Goal: Task Accomplishment & Management: Use online tool/utility

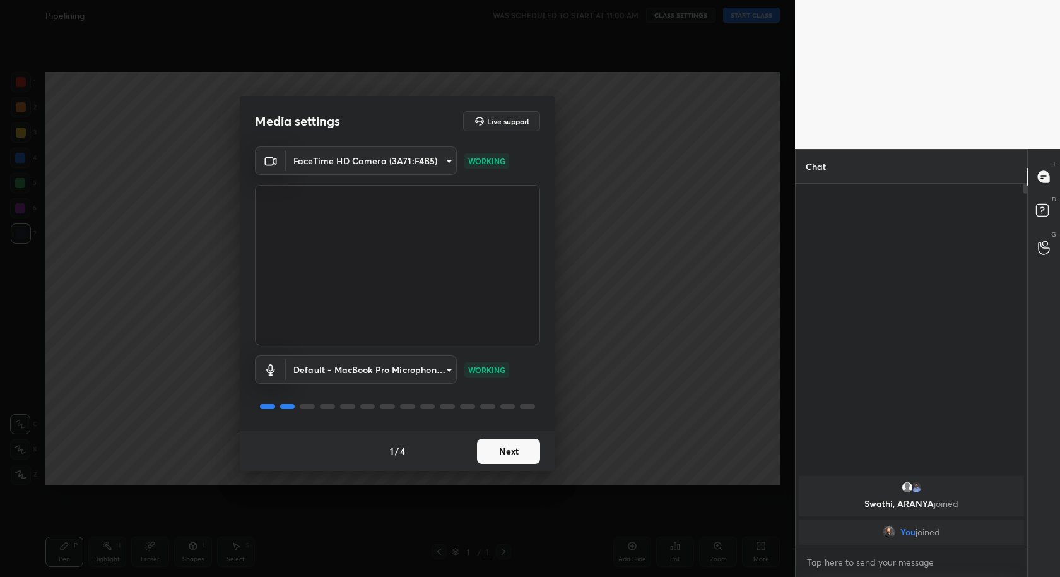
click at [493, 444] on button "Next" at bounding box center [508, 451] width 63 height 25
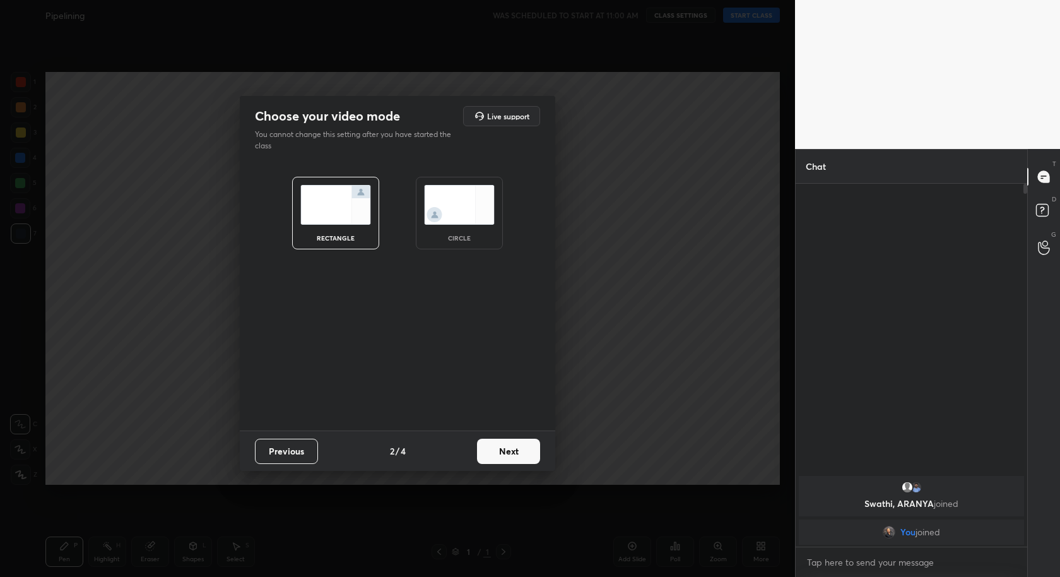
click at [493, 444] on button "Next" at bounding box center [508, 451] width 63 height 25
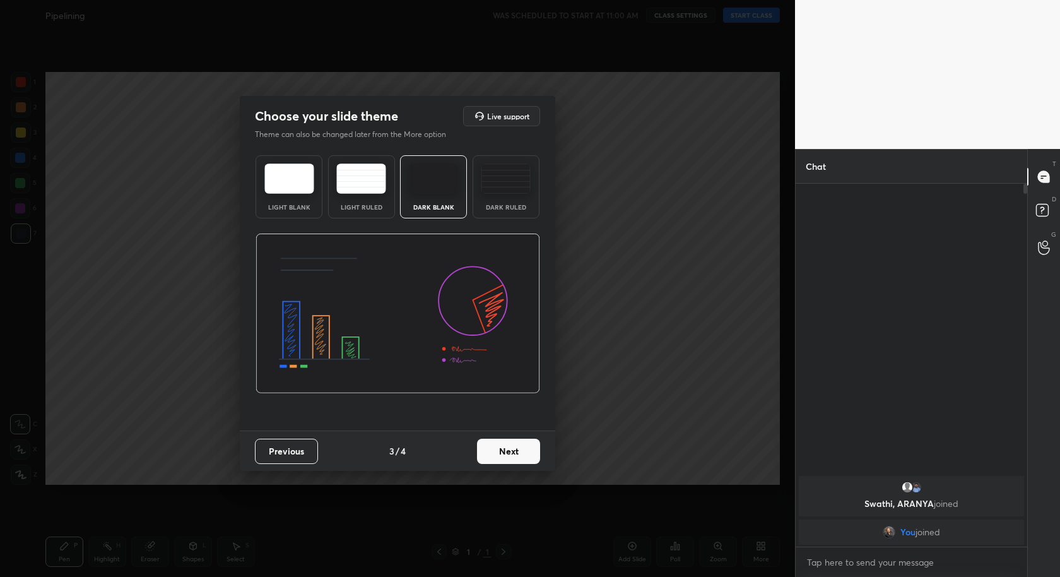
click at [493, 444] on button "Next" at bounding box center [508, 451] width 63 height 25
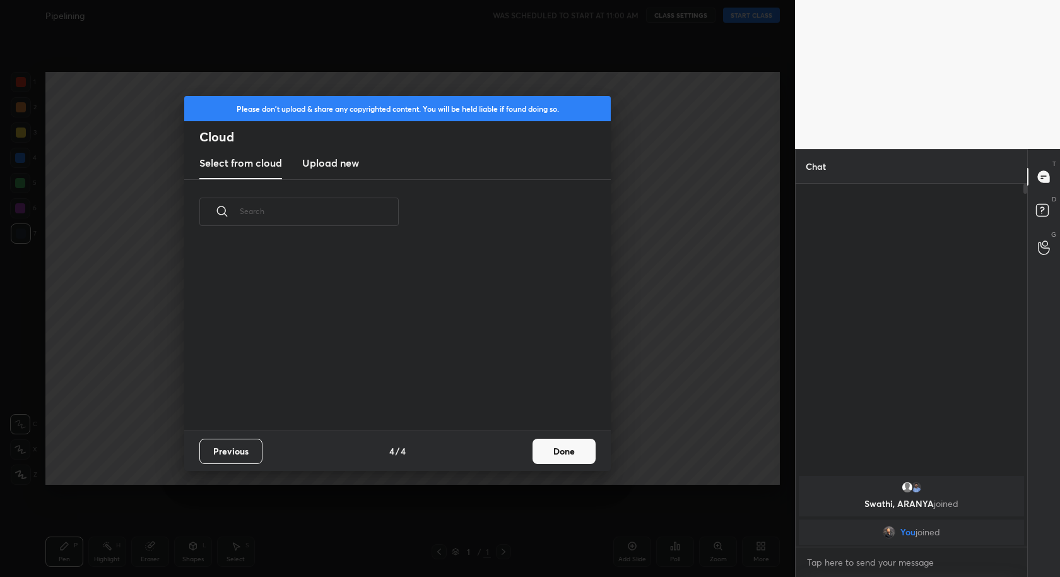
scroll to position [187, 404]
click at [563, 439] on button "Done" at bounding box center [564, 451] width 63 height 25
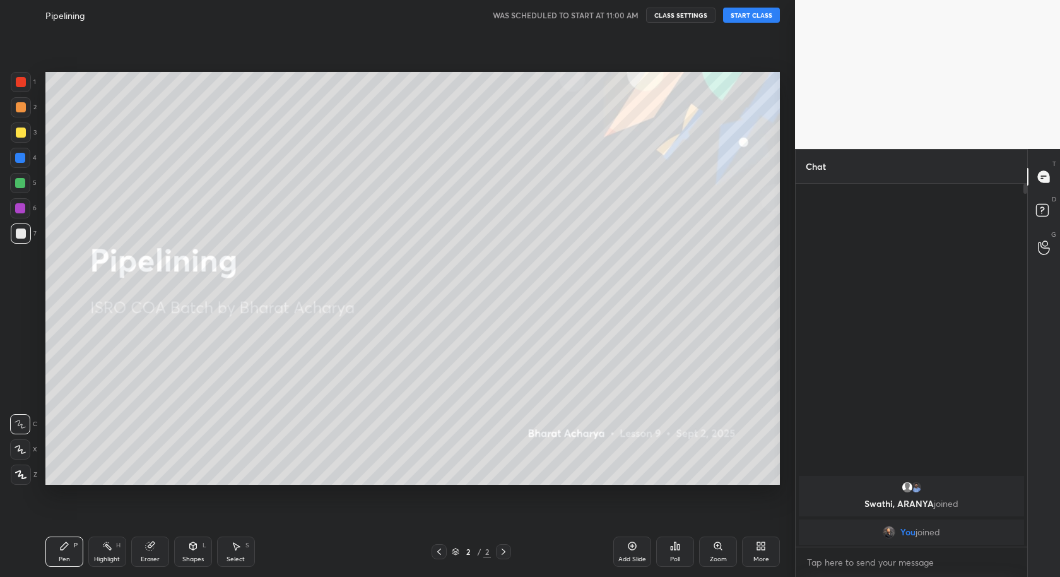
click at [757, 11] on button "START CLASS" at bounding box center [751, 15] width 57 height 15
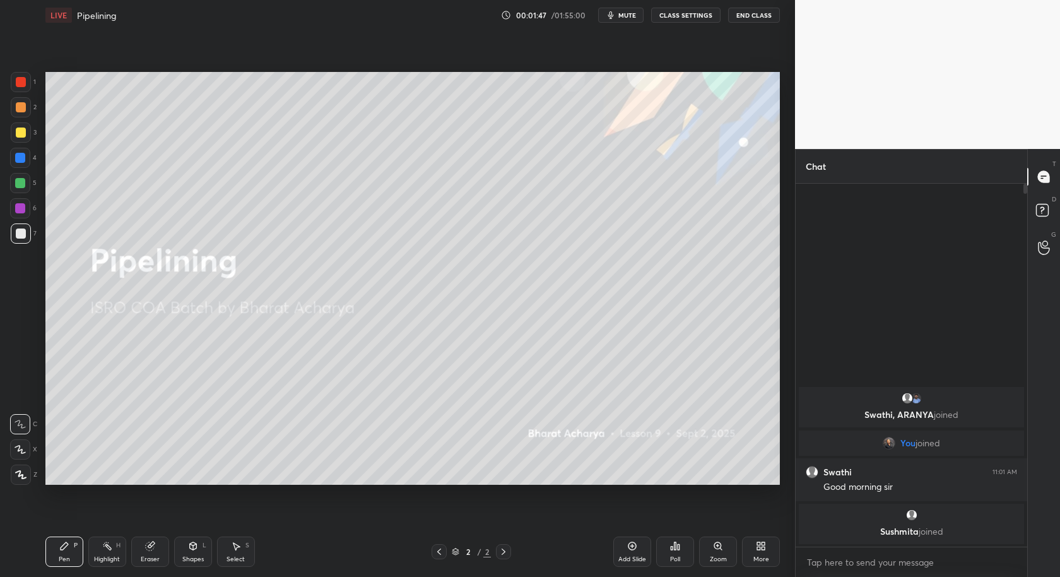
click at [823, 517] on div "grid" at bounding box center [911, 515] width 210 height 13
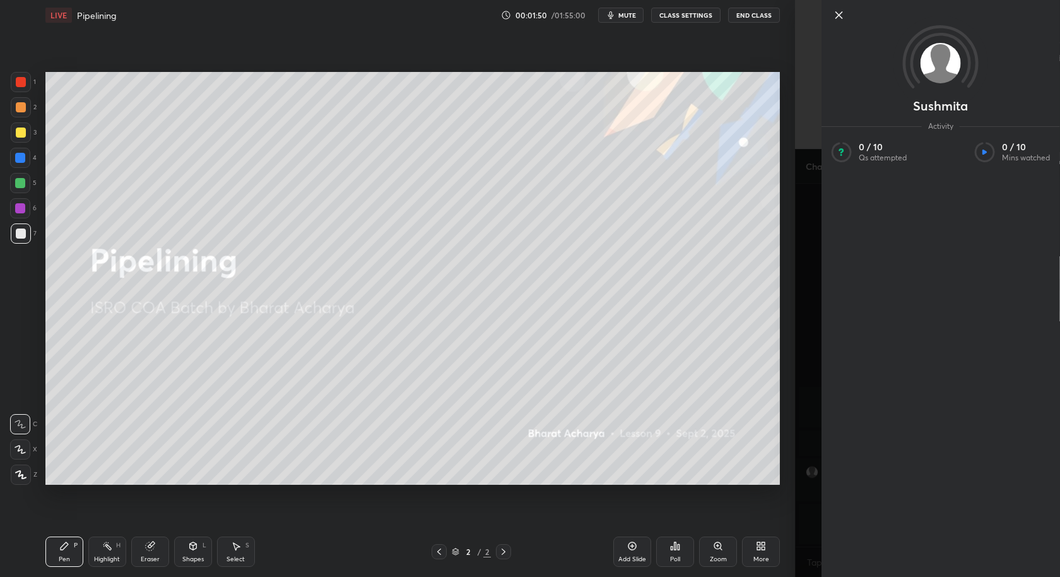
click at [839, 14] on icon at bounding box center [839, 15] width 6 height 6
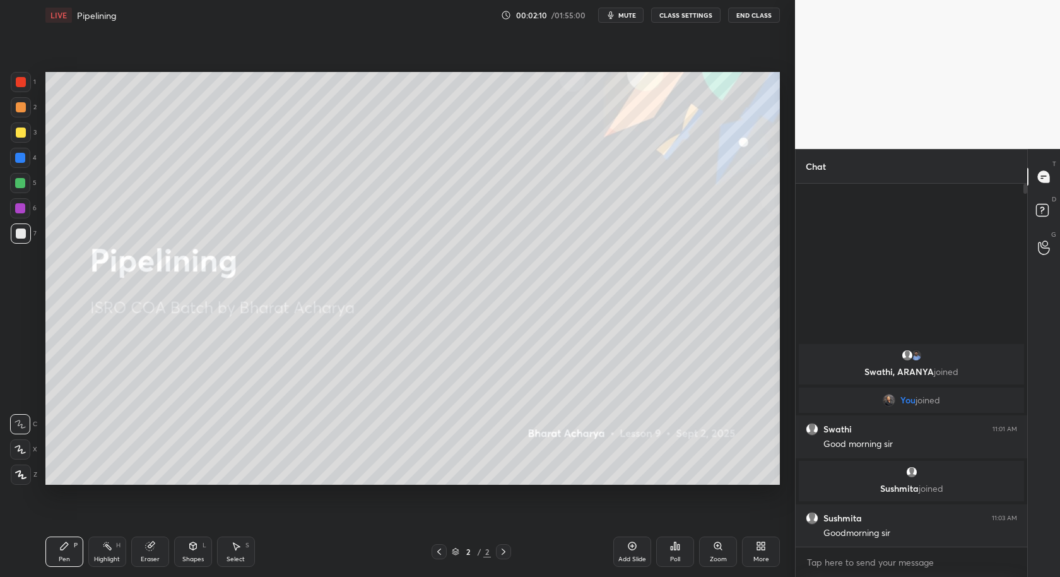
click at [753, 543] on div "More" at bounding box center [761, 551] width 38 height 30
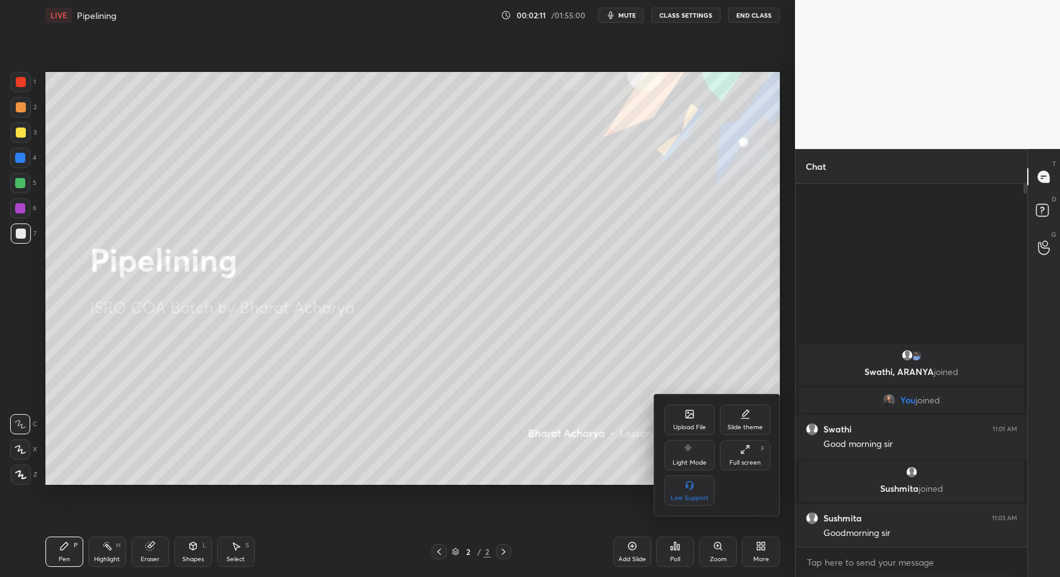
click at [681, 428] on div "Upload File" at bounding box center [689, 427] width 33 height 6
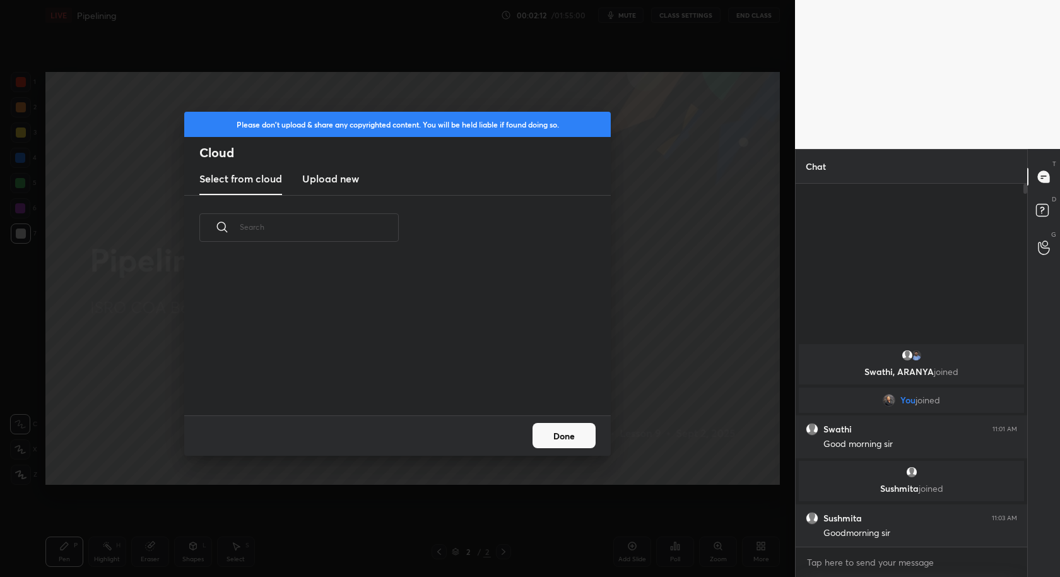
scroll to position [156, 404]
click at [334, 177] on h3 "Upload new" at bounding box center [330, 178] width 57 height 15
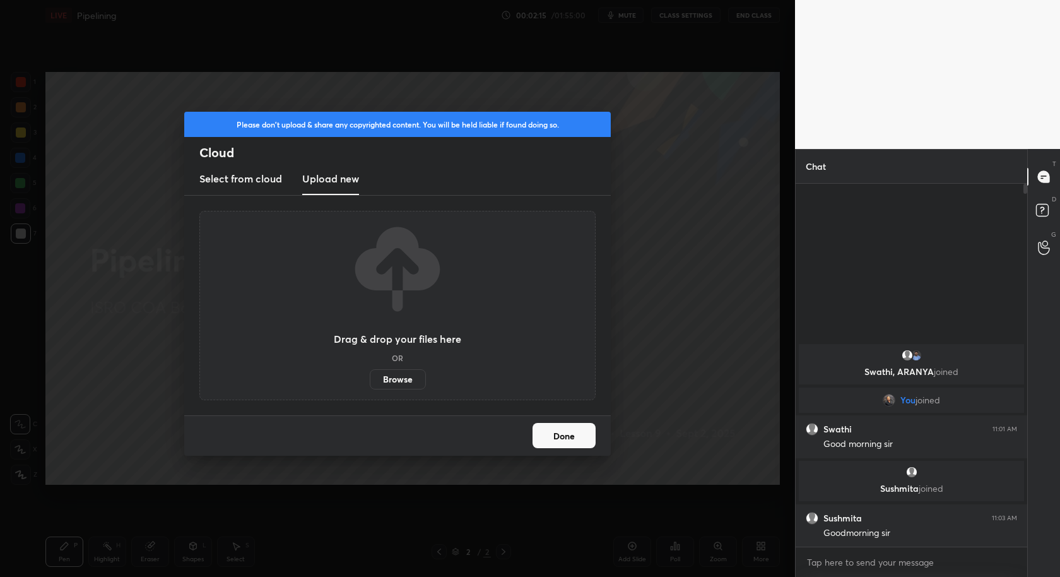
click at [400, 383] on label "Browse" at bounding box center [398, 379] width 56 height 20
click at [370, 383] on input "Browse" at bounding box center [370, 379] width 0 height 20
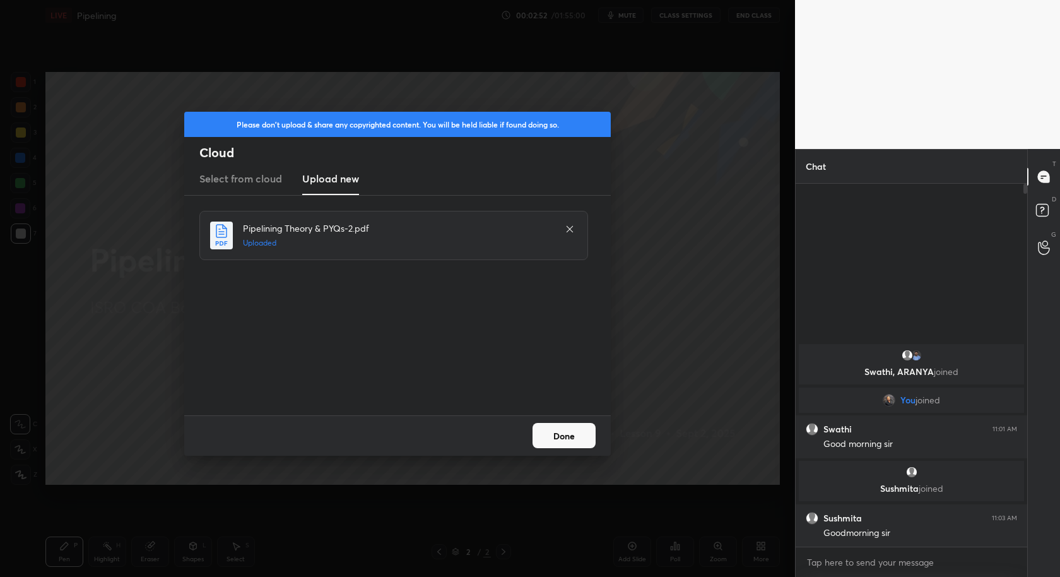
click at [583, 437] on button "Done" at bounding box center [564, 435] width 63 height 25
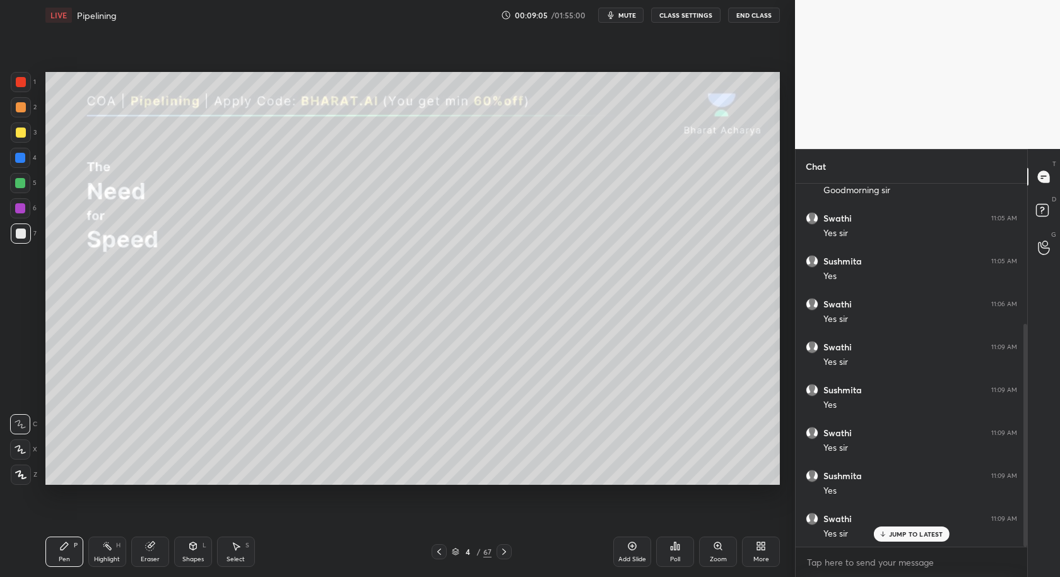
scroll to position [228, 0]
click at [926, 536] on p "JUMP TO LATEST" at bounding box center [916, 534] width 54 height 8
click at [233, 551] on div "Select S" at bounding box center [236, 551] width 38 height 30
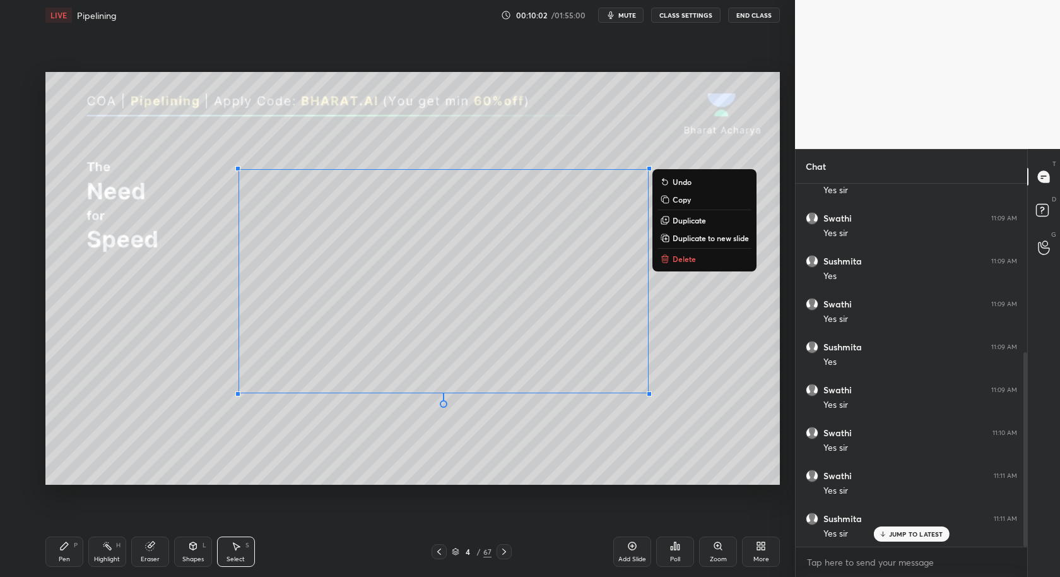
drag, startPoint x: 216, startPoint y: 155, endPoint x: 713, endPoint y: 484, distance: 595.9
click at [714, 493] on div "0 ° Undo Copy Duplicate Duplicate to new slide Delete Setting up your live clas…" at bounding box center [412, 278] width 745 height 496
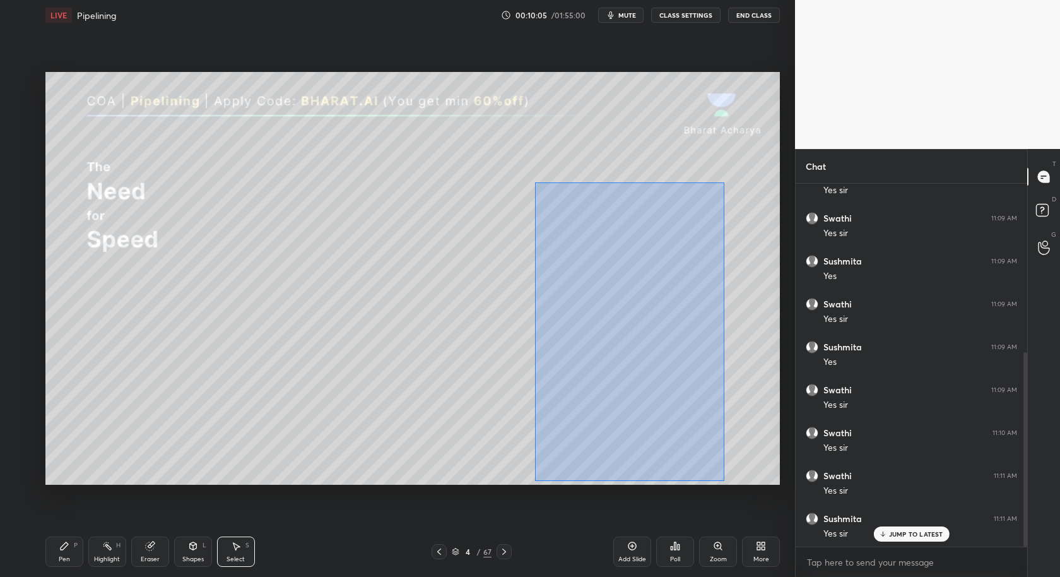
drag, startPoint x: 540, startPoint y: 175, endPoint x: 728, endPoint y: 468, distance: 348.0
click at [725, 481] on div "0 ° Undo Copy Duplicate Duplicate to new slide Delete" at bounding box center [412, 278] width 734 height 413
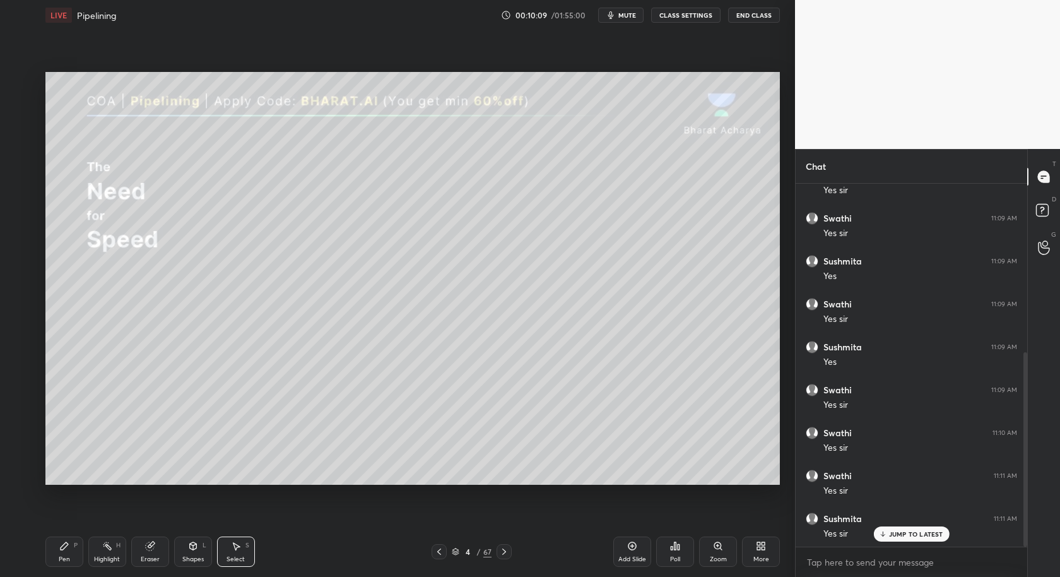
click at [59, 550] on icon at bounding box center [64, 546] width 10 height 10
click at [232, 548] on icon at bounding box center [236, 546] width 10 height 10
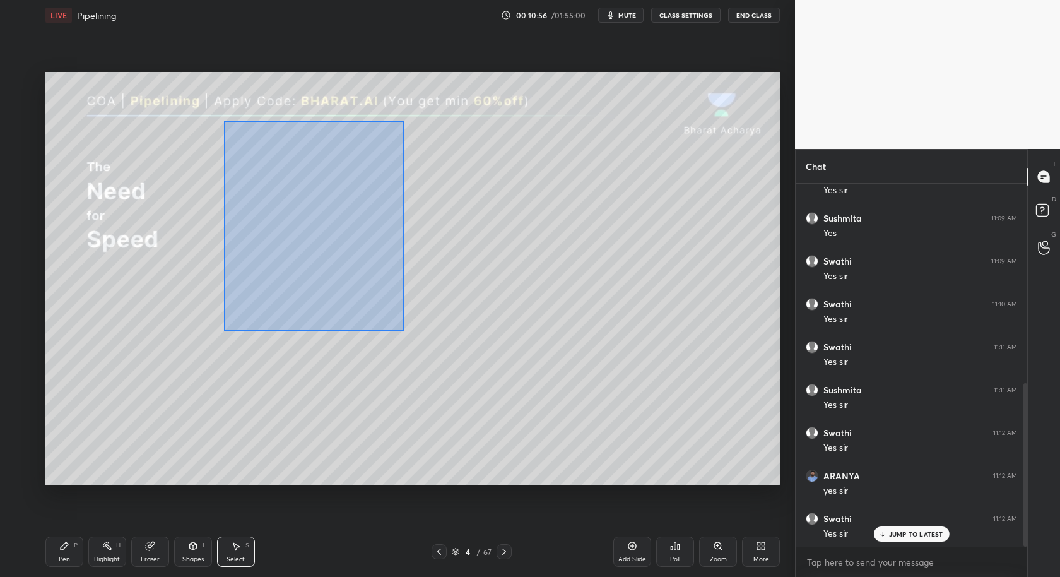
drag, startPoint x: 221, startPoint y: 124, endPoint x: 493, endPoint y: 330, distance: 341.0
click at [519, 354] on div "0 ° Undo Copy Duplicate Duplicate to new slide Delete" at bounding box center [412, 278] width 734 height 413
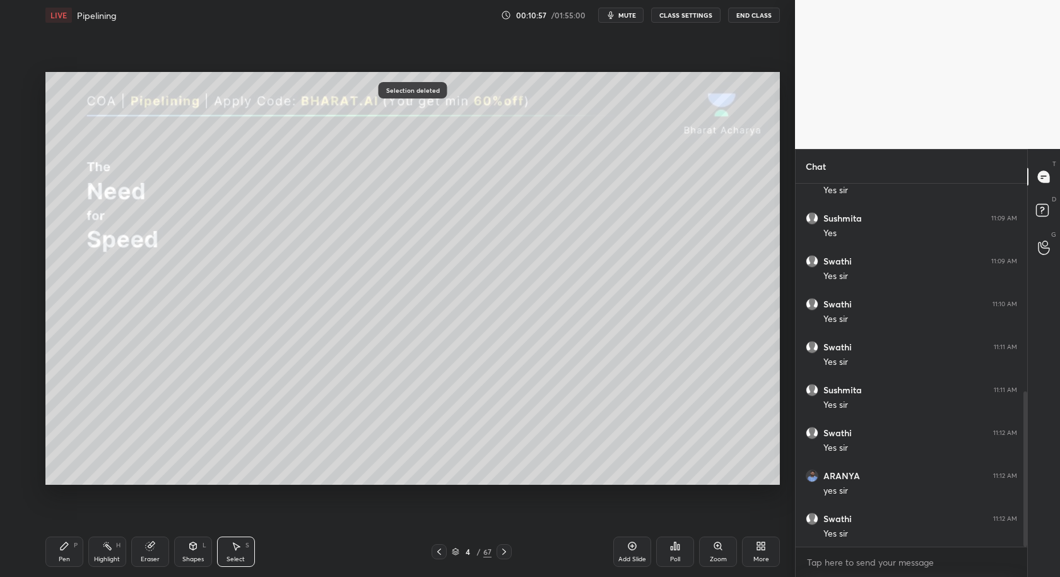
scroll to position [486, 0]
drag, startPoint x: 59, startPoint y: 555, endPoint x: 62, endPoint y: 549, distance: 6.5
click at [61, 556] on div "Pen" at bounding box center [64, 559] width 11 height 6
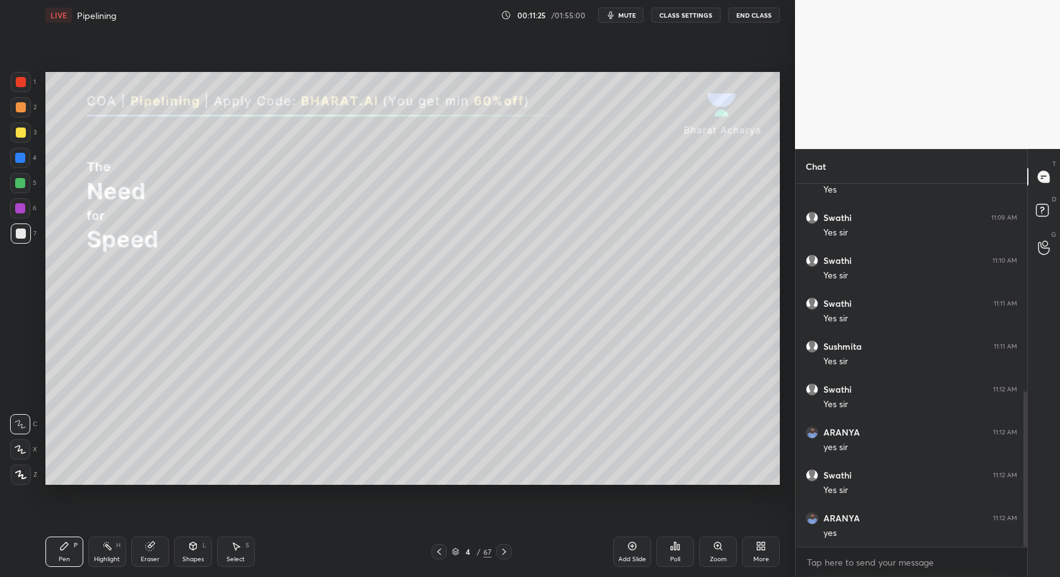
scroll to position [528, 0]
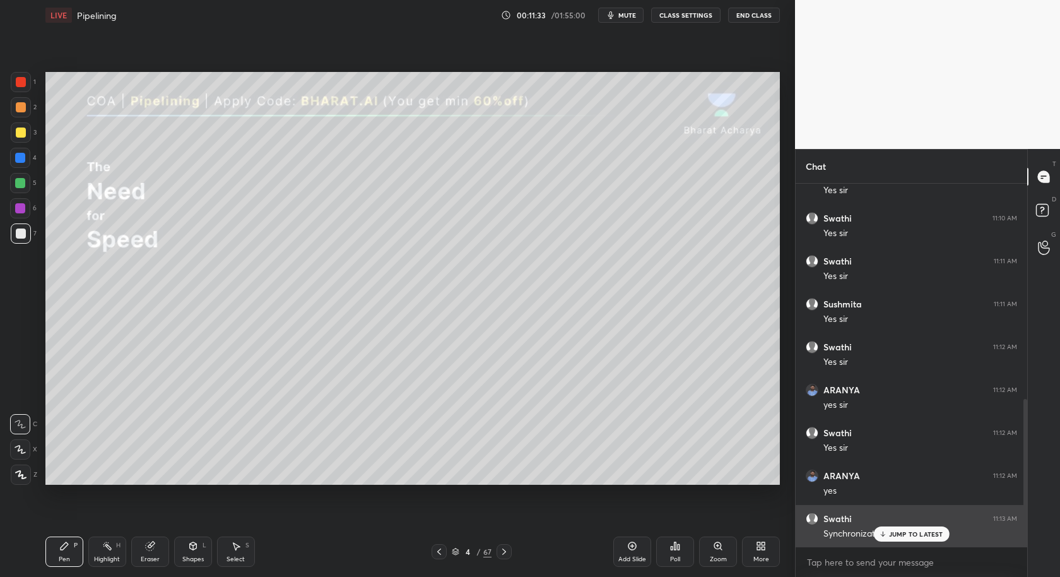
click at [902, 538] on div "JUMP TO LATEST" at bounding box center [911, 533] width 76 height 15
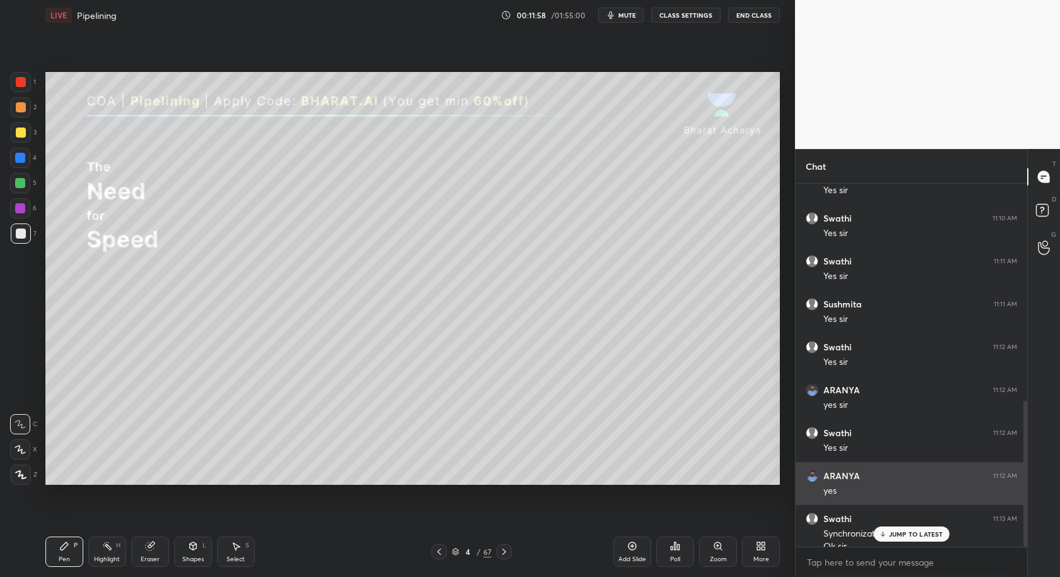
scroll to position [541, 0]
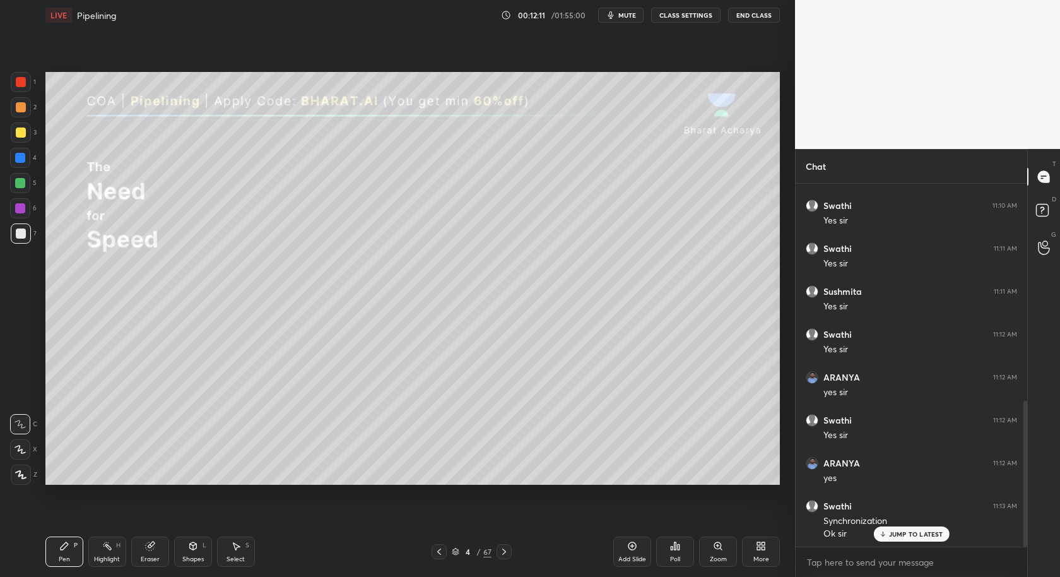
drag, startPoint x: 237, startPoint y: 545, endPoint x: 233, endPoint y: 528, distance: 16.8
click at [233, 543] on icon at bounding box center [236, 547] width 7 height 8
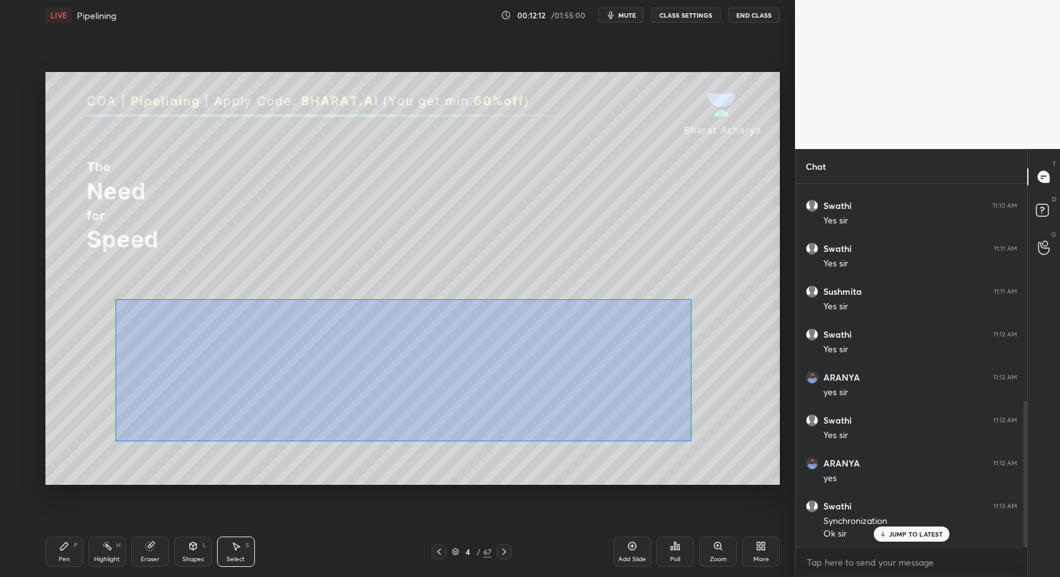
drag, startPoint x: 117, startPoint y: 298, endPoint x: 700, endPoint y: 440, distance: 600.1
click at [701, 441] on div "0 ° Undo Copy Duplicate Duplicate to new slide Delete" at bounding box center [412, 278] width 734 height 413
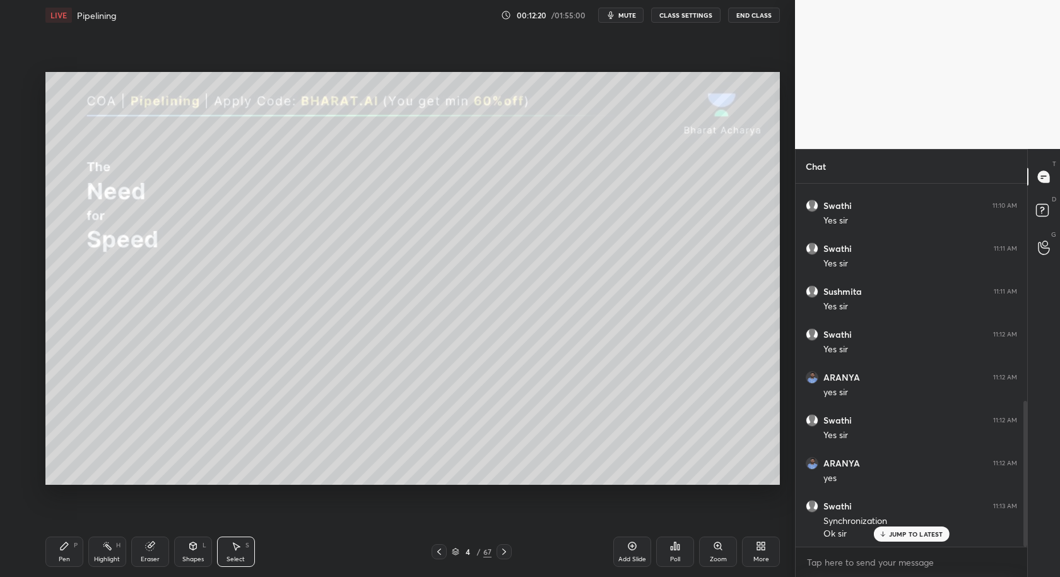
drag, startPoint x: 72, startPoint y: 549, endPoint x: 161, endPoint y: 488, distance: 107.6
click at [72, 550] on div "Pen P" at bounding box center [64, 551] width 38 height 30
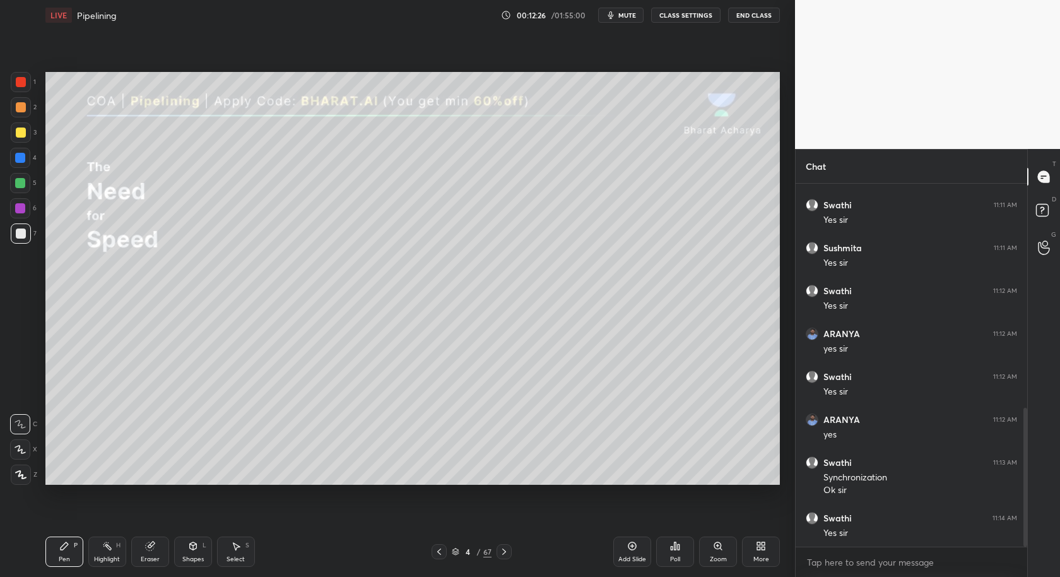
click at [237, 494] on div "Setting up your live class Poll for secs No correct answer Start poll" at bounding box center [412, 278] width 745 height 496
drag, startPoint x: 232, startPoint y: 548, endPoint x: 237, endPoint y: 537, distance: 12.4
click at [235, 545] on icon at bounding box center [236, 547] width 7 height 8
drag, startPoint x: 324, startPoint y: 294, endPoint x: 610, endPoint y: 416, distance: 310.4
click at [621, 426] on div "0 ° Undo Copy Duplicate Duplicate to new slide Delete" at bounding box center [412, 278] width 734 height 413
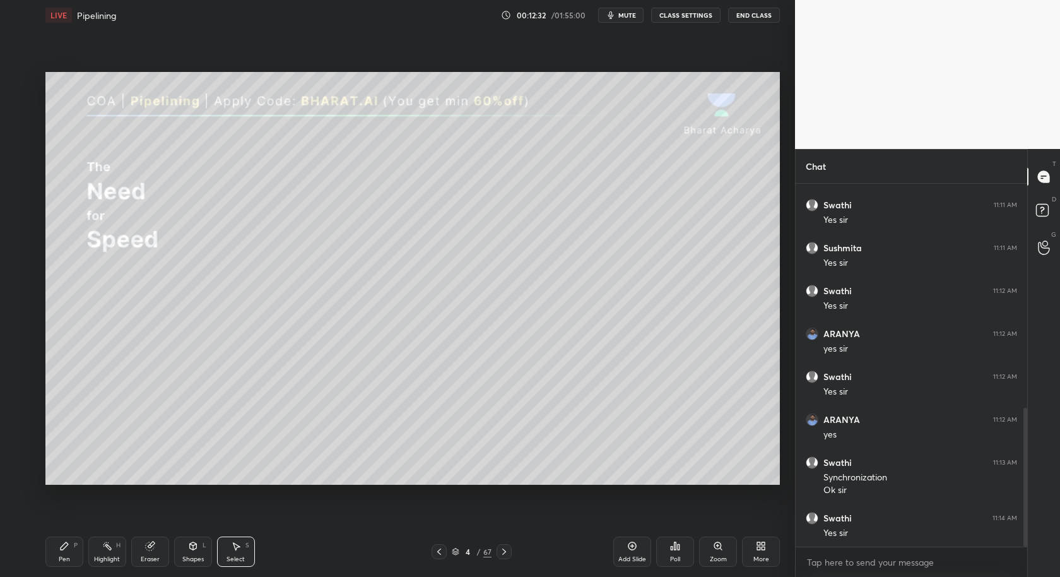
drag, startPoint x: 64, startPoint y: 557, endPoint x: 81, endPoint y: 518, distance: 41.8
click at [63, 557] on div "Pen" at bounding box center [64, 559] width 11 height 6
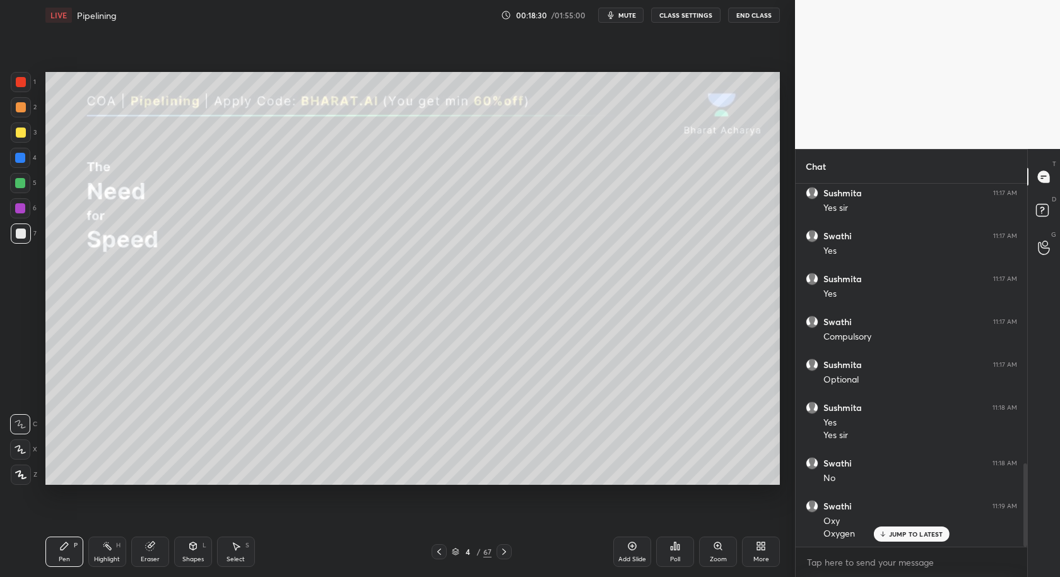
scroll to position [1266, 0]
click at [239, 556] on div "Select" at bounding box center [236, 559] width 18 height 6
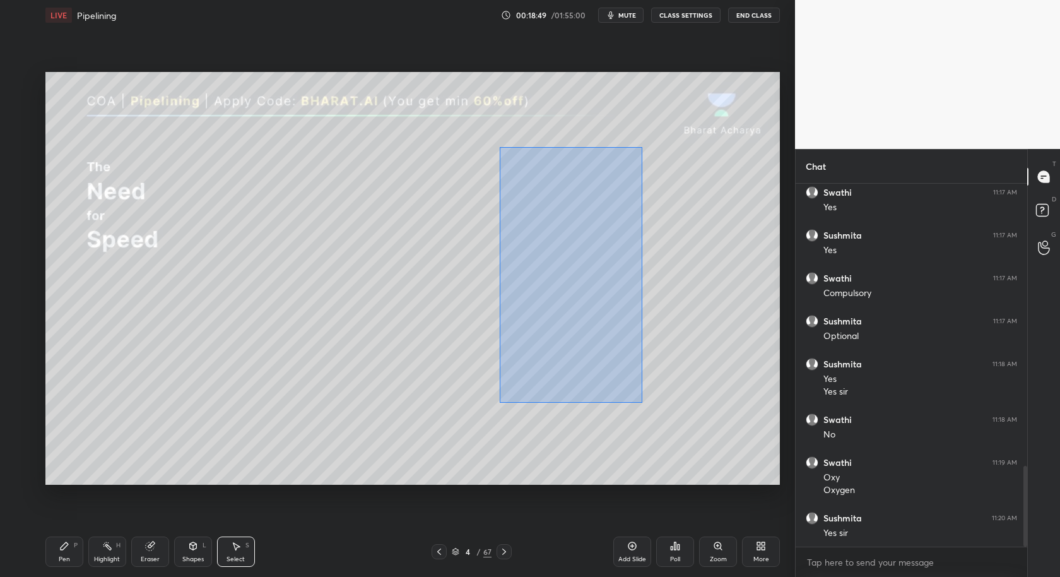
drag, startPoint x: 499, startPoint y: 146, endPoint x: 643, endPoint y: 392, distance: 285.0
click at [644, 402] on div "0 ° Undo Copy Duplicate Duplicate to new slide Delete" at bounding box center [412, 278] width 734 height 413
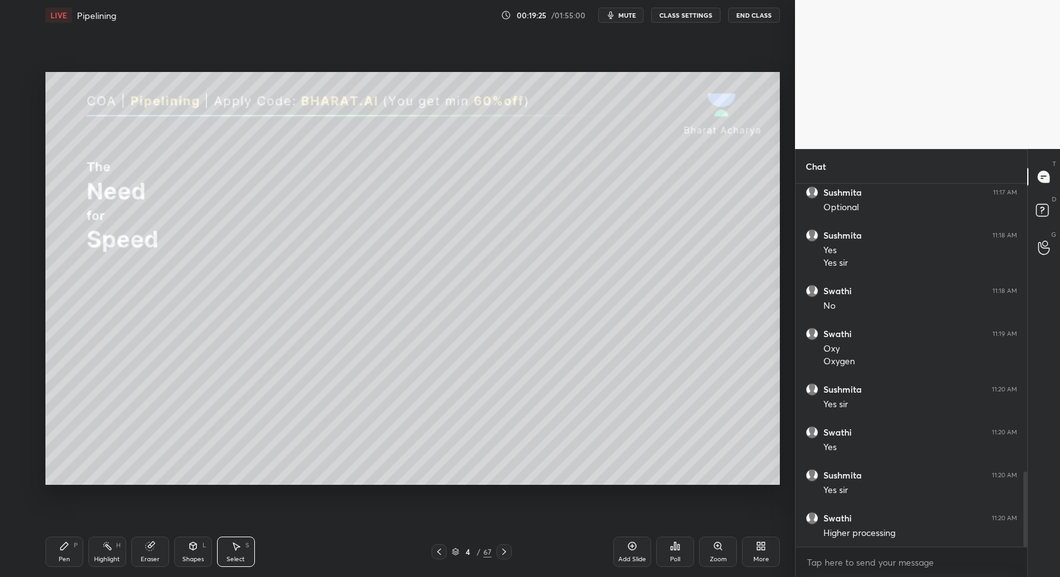
scroll to position [1437, 0]
click at [66, 550] on div "Pen P" at bounding box center [64, 551] width 38 height 30
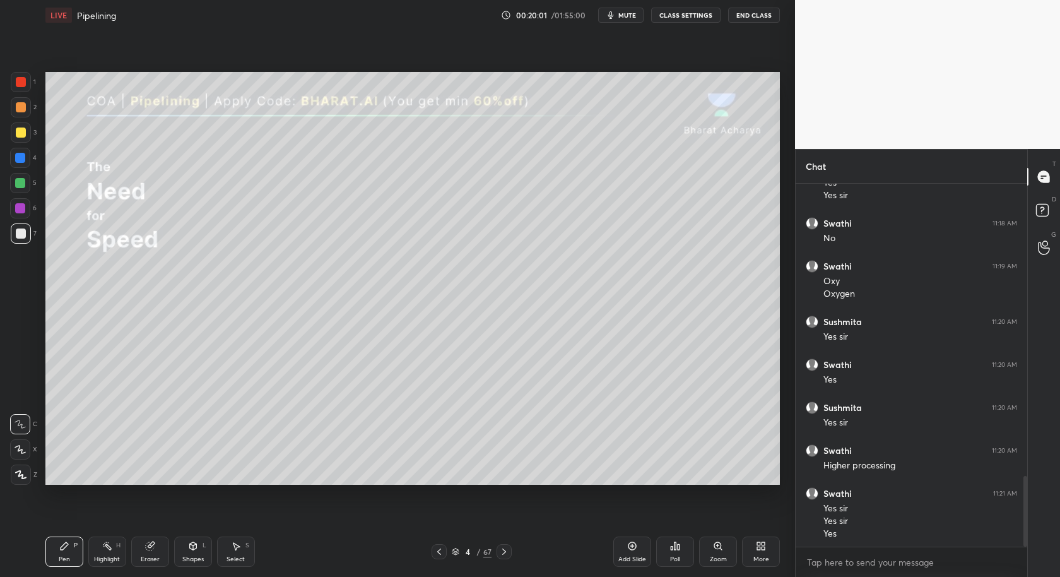
scroll to position [1506, 0]
click at [235, 549] on icon at bounding box center [236, 546] width 10 height 10
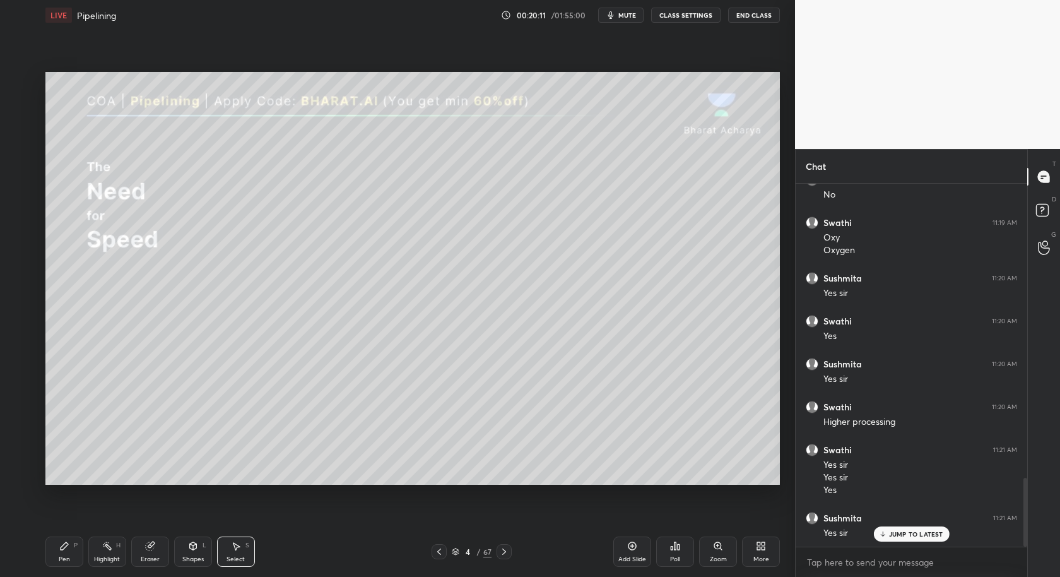
scroll to position [1548, 0]
click at [68, 553] on div "Pen P" at bounding box center [64, 551] width 38 height 30
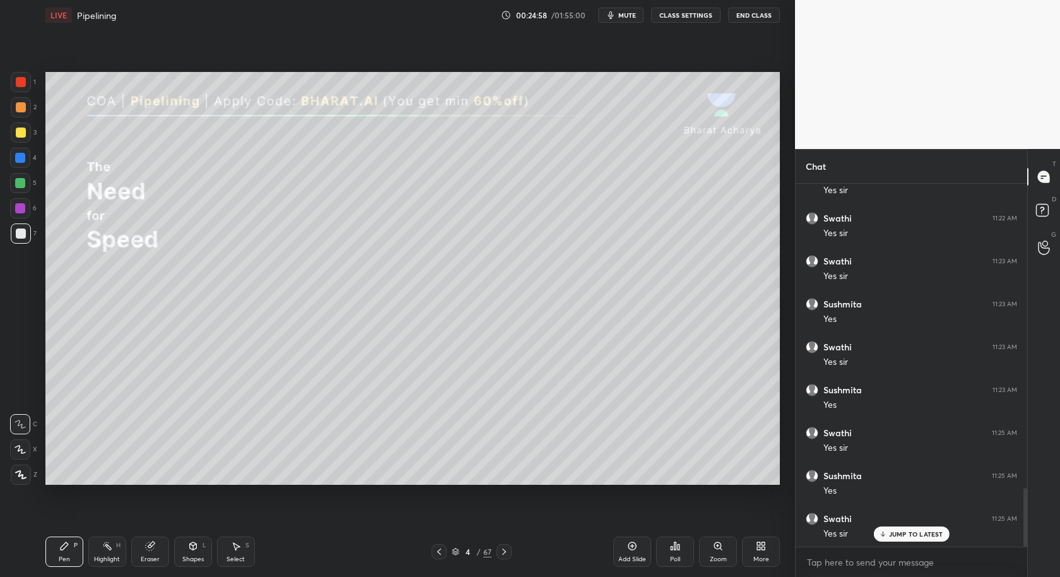
scroll to position [1935, 0]
drag, startPoint x: 228, startPoint y: 557, endPoint x: 129, endPoint y: 498, distance: 114.8
click at [228, 556] on div "Select" at bounding box center [236, 559] width 18 height 6
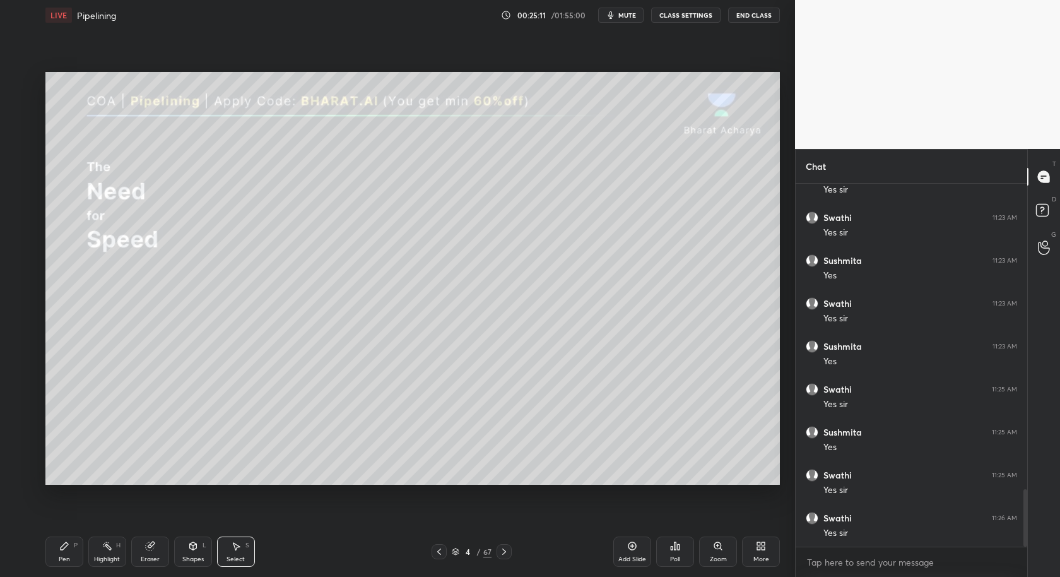
click at [62, 461] on div "0 ° Undo Copy Duplicate Duplicate to new slide Delete" at bounding box center [412, 278] width 734 height 413
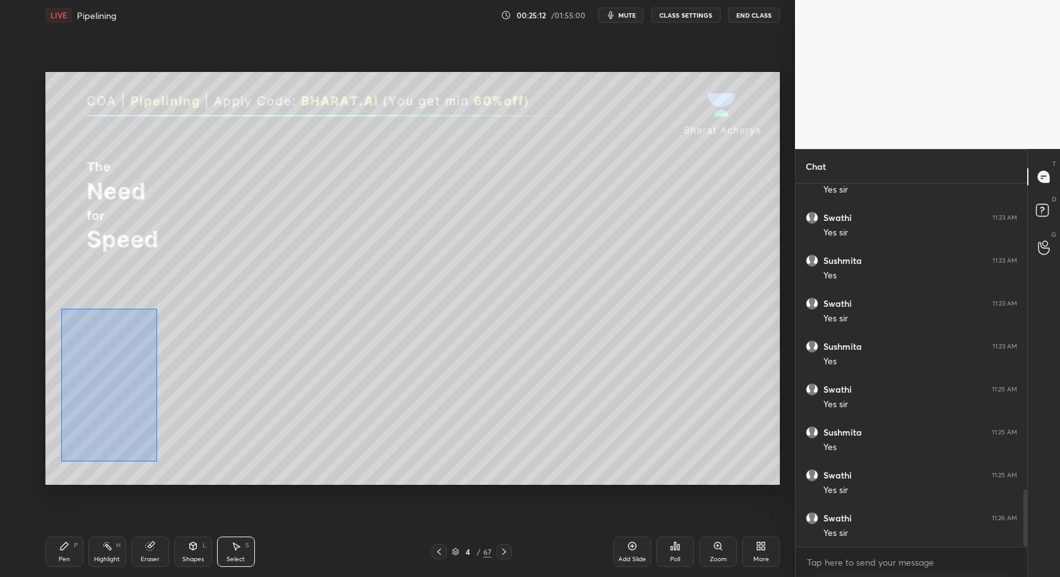
drag, startPoint x: 59, startPoint y: 461, endPoint x: 153, endPoint y: 316, distance: 172.9
click at [157, 307] on div "0 ° Undo Copy Duplicate Duplicate to new slide Delete" at bounding box center [412, 278] width 734 height 413
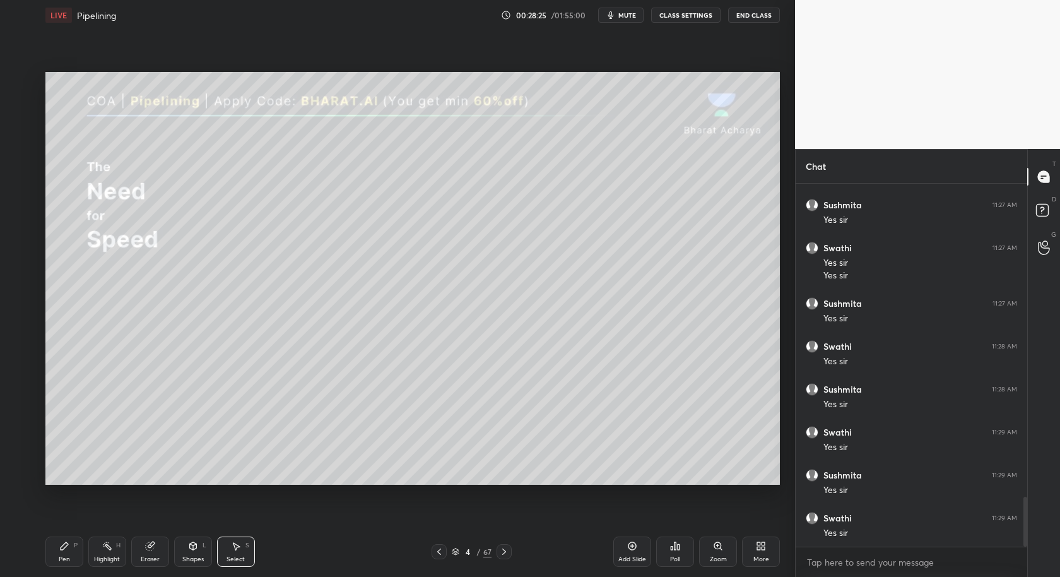
scroll to position [2333, 0]
click at [73, 553] on div "Pen P" at bounding box center [64, 551] width 38 height 30
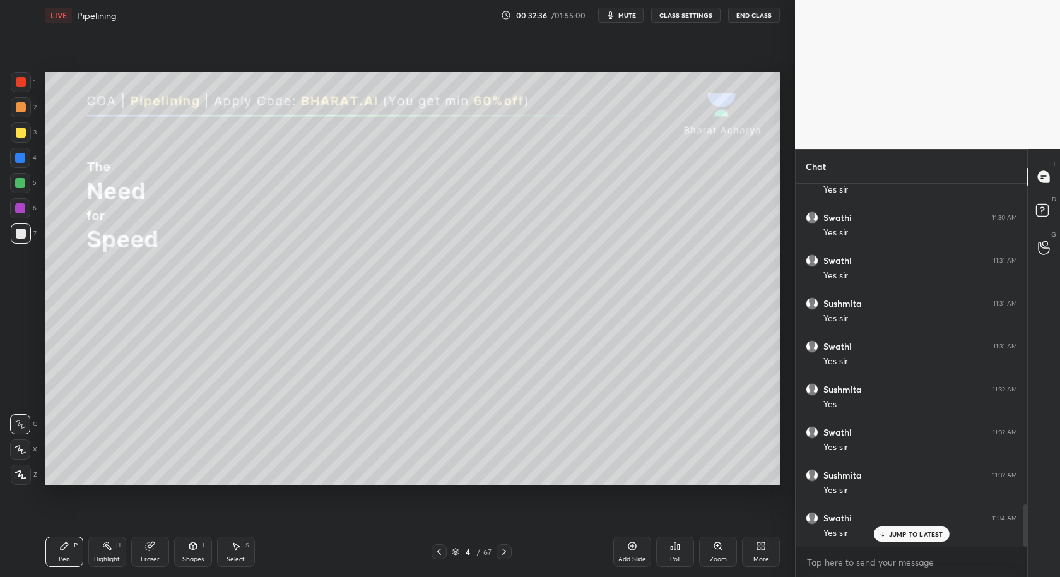
scroll to position [2774, 0]
click at [18, 217] on div at bounding box center [20, 208] width 20 height 20
drag, startPoint x: 21, startPoint y: 156, endPoint x: 35, endPoint y: 154, distance: 13.5
click at [23, 158] on div at bounding box center [20, 158] width 10 height 10
drag, startPoint x: 20, startPoint y: 191, endPoint x: 32, endPoint y: 184, distance: 14.1
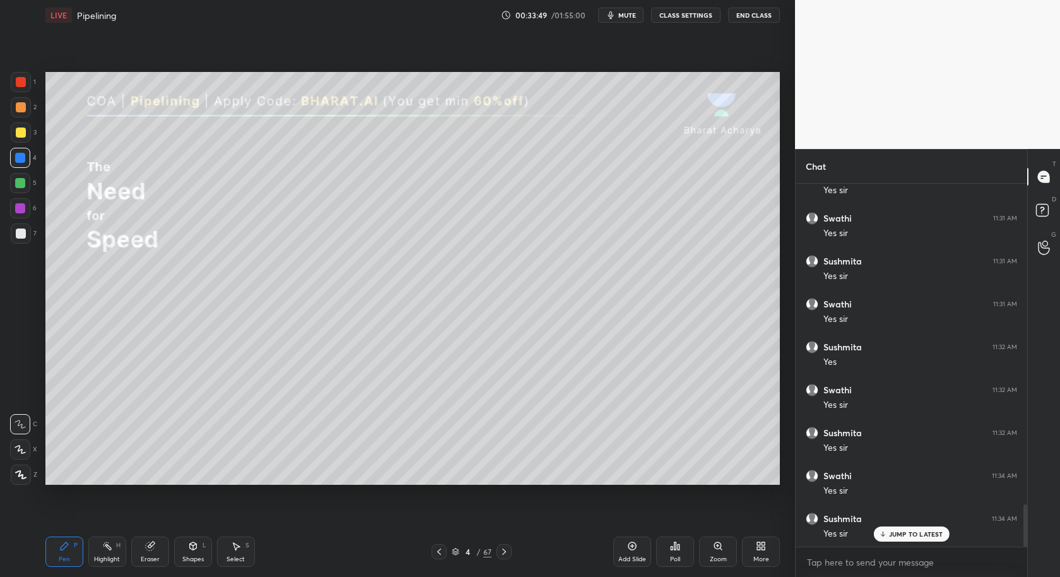
click at [21, 190] on div at bounding box center [20, 183] width 20 height 20
click at [21, 163] on div at bounding box center [20, 158] width 20 height 20
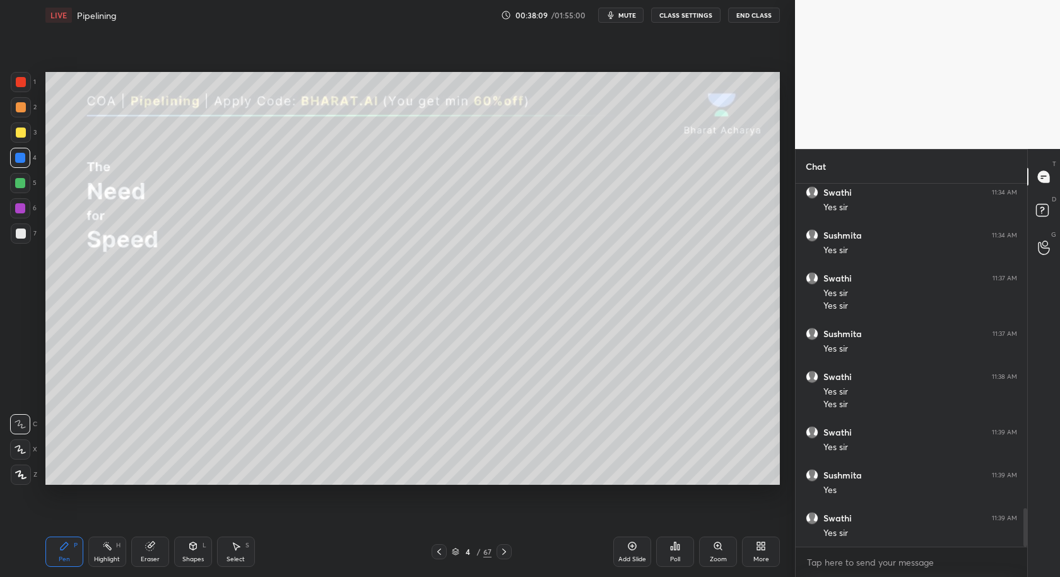
scroll to position [3100, 0]
click at [6, 186] on div "1 2 3 4 5 6 7 C X Z C X Z E E Erase all H H" at bounding box center [20, 278] width 40 height 413
click at [23, 184] on div at bounding box center [20, 183] width 10 height 10
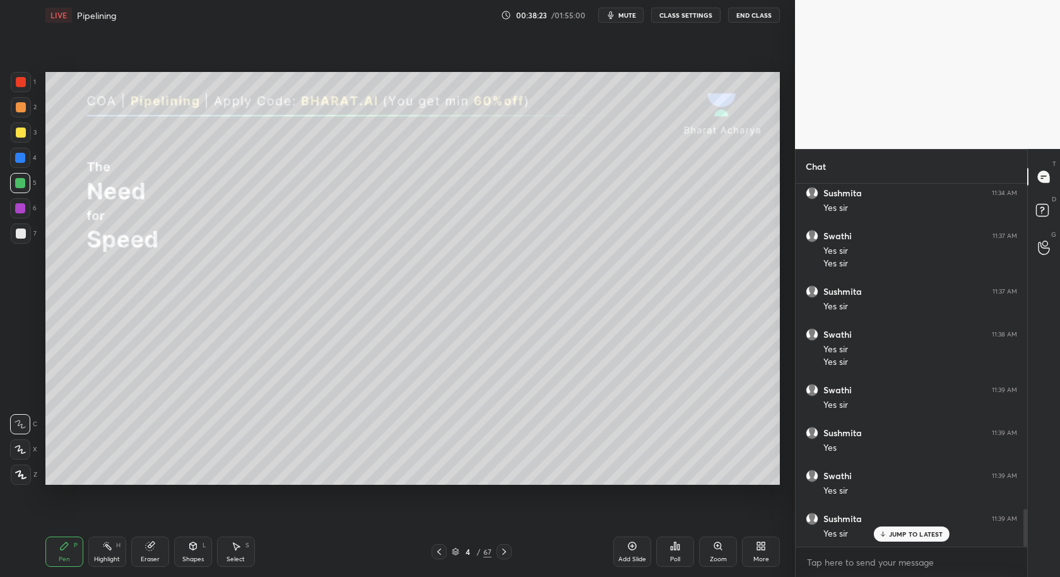
click at [627, 552] on div "Add Slide" at bounding box center [632, 551] width 38 height 30
click at [507, 553] on icon at bounding box center [504, 551] width 10 height 10
click at [28, 236] on div at bounding box center [21, 233] width 20 height 20
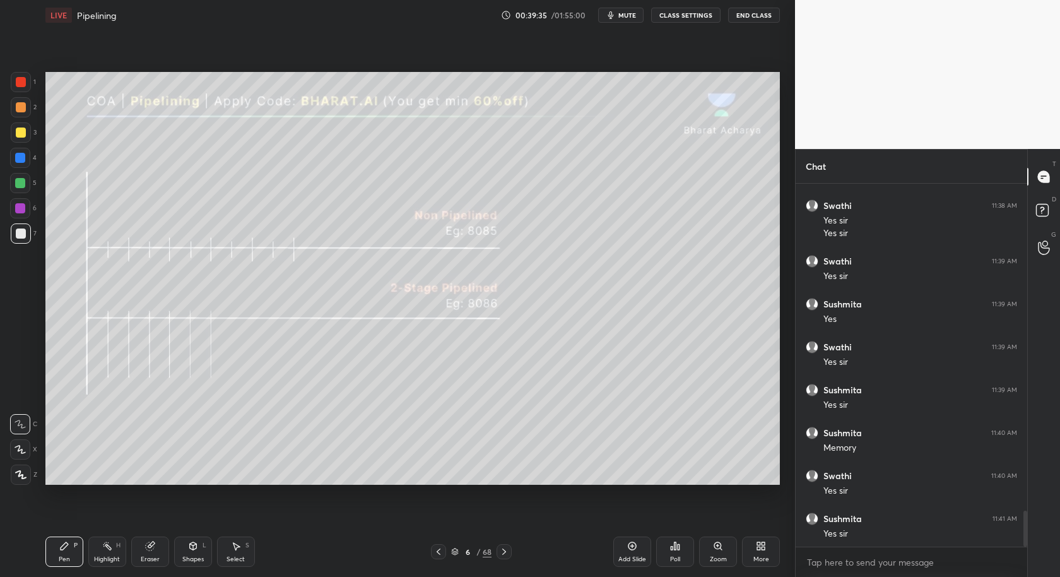
scroll to position [3272, 0]
drag, startPoint x: 145, startPoint y: 548, endPoint x: 146, endPoint y: 539, distance: 8.9
click at [146, 547] on icon at bounding box center [150, 546] width 8 height 8
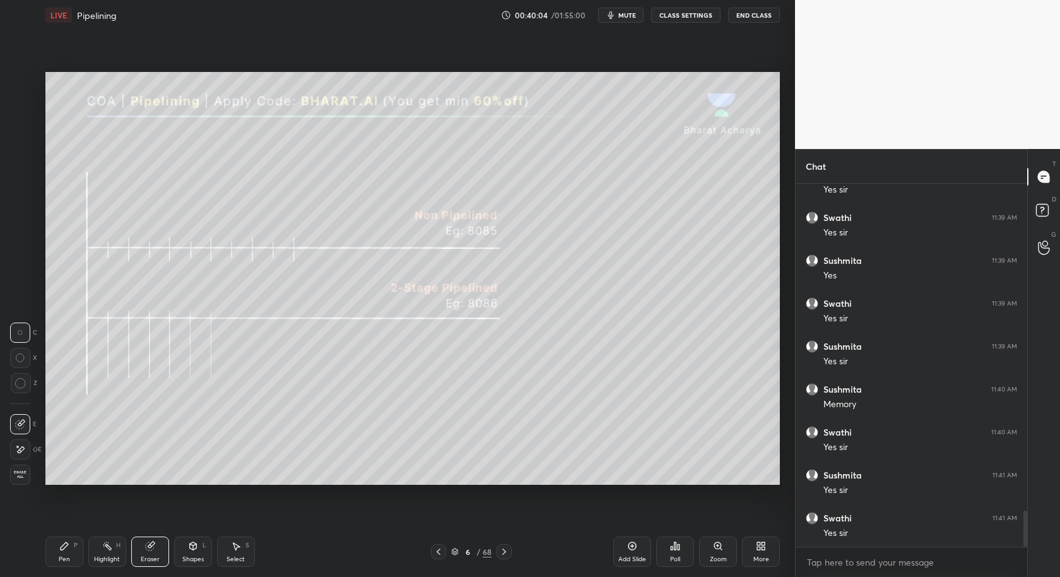
scroll to position [3285, 0]
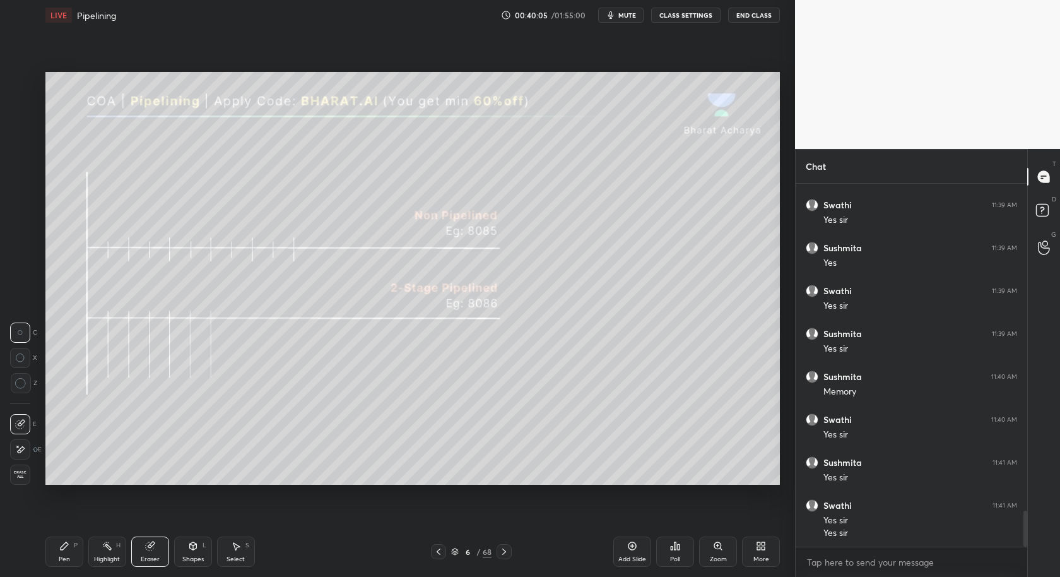
drag, startPoint x: 68, startPoint y: 546, endPoint x: 72, endPoint y: 510, distance: 35.5
click at [66, 547] on icon at bounding box center [64, 546] width 10 height 10
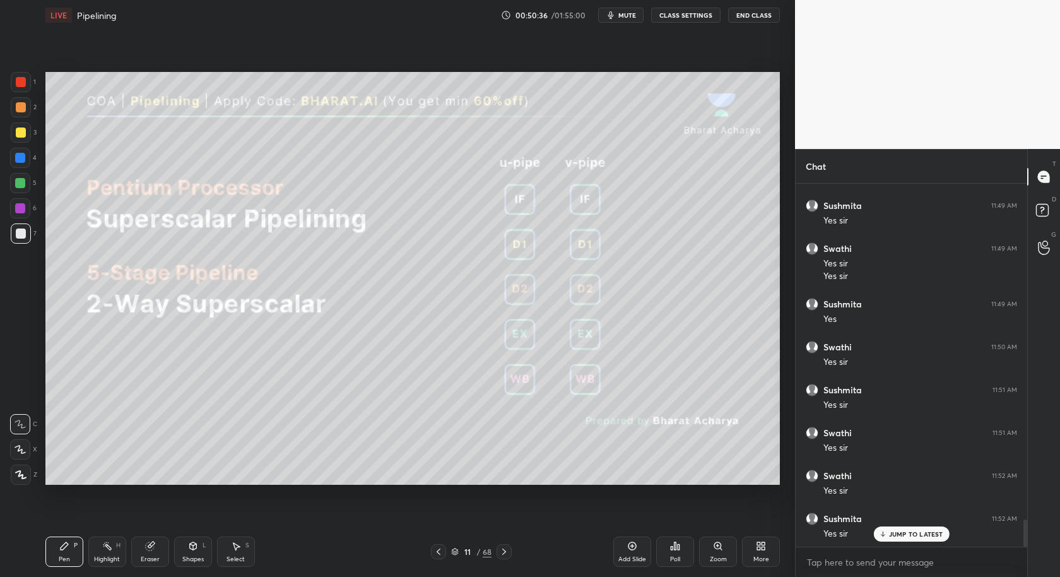
scroll to position [4506, 0]
click at [240, 550] on div "Select S" at bounding box center [236, 551] width 38 height 30
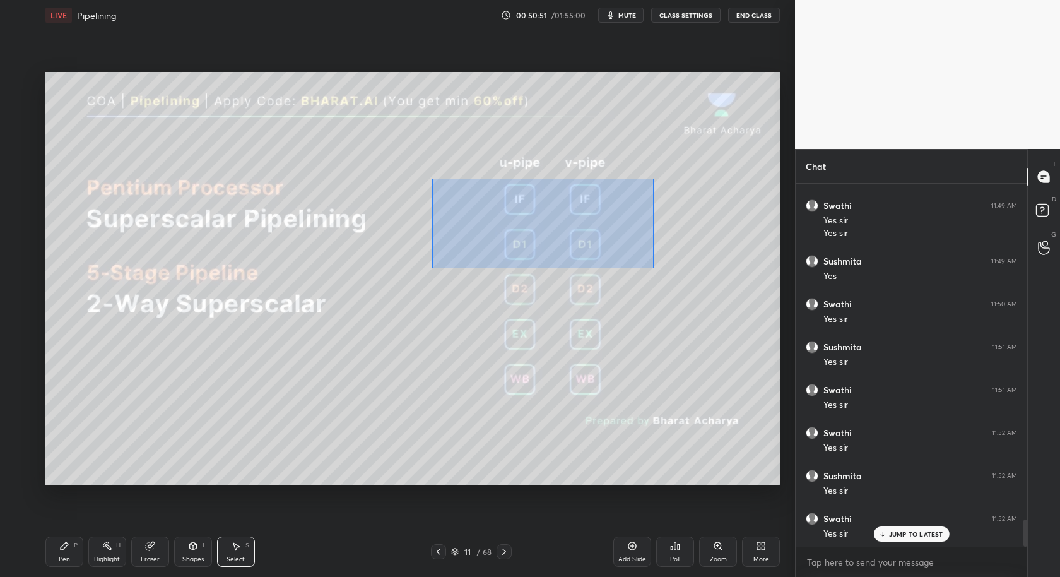
drag, startPoint x: 431, startPoint y: 178, endPoint x: 706, endPoint y: 269, distance: 289.7
click at [717, 271] on div "0 ° Undo Copy Duplicate Duplicate to new slide Delete" at bounding box center [412, 278] width 734 height 413
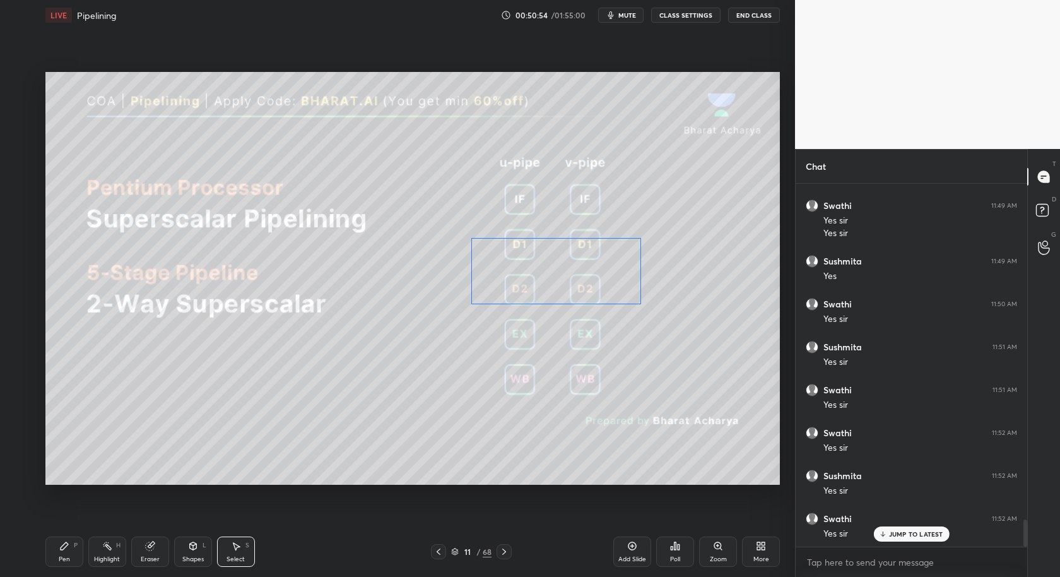
drag, startPoint x: 610, startPoint y: 220, endPoint x: 609, endPoint y: 271, distance: 51.1
click at [616, 272] on div "0 ° Undo Copy Duplicate Duplicate to new slide Delete" at bounding box center [412, 278] width 734 height 413
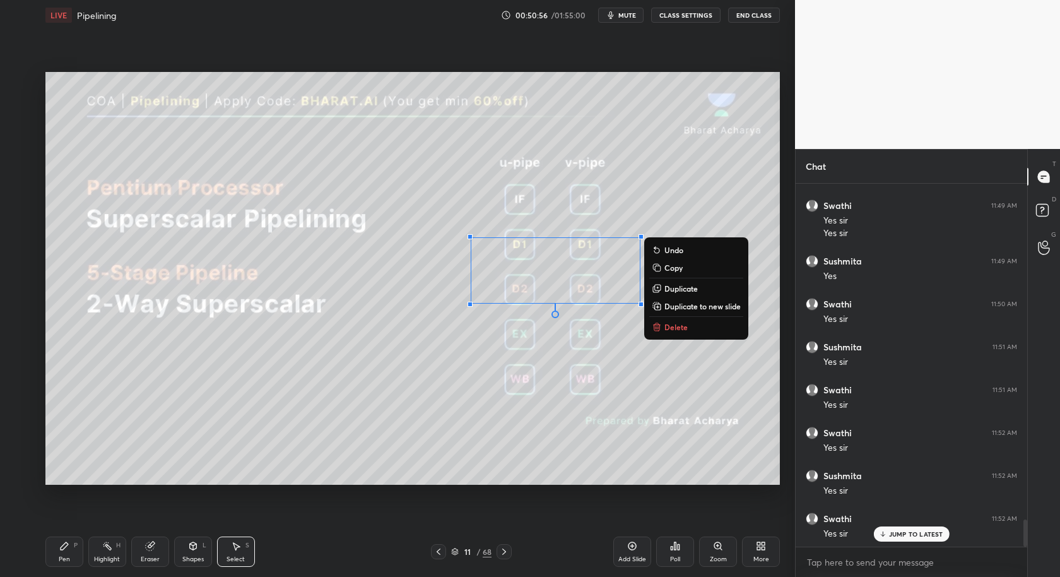
drag, startPoint x: 68, startPoint y: 543, endPoint x: 99, endPoint y: 498, distance: 55.3
click at [72, 541] on div "Pen P" at bounding box center [64, 551] width 38 height 30
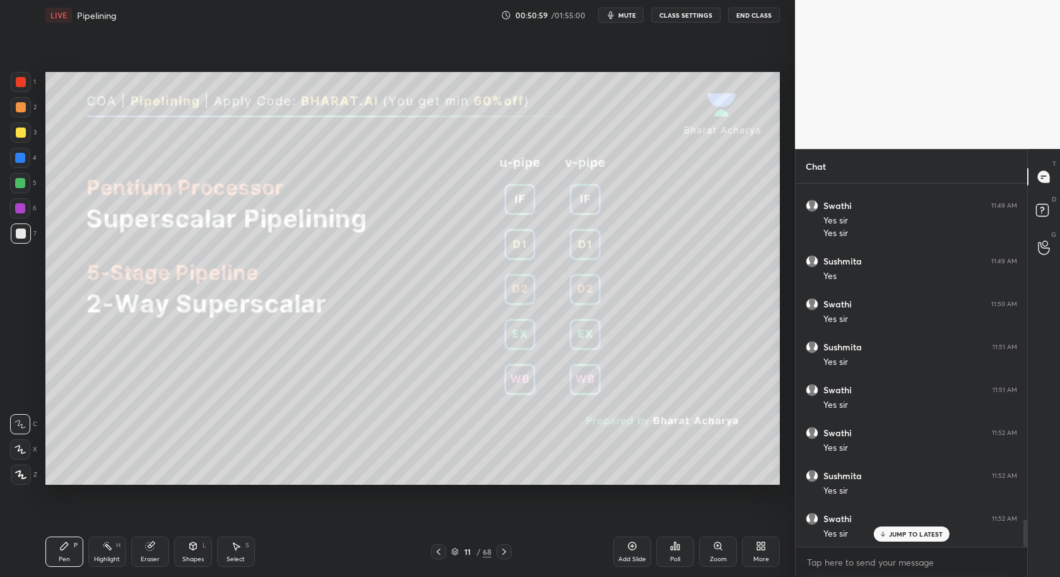
drag, startPoint x: 242, startPoint y: 539, endPoint x: 247, endPoint y: 519, distance: 21.0
click at [243, 538] on div "Select S" at bounding box center [236, 551] width 38 height 30
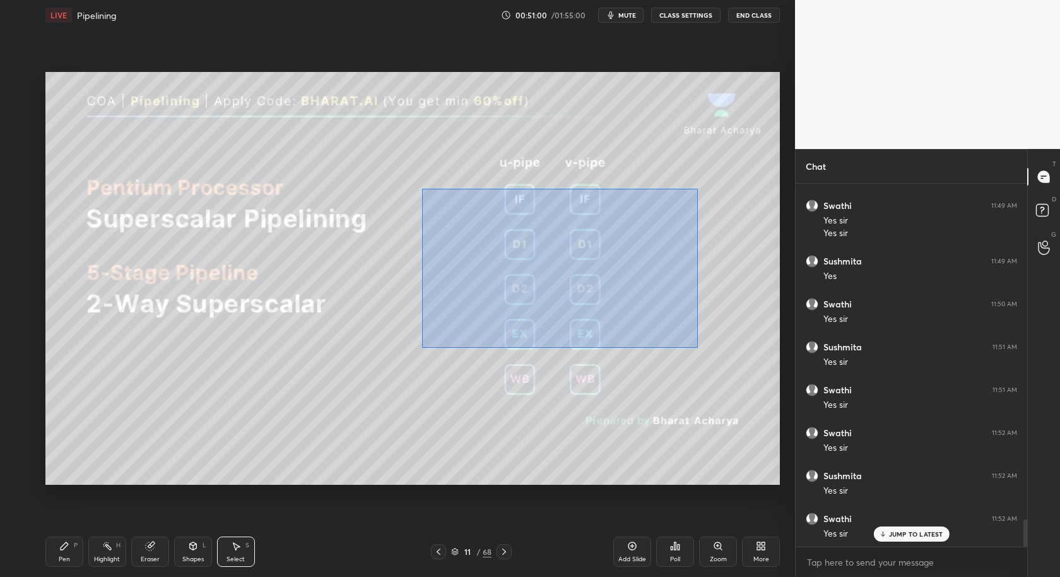
drag, startPoint x: 427, startPoint y: 178, endPoint x: 692, endPoint y: 340, distance: 311.2
click at [695, 341] on div "0 ° Undo Copy Duplicate Duplicate to new slide Delete" at bounding box center [412, 278] width 734 height 413
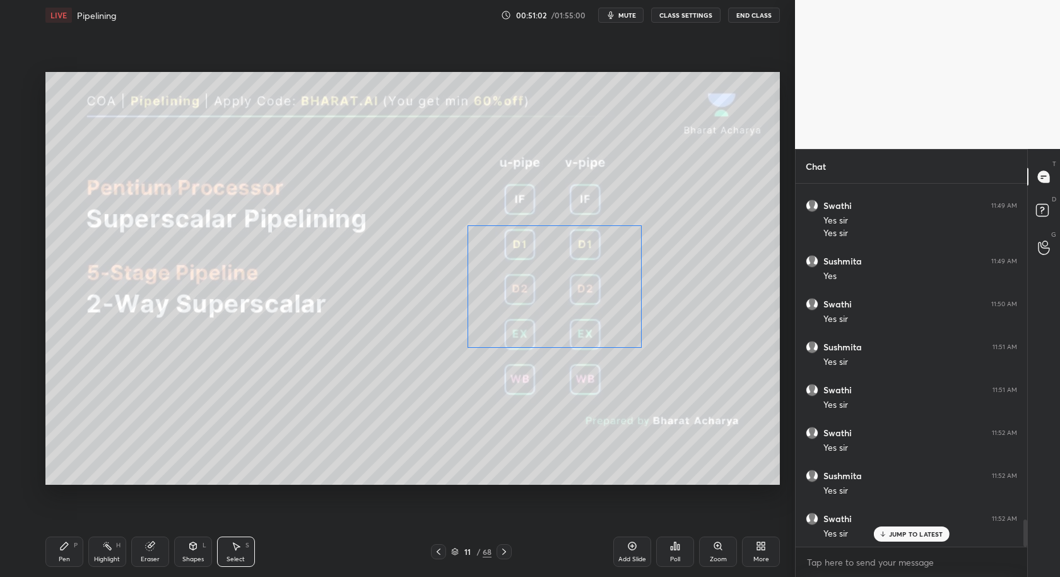
drag, startPoint x: 582, startPoint y: 244, endPoint x: 570, endPoint y: 286, distance: 43.3
click at [584, 288] on div "0 ° Undo Copy Duplicate Duplicate to new slide Delete" at bounding box center [412, 278] width 734 height 413
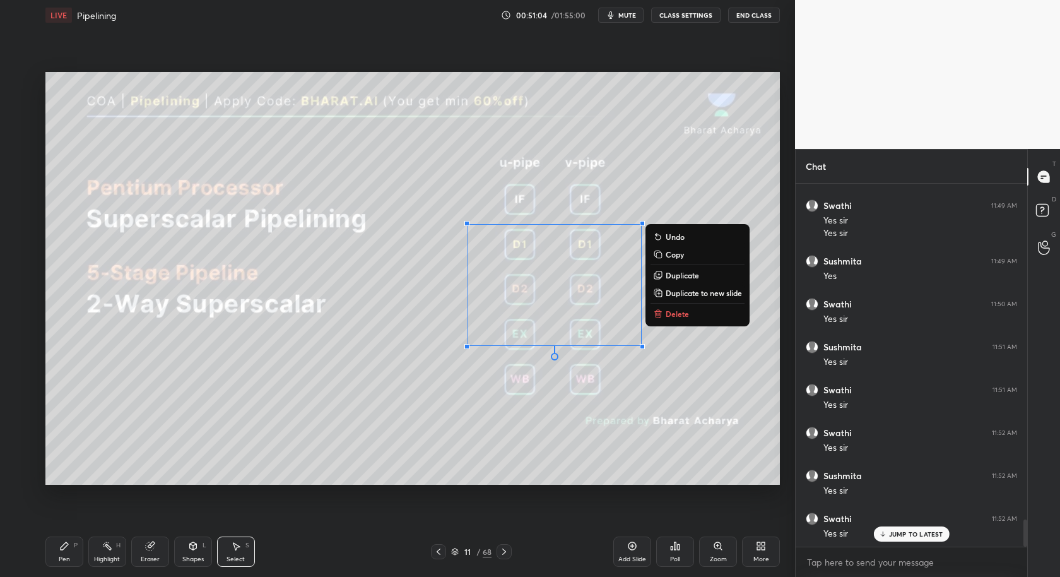
drag, startPoint x: 59, startPoint y: 545, endPoint x: 85, endPoint y: 502, distance: 50.1
click at [60, 544] on icon at bounding box center [64, 546] width 10 height 10
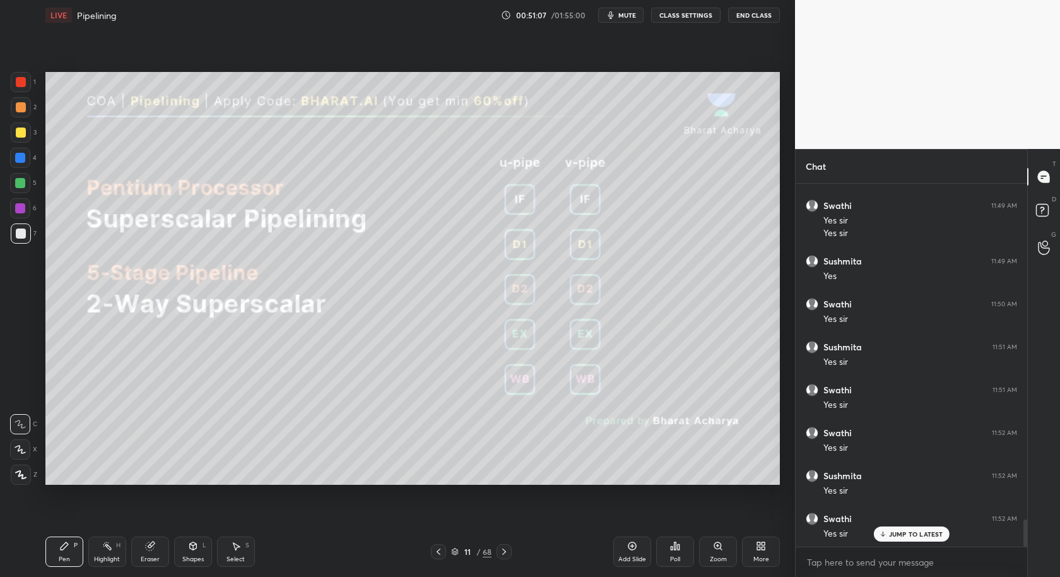
click at [237, 539] on div "Select S" at bounding box center [236, 551] width 38 height 30
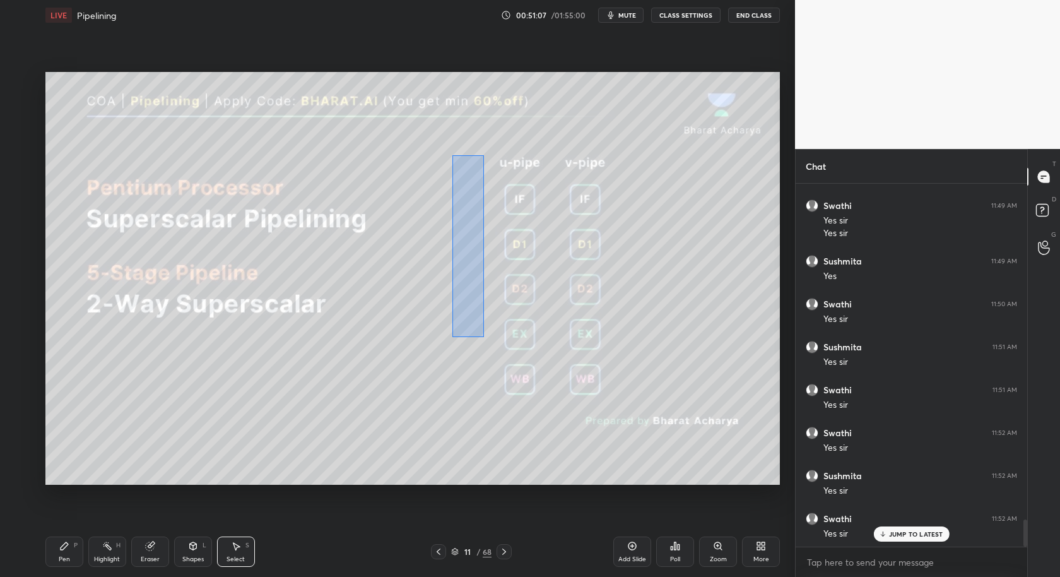
drag, startPoint x: 452, startPoint y: 154, endPoint x: 719, endPoint y: 355, distance: 334.3
click at [719, 355] on div "0 ° Undo Copy Duplicate Duplicate to new slide Delete" at bounding box center [412, 278] width 734 height 413
drag, startPoint x: 601, startPoint y: 250, endPoint x: 584, endPoint y: 295, distance: 48.5
click at [599, 292] on div "0 ° Undo Copy Duplicate Duplicate to new slide Delete" at bounding box center [412, 278] width 734 height 413
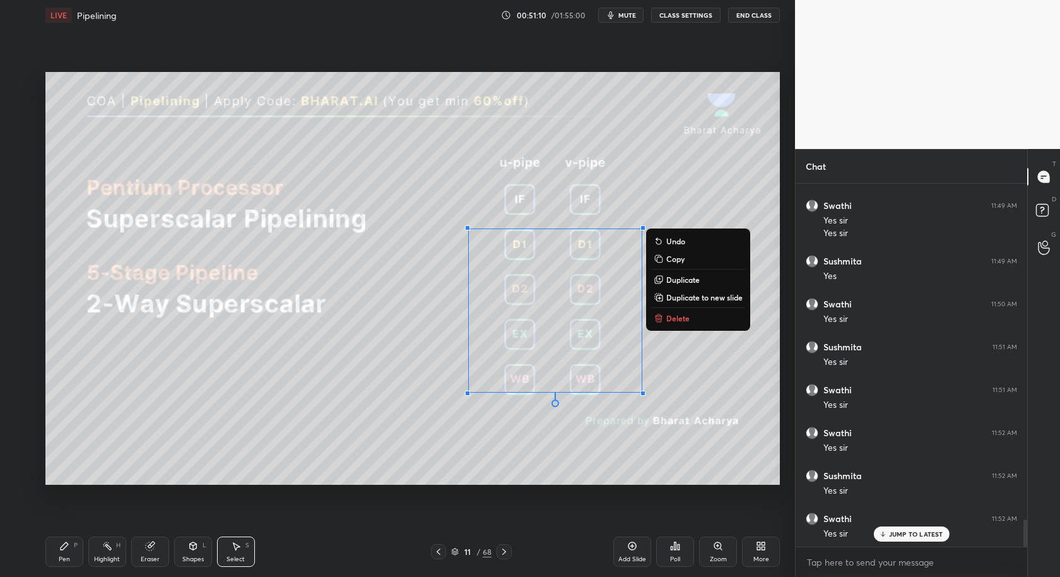
drag, startPoint x: 65, startPoint y: 541, endPoint x: 76, endPoint y: 536, distance: 12.7
click at [69, 541] on div "Pen P" at bounding box center [64, 551] width 38 height 30
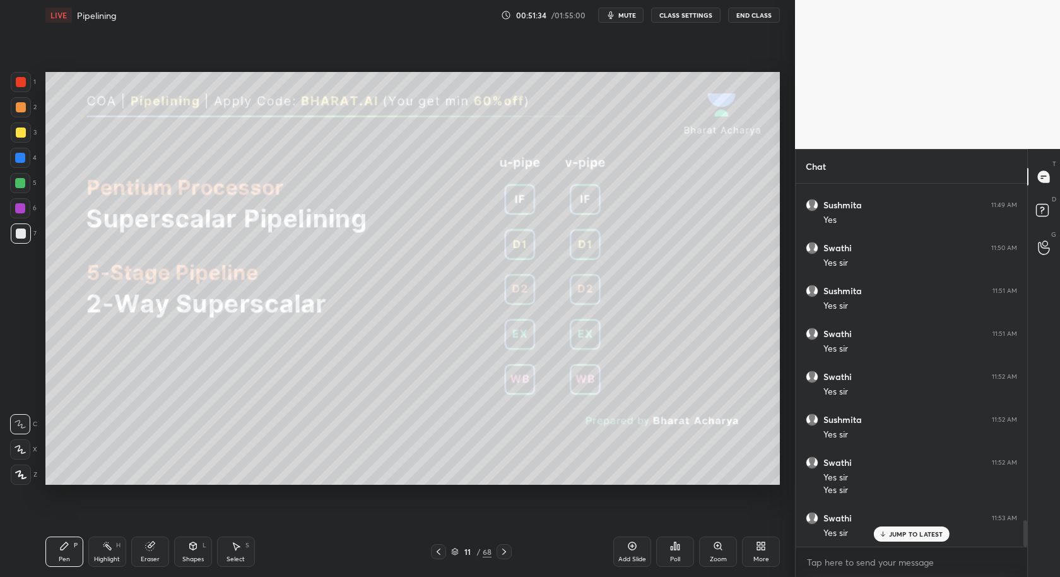
scroll to position [4604, 0]
click at [256, 497] on div "Setting up your live class Poll for secs No correct answer Start poll" at bounding box center [412, 278] width 745 height 496
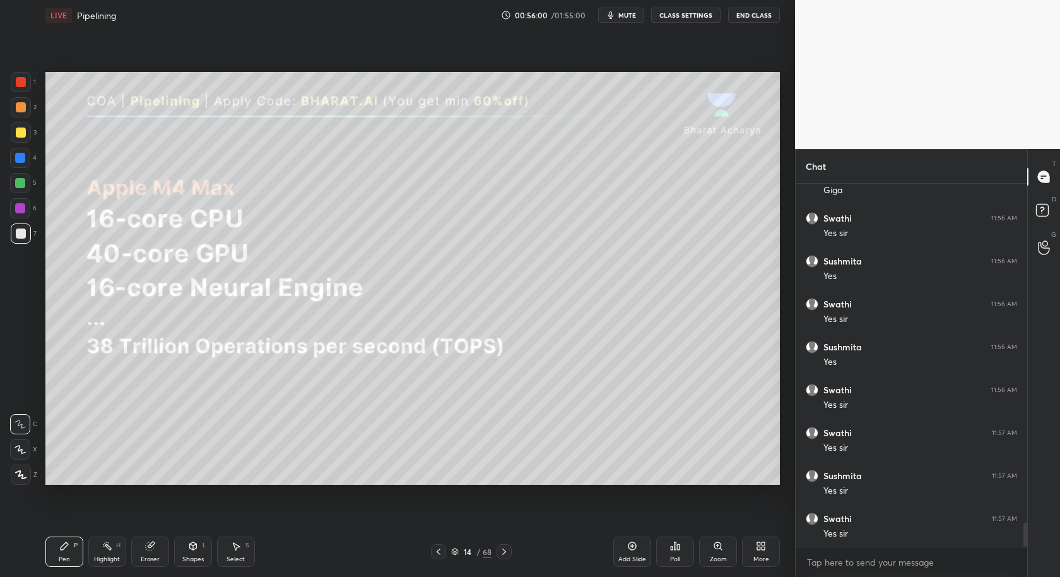
scroll to position [5218, 0]
click at [37, 252] on div "1 2 3 4 5 6 7 C X Z C X Z E E Erase all H H LIVE Pipelining 00:56:18 / 01:55:00…" at bounding box center [392, 288] width 785 height 577
drag, startPoint x: 246, startPoint y: 557, endPoint x: 244, endPoint y: 541, distance: 16.6
click at [246, 557] on div "Select S" at bounding box center [236, 551] width 38 height 30
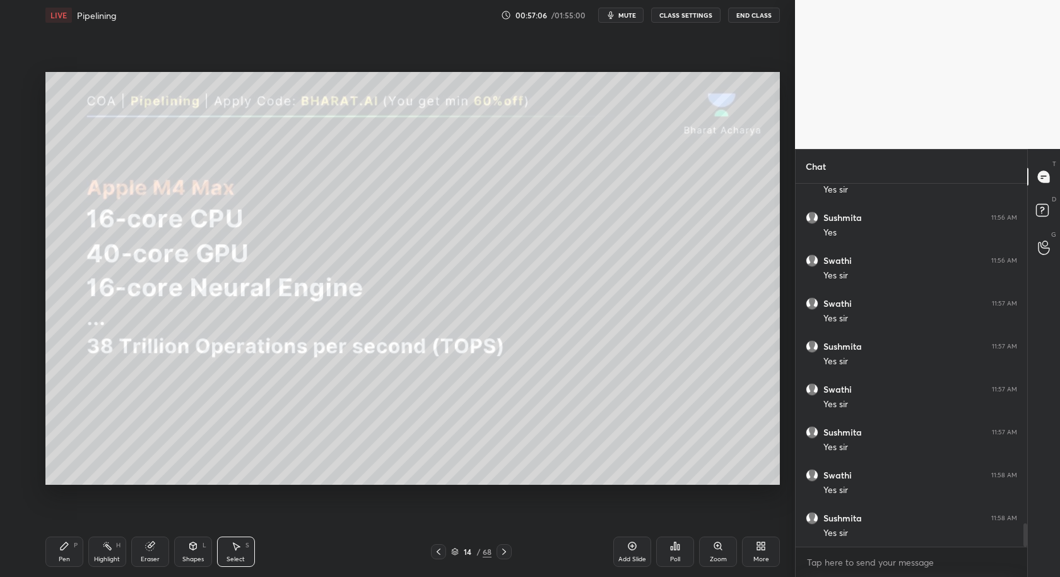
click at [439, 553] on icon at bounding box center [439, 551] width 4 height 6
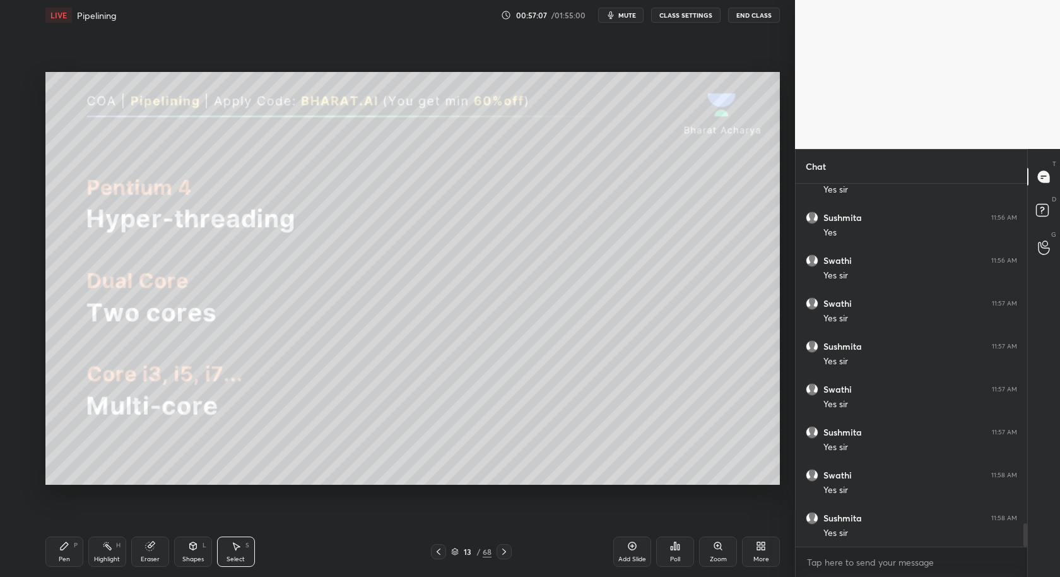
click at [436, 556] on div at bounding box center [438, 551] width 15 height 15
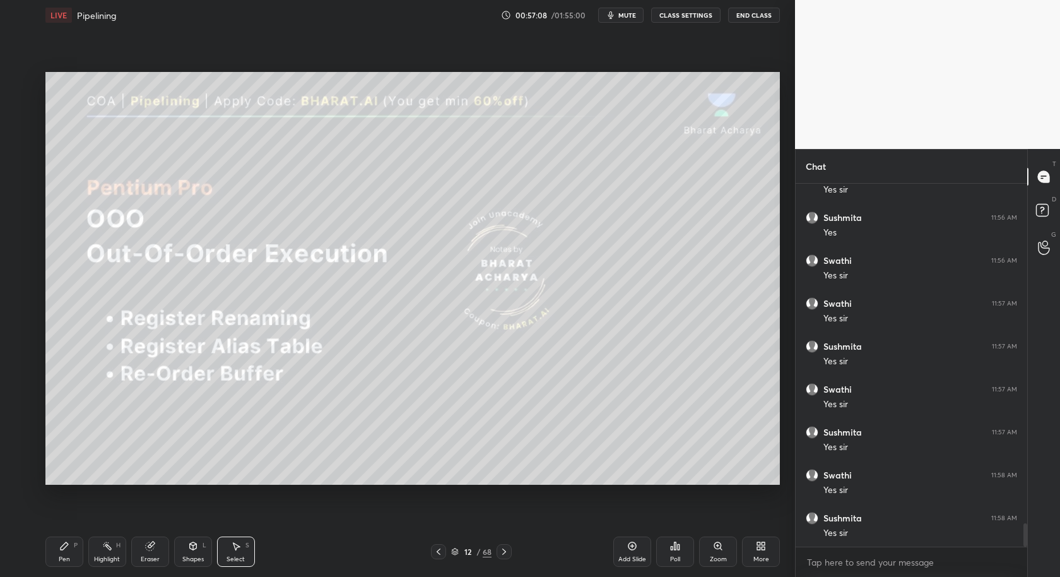
click at [440, 554] on icon at bounding box center [438, 551] width 10 height 10
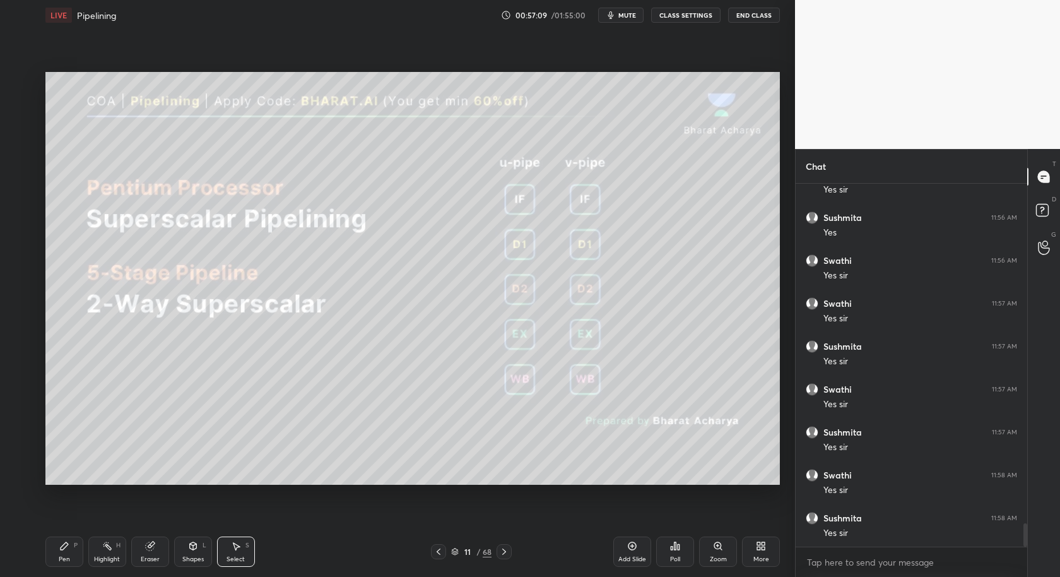
click at [502, 552] on icon at bounding box center [504, 551] width 10 height 10
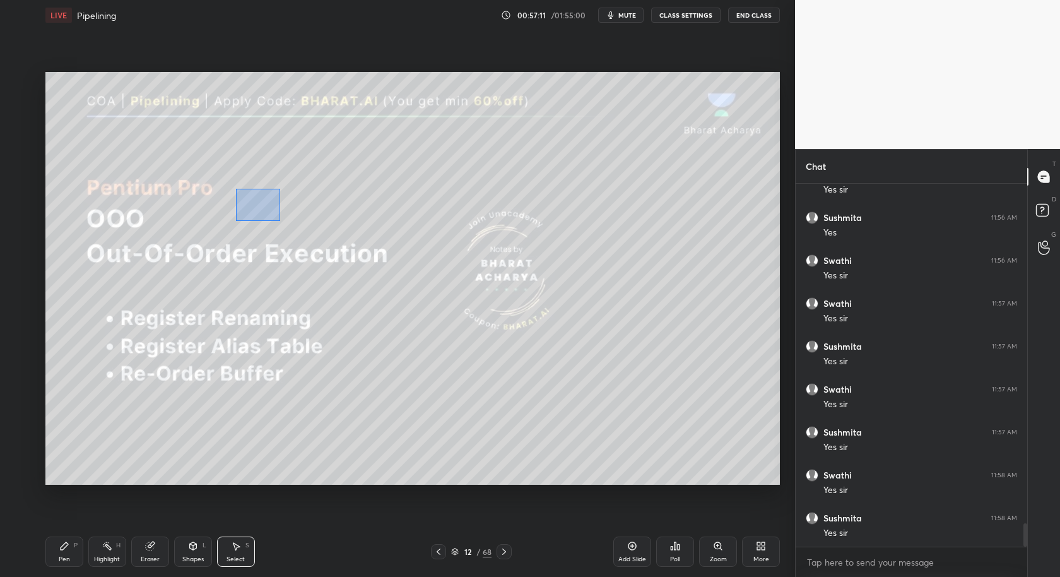
drag, startPoint x: 265, startPoint y: 198, endPoint x: 272, endPoint y: 200, distance: 7.2
click at [278, 192] on div "0 ° Undo Copy Duplicate Duplicate to new slide Delete" at bounding box center [412, 278] width 734 height 413
click at [69, 550] on icon at bounding box center [64, 546] width 10 height 10
drag, startPoint x: 636, startPoint y: 553, endPoint x: 623, endPoint y: 539, distance: 18.8
click at [637, 552] on div "Add Slide" at bounding box center [632, 551] width 38 height 30
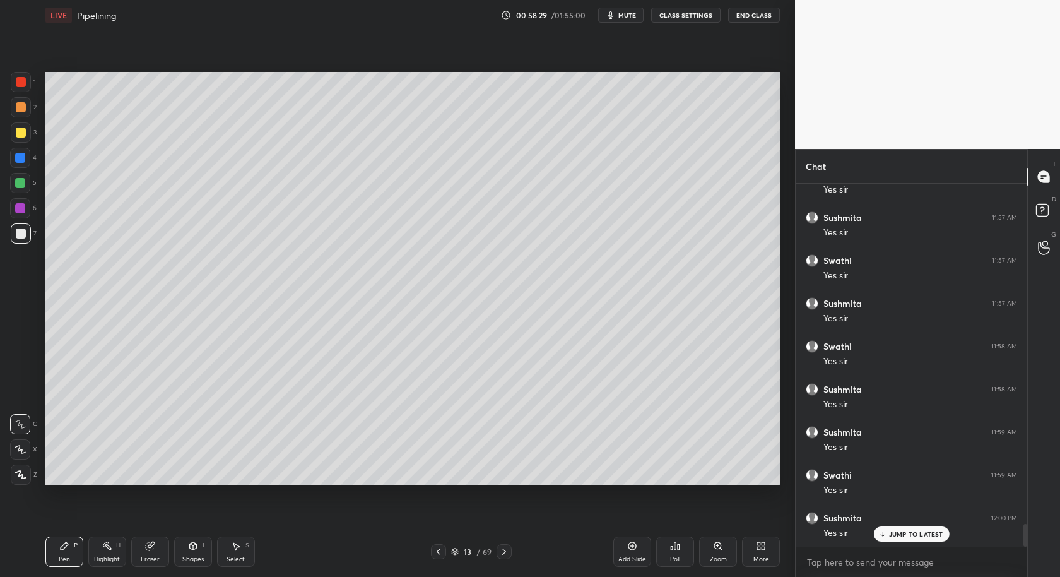
scroll to position [5475, 0]
drag, startPoint x: 248, startPoint y: 558, endPoint x: 264, endPoint y: 505, distance: 55.3
click at [247, 565] on div "Select S" at bounding box center [236, 551] width 38 height 30
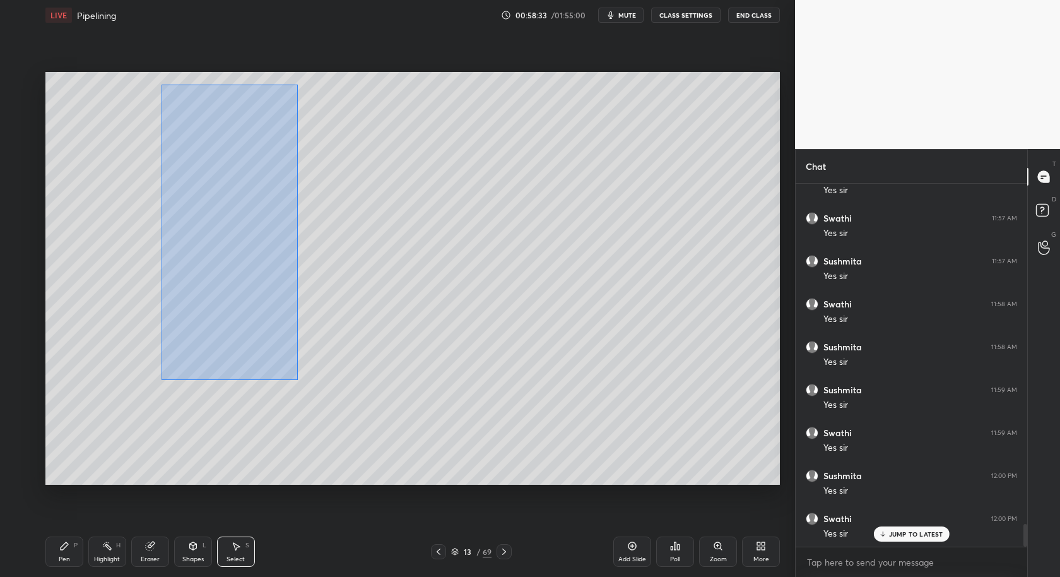
drag, startPoint x: 161, startPoint y: 82, endPoint x: 492, endPoint y: 440, distance: 487.6
click at [482, 481] on div "0 ° Undo Copy Duplicate Duplicate to new slide Delete" at bounding box center [412, 278] width 734 height 413
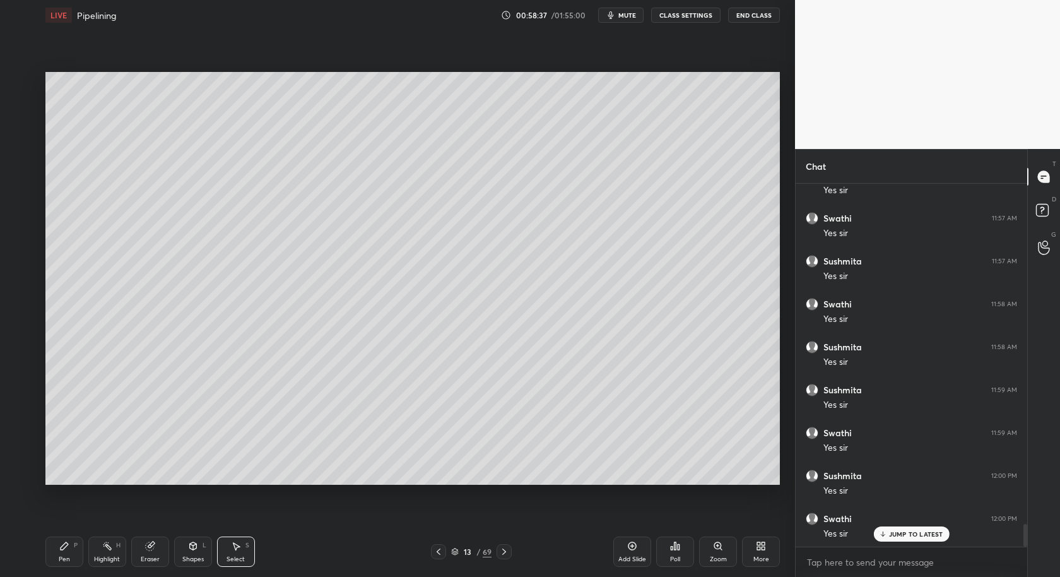
click at [432, 554] on div at bounding box center [438, 551] width 15 height 15
click at [83, 542] on div "Pen P Highlight H Eraser Shapes L Select S" at bounding box center [187, 551] width 284 height 30
click at [71, 553] on div "Pen P" at bounding box center [64, 551] width 38 height 30
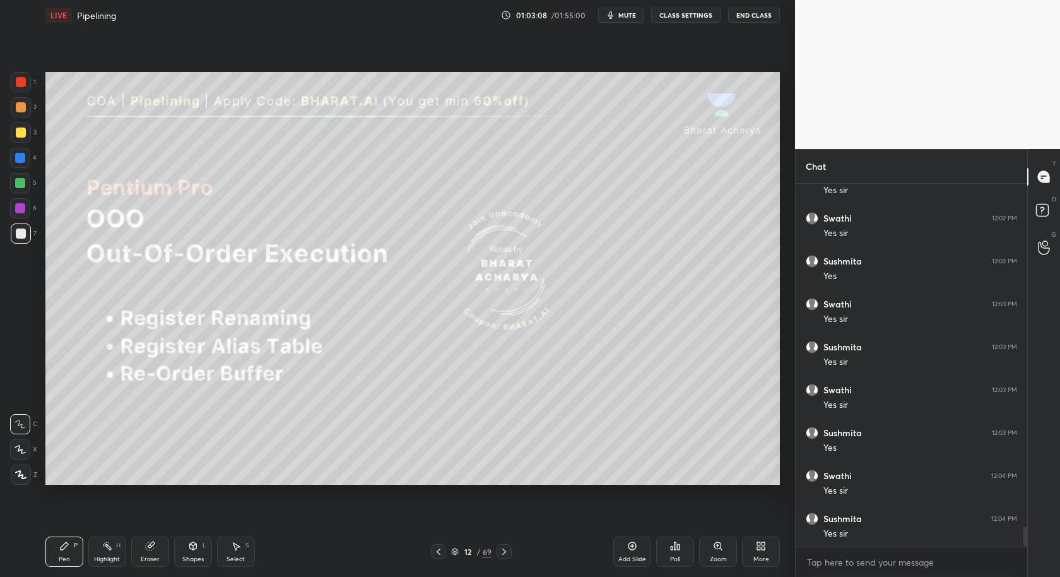
scroll to position [6102, 0]
click at [622, 555] on div "Add Slide" at bounding box center [632, 551] width 38 height 30
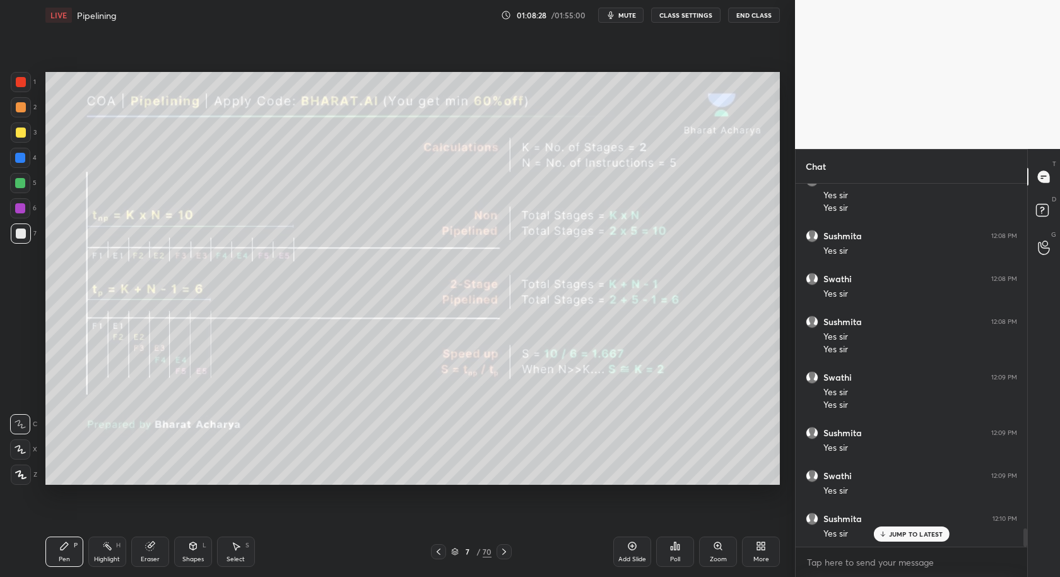
scroll to position [6815, 0]
click at [916, 527] on div "JUMP TO LATEST" at bounding box center [911, 533] width 76 height 15
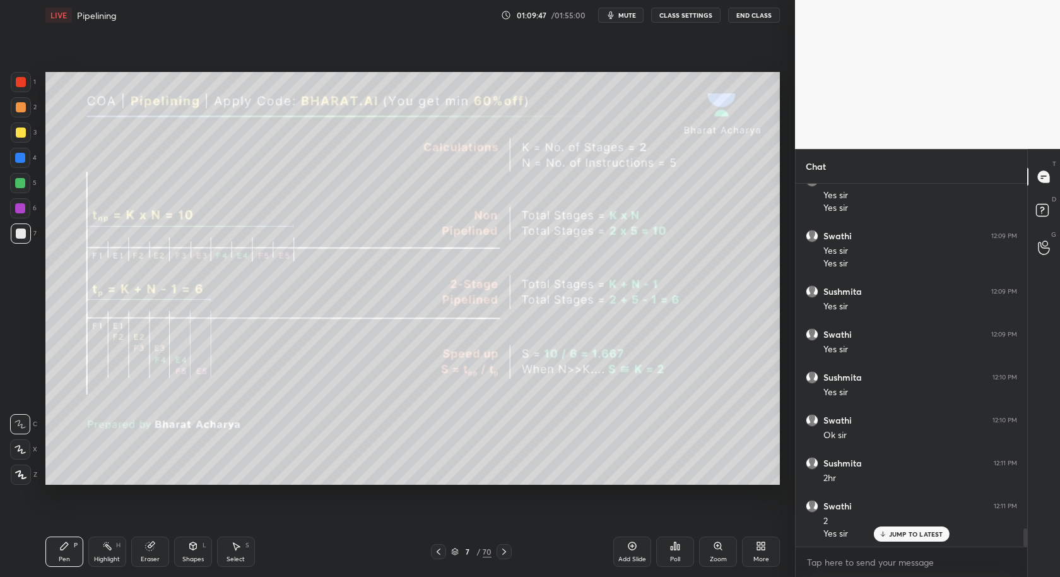
scroll to position [6926, 0]
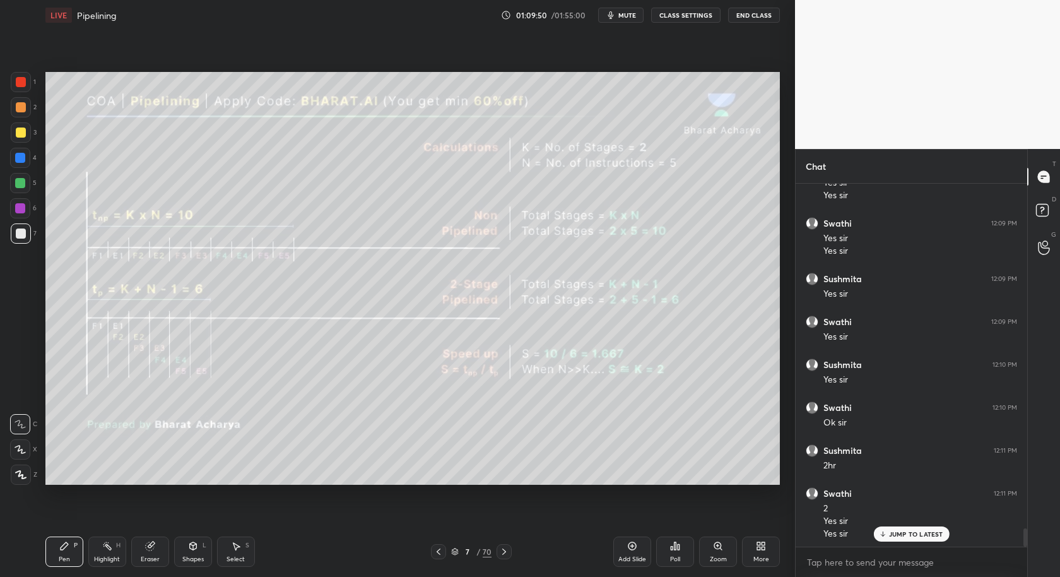
click at [149, 556] on div "Eraser" at bounding box center [150, 559] width 19 height 6
click at [46, 553] on div "Pen P" at bounding box center [64, 551] width 38 height 30
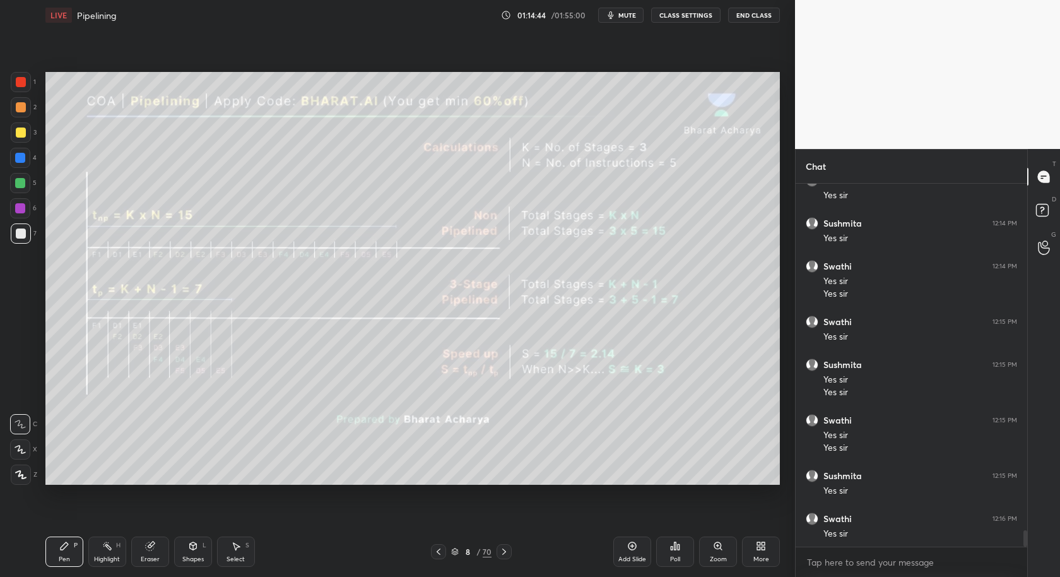
scroll to position [7780, 0]
drag, startPoint x: 238, startPoint y: 549, endPoint x: 224, endPoint y: 497, distance: 54.2
click at [239, 546] on div "Select S" at bounding box center [236, 551] width 38 height 30
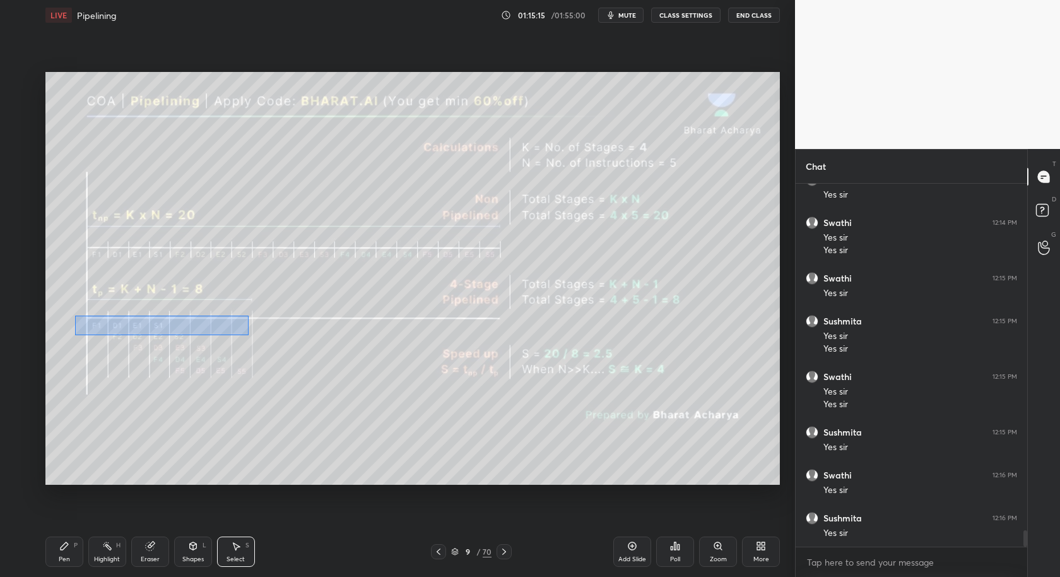
drag, startPoint x: 76, startPoint y: 316, endPoint x: 327, endPoint y: 443, distance: 281.3
click at [327, 449] on div "0 ° Undo Copy Duplicate Duplicate to new slide Delete" at bounding box center [412, 278] width 734 height 413
drag, startPoint x: 135, startPoint y: 310, endPoint x: 189, endPoint y: 409, distance: 112.4
click at [189, 409] on div "0 ° Undo Copy Duplicate Duplicate to new slide Delete" at bounding box center [412, 278] width 734 height 413
drag, startPoint x: 54, startPoint y: 557, endPoint x: 97, endPoint y: 494, distance: 76.3
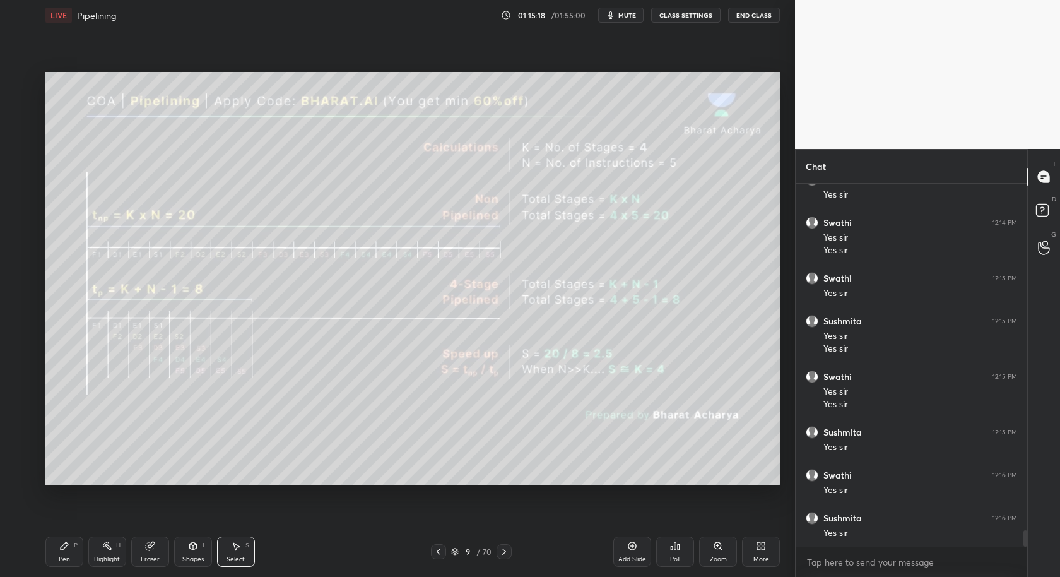
click at [62, 557] on div "Pen" at bounding box center [64, 559] width 11 height 6
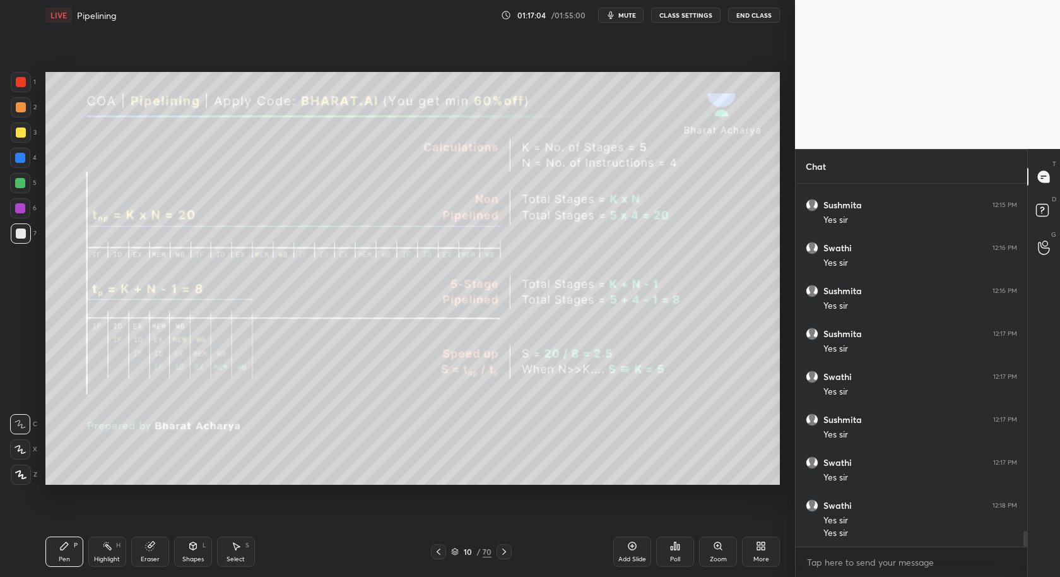
scroll to position [8049, 0]
drag, startPoint x: 628, startPoint y: 551, endPoint x: 620, endPoint y: 520, distance: 32.0
click at [628, 550] on div "Add Slide" at bounding box center [632, 551] width 38 height 30
click at [20, 133] on div at bounding box center [21, 132] width 10 height 10
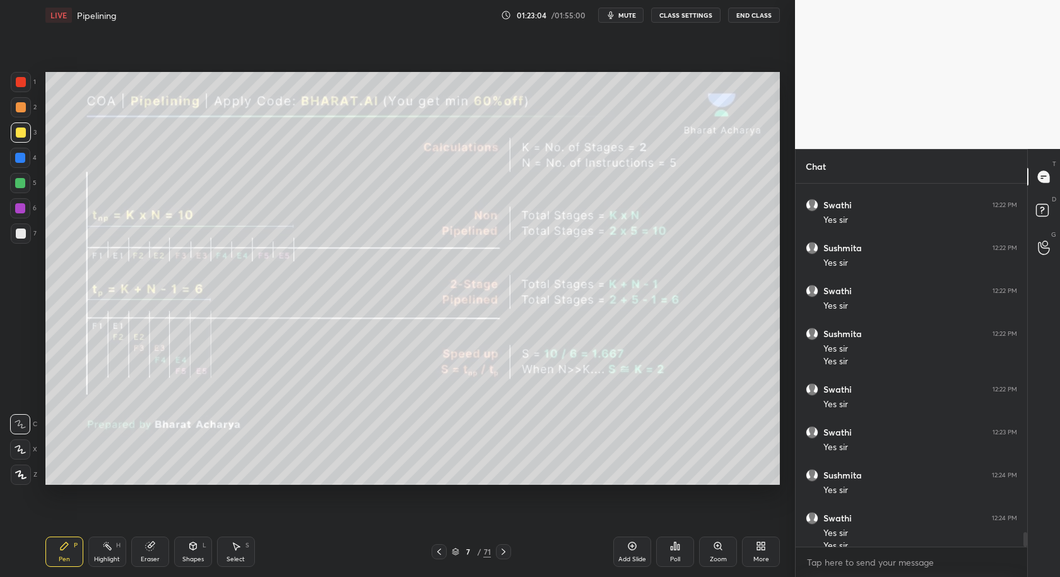
scroll to position [8812, 0]
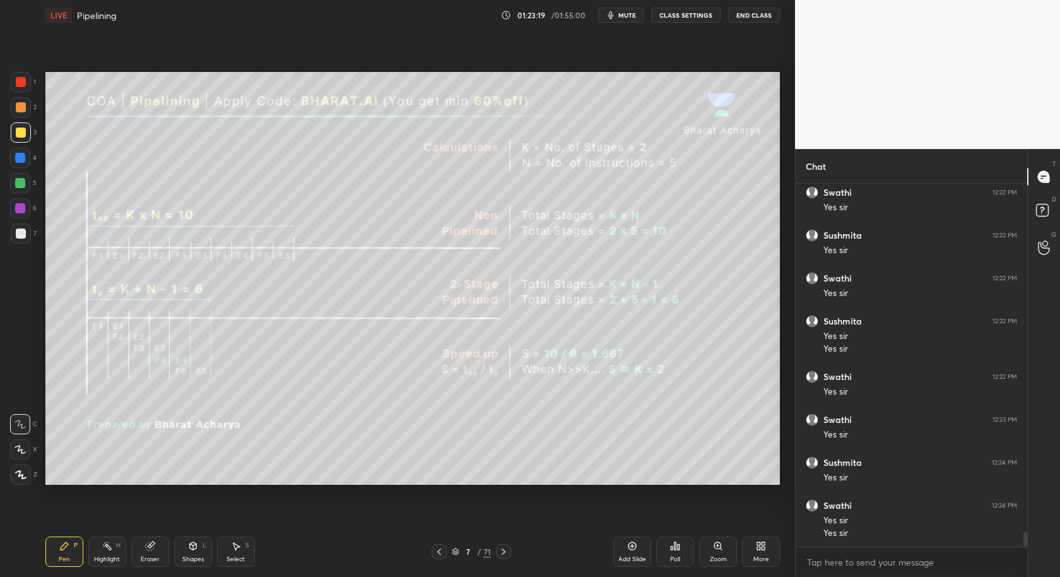
drag, startPoint x: 237, startPoint y: 554, endPoint x: 184, endPoint y: 504, distance: 73.7
click at [237, 554] on div "Select S" at bounding box center [236, 551] width 38 height 30
click at [62, 549] on icon at bounding box center [65, 546] width 8 height 8
click at [20, 213] on div at bounding box center [20, 208] width 10 height 10
drag, startPoint x: 23, startPoint y: 474, endPoint x: 16, endPoint y: 468, distance: 8.9
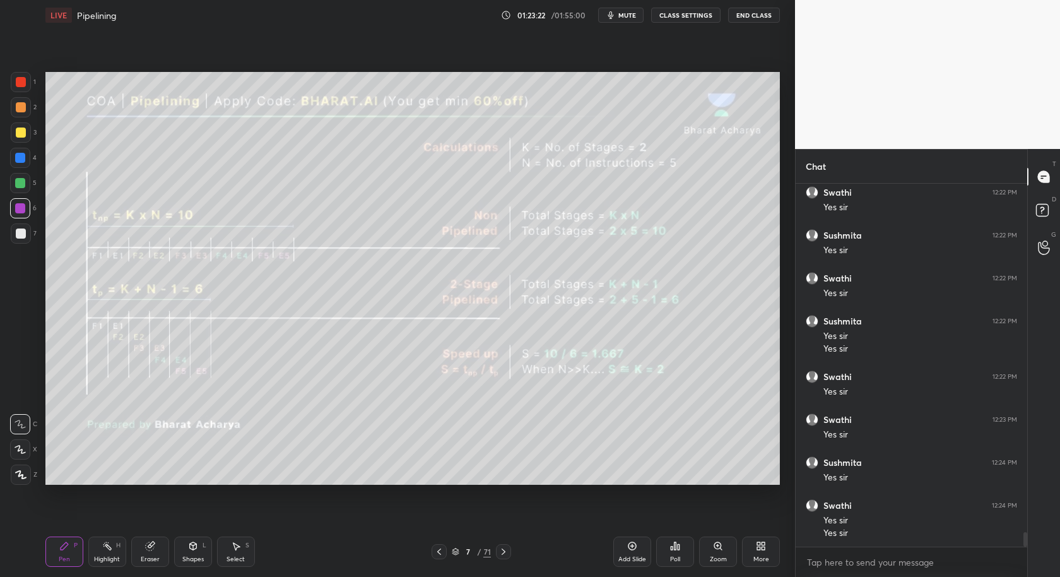
click at [21, 473] on icon at bounding box center [20, 474] width 11 height 9
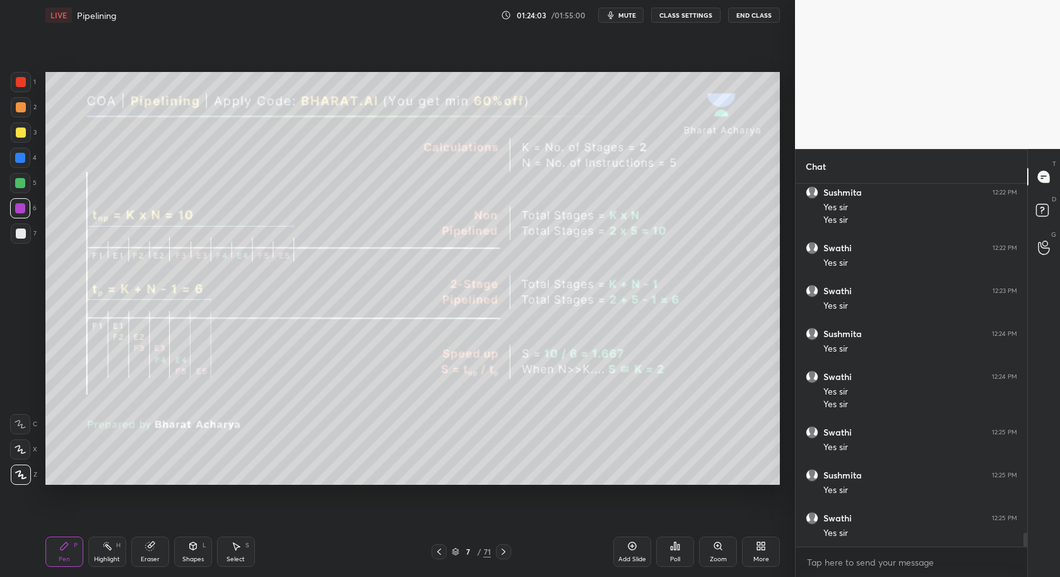
scroll to position [8954, 0]
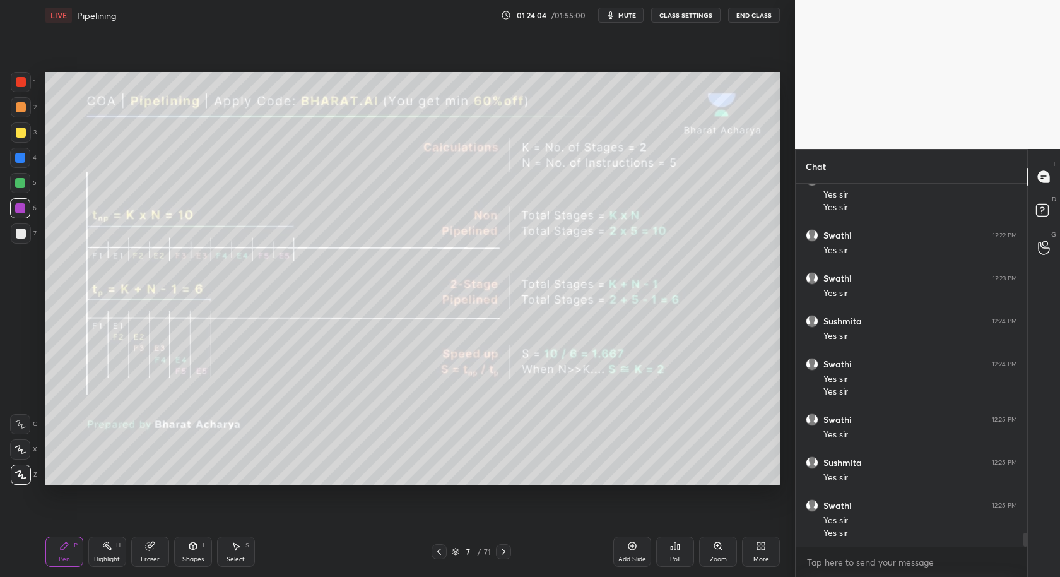
drag, startPoint x: 505, startPoint y: 551, endPoint x: 521, endPoint y: 551, distance: 15.8
click at [506, 551] on icon at bounding box center [503, 551] width 10 height 10
drag, startPoint x: 507, startPoint y: 548, endPoint x: 507, endPoint y: 555, distance: 7.0
click at [507, 551] on icon at bounding box center [503, 551] width 10 height 10
click at [509, 555] on div at bounding box center [503, 551] width 15 height 15
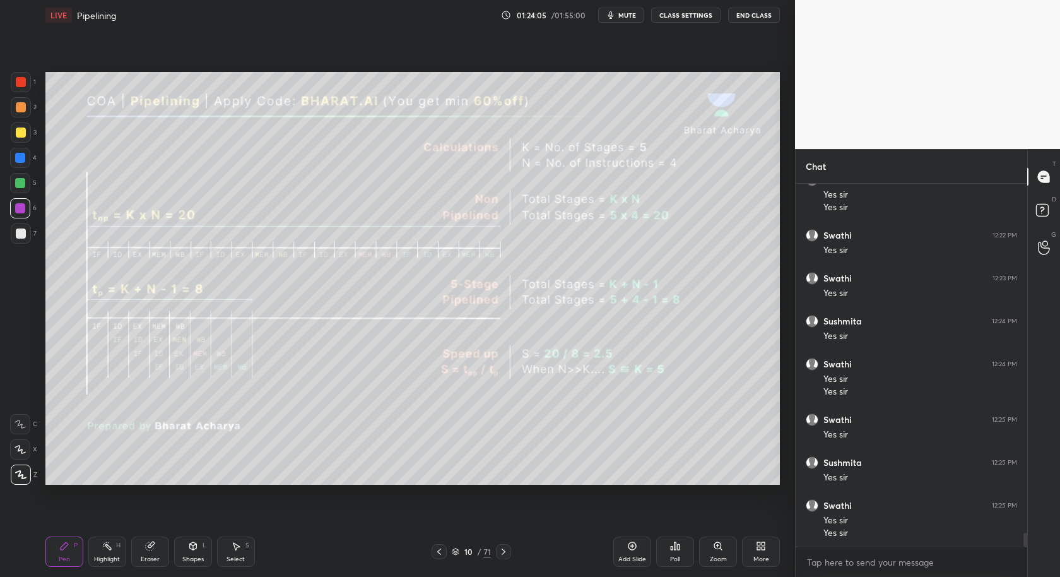
click at [507, 557] on div at bounding box center [503, 551] width 15 height 15
click at [509, 554] on div at bounding box center [503, 551] width 15 height 15
click at [511, 555] on div "11 / 71" at bounding box center [471, 551] width 284 height 15
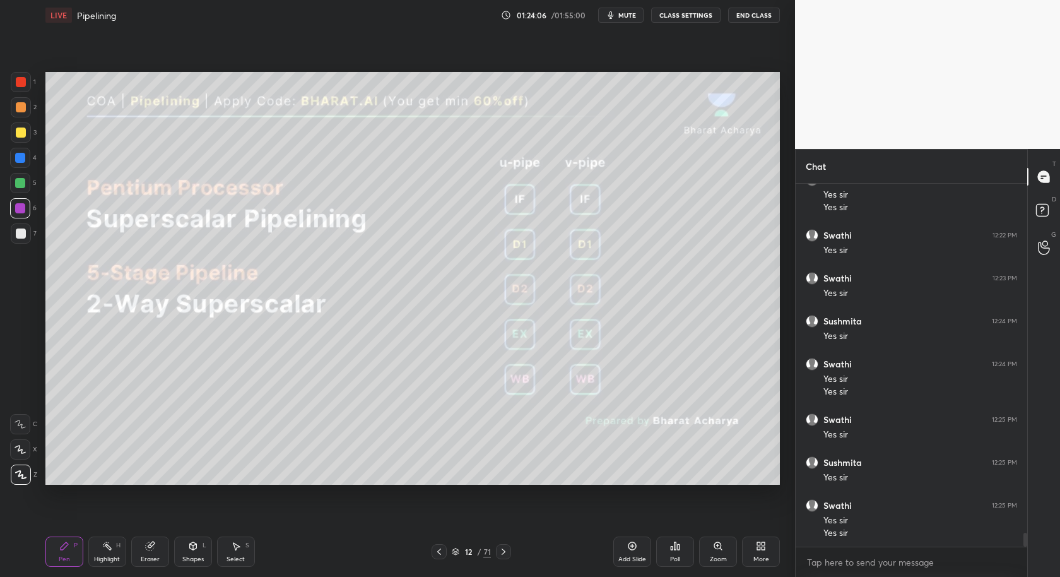
click at [433, 553] on div "12 / 71" at bounding box center [471, 551] width 284 height 15
click at [442, 553] on icon at bounding box center [439, 551] width 10 height 10
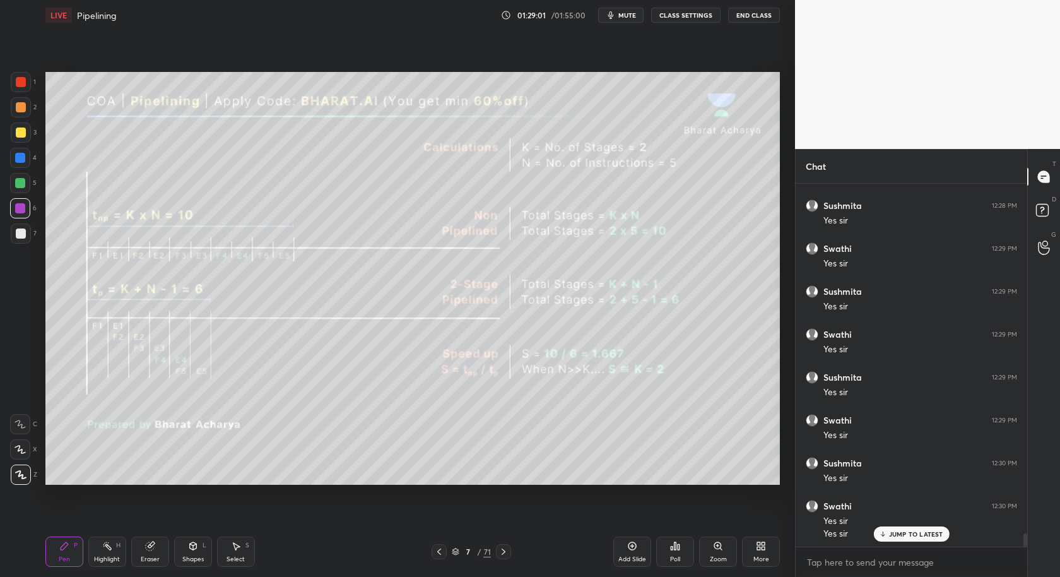
scroll to position [9806, 0]
click at [637, 560] on div "Add Slide" at bounding box center [632, 559] width 28 height 6
drag, startPoint x: 240, startPoint y: 555, endPoint x: 232, endPoint y: 533, distance: 23.6
click at [239, 556] on div "Select" at bounding box center [236, 559] width 18 height 6
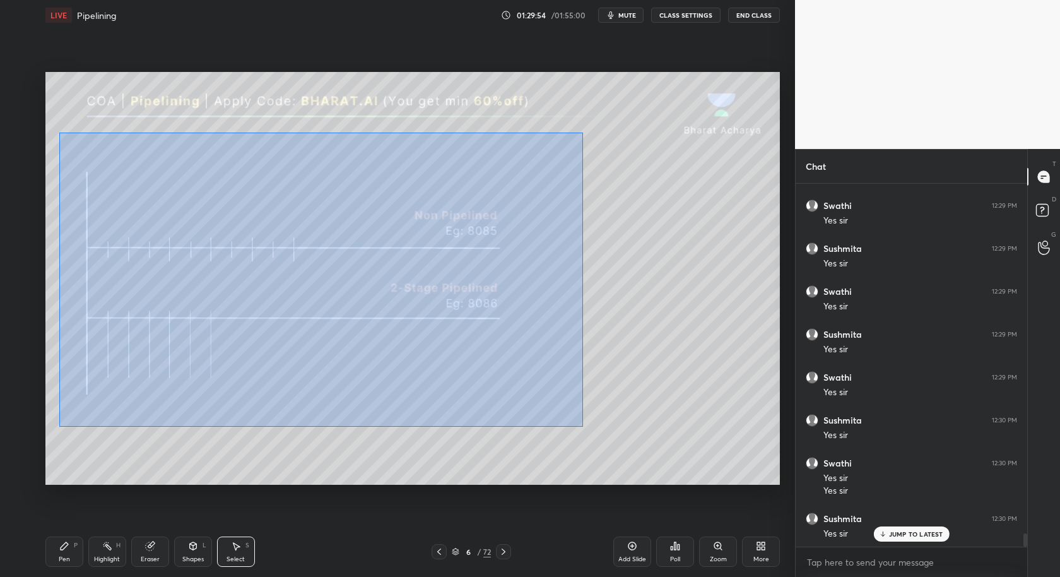
drag, startPoint x: 59, startPoint y: 134, endPoint x: 575, endPoint y: 423, distance: 592.4
click at [600, 430] on div "0 ° Undo Copy Duplicate Duplicate to new slide Delete" at bounding box center [412, 278] width 734 height 413
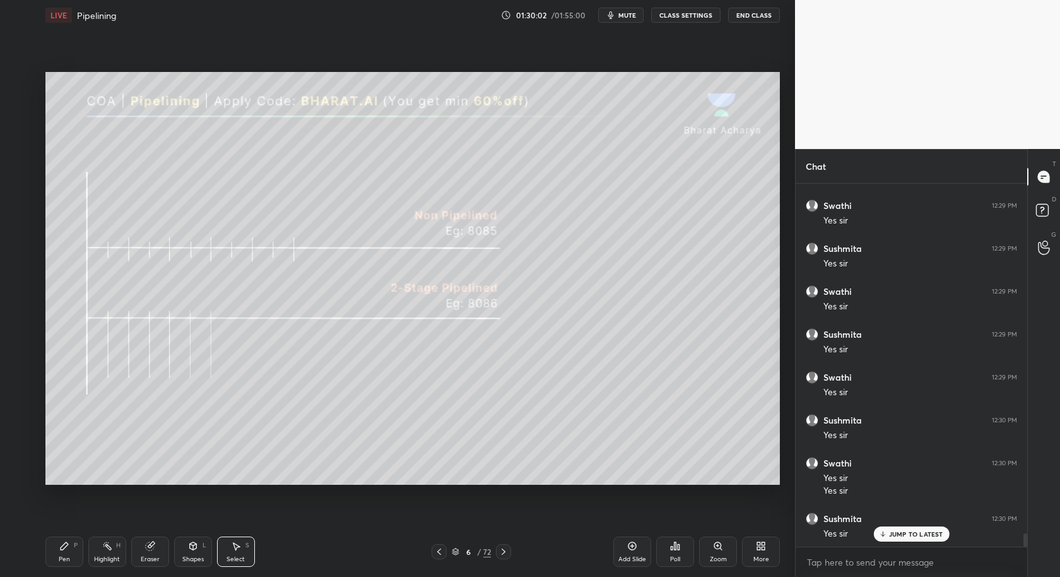
drag, startPoint x: 155, startPoint y: 550, endPoint x: 150, endPoint y: 497, distance: 53.9
click at [153, 549] on div "Eraser" at bounding box center [150, 551] width 38 height 30
click at [66, 564] on div "Pen P" at bounding box center [64, 551] width 38 height 30
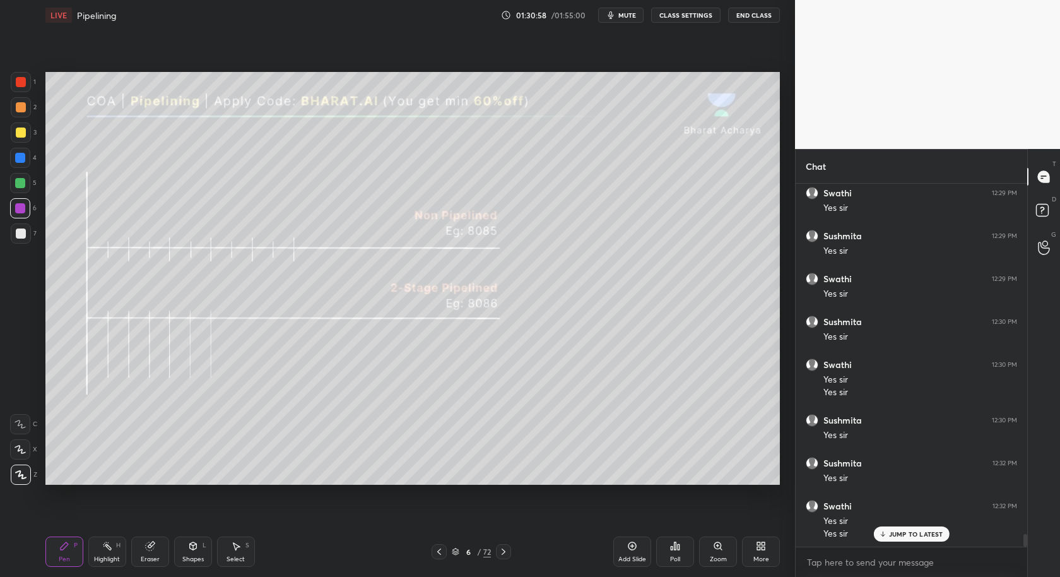
scroll to position [9948, 0]
drag, startPoint x: 221, startPoint y: 540, endPoint x: 237, endPoint y: 536, distance: 17.0
click at [225, 540] on div "Select S" at bounding box center [236, 551] width 38 height 30
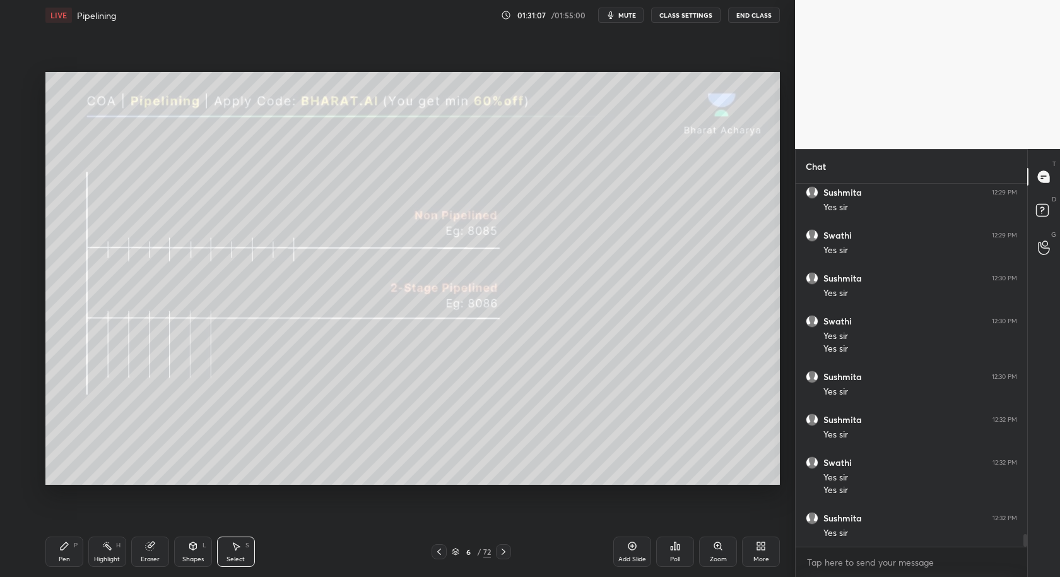
drag, startPoint x: 228, startPoint y: 555, endPoint x: 257, endPoint y: 521, distance: 44.4
click at [234, 553] on div "Select S" at bounding box center [236, 551] width 38 height 30
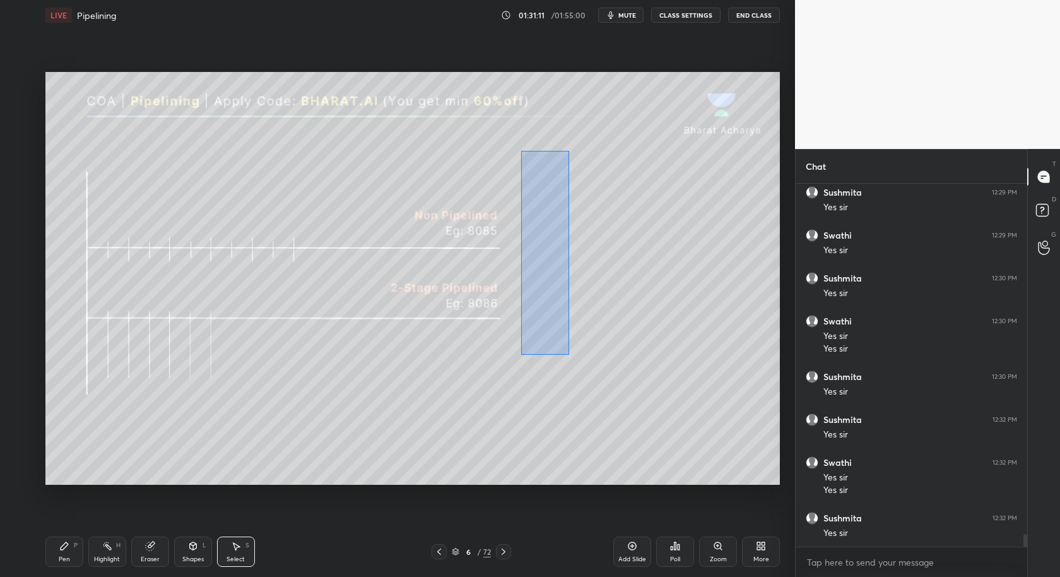
drag, startPoint x: 521, startPoint y: 149, endPoint x: 569, endPoint y: 355, distance: 211.2
click at [569, 355] on div "0 ° Undo Copy Duplicate Duplicate to new slide Delete" at bounding box center [412, 278] width 734 height 413
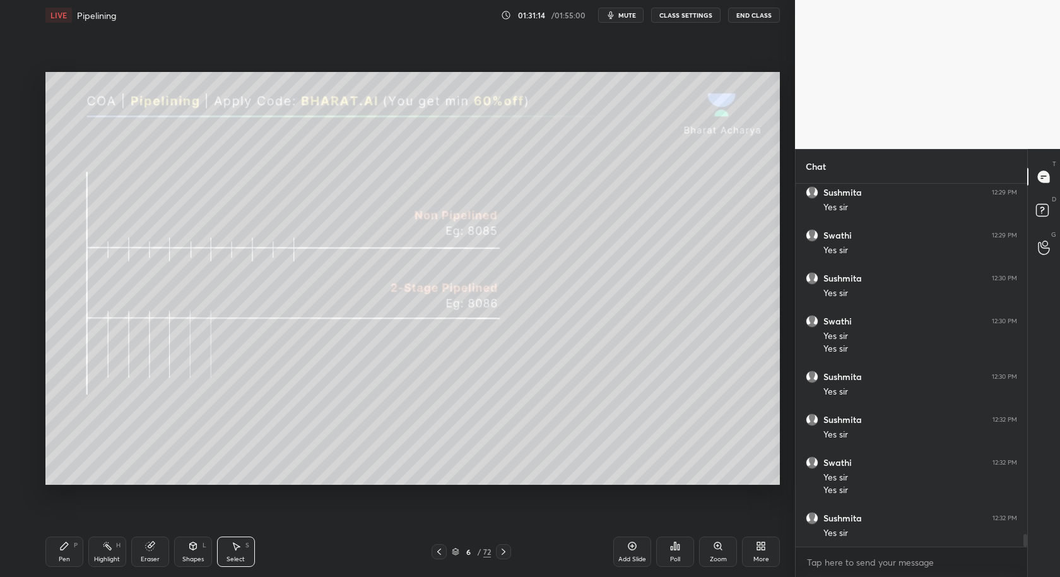
click at [68, 555] on div "Pen P" at bounding box center [64, 551] width 38 height 30
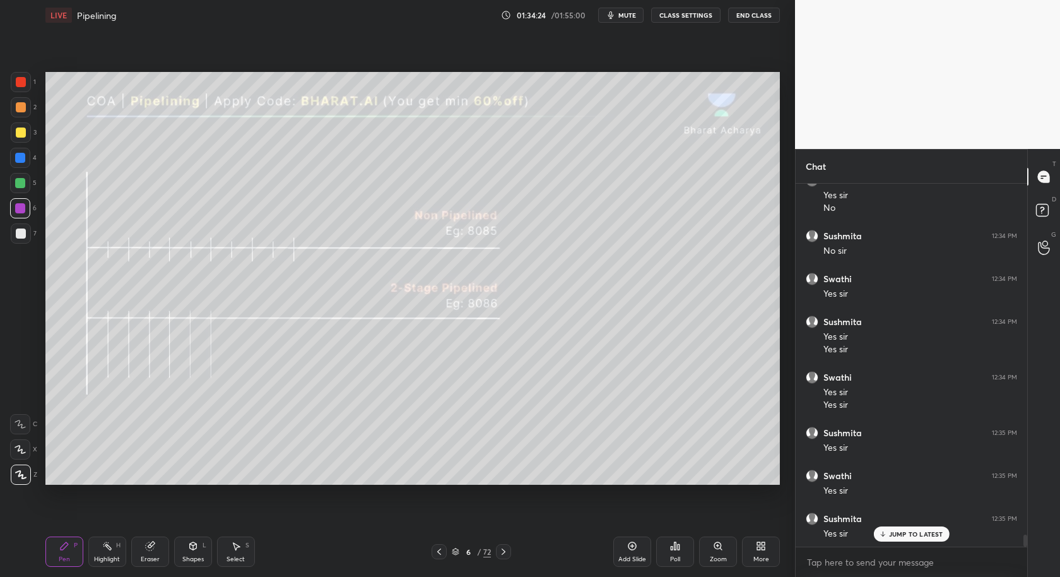
scroll to position [10513, 0]
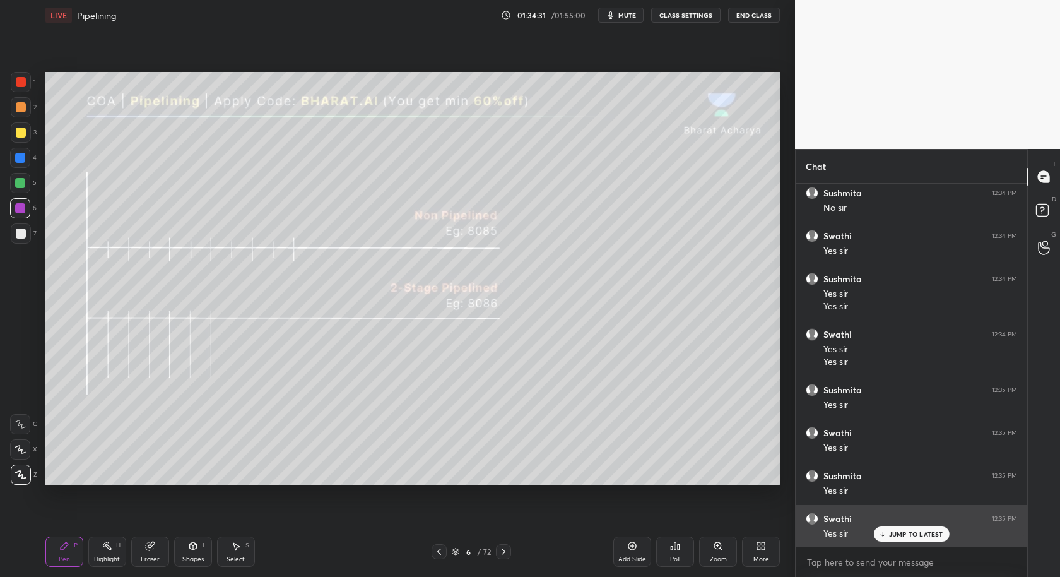
drag, startPoint x: 906, startPoint y: 538, endPoint x: 888, endPoint y: 526, distance: 21.4
click at [905, 538] on div "JUMP TO LATEST" at bounding box center [911, 533] width 76 height 15
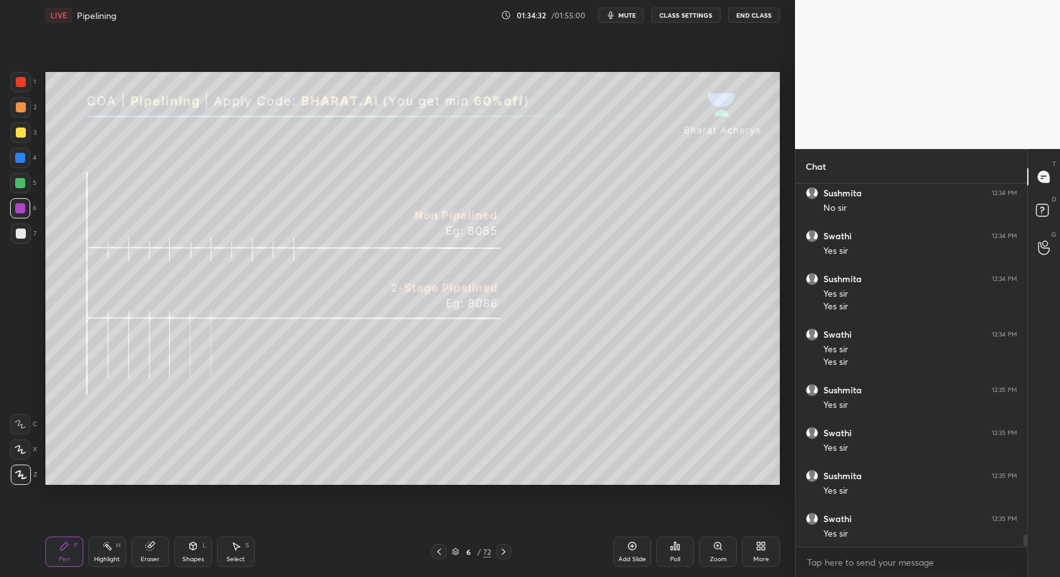
drag, startPoint x: 500, startPoint y: 548, endPoint x: 506, endPoint y: 543, distance: 7.2
click at [502, 544] on div at bounding box center [503, 551] width 15 height 15
drag, startPoint x: 497, startPoint y: 551, endPoint x: 504, endPoint y: 560, distance: 11.2
click at [496, 551] on div at bounding box center [503, 551] width 15 height 15
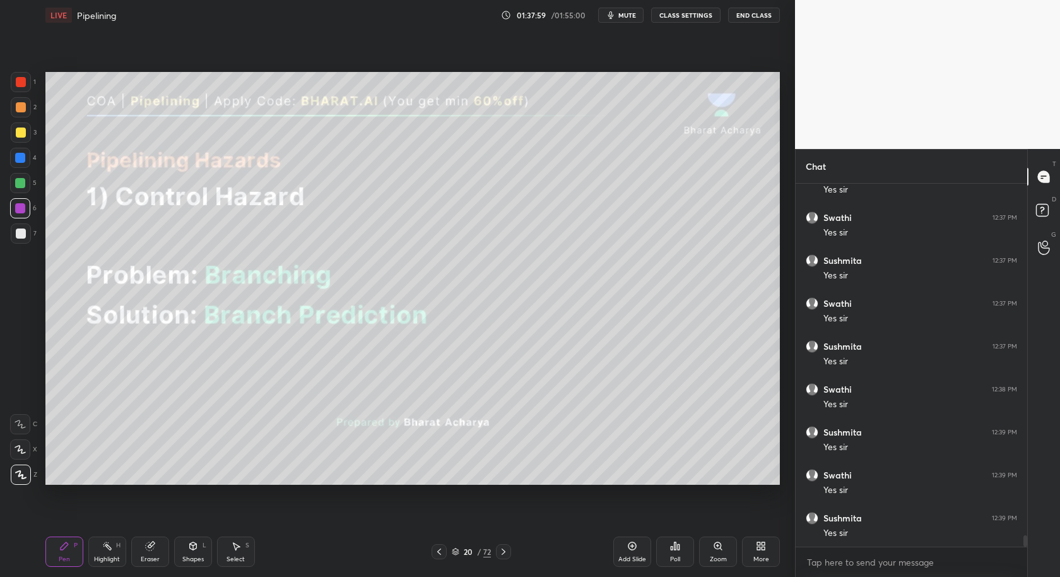
scroll to position [11040, 0]
click at [21, 236] on div at bounding box center [21, 233] width 20 height 20
drag, startPoint x: 241, startPoint y: 551, endPoint x: 277, endPoint y: 493, distance: 68.3
click at [246, 543] on div "Select S" at bounding box center [236, 551] width 38 height 30
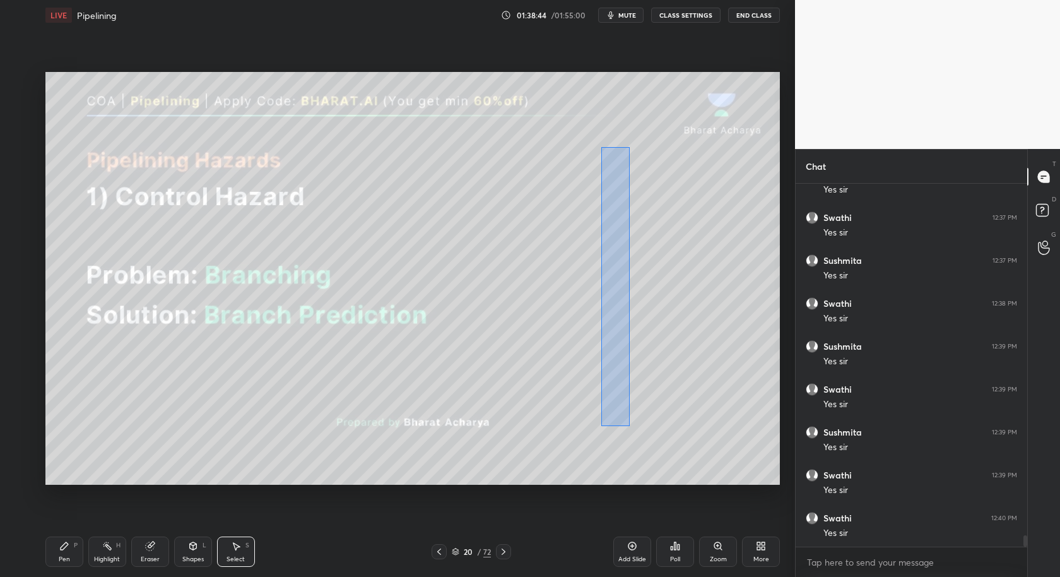
drag, startPoint x: 602, startPoint y: 145, endPoint x: 736, endPoint y: 377, distance: 268.3
click at [664, 415] on div "0 ° Undo Copy Duplicate Duplicate to new slide Delete" at bounding box center [412, 278] width 734 height 413
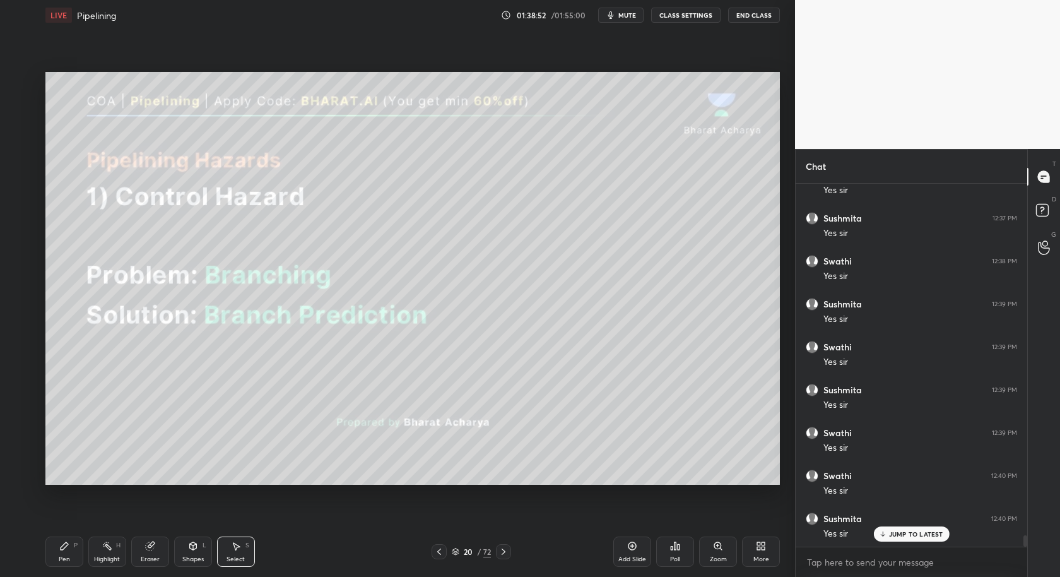
scroll to position [11169, 0]
click at [66, 564] on div "Pen P" at bounding box center [64, 551] width 38 height 30
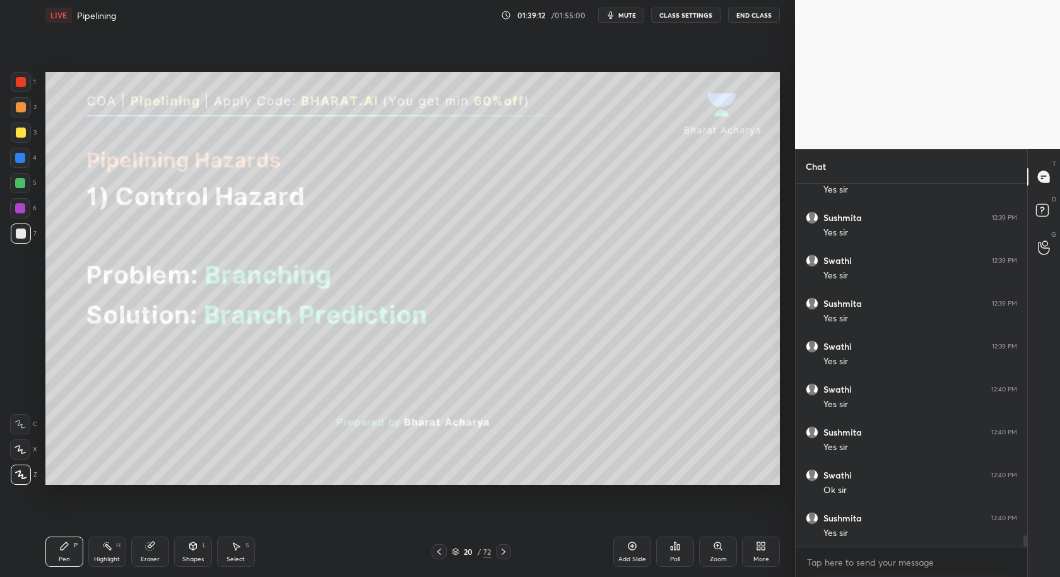
drag, startPoint x: 230, startPoint y: 553, endPoint x: 252, endPoint y: 504, distance: 54.8
click at [232, 550] on div "Select S" at bounding box center [236, 551] width 38 height 30
drag, startPoint x: 574, startPoint y: 156, endPoint x: 601, endPoint y: 208, distance: 57.6
click at [595, 209] on div "0 ° Undo Copy Duplicate Duplicate to new slide Delete" at bounding box center [412, 278] width 734 height 413
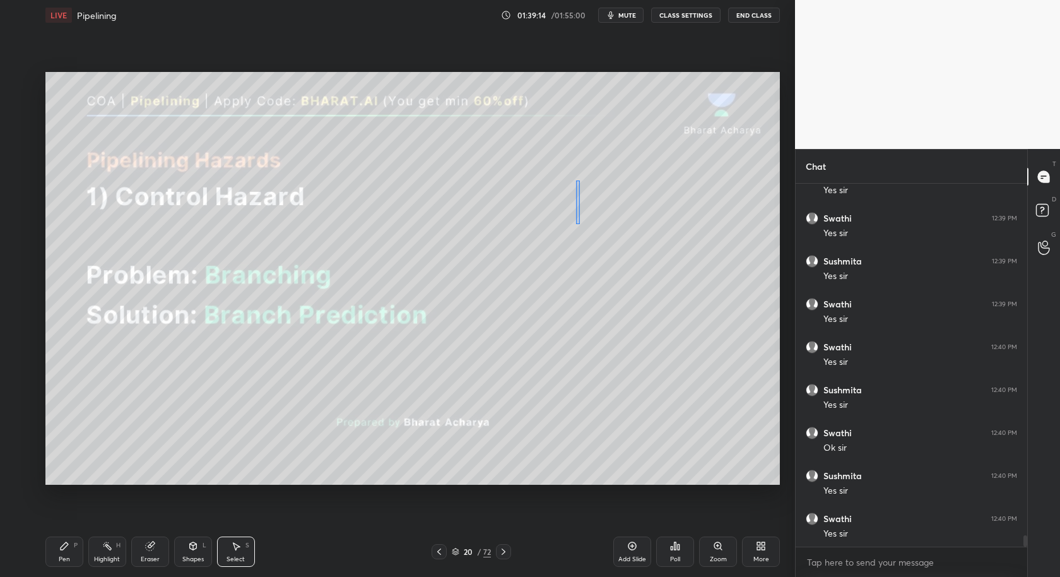
drag, startPoint x: 579, startPoint y: 179, endPoint x: 584, endPoint y: 200, distance: 21.6
click at [578, 221] on div "0 ° Undo Copy Duplicate Duplicate to new slide Delete" at bounding box center [412, 278] width 734 height 413
drag, startPoint x: 574, startPoint y: 153, endPoint x: 606, endPoint y: 199, distance: 55.7
click at [608, 201] on div "0 ° Undo Copy Duplicate Duplicate to new slide Delete" at bounding box center [412, 278] width 734 height 413
drag, startPoint x: 580, startPoint y: 174, endPoint x: 569, endPoint y: 247, distance: 74.0
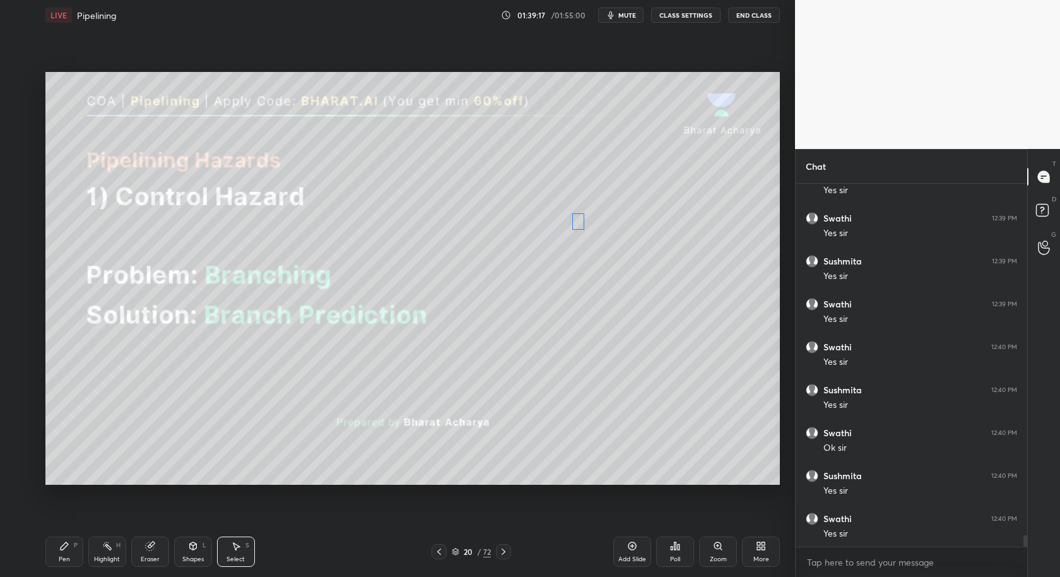
click at [577, 222] on div "0 ° Undo Copy Duplicate Duplicate to new slide Delete" at bounding box center [412, 278] width 734 height 413
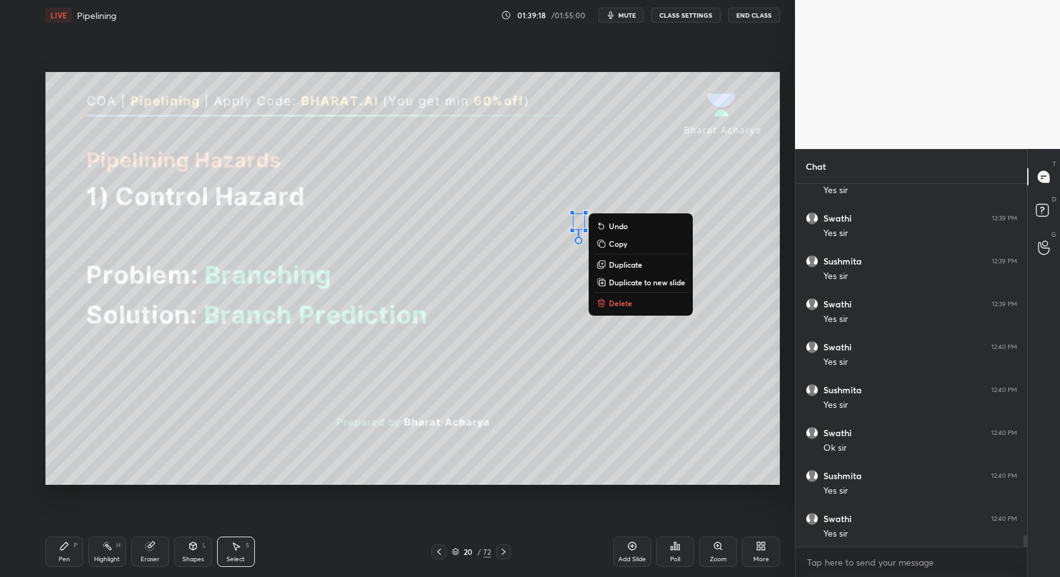
drag, startPoint x: 57, startPoint y: 548, endPoint x: 83, endPoint y: 514, distance: 42.3
click at [62, 548] on div "Pen P" at bounding box center [64, 551] width 38 height 30
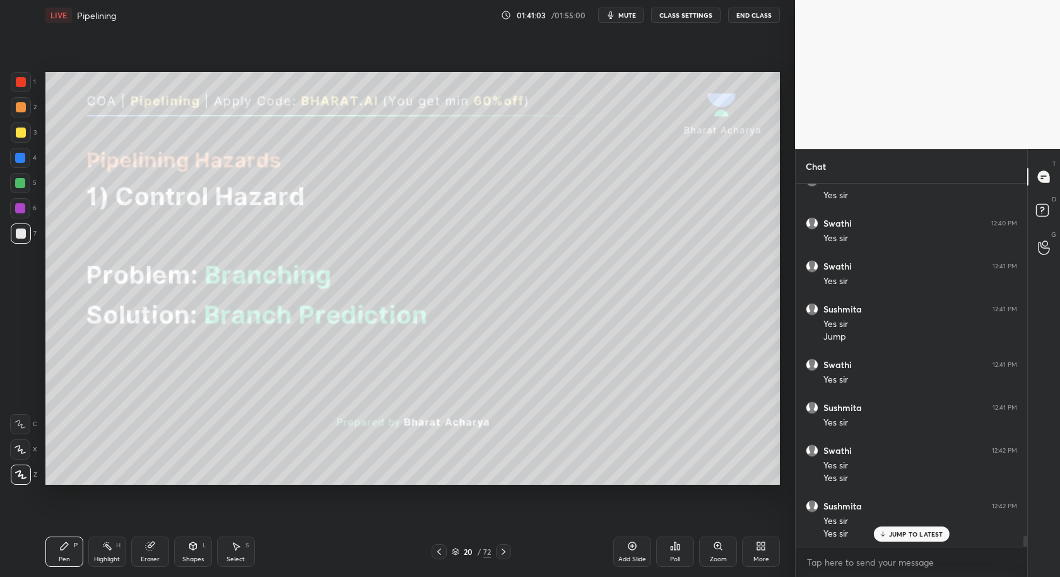
scroll to position [11679, 0]
drag, startPoint x: 20, startPoint y: 425, endPoint x: 25, endPoint y: 430, distance: 7.6
click at [20, 425] on icon at bounding box center [20, 424] width 11 height 9
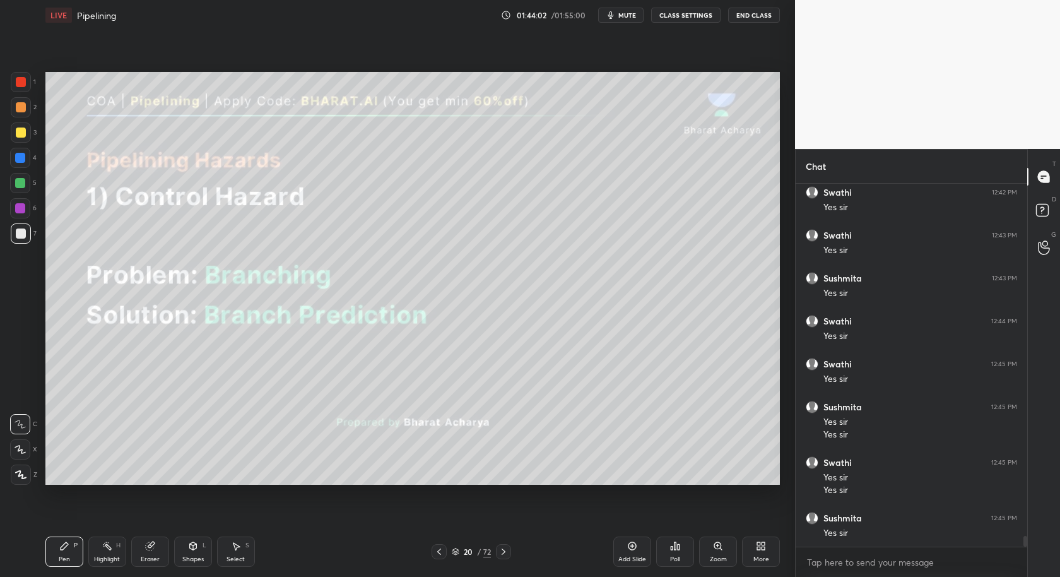
click at [243, 555] on div "Select S" at bounding box center [236, 551] width 38 height 30
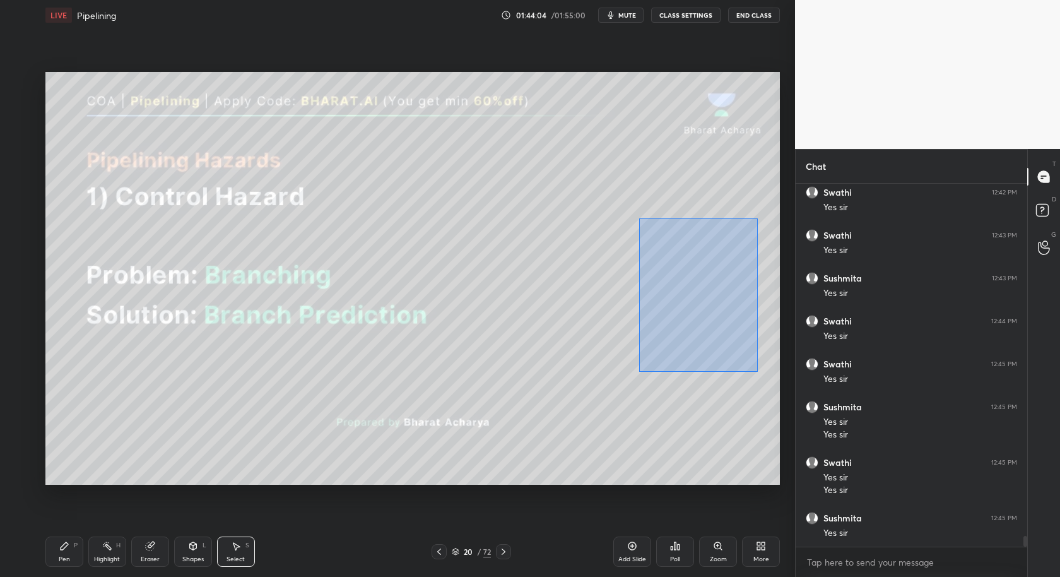
drag, startPoint x: 639, startPoint y: 218, endPoint x: 733, endPoint y: 377, distance: 185.0
click at [758, 370] on div "0 ° Undo Copy Duplicate Duplicate to new slide Delete" at bounding box center [412, 278] width 734 height 413
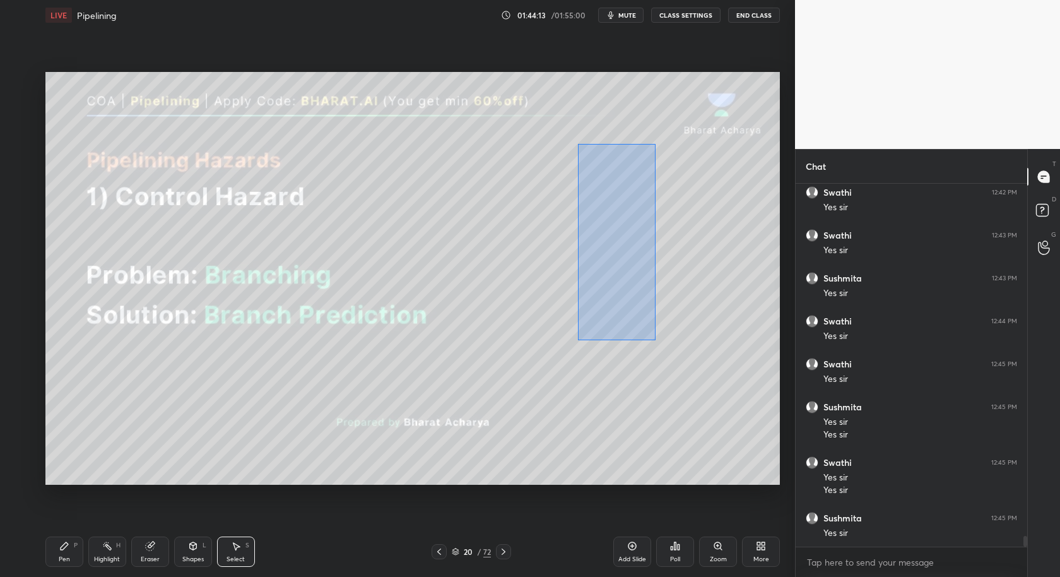
drag, startPoint x: 577, startPoint y: 143, endPoint x: 655, endPoint y: 339, distance: 211.6
click at [656, 339] on div "0 ° Undo Copy Duplicate Duplicate to new slide Delete" at bounding box center [412, 278] width 734 height 413
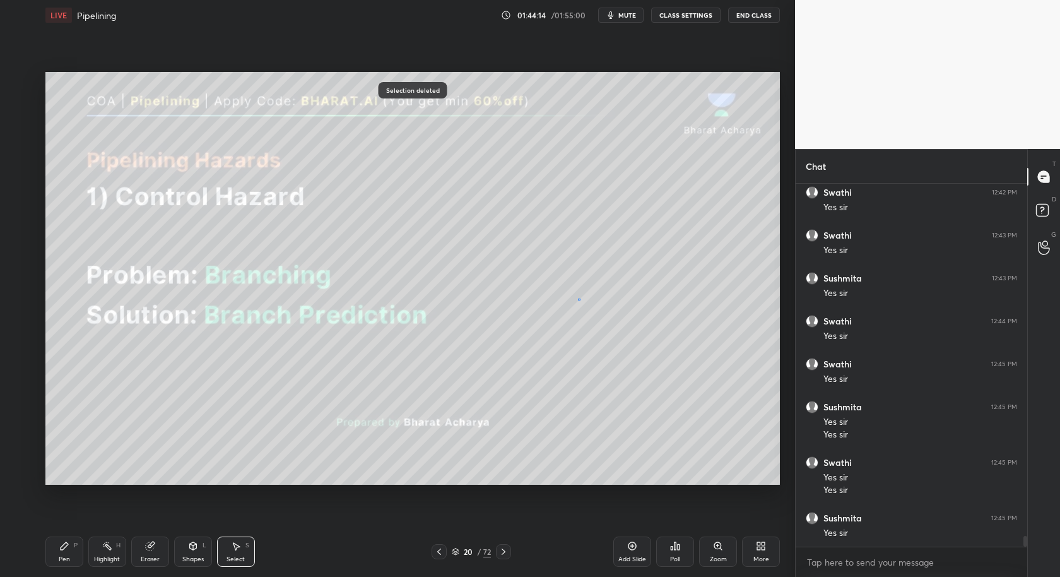
drag, startPoint x: 577, startPoint y: 299, endPoint x: 565, endPoint y: 300, distance: 12.1
click at [576, 300] on div "0 ° Undo Copy Duplicate Duplicate to new slide Delete" at bounding box center [412, 278] width 734 height 413
drag, startPoint x: 559, startPoint y: 293, endPoint x: 586, endPoint y: 335, distance: 49.7
click at [587, 335] on div "0 ° Undo Copy Duplicate Duplicate to new slide Delete" at bounding box center [412, 278] width 734 height 413
drag, startPoint x: 79, startPoint y: 543, endPoint x: 107, endPoint y: 490, distance: 60.1
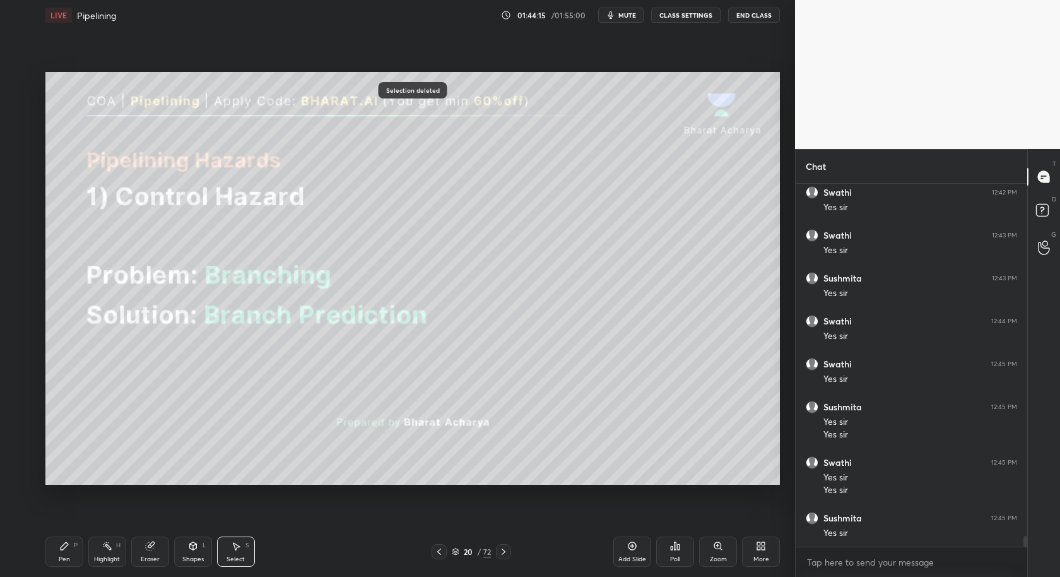
click at [81, 543] on div "Pen P" at bounding box center [64, 551] width 38 height 30
drag, startPoint x: 238, startPoint y: 553, endPoint x: 252, endPoint y: 539, distance: 19.6
click at [244, 550] on div "Select S" at bounding box center [236, 551] width 38 height 30
drag, startPoint x: 564, startPoint y: 160, endPoint x: 599, endPoint y: 187, distance: 44.9
click at [600, 188] on div "0 ° Undo Copy Duplicate Duplicate to new slide Delete" at bounding box center [412, 278] width 734 height 413
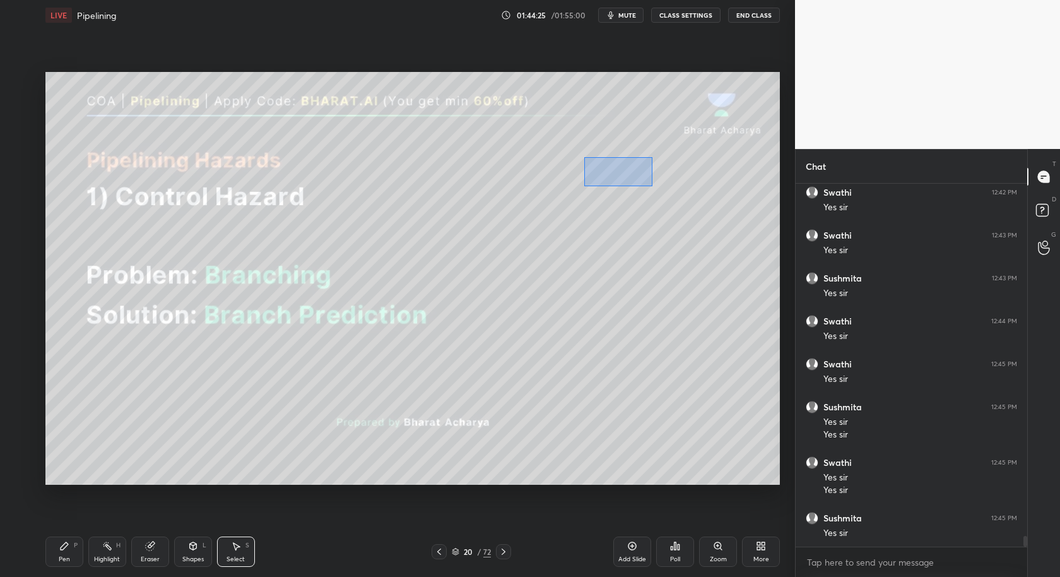
drag, startPoint x: 581, startPoint y: 154, endPoint x: 644, endPoint y: 184, distance: 69.7
click at [657, 185] on div "0 ° Undo Copy Duplicate Duplicate to new slide Delete" at bounding box center [412, 278] width 734 height 413
drag, startPoint x: 616, startPoint y: 182, endPoint x: 613, endPoint y: 220, distance: 38.6
click at [615, 222] on div "0 ° Undo Copy Duplicate Duplicate to new slide Delete" at bounding box center [412, 278] width 734 height 413
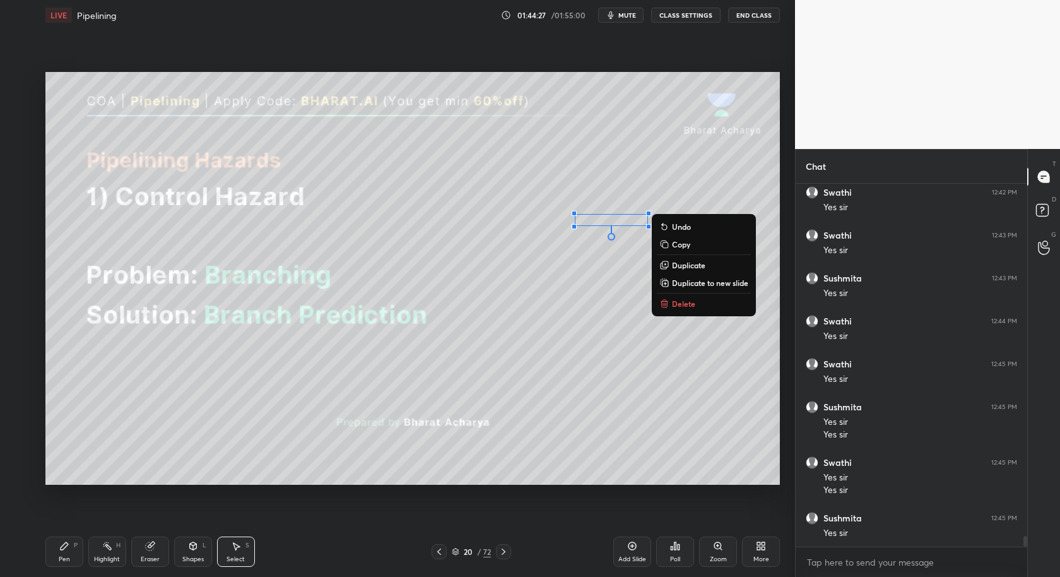
drag, startPoint x: 61, startPoint y: 563, endPoint x: 68, endPoint y: 550, distance: 15.3
click at [62, 558] on div "Pen P" at bounding box center [64, 551] width 38 height 30
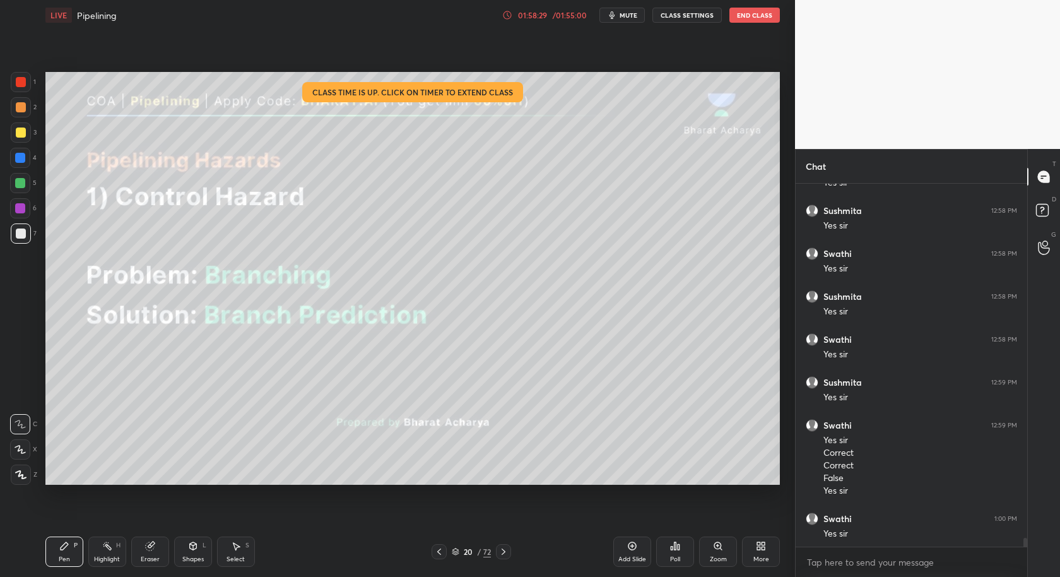
scroll to position [14504, 0]
click at [758, 13] on button "End Class" at bounding box center [754, 15] width 50 height 15
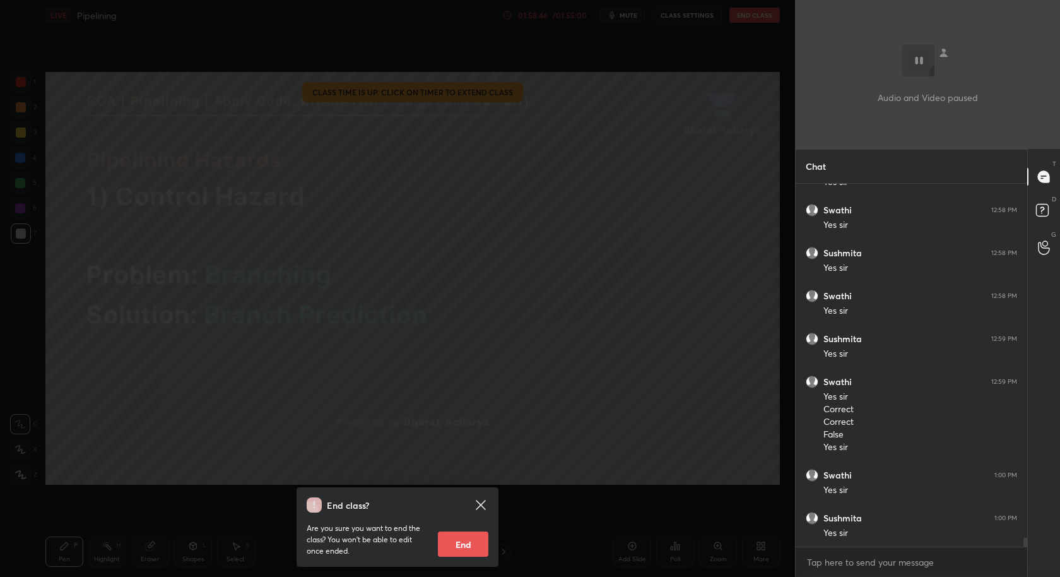
click at [475, 534] on button "End" at bounding box center [463, 543] width 50 height 25
type textarea "x"
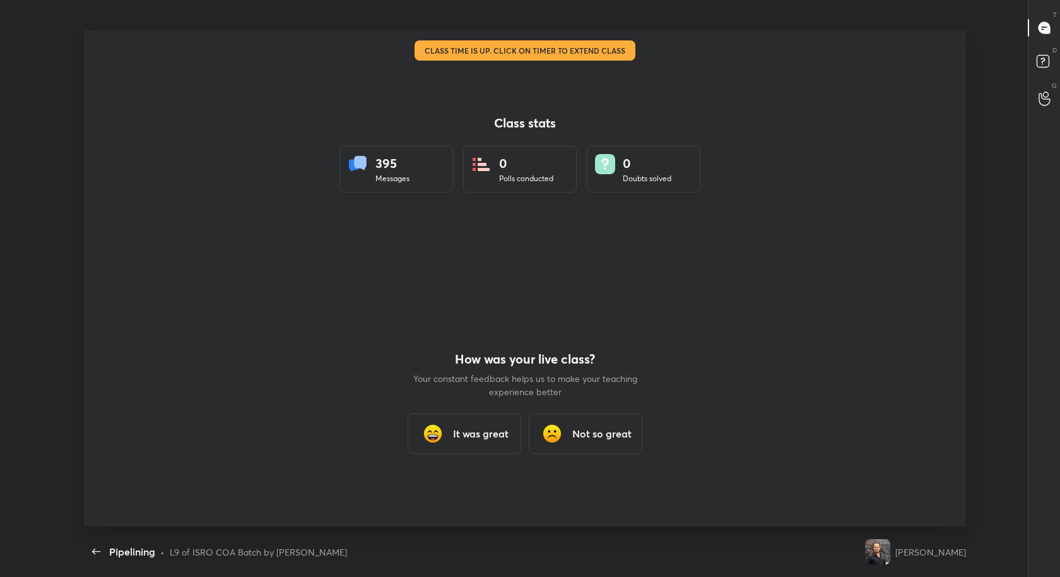
scroll to position [496, 1049]
click at [476, 437] on h3 "It was great" at bounding box center [481, 433] width 56 height 15
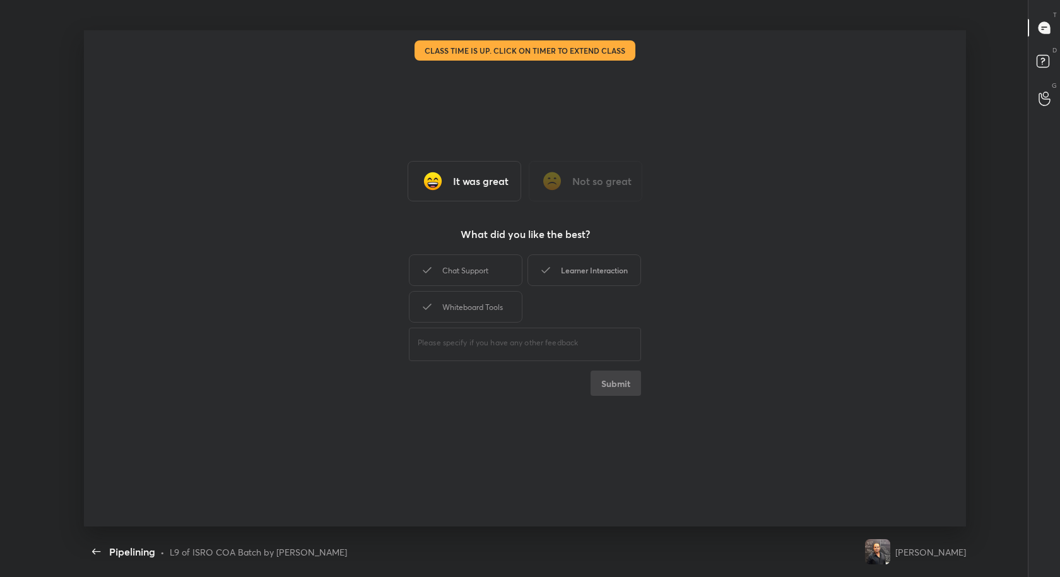
click at [580, 267] on div "Learner Interaction" at bounding box center [584, 270] width 114 height 32
click at [622, 391] on button "Submit" at bounding box center [616, 382] width 50 height 25
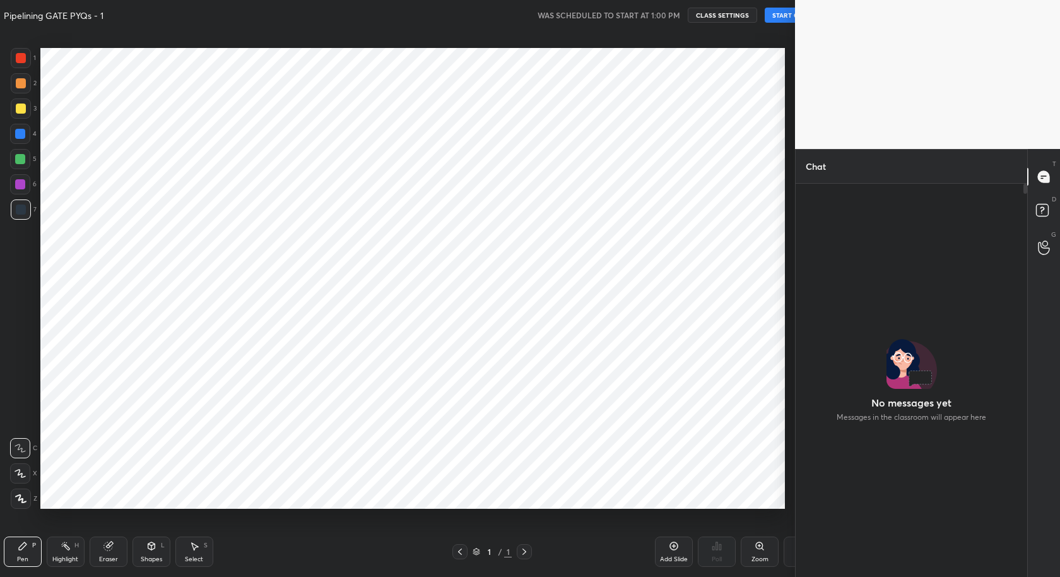
scroll to position [62601, 62353]
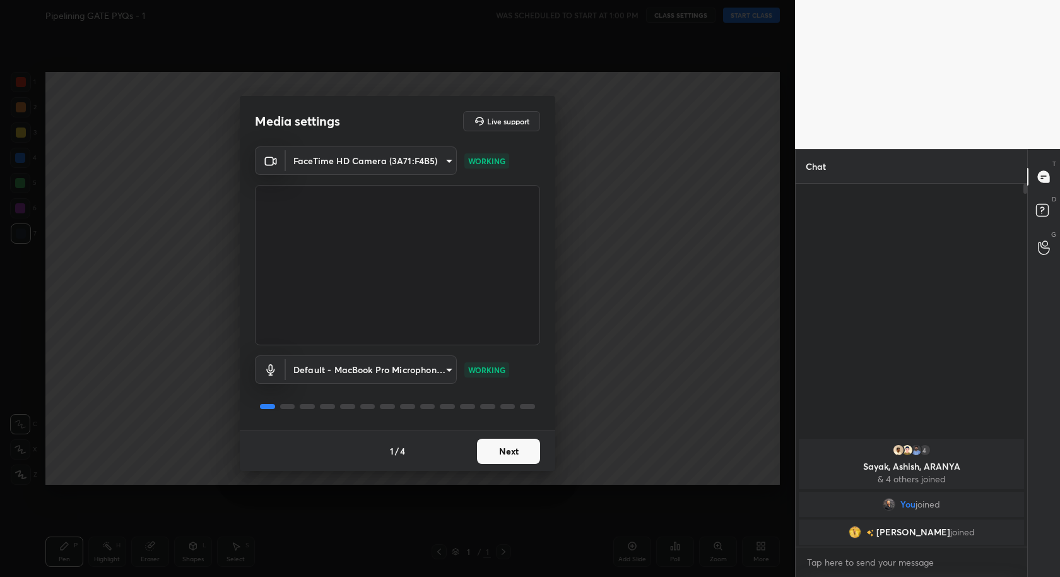
click at [521, 451] on button "Next" at bounding box center [508, 451] width 63 height 25
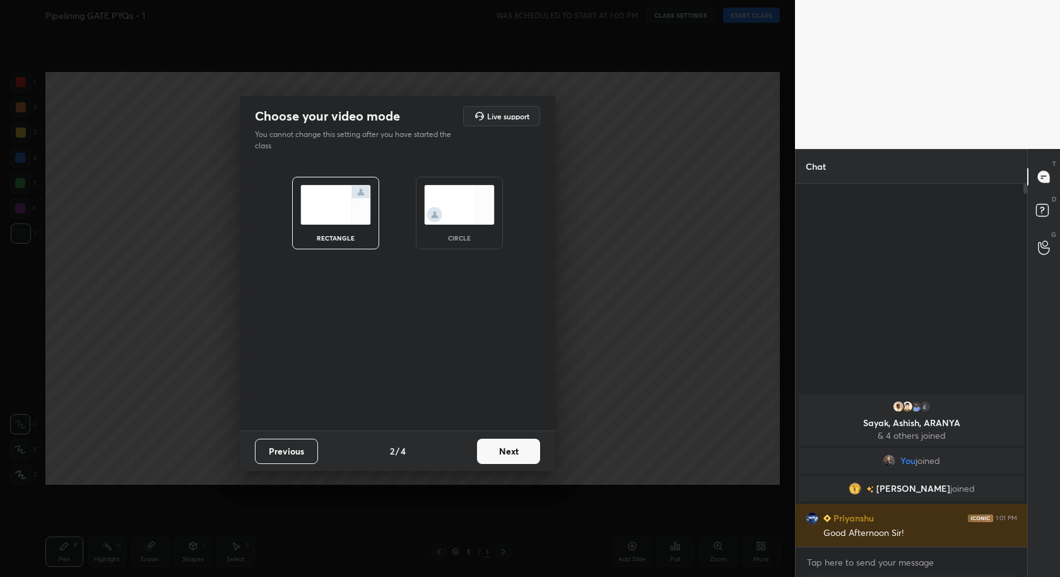
click at [521, 451] on button "Next" at bounding box center [508, 451] width 63 height 25
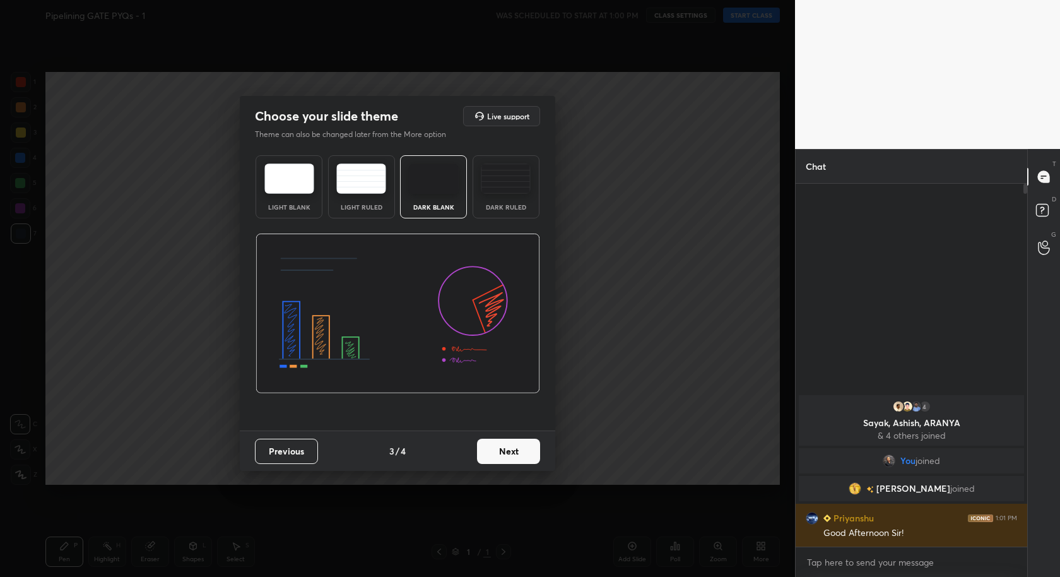
click at [521, 451] on button "Next" at bounding box center [508, 451] width 63 height 25
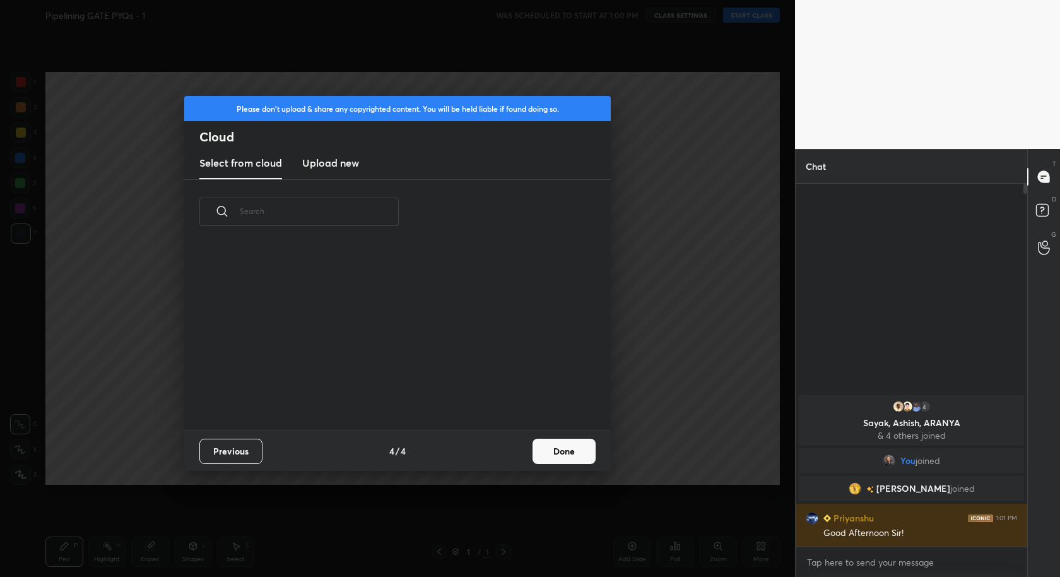
scroll to position [187, 404]
click at [569, 458] on button "Done" at bounding box center [564, 451] width 63 height 25
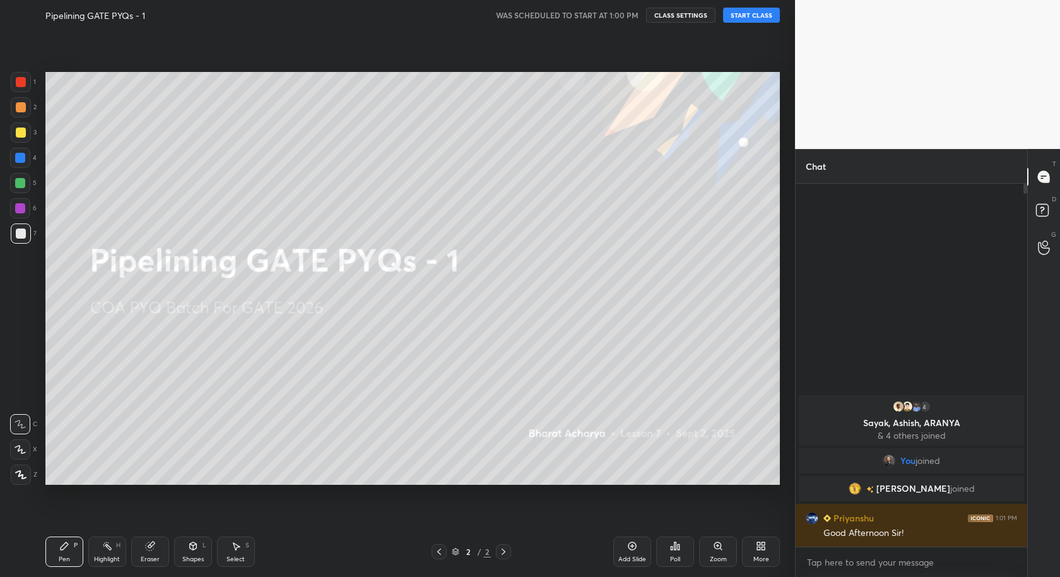
click at [763, 8] on button "START CLASS" at bounding box center [751, 15] width 57 height 15
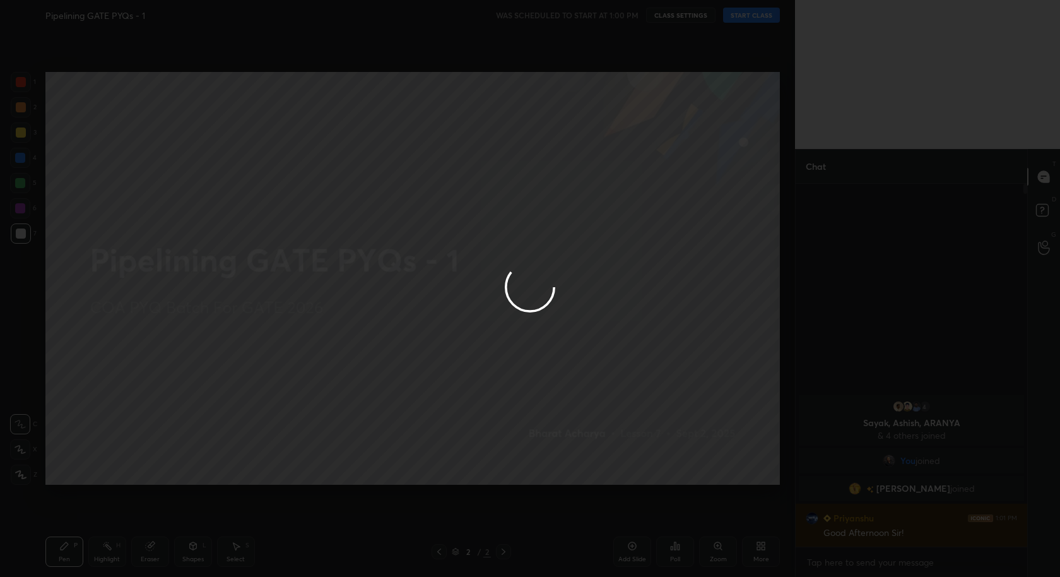
type textarea "x"
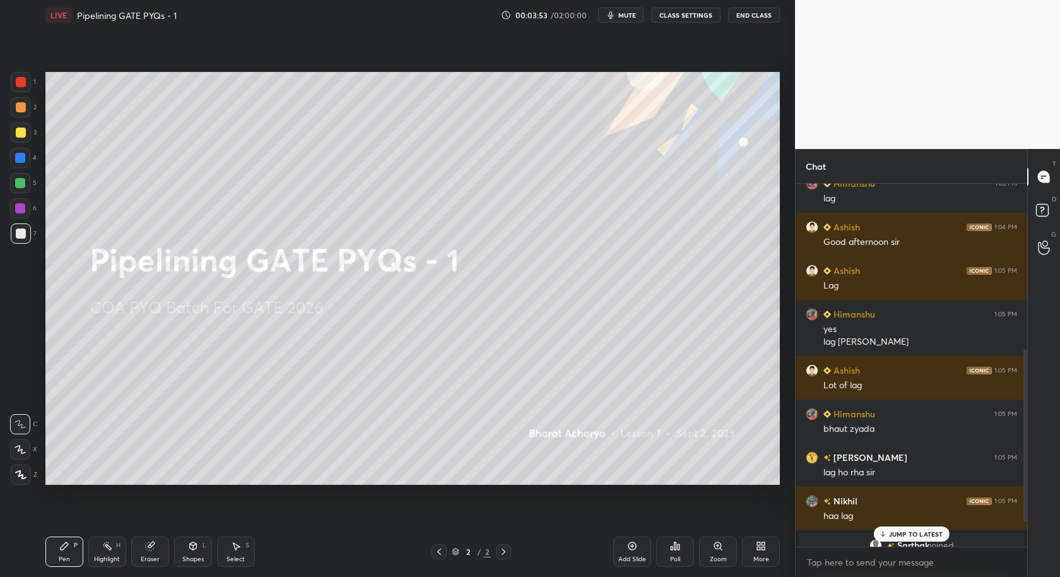
scroll to position [399, 0]
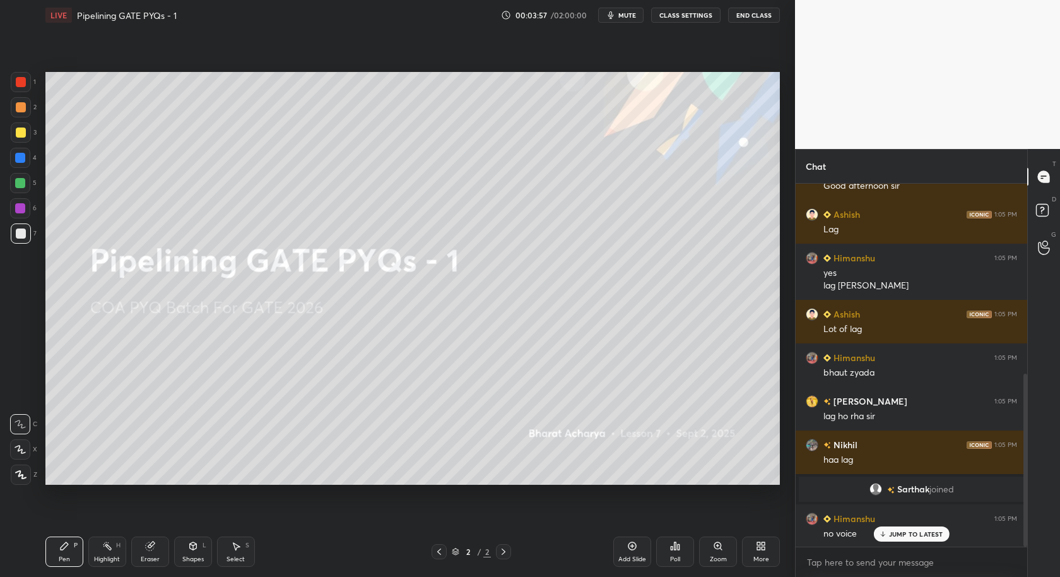
click at [933, 536] on p "JUMP TO LATEST" at bounding box center [916, 534] width 54 height 8
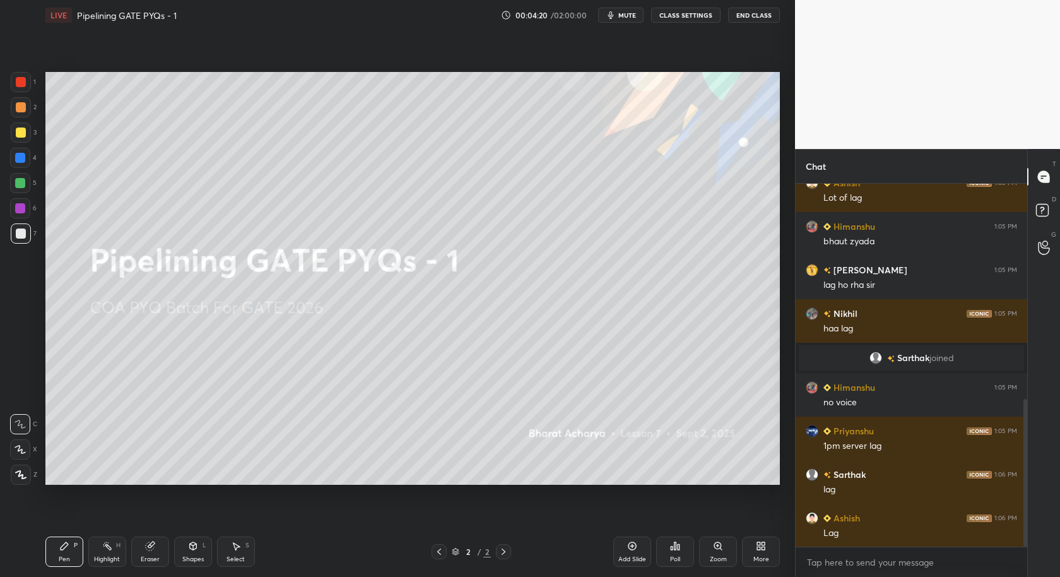
scroll to position [574, 0]
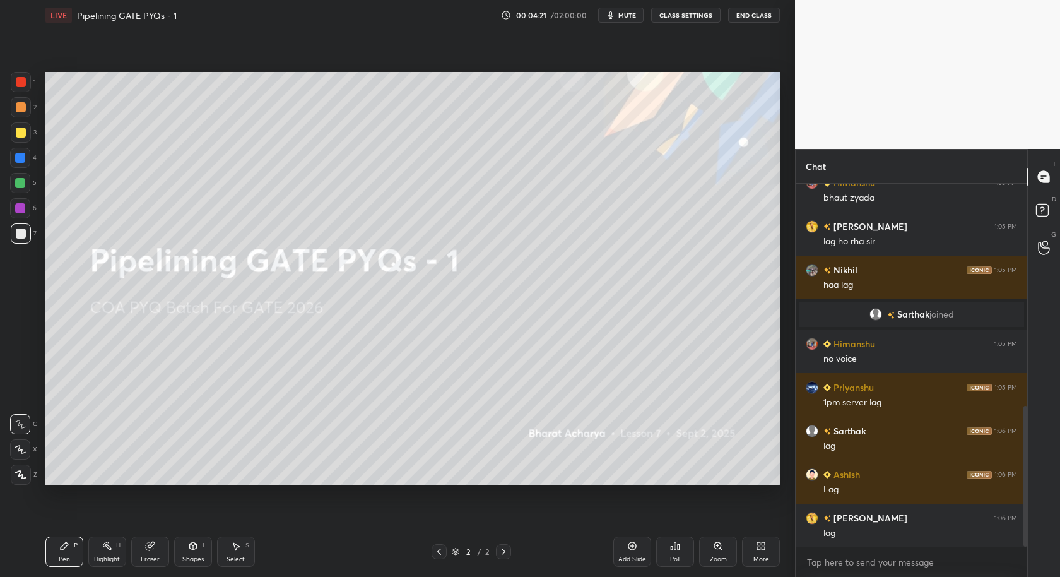
click at [765, 553] on div "More" at bounding box center [761, 551] width 38 height 30
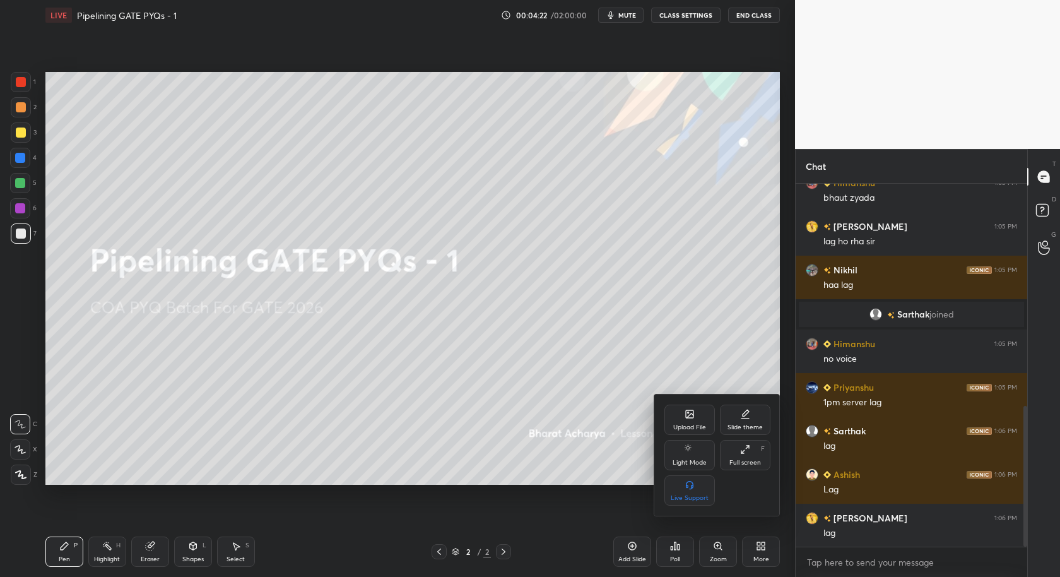
click at [708, 421] on div "Upload File" at bounding box center [689, 419] width 50 height 30
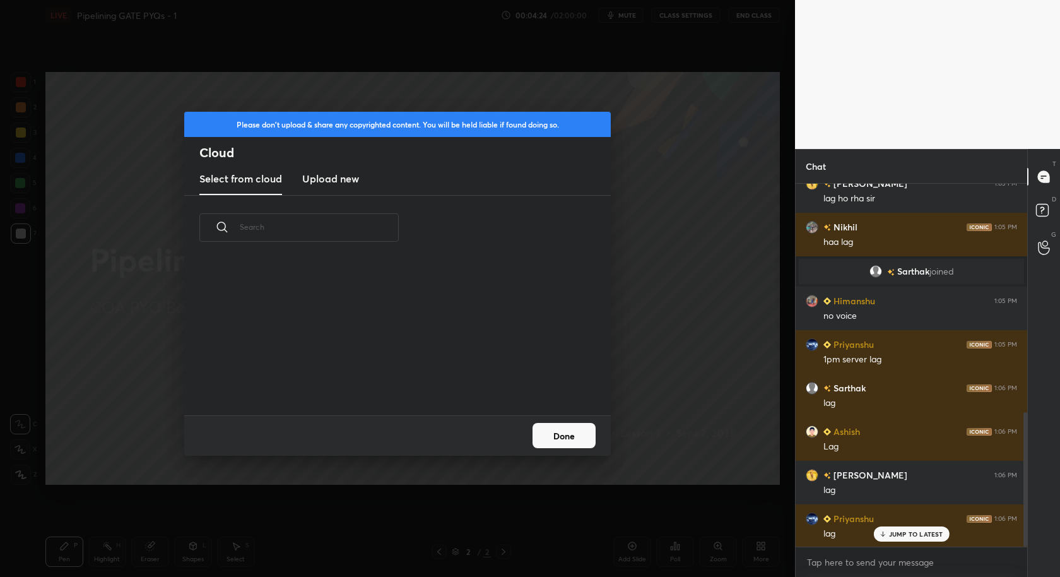
scroll to position [661, 0]
click at [340, 183] on h3 "Upload new" at bounding box center [330, 178] width 57 height 15
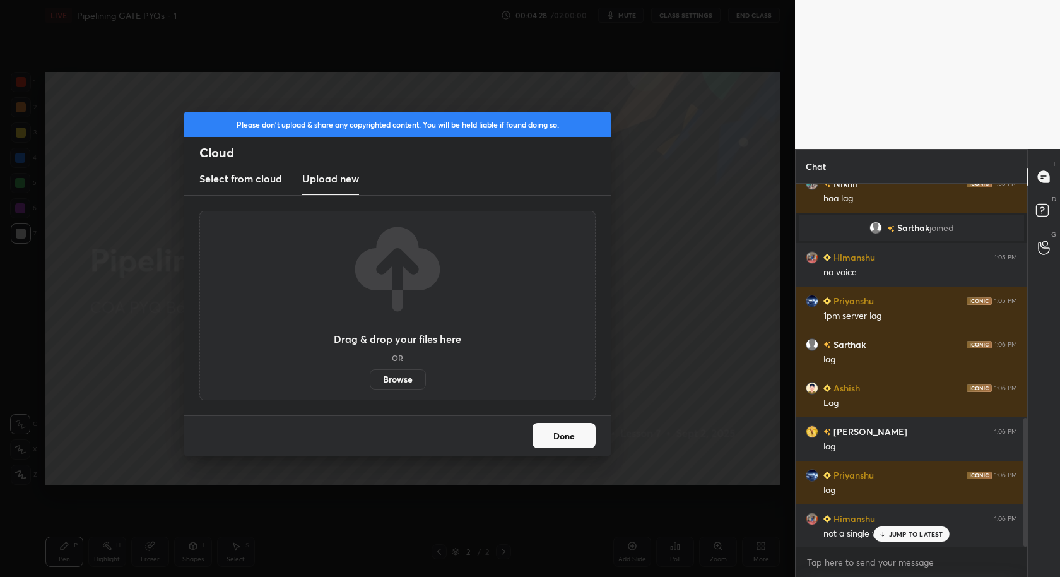
click at [392, 384] on label "Browse" at bounding box center [398, 379] width 56 height 20
click at [370, 384] on input "Browse" at bounding box center [370, 379] width 0 height 20
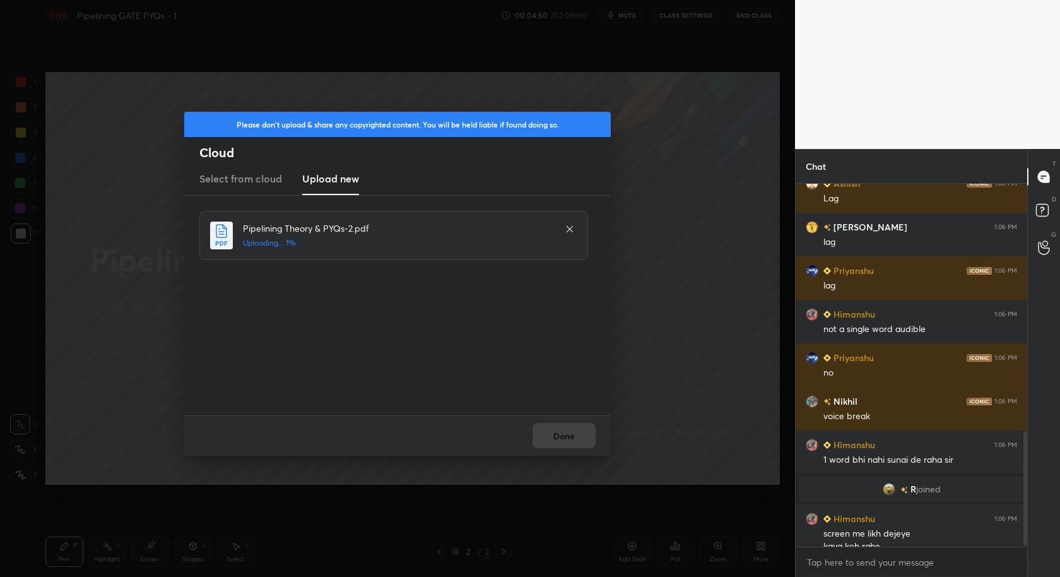
scroll to position [789, 0]
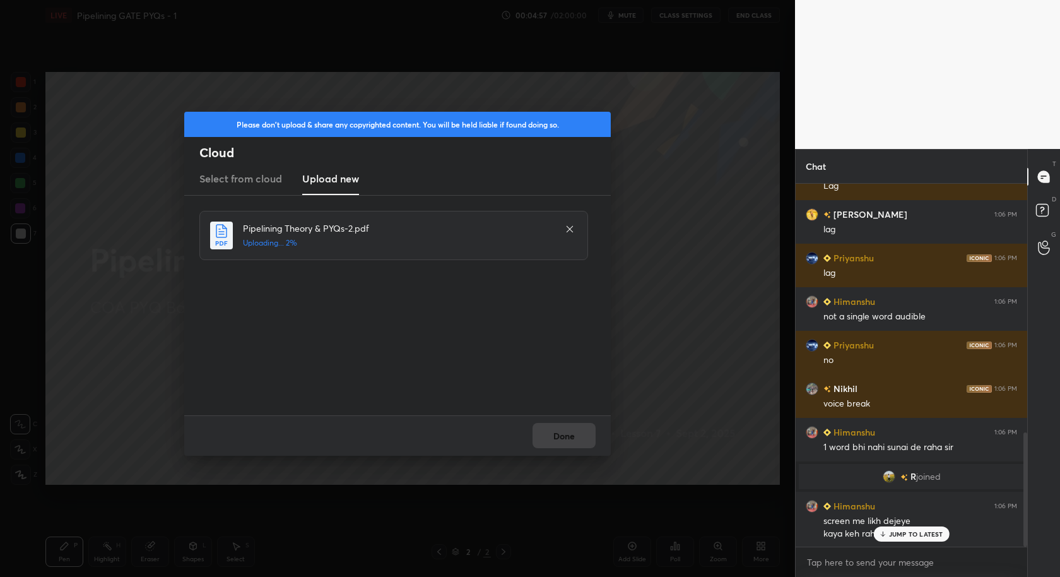
click at [569, 232] on icon at bounding box center [570, 229] width 10 height 10
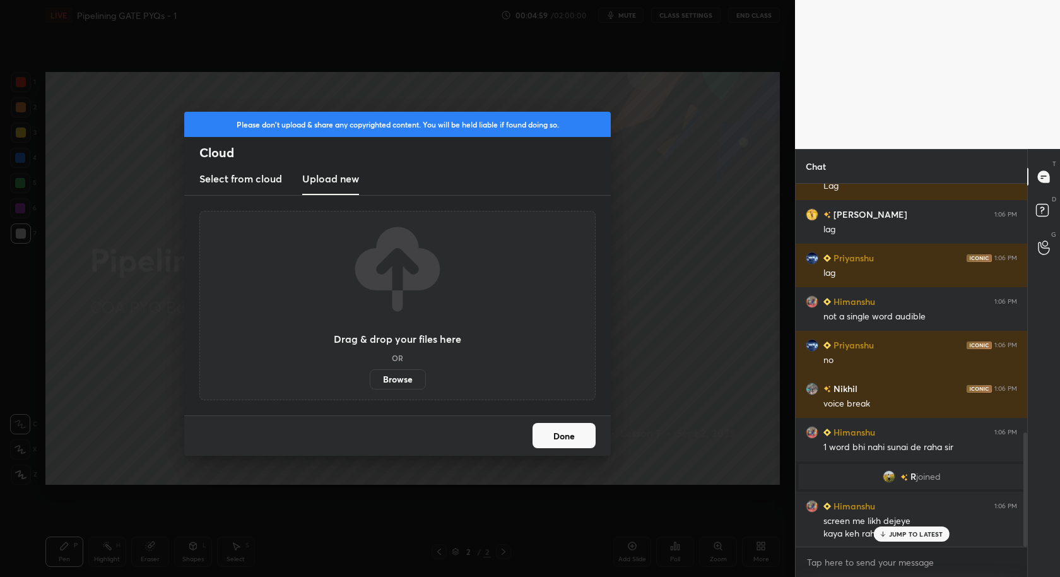
click at [558, 428] on button "Done" at bounding box center [564, 435] width 63 height 25
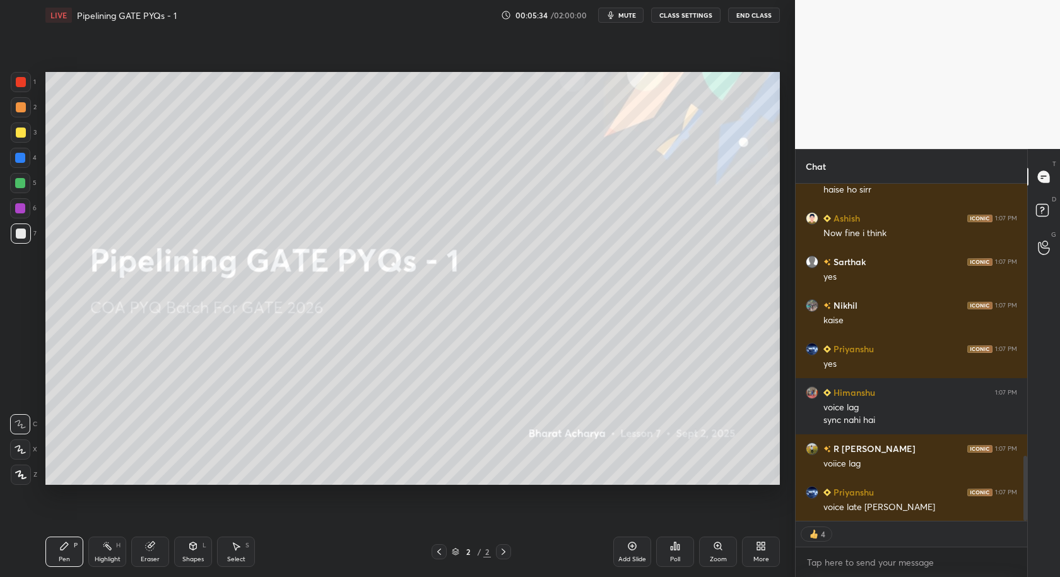
scroll to position [1452, 0]
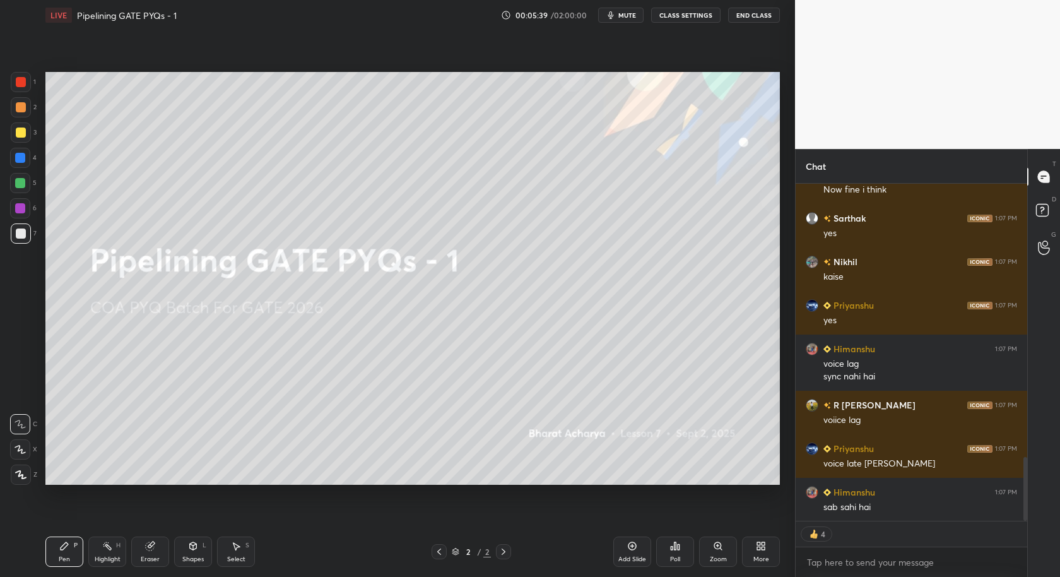
type textarea "x"
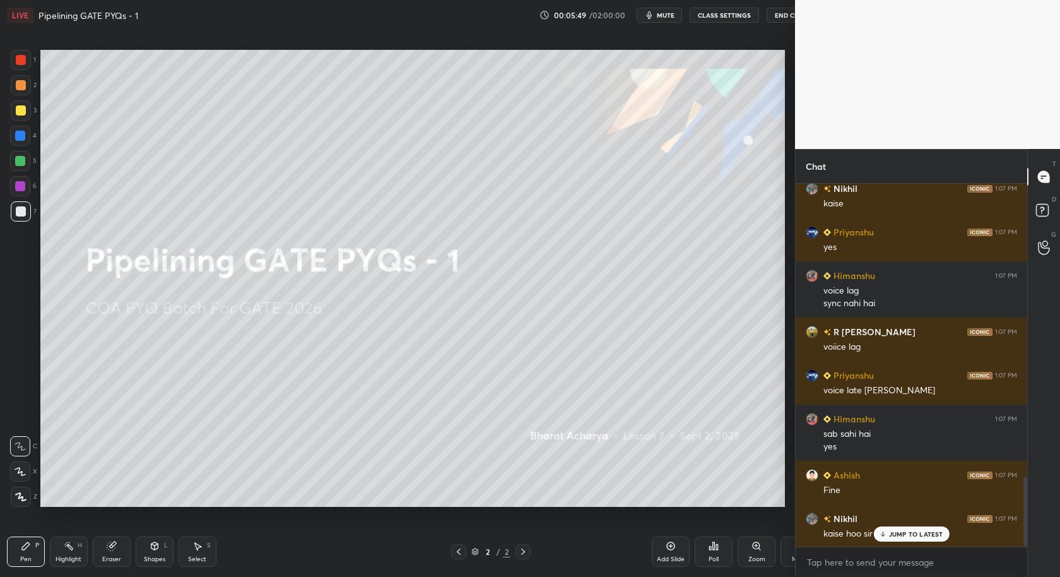
scroll to position [62601, 62353]
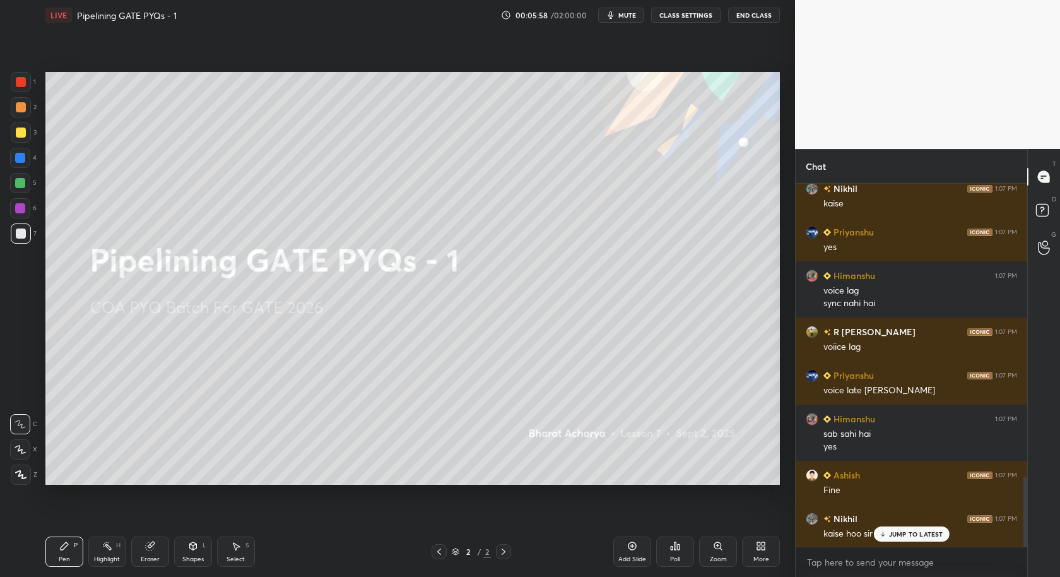
click at [914, 533] on p "JUMP TO LATEST" at bounding box center [916, 534] width 54 height 8
click at [769, 553] on div "More" at bounding box center [761, 551] width 38 height 30
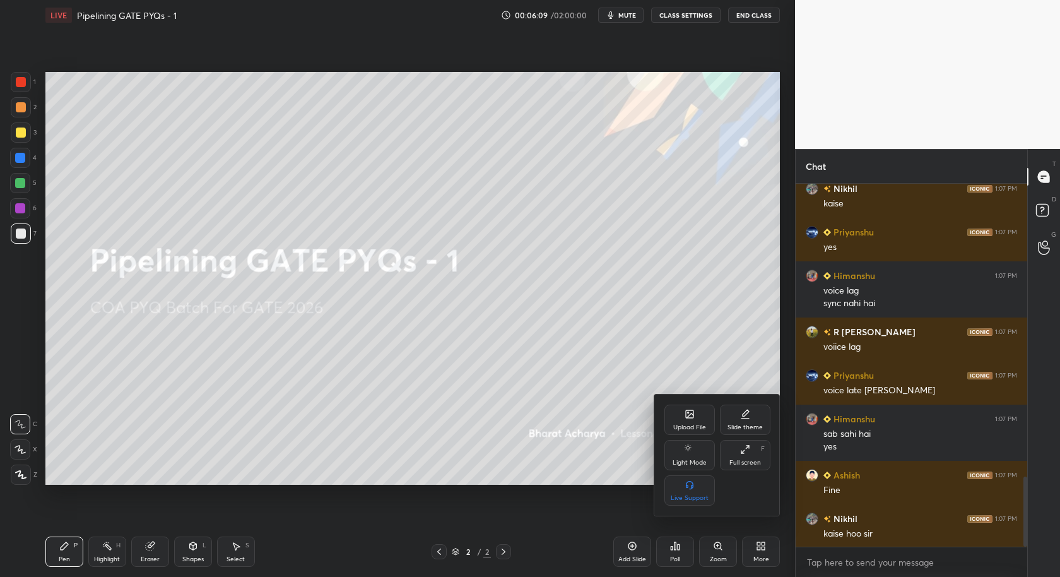
click at [705, 420] on div "Upload File" at bounding box center [689, 419] width 50 height 30
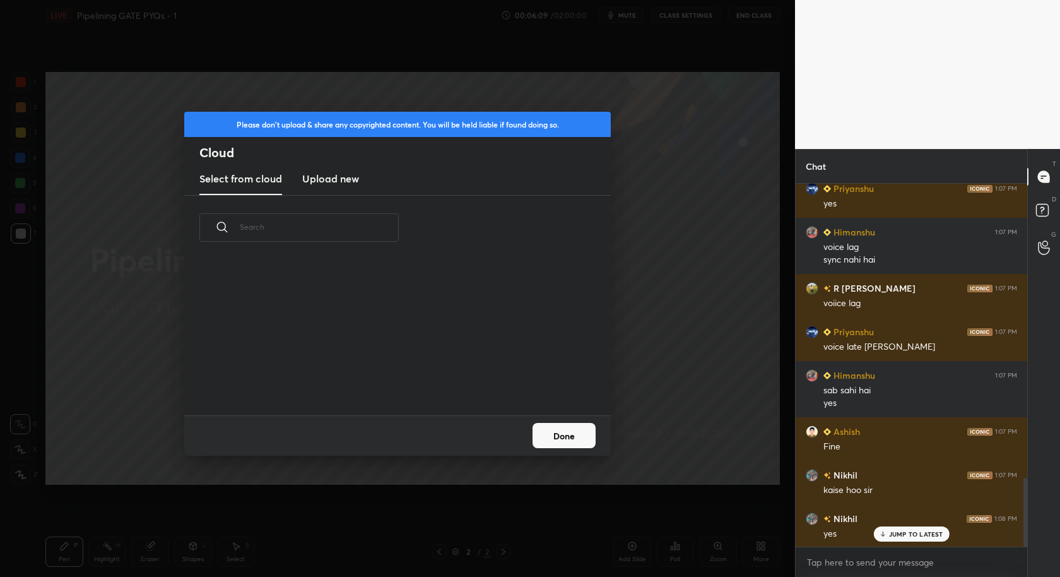
scroll to position [156, 404]
click at [327, 182] on h3 "Upload new" at bounding box center [330, 178] width 57 height 15
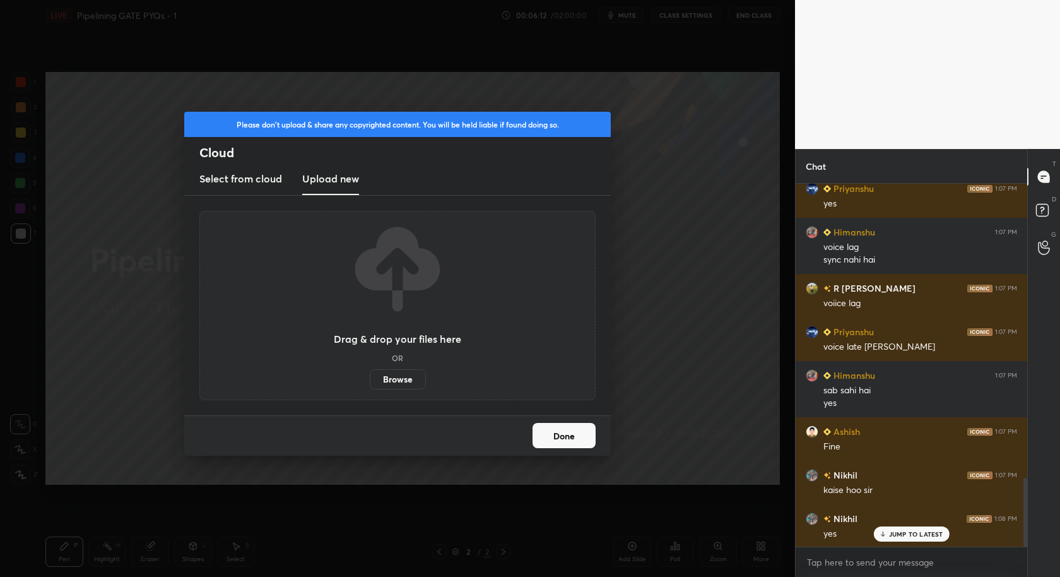
click at [395, 376] on label "Browse" at bounding box center [398, 379] width 56 height 20
click at [370, 376] on input "Browse" at bounding box center [370, 379] width 0 height 20
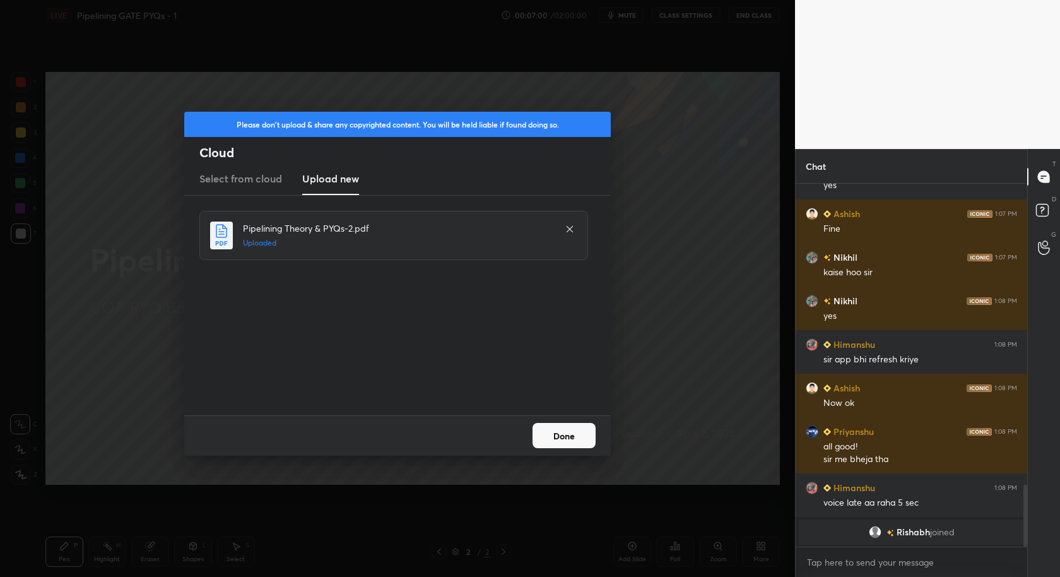
scroll to position [1820, 0]
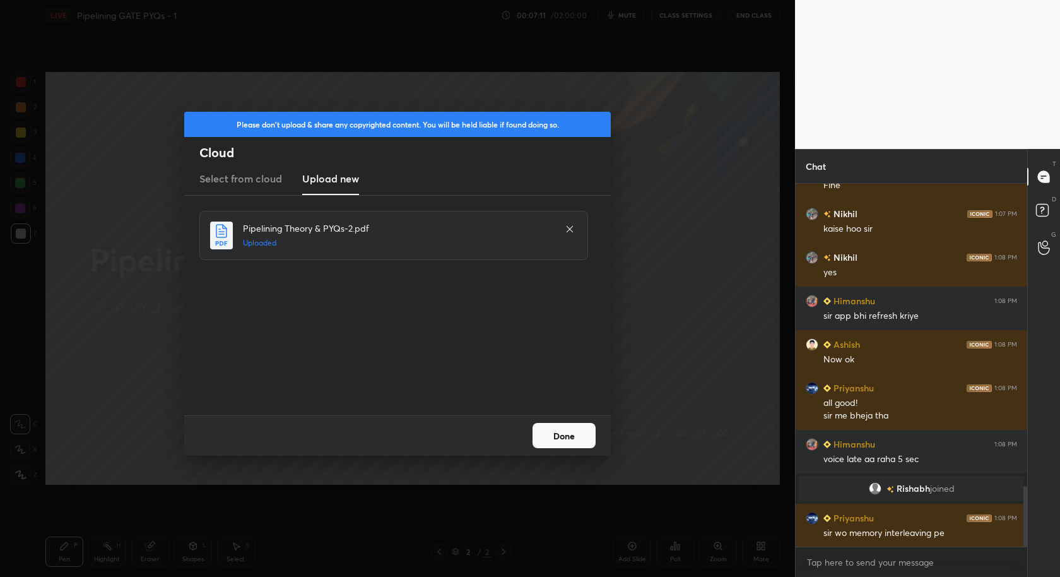
click at [588, 430] on button "Done" at bounding box center [564, 435] width 63 height 25
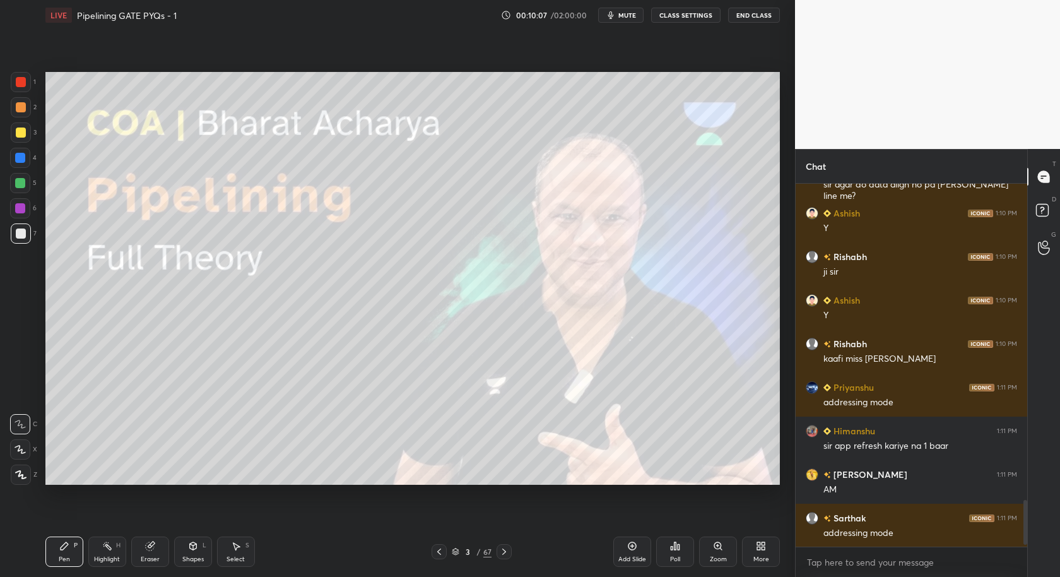
scroll to position [2504, 0]
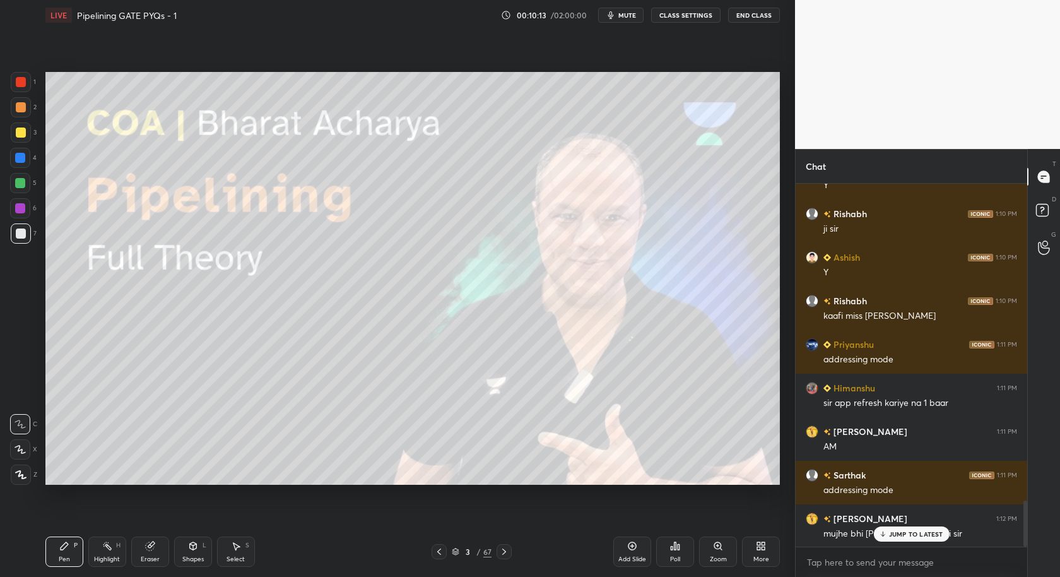
click at [924, 532] on p "JUMP TO LATEST" at bounding box center [916, 534] width 54 height 8
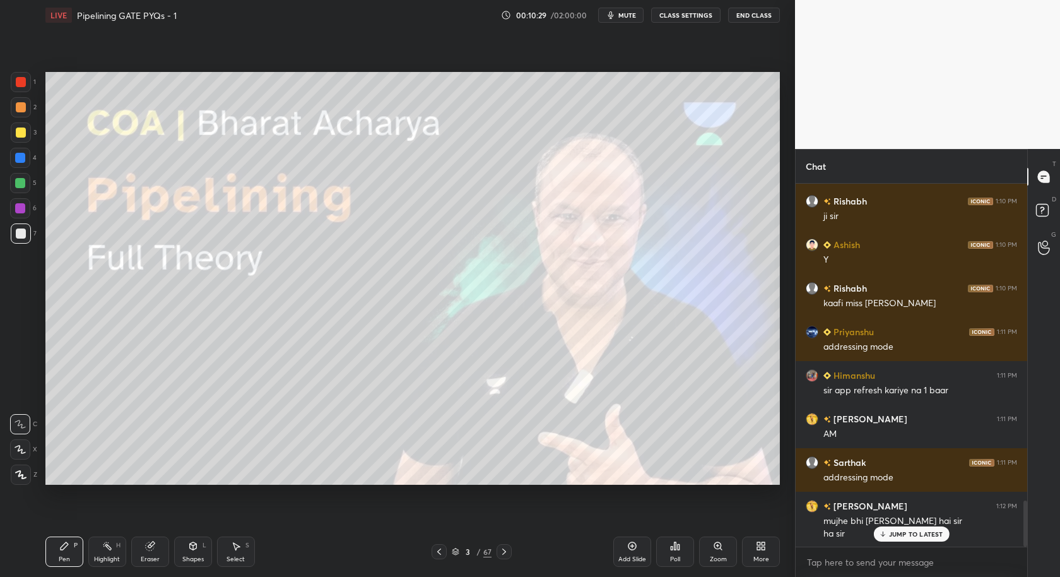
click at [924, 532] on p "JUMP TO LATEST" at bounding box center [916, 534] width 54 height 8
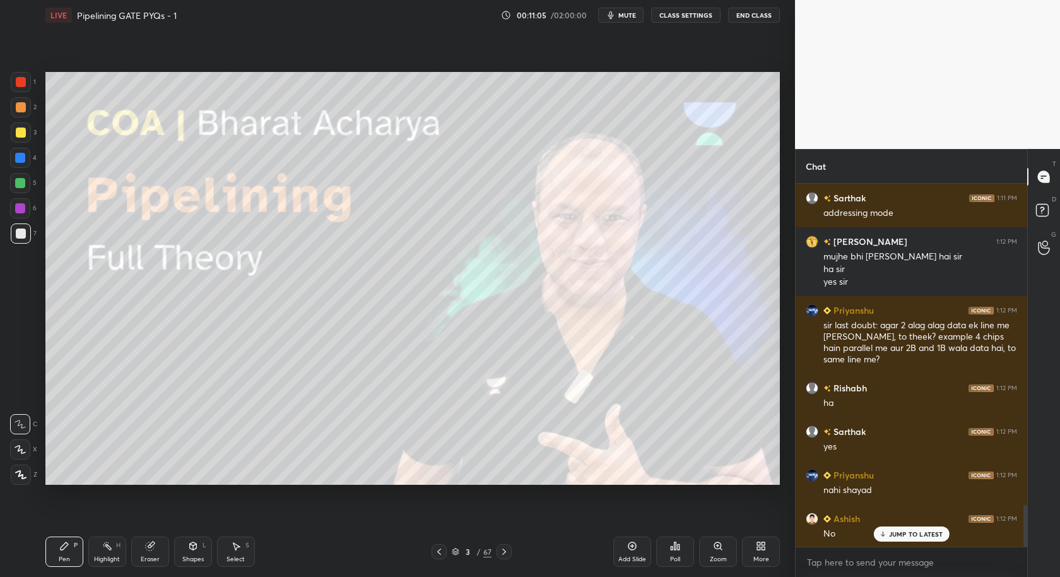
scroll to position [2824, 0]
click at [924, 532] on p "JUMP TO LATEST" at bounding box center [916, 534] width 54 height 8
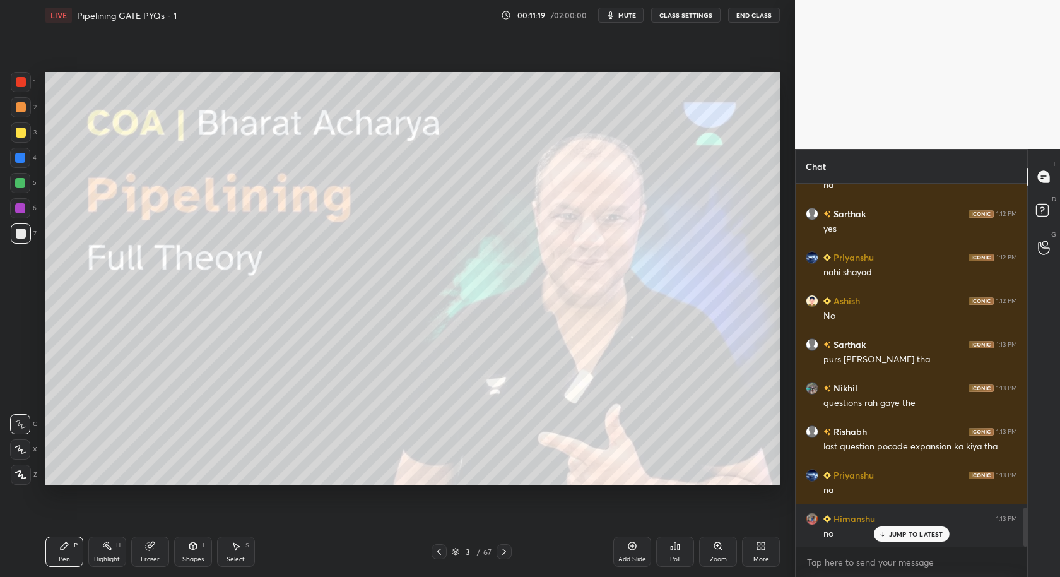
scroll to position [3042, 0]
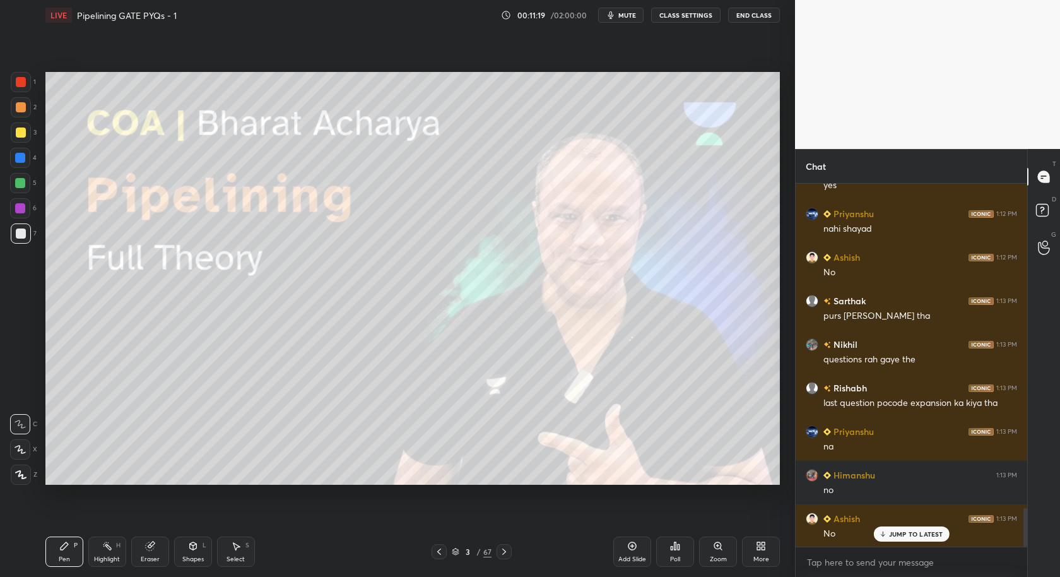
click at [635, 539] on div "Add Slide" at bounding box center [632, 551] width 38 height 30
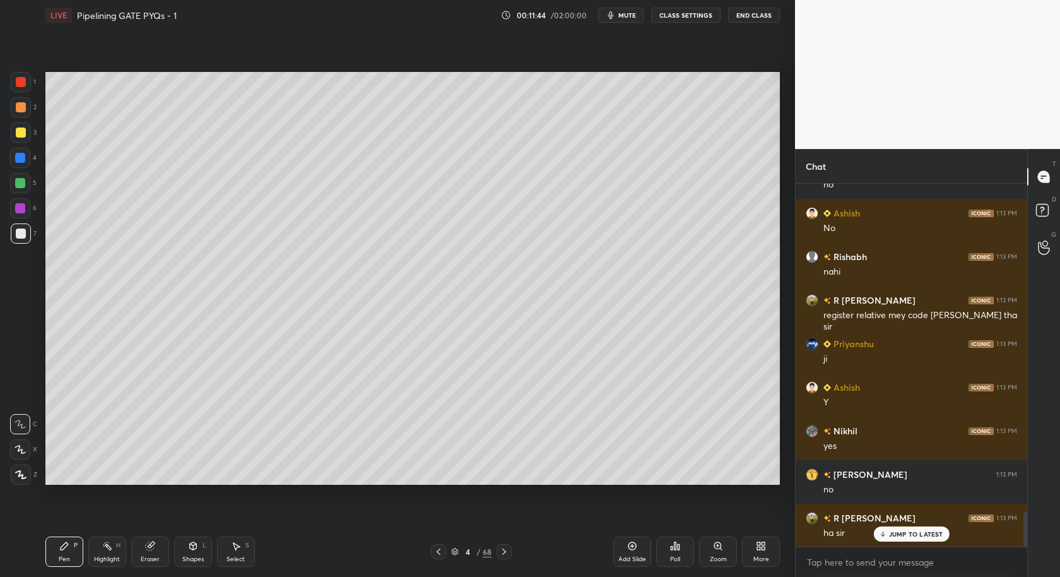
scroll to position [3390, 0]
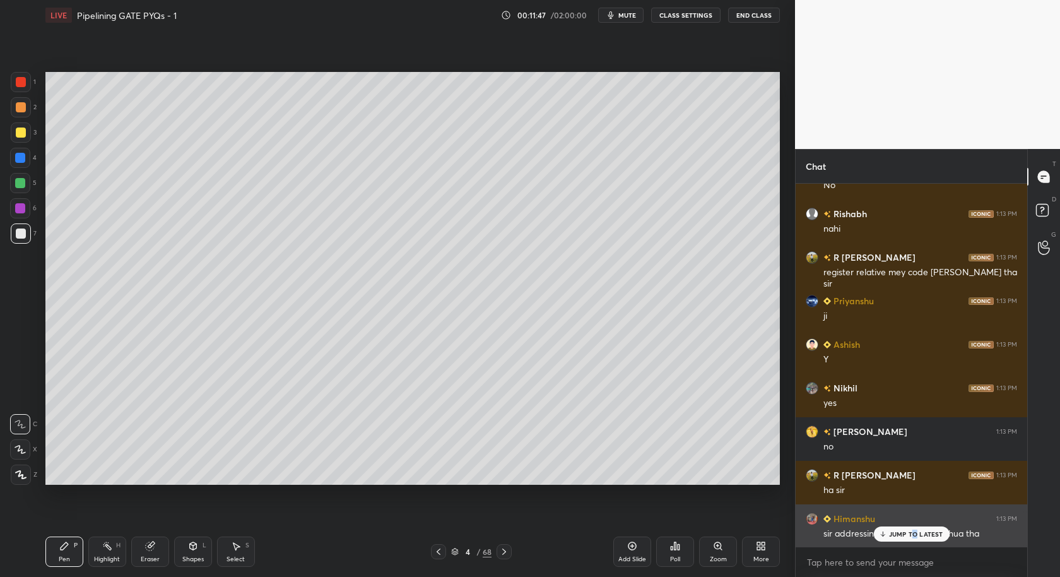
click at [912, 531] on p "JUMP TO LATEST" at bounding box center [916, 534] width 54 height 8
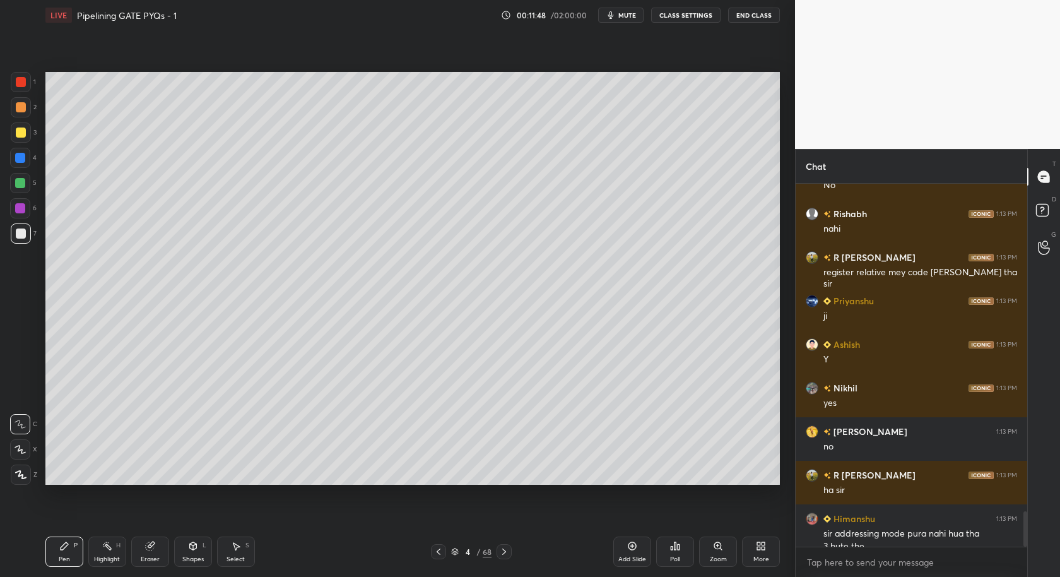
scroll to position [3403, 0]
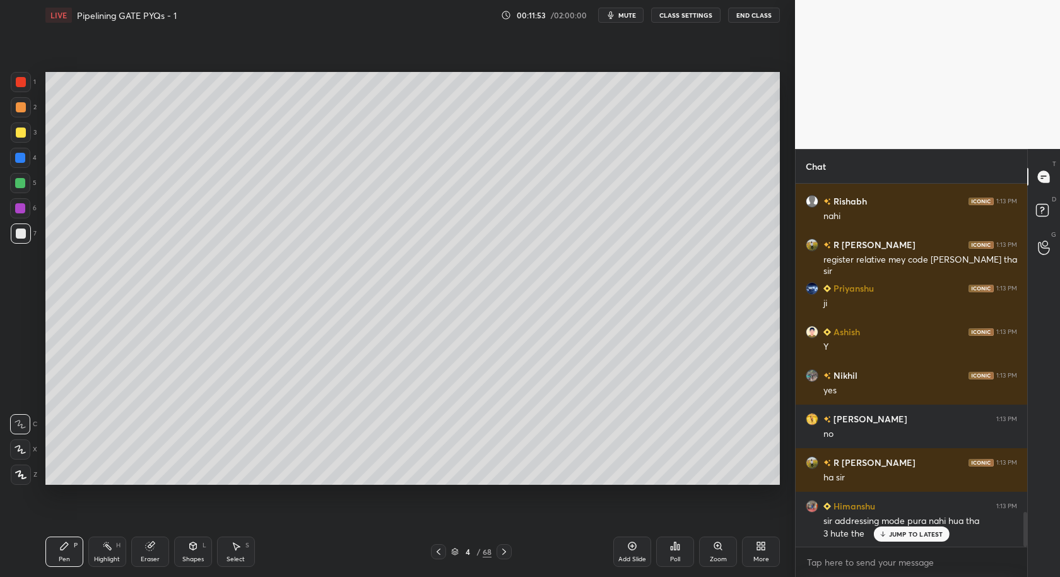
click at [230, 546] on div "Select S" at bounding box center [236, 551] width 38 height 30
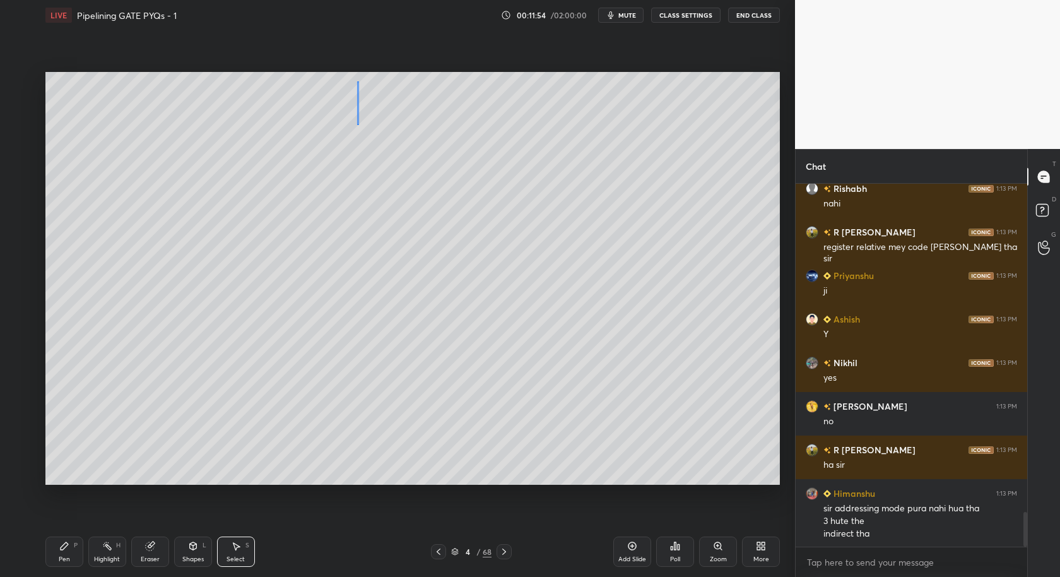
drag, startPoint x: 351, startPoint y: 115, endPoint x: 478, endPoint y: 141, distance: 128.8
click at [499, 138] on div "0 ° Undo Copy Duplicate Duplicate to new slide Delete" at bounding box center [412, 278] width 734 height 413
click at [334, 191] on div "0 ° Undo Copy Duplicate Duplicate to new slide Delete" at bounding box center [412, 278] width 734 height 413
drag, startPoint x: 65, startPoint y: 553, endPoint x: 68, endPoint y: 519, distance: 34.2
click at [65, 556] on div "Pen P" at bounding box center [64, 551] width 38 height 30
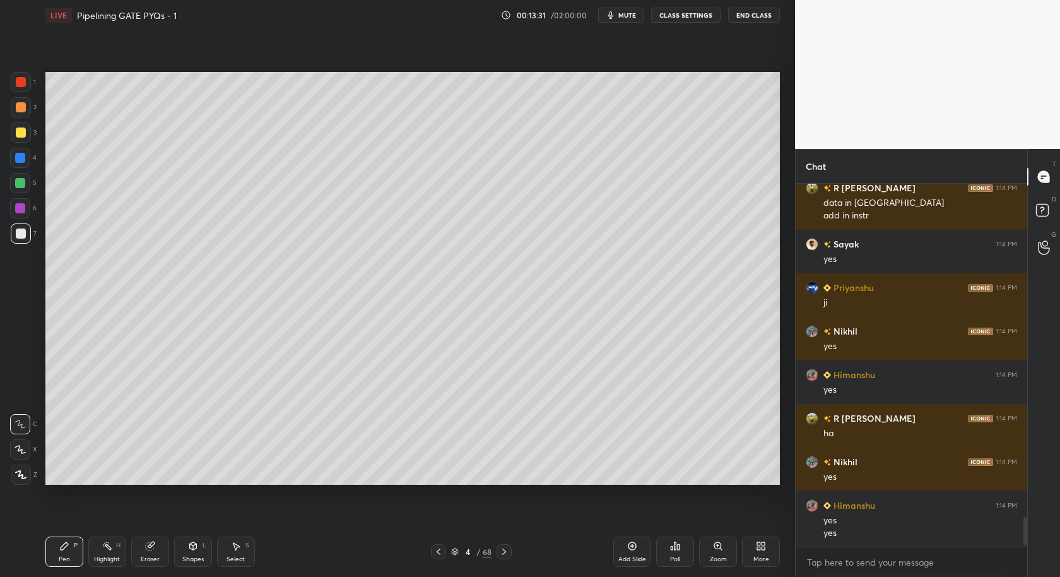
scroll to position [4094, 0]
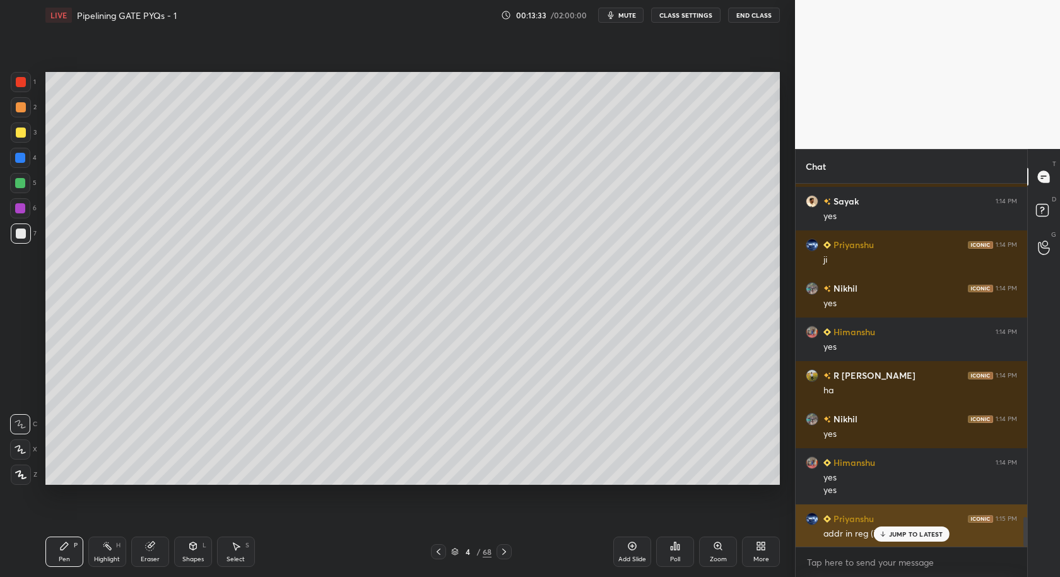
click at [910, 532] on p "JUMP TO LATEST" at bounding box center [916, 534] width 54 height 8
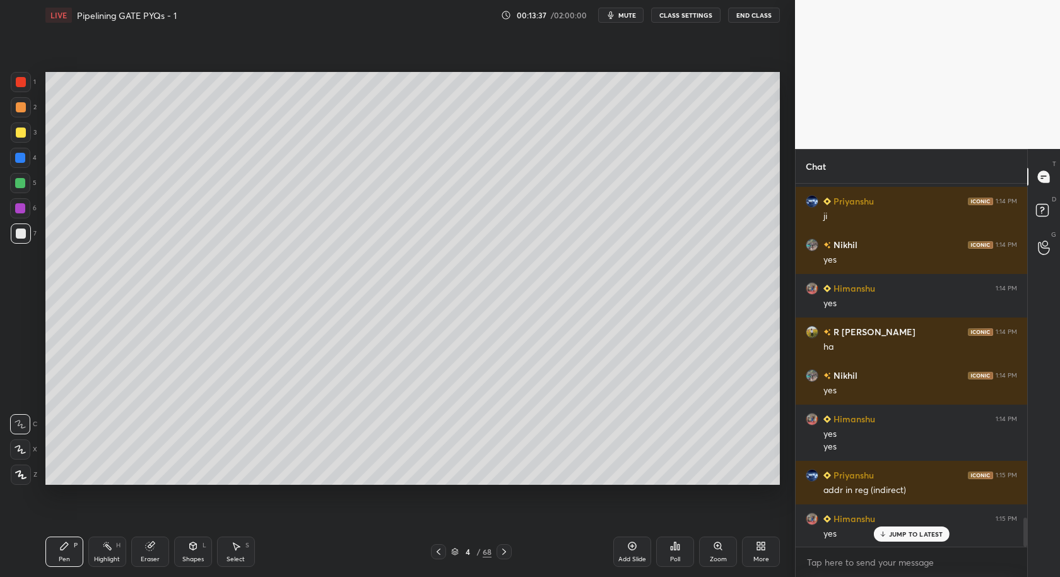
scroll to position [4181, 0]
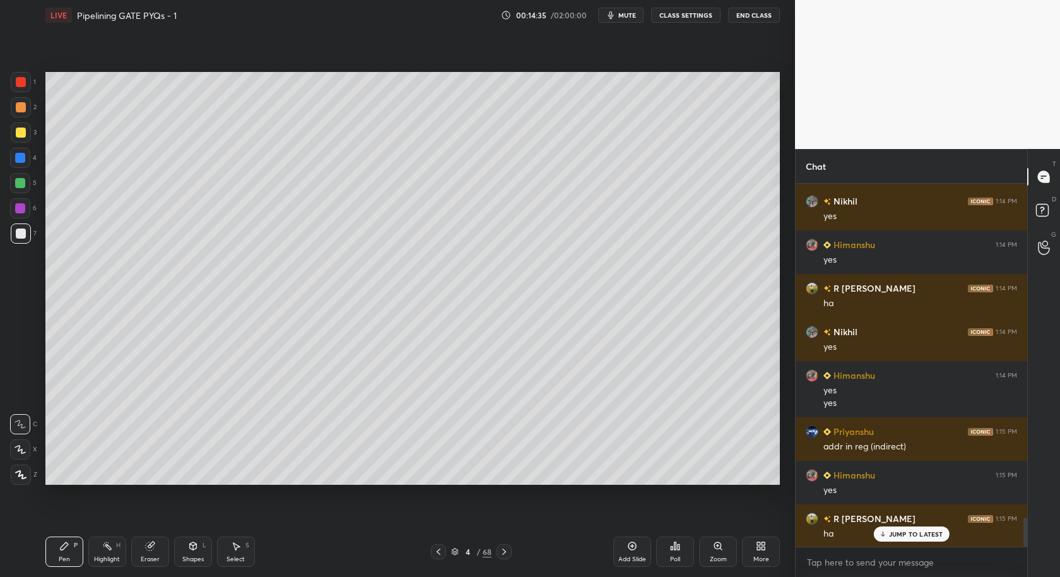
click at [64, 488] on div "Setting up your live class Poll for secs No correct answer Start poll" at bounding box center [412, 278] width 745 height 496
click at [62, 485] on div "Setting up your live class Poll for secs No correct answer Start poll" at bounding box center [412, 278] width 745 height 496
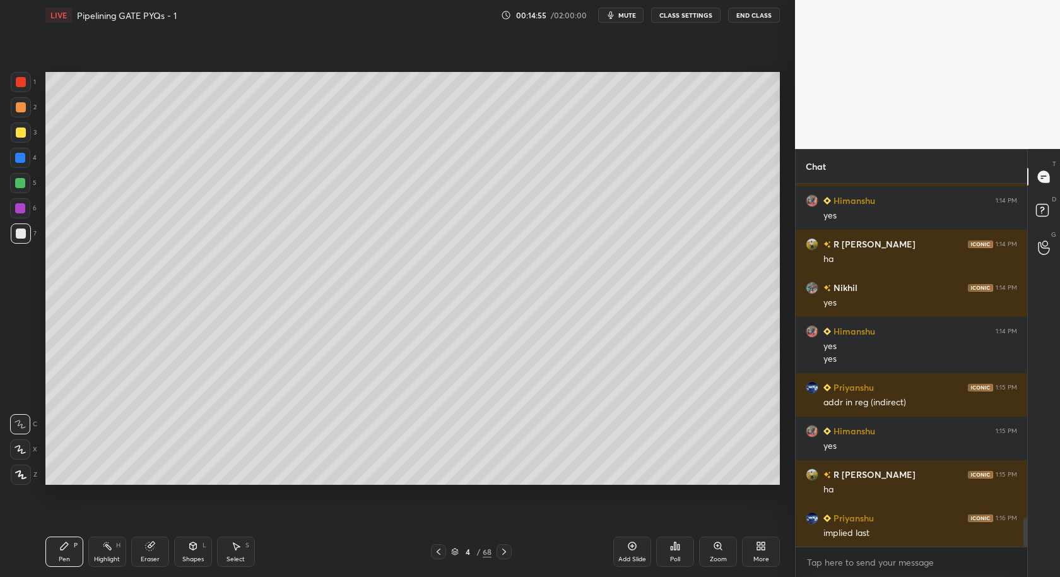
drag, startPoint x: 20, startPoint y: 130, endPoint x: 17, endPoint y: 143, distance: 13.0
click at [21, 134] on div at bounding box center [21, 132] width 10 height 10
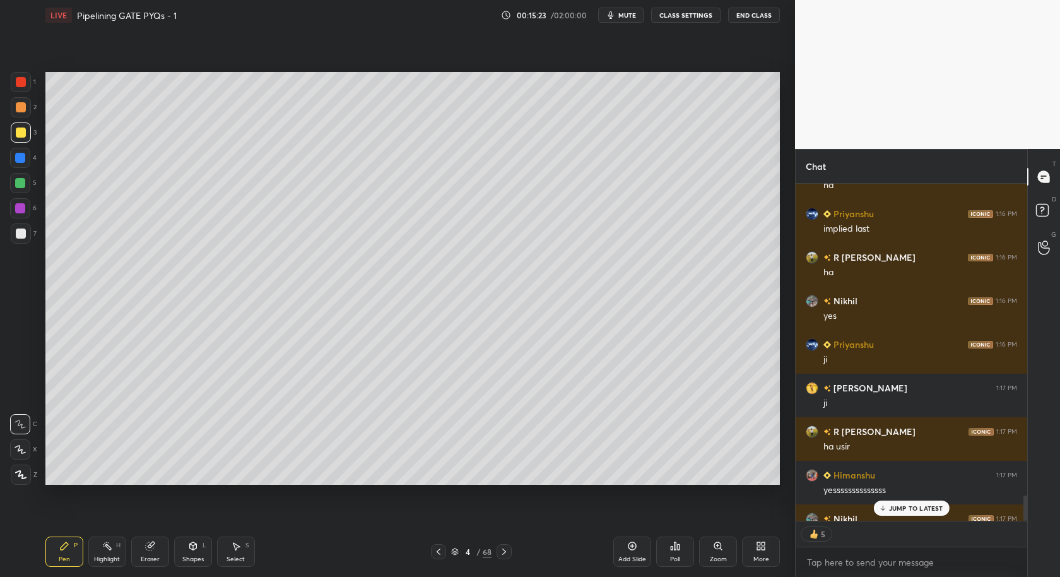
scroll to position [4599, 0]
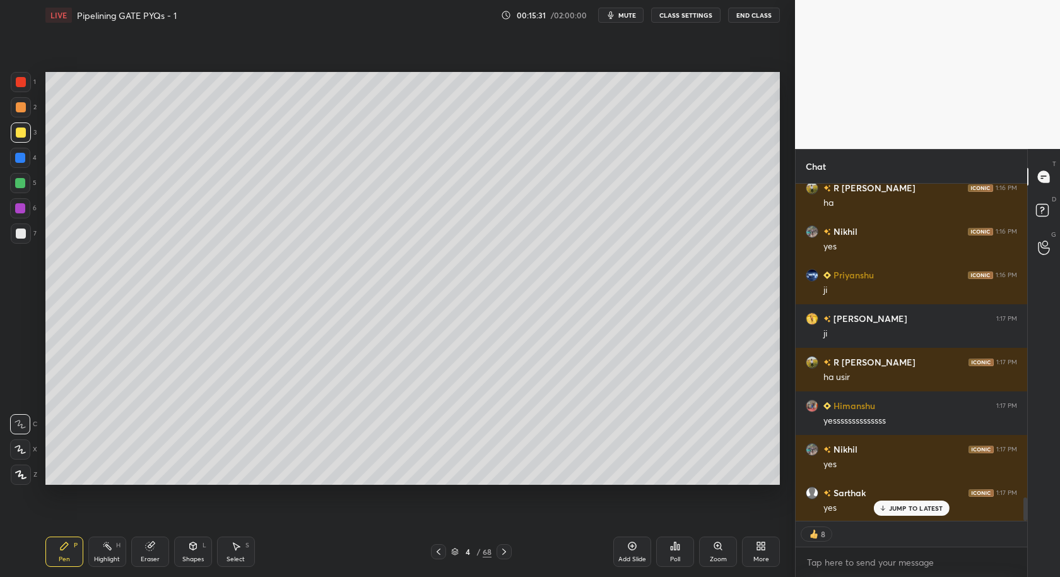
click at [639, 553] on div "Add Slide" at bounding box center [632, 551] width 38 height 30
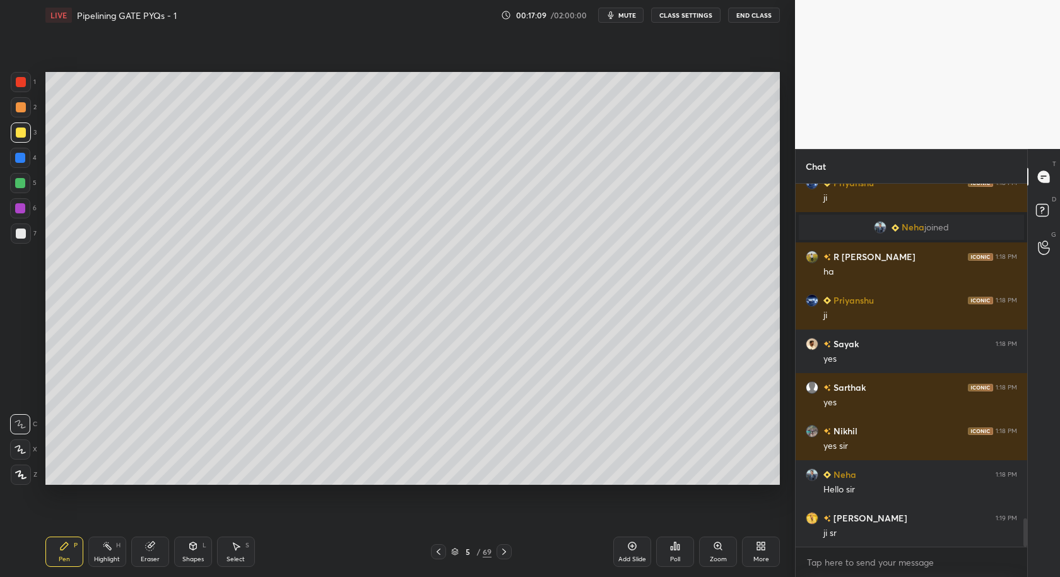
scroll to position [4356, 0]
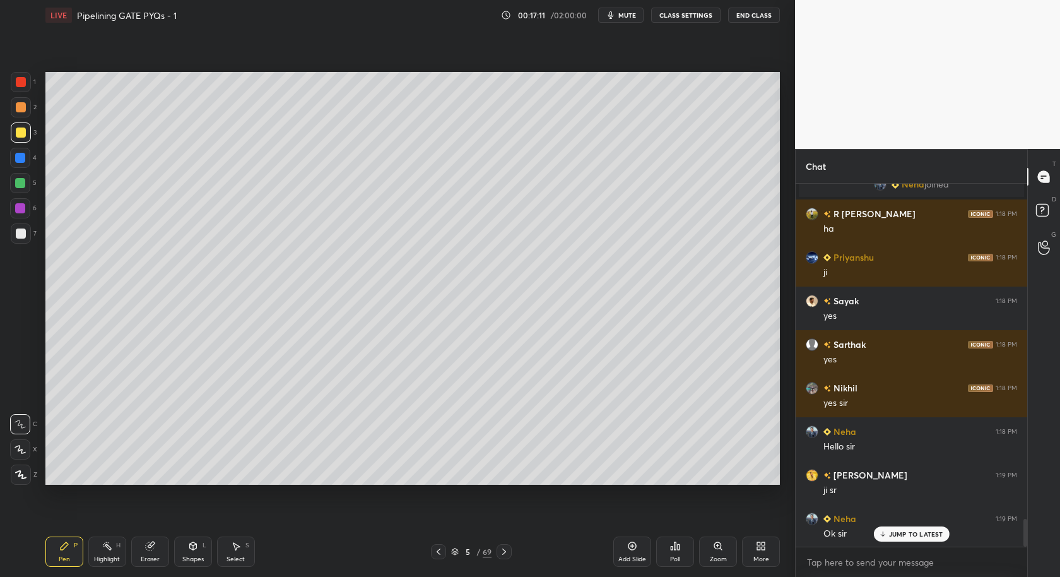
drag, startPoint x: 20, startPoint y: 480, endPoint x: 7, endPoint y: 426, distance: 55.9
click at [22, 478] on div at bounding box center [21, 474] width 20 height 20
drag, startPoint x: 18, startPoint y: 182, endPoint x: 30, endPoint y: 186, distance: 12.4
click at [18, 184] on div at bounding box center [20, 183] width 10 height 10
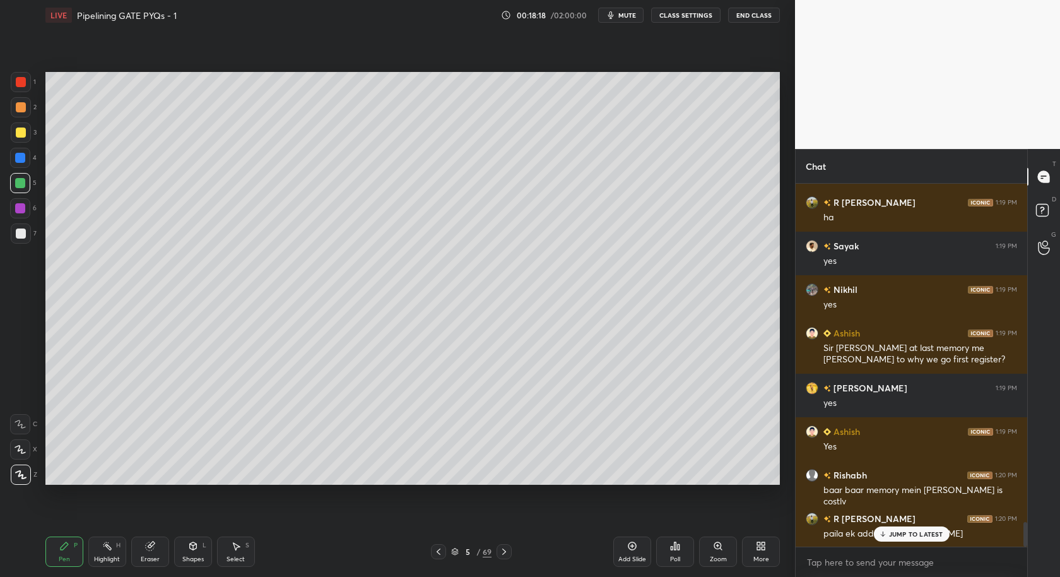
scroll to position [5032, 0]
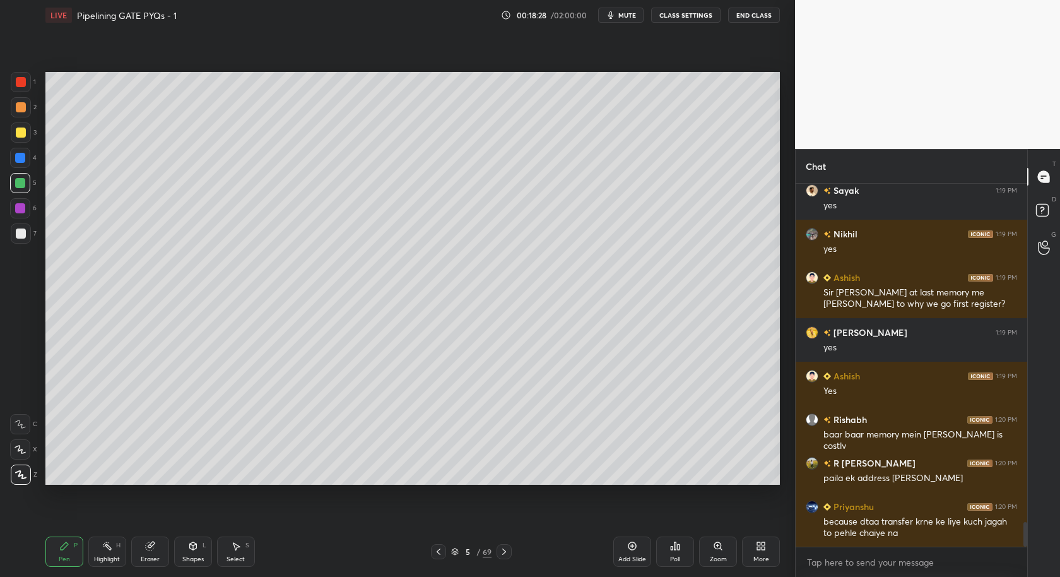
drag, startPoint x: 20, startPoint y: 131, endPoint x: 20, endPoint y: 143, distance: 11.4
click at [20, 133] on div at bounding box center [21, 132] width 10 height 10
drag, startPoint x: 18, startPoint y: 111, endPoint x: 32, endPoint y: 97, distance: 20.1
click at [18, 112] on div at bounding box center [21, 107] width 20 height 20
click at [25, 85] on div at bounding box center [21, 82] width 20 height 20
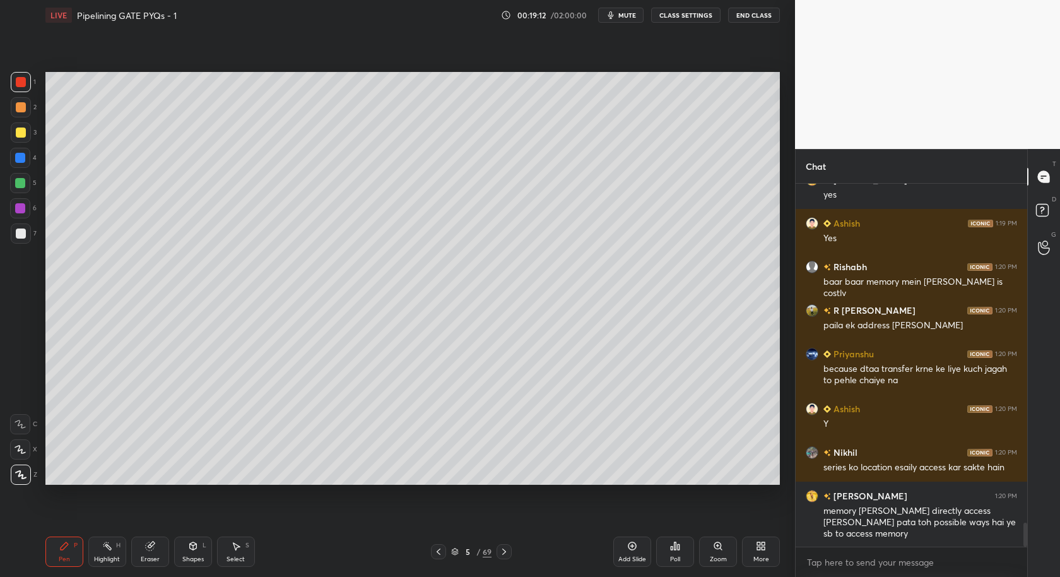
scroll to position [5228, 0]
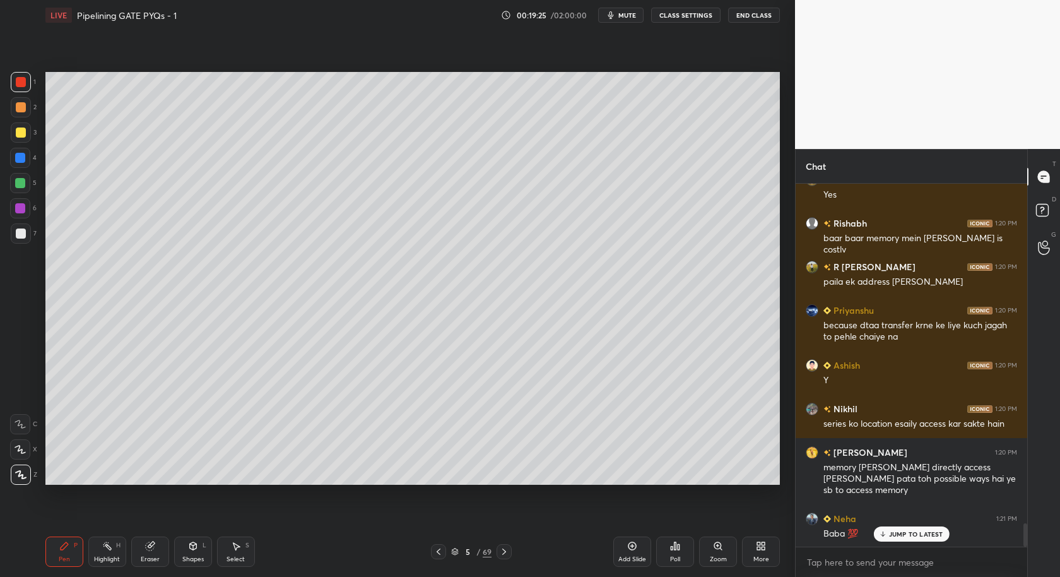
click at [631, 545] on icon at bounding box center [632, 546] width 10 height 10
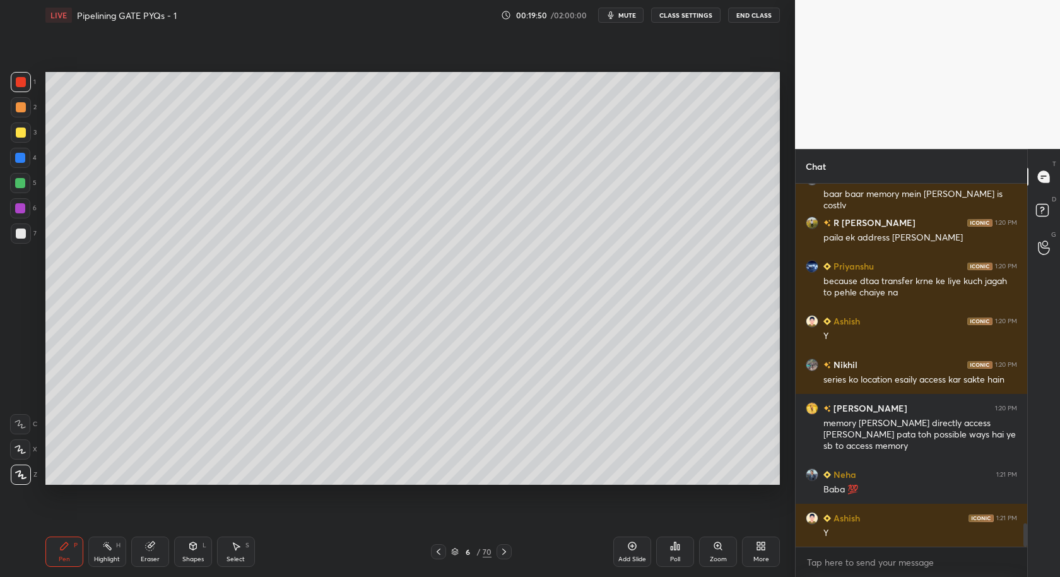
scroll to position [5285, 0]
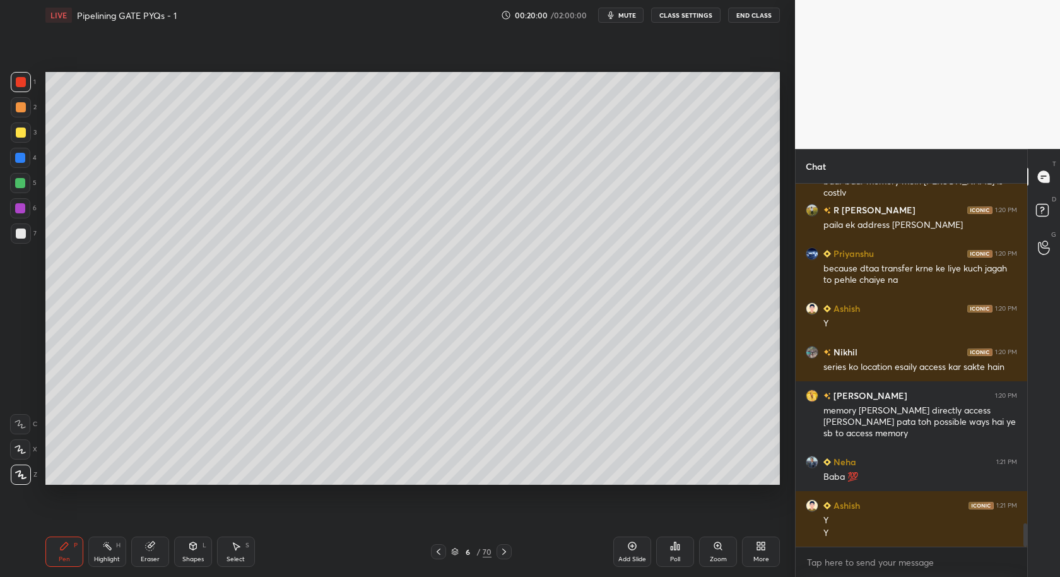
drag, startPoint x: 226, startPoint y: 563, endPoint x: 242, endPoint y: 536, distance: 31.4
click at [234, 552] on div "Select S" at bounding box center [236, 551] width 38 height 30
drag, startPoint x: 490, startPoint y: 208, endPoint x: 692, endPoint y: 401, distance: 279.8
click at [699, 423] on div "0 ° Undo Copy Duplicate Duplicate to new slide Delete" at bounding box center [412, 278] width 734 height 413
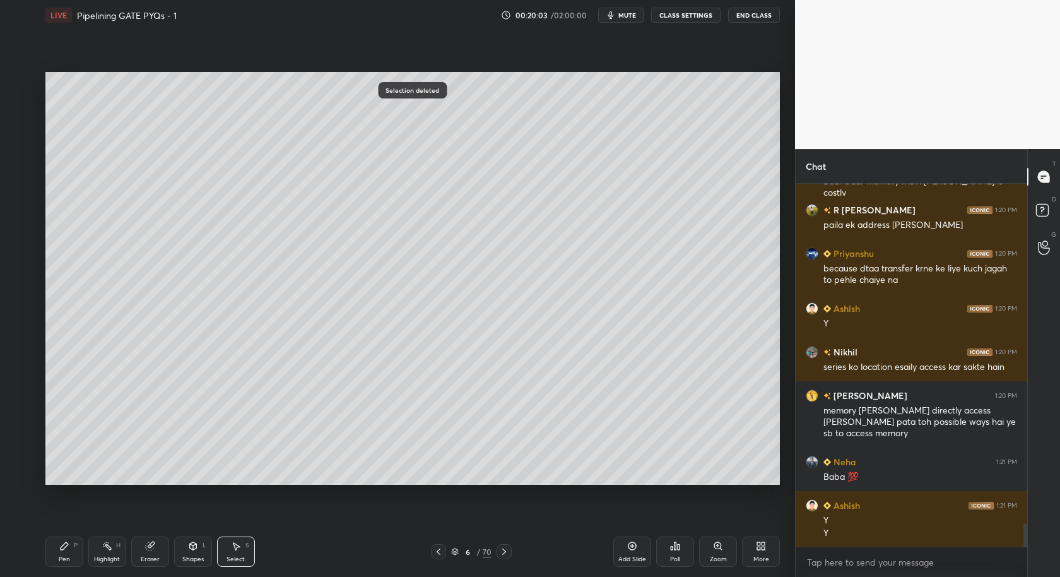
drag, startPoint x: 78, startPoint y: 553, endPoint x: 83, endPoint y: 545, distance: 9.5
click at [77, 555] on div "Pen P" at bounding box center [64, 551] width 38 height 30
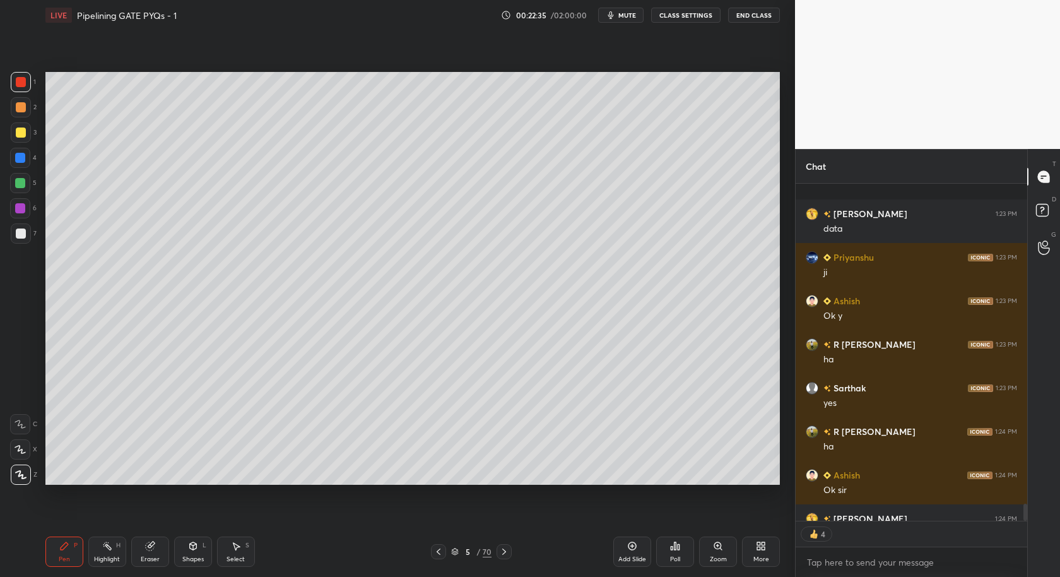
scroll to position [6412, 0]
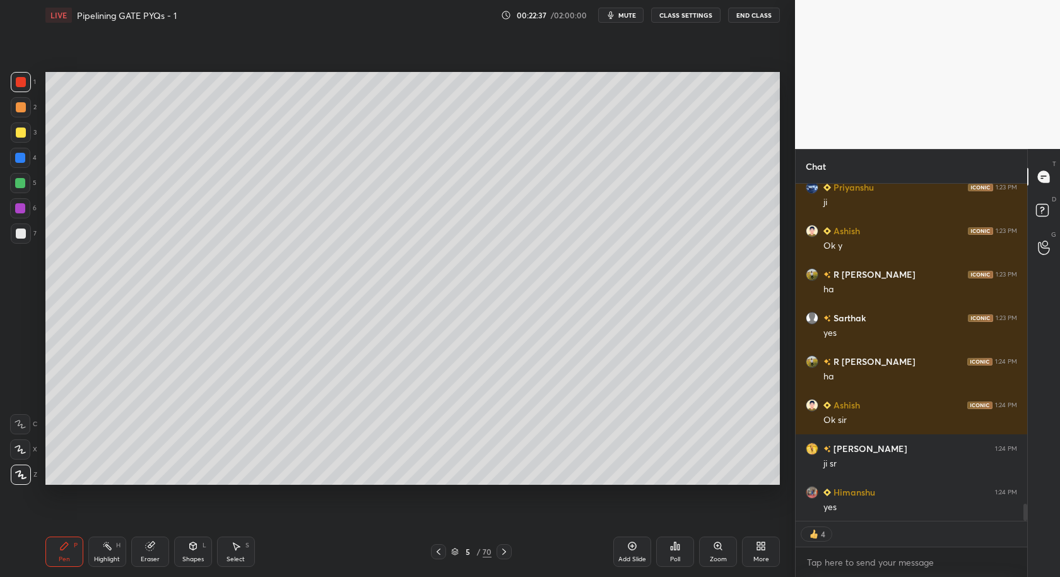
click at [220, 62] on div "Setting up your live class Poll for secs No correct answer Start poll" at bounding box center [412, 278] width 745 height 496
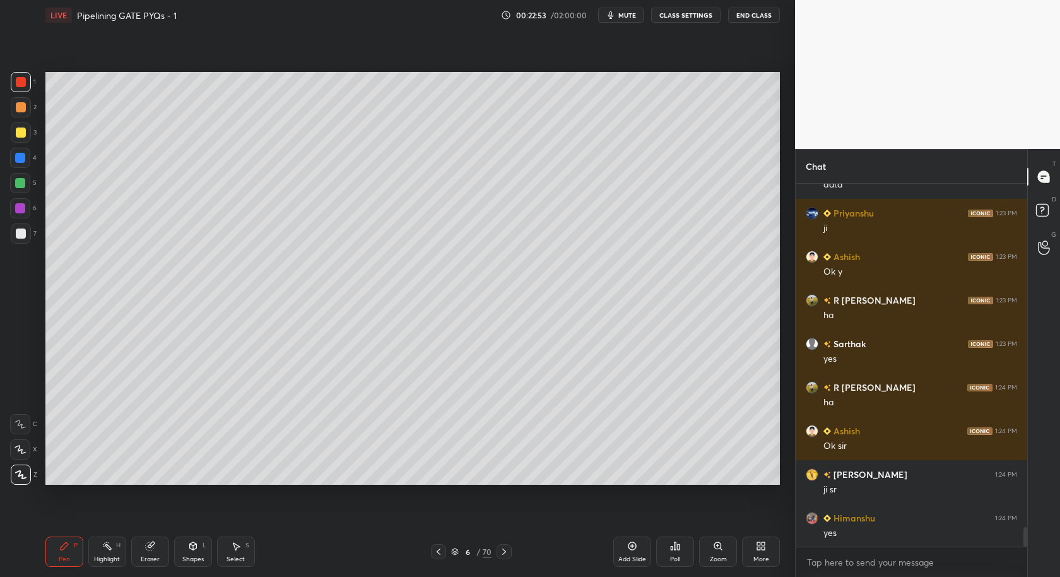
drag, startPoint x: 625, startPoint y: 547, endPoint x: 596, endPoint y: 521, distance: 39.8
click at [625, 548] on div "Add Slide" at bounding box center [632, 551] width 38 height 30
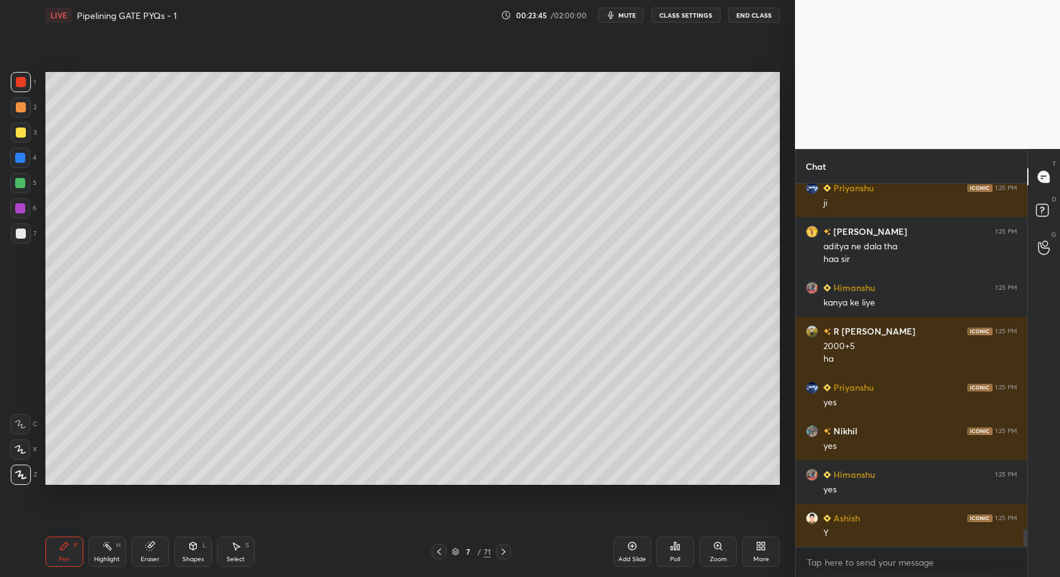
scroll to position [7121, 0]
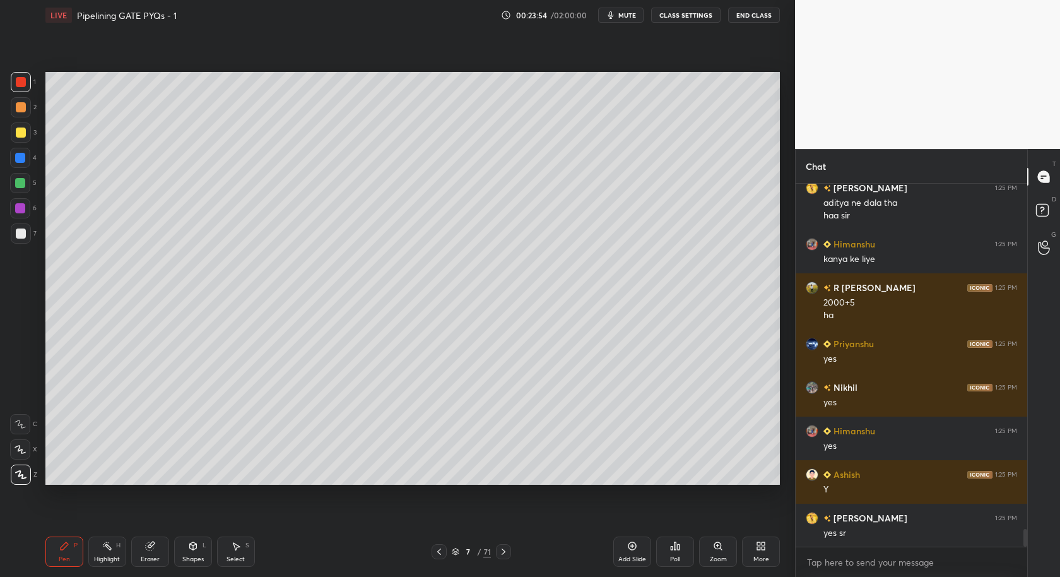
drag, startPoint x: 21, startPoint y: 235, endPoint x: 16, endPoint y: 262, distance: 28.3
click at [20, 235] on div at bounding box center [21, 233] width 10 height 10
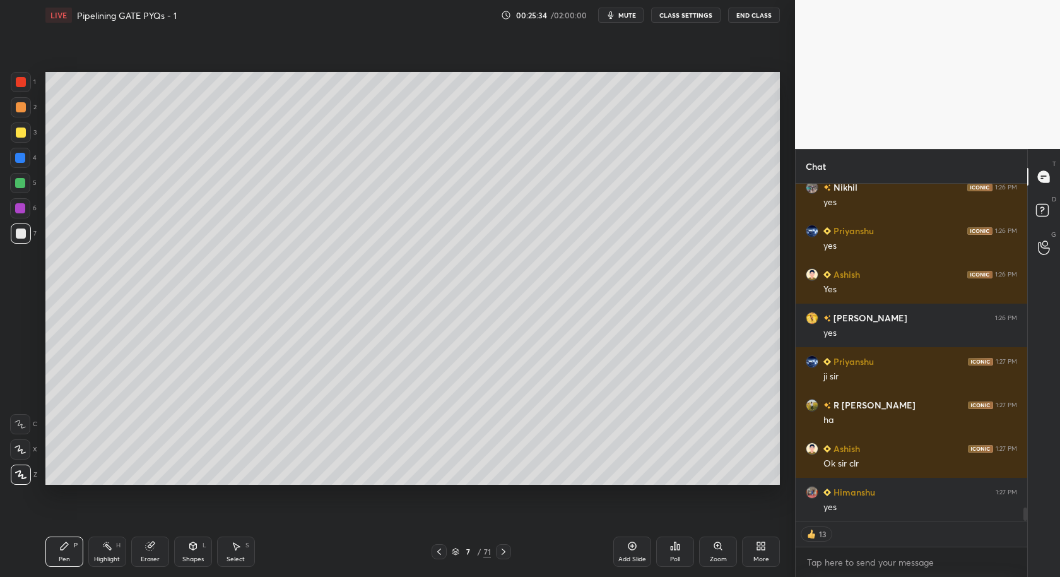
scroll to position [8235, 0]
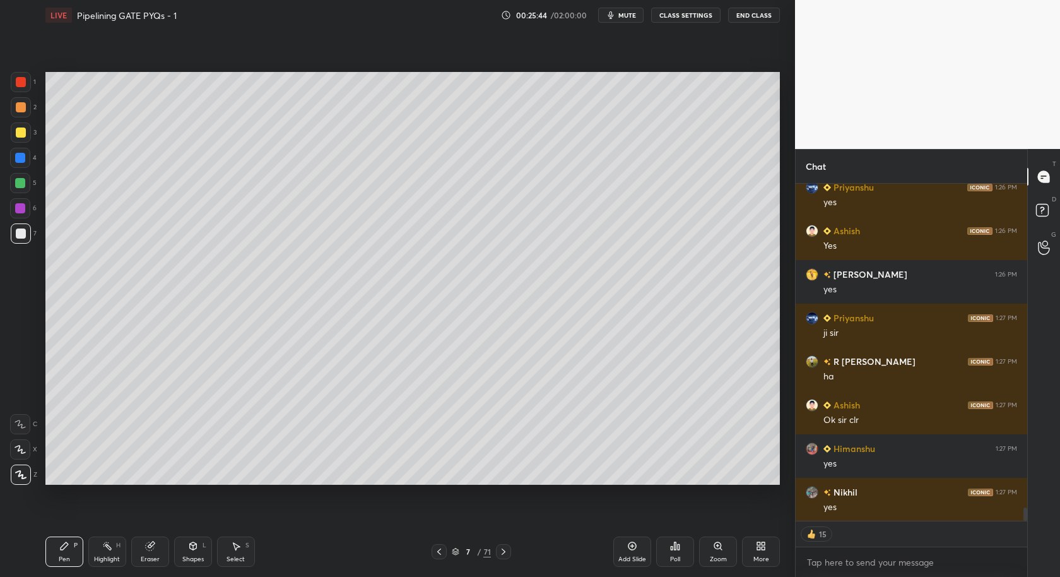
click at [20, 423] on icon at bounding box center [20, 424] width 11 height 9
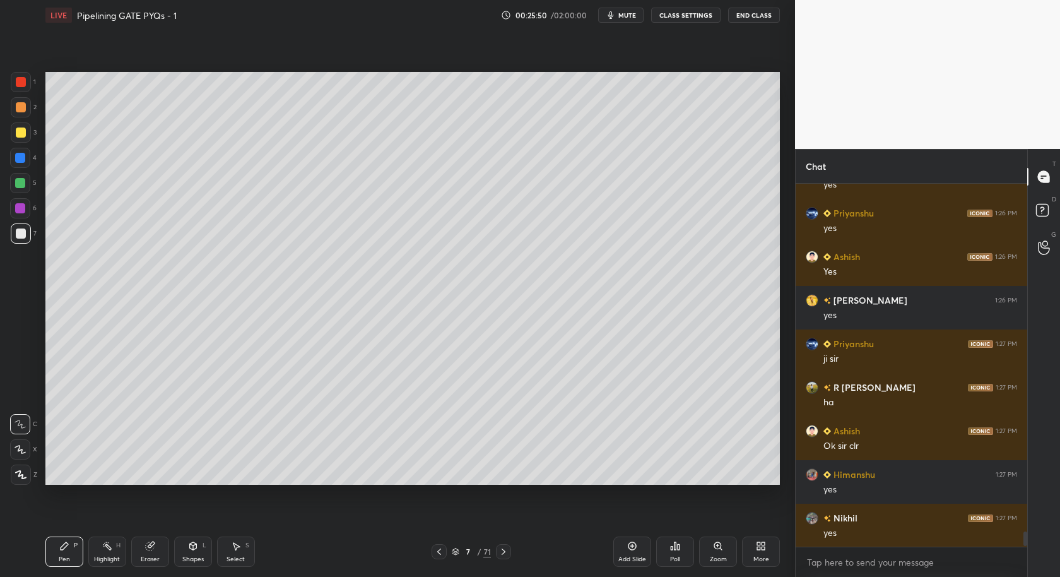
scroll to position [4, 4]
drag, startPoint x: 634, startPoint y: 551, endPoint x: 623, endPoint y: 492, distance: 60.3
click at [634, 552] on div "Add Slide" at bounding box center [632, 551] width 38 height 30
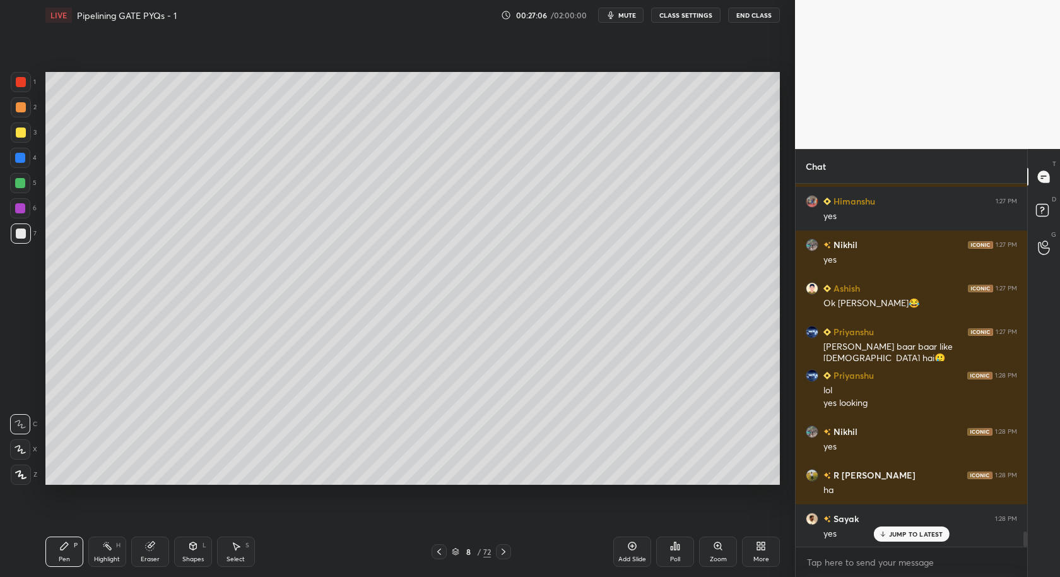
scroll to position [8526, 0]
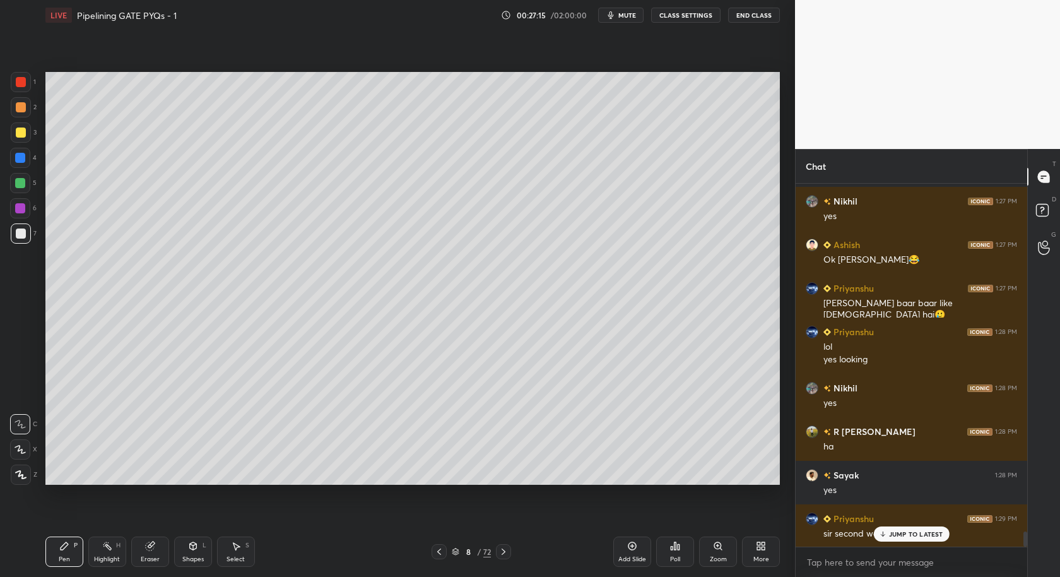
click at [909, 539] on div "JUMP TO LATEST" at bounding box center [911, 533] width 76 height 15
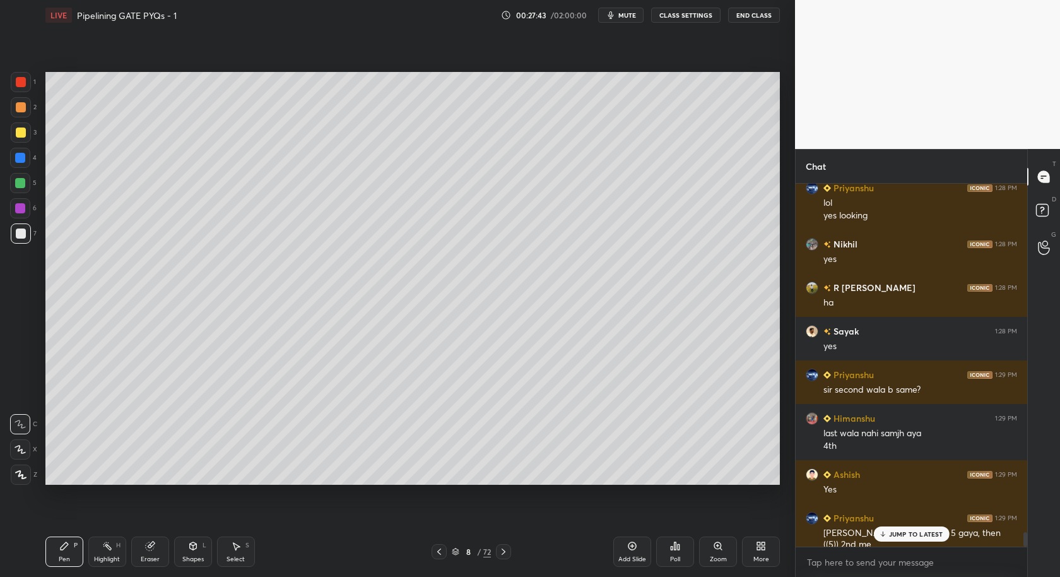
scroll to position [8713, 0]
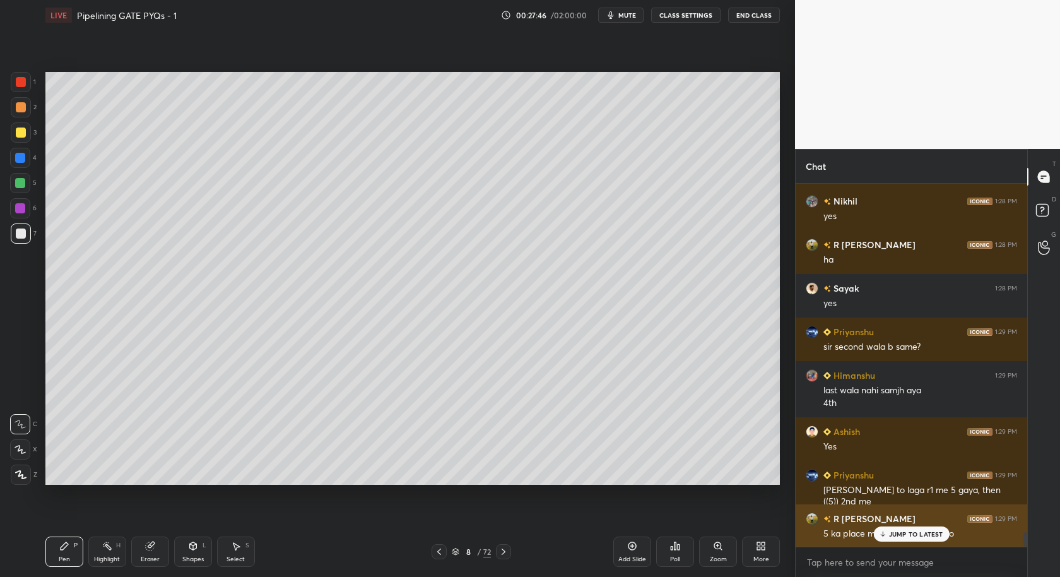
click at [878, 517] on div "R [PERSON_NAME] 1:29 PM" at bounding box center [911, 518] width 211 height 13
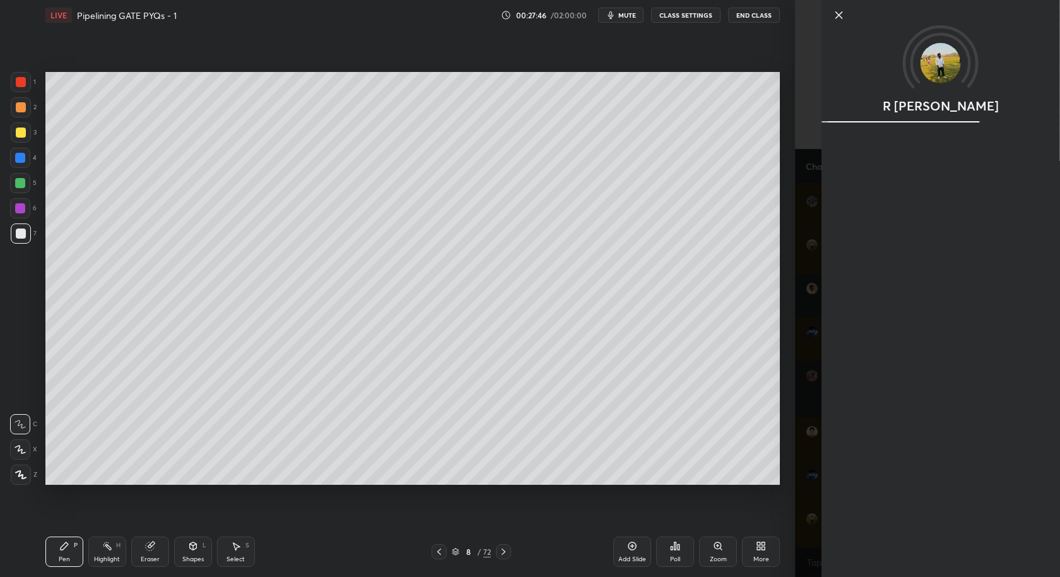
click at [904, 531] on div "R [PERSON_NAME]" at bounding box center [941, 288] width 239 height 577
drag, startPoint x: 839, startPoint y: 11, endPoint x: 847, endPoint y: 30, distance: 20.6
click at [840, 12] on icon at bounding box center [839, 15] width 15 height 15
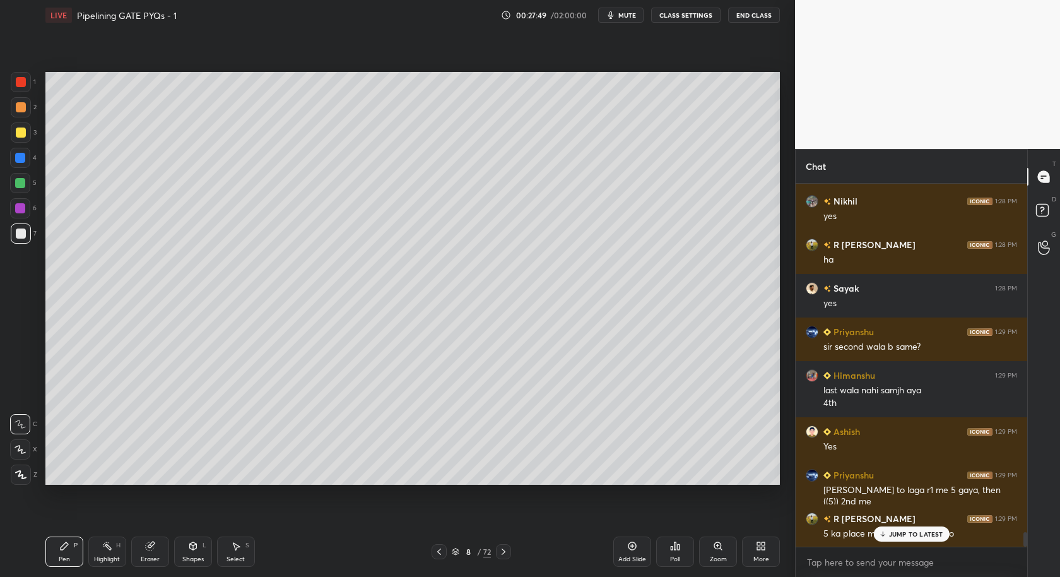
drag, startPoint x: 910, startPoint y: 530, endPoint x: 900, endPoint y: 561, distance: 32.5
click at [910, 531] on p "JUMP TO LATEST" at bounding box center [916, 534] width 54 height 8
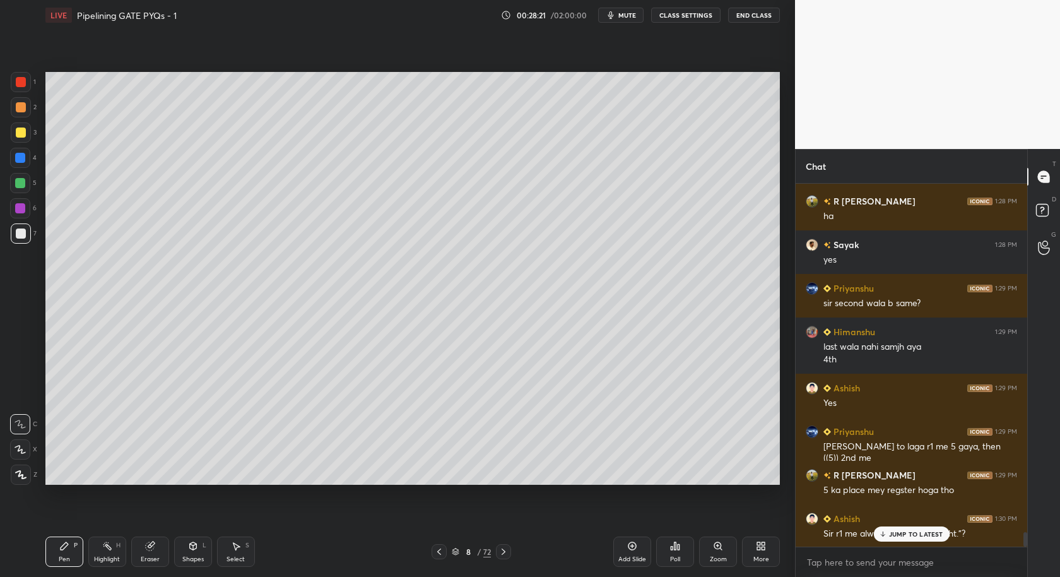
drag, startPoint x: 908, startPoint y: 532, endPoint x: 907, endPoint y: 553, distance: 21.5
click at [909, 533] on p "JUMP TO LATEST" at bounding box center [916, 534] width 54 height 8
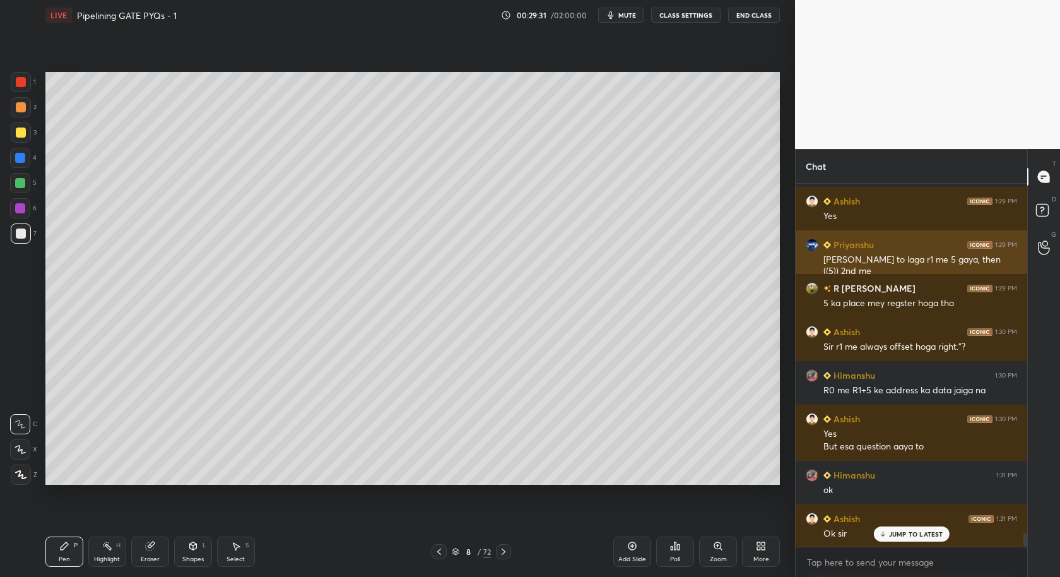
scroll to position [8986, 0]
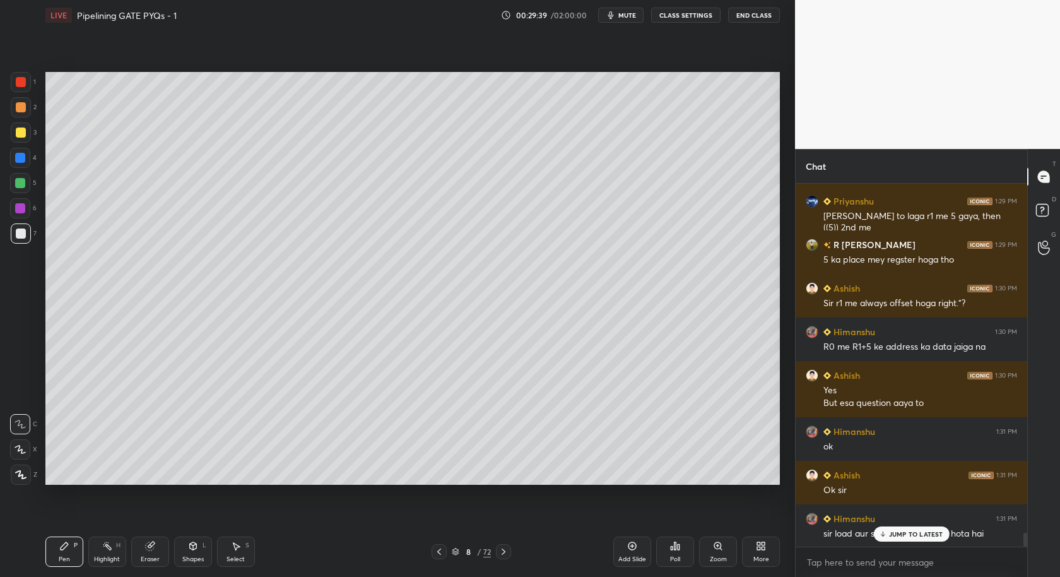
click at [893, 530] on p "JUMP TO LATEST" at bounding box center [916, 534] width 54 height 8
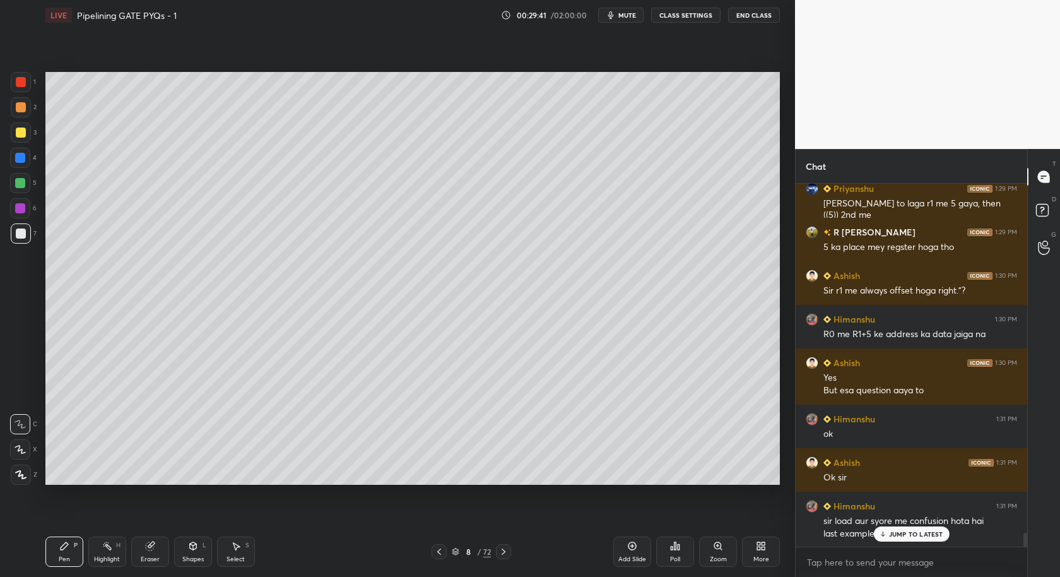
click at [893, 530] on p "JUMP TO LATEST" at bounding box center [916, 534] width 54 height 8
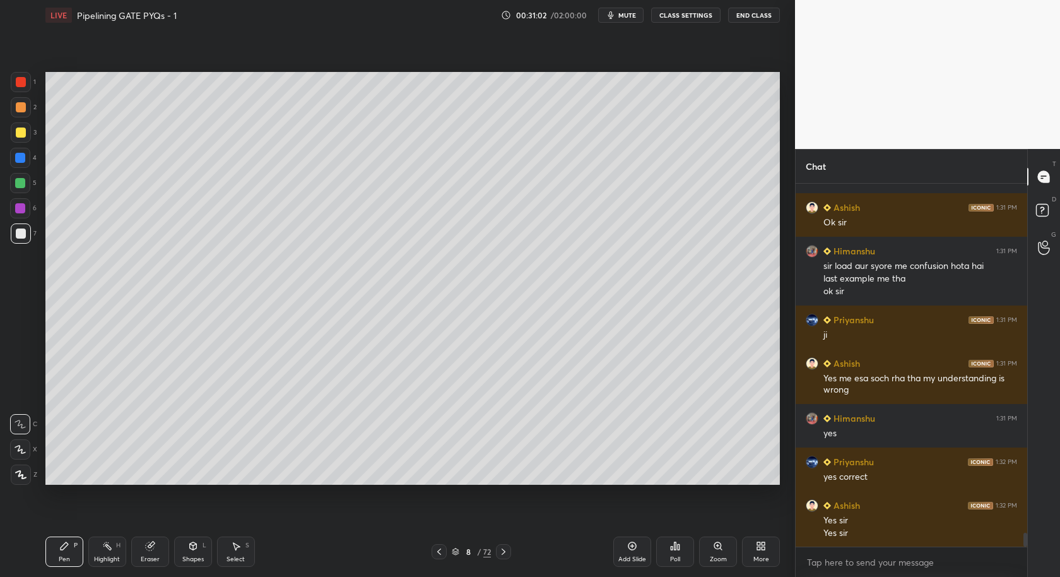
scroll to position [9297, 0]
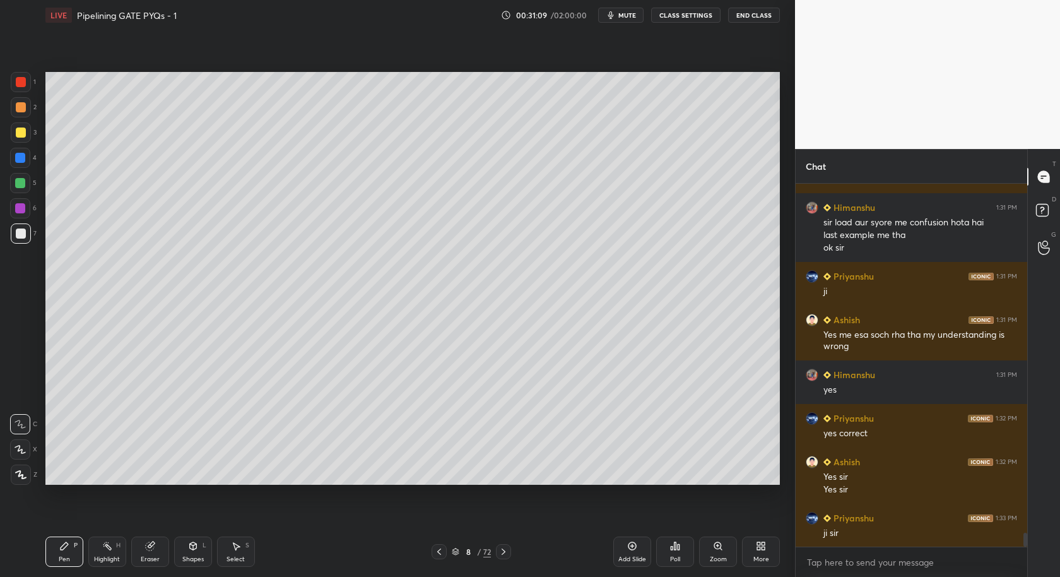
click at [631, 551] on div "Add Slide" at bounding box center [632, 551] width 38 height 30
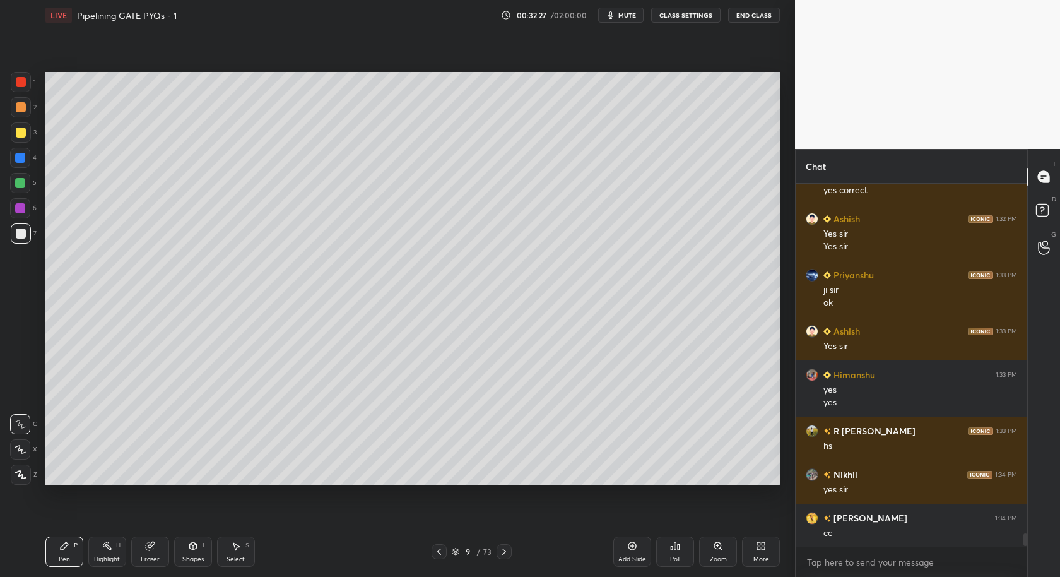
scroll to position [9583, 0]
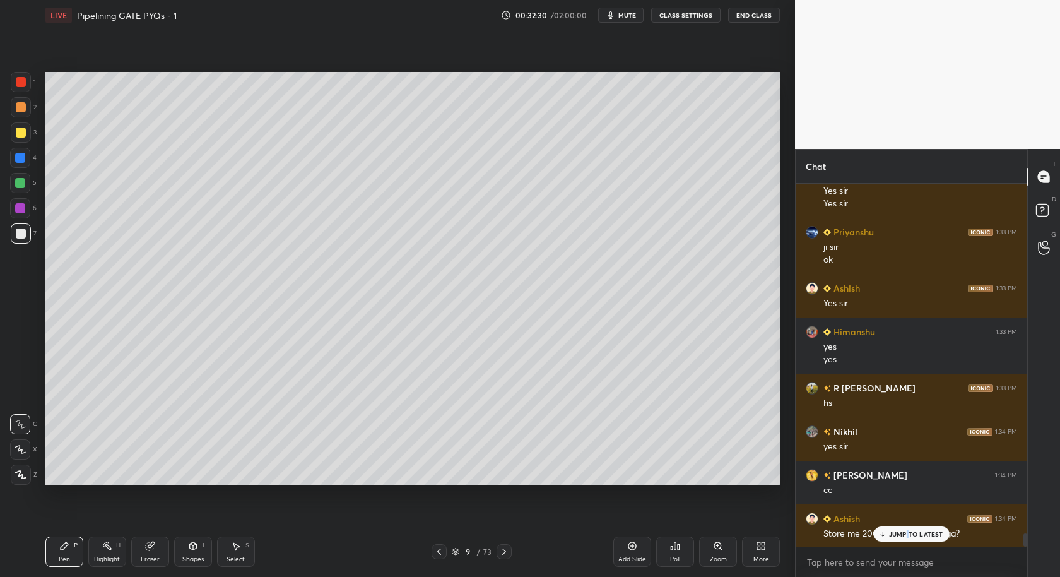
click at [907, 534] on p "JUMP TO LATEST" at bounding box center [916, 534] width 54 height 8
click at [633, 545] on icon at bounding box center [632, 546] width 10 height 10
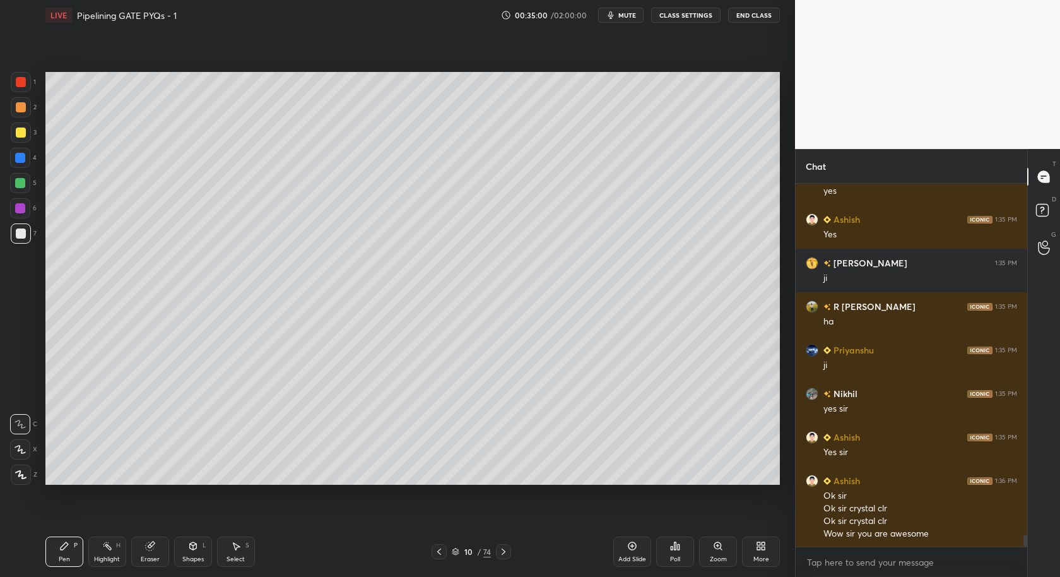
scroll to position [10405, 0]
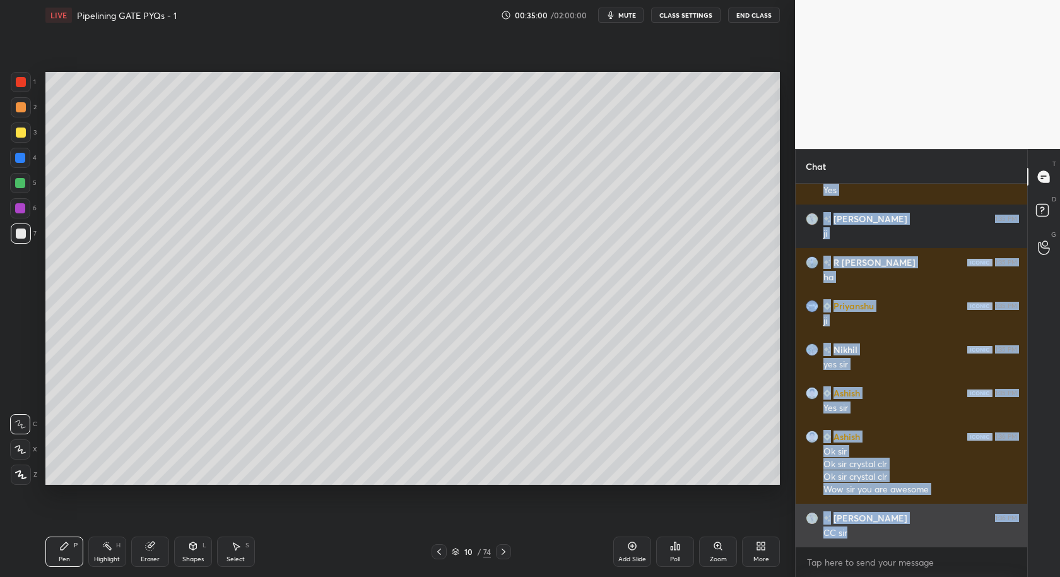
drag, startPoint x: 904, startPoint y: 531, endPoint x: 883, endPoint y: 544, distance: 24.7
click at [905, 532] on div "Nikhil 1:35 PM yes Ashish 1:35 PM Yes Baba 1:35 PM ji R Nuthan 1:35 PM [PERSON_…" at bounding box center [912, 365] width 232 height 363
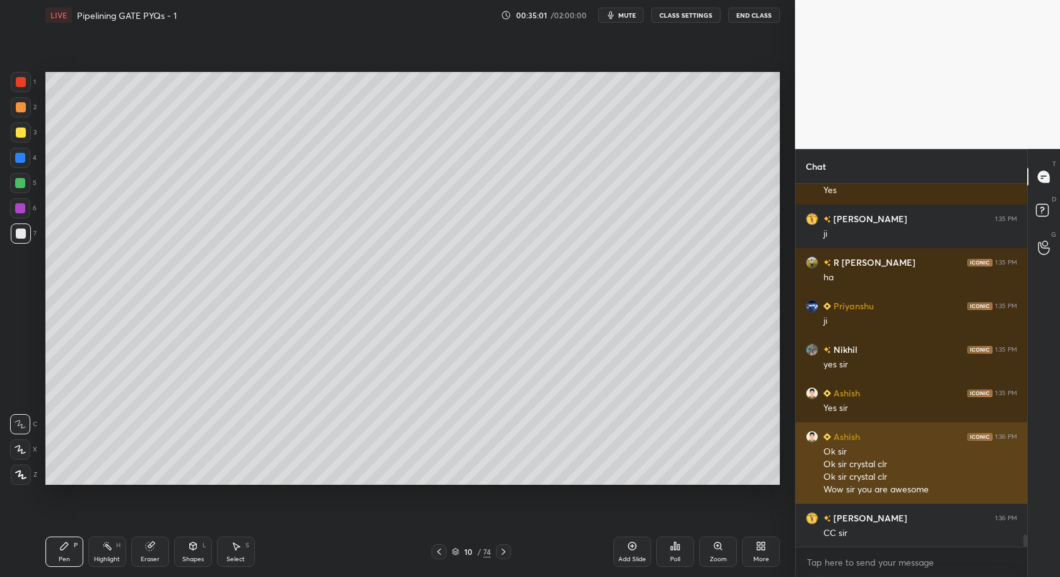
click at [902, 466] on div "Ok sir crystal clr" at bounding box center [920, 464] width 194 height 13
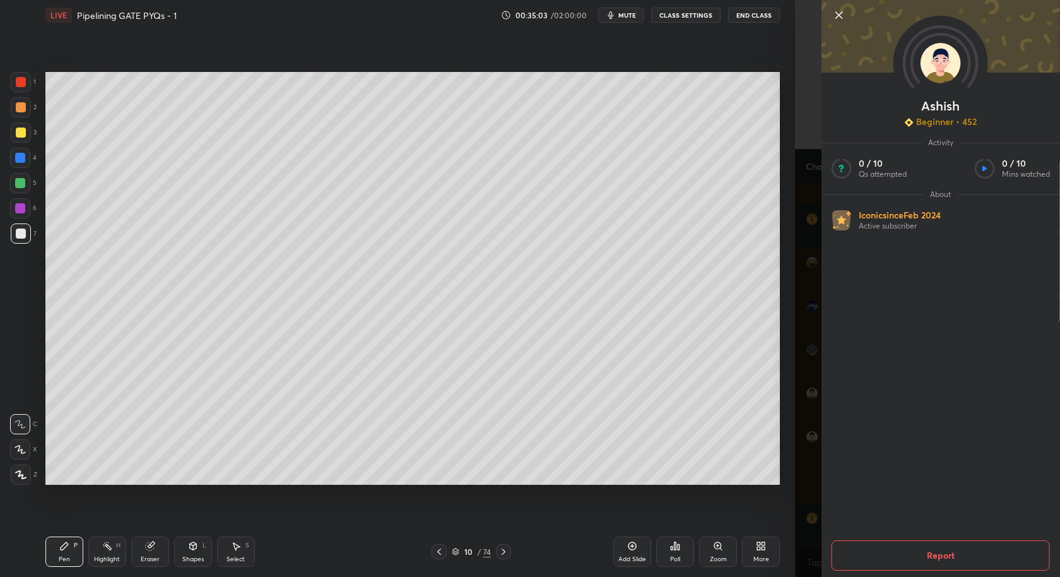
drag, startPoint x: 839, startPoint y: 11, endPoint x: 822, endPoint y: 33, distance: 27.9
click at [838, 12] on icon at bounding box center [839, 15] width 15 height 15
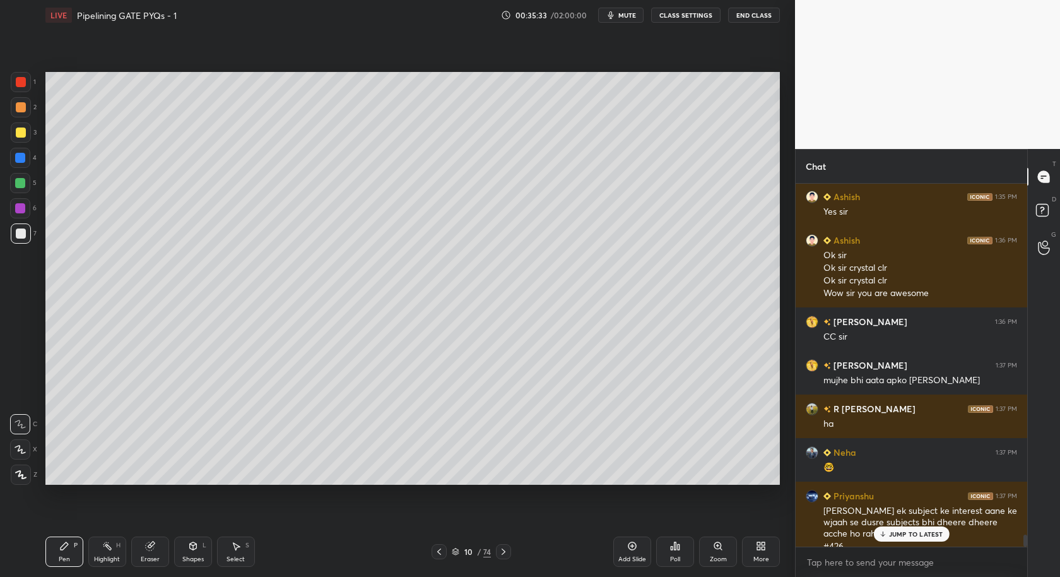
scroll to position [10614, 0]
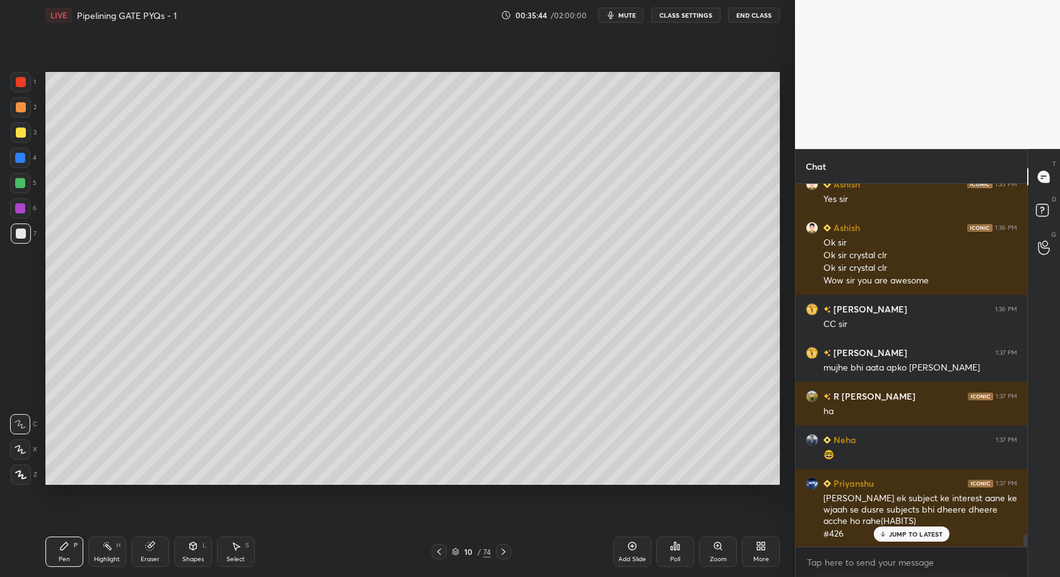
click at [924, 534] on p "JUMP TO LATEST" at bounding box center [916, 534] width 54 height 8
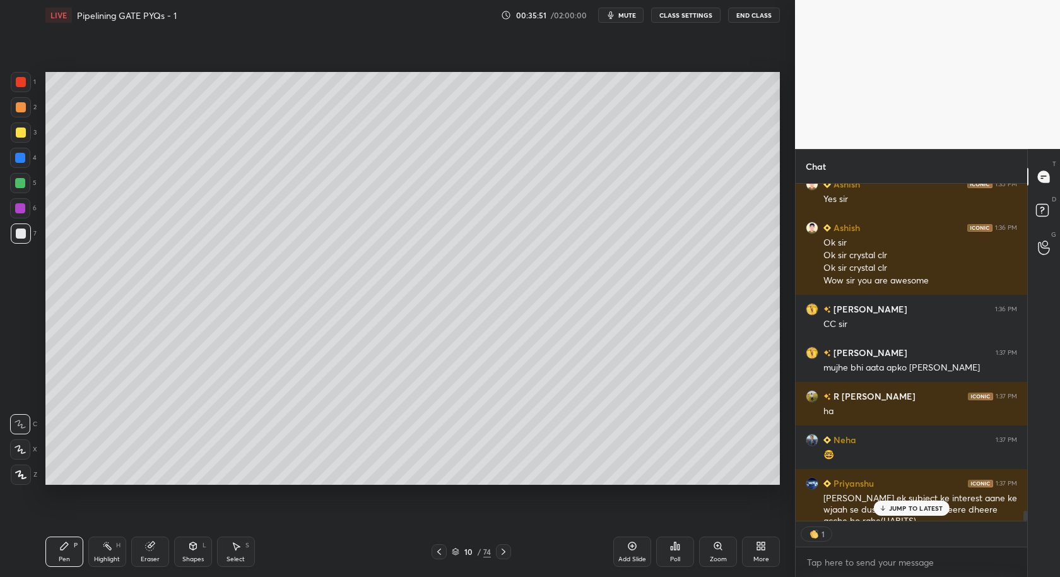
scroll to position [10684, 0]
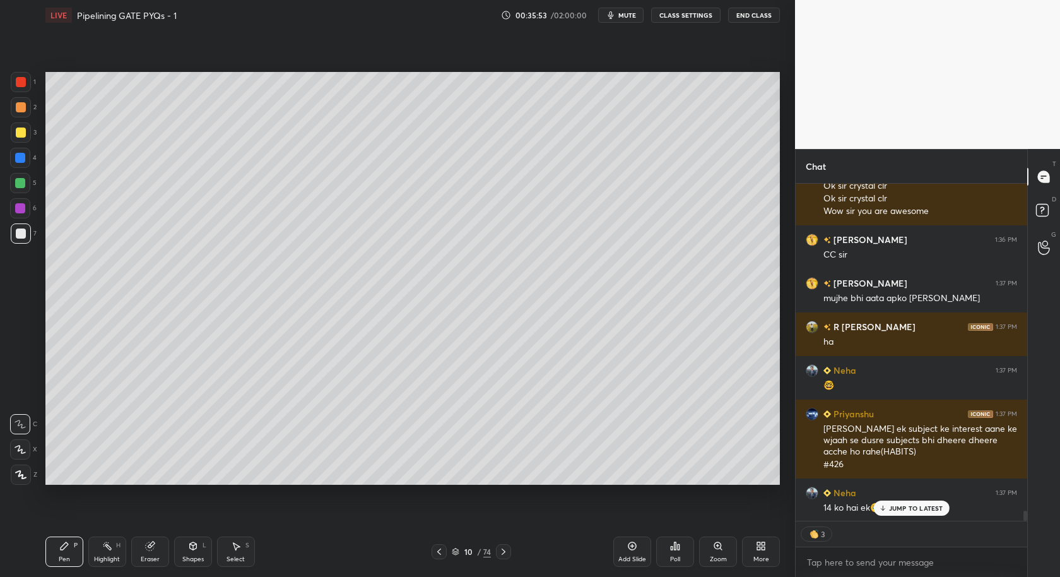
drag, startPoint x: 635, startPoint y: 553, endPoint x: 613, endPoint y: 539, distance: 26.4
click at [629, 555] on div "Add Slide" at bounding box center [632, 551] width 38 height 30
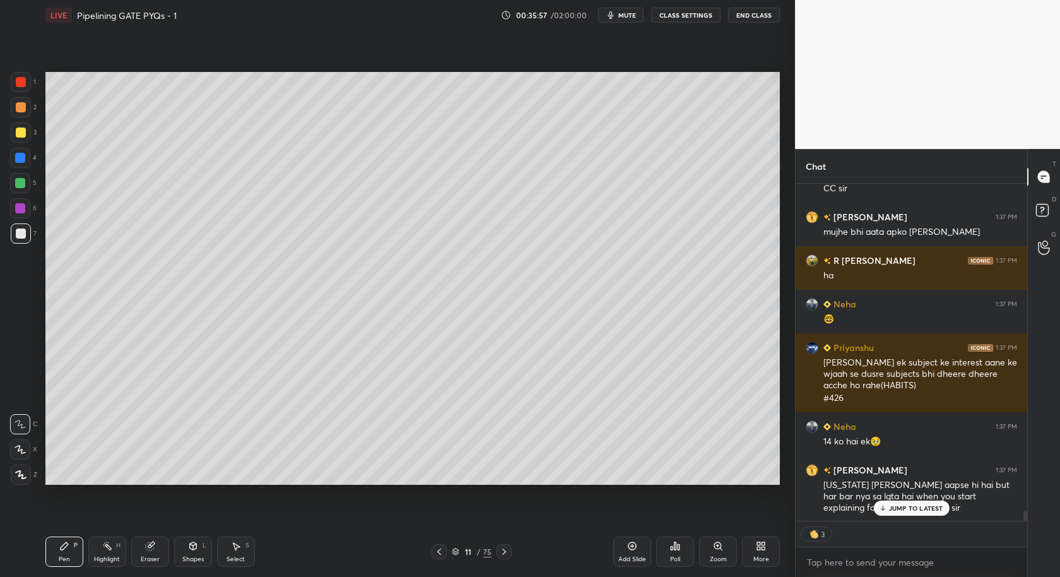
click at [914, 513] on div "JUMP TO LATEST" at bounding box center [911, 507] width 76 height 15
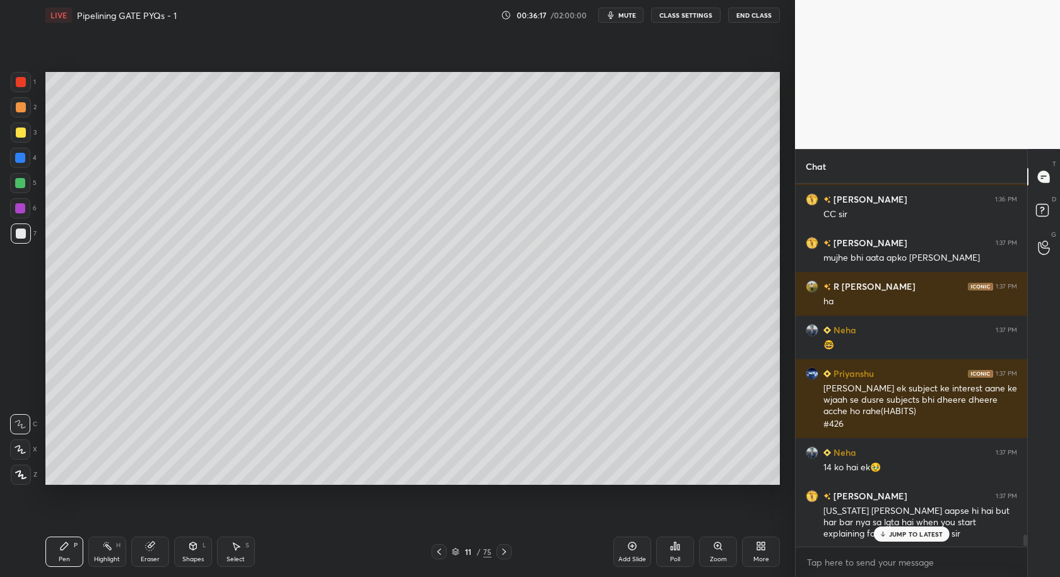
scroll to position [4, 4]
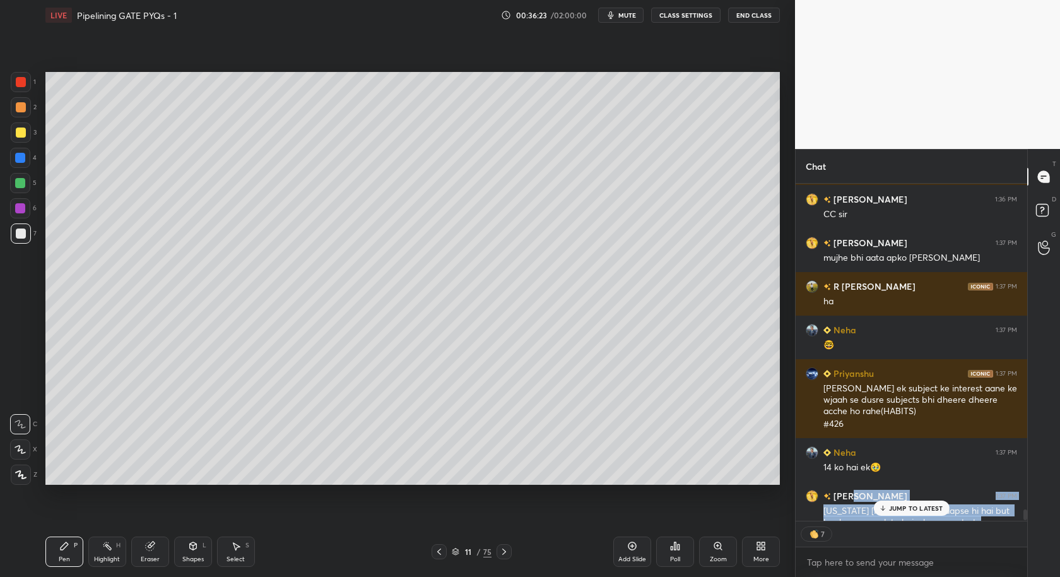
drag, startPoint x: 911, startPoint y: 499, endPoint x: 914, endPoint y: 506, distance: 7.6
click at [913, 501] on div "Nikhil 1:35 PM r0 <- r1 [PERSON_NAME] 1:35 PM ji [PERSON_NAME] 1:35 PM ji Nikhi…" at bounding box center [912, 352] width 232 height 337
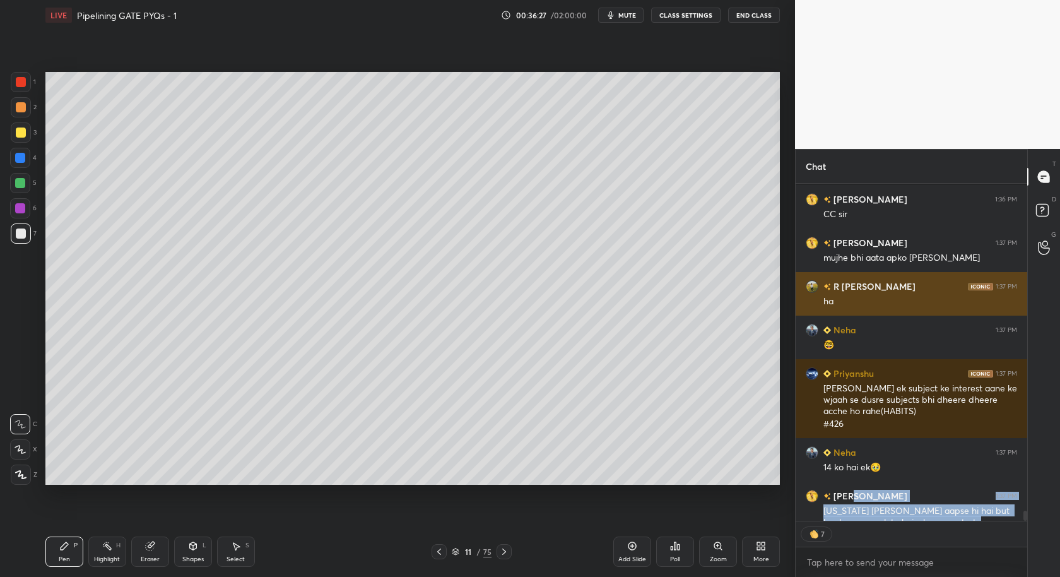
scroll to position [10794, 0]
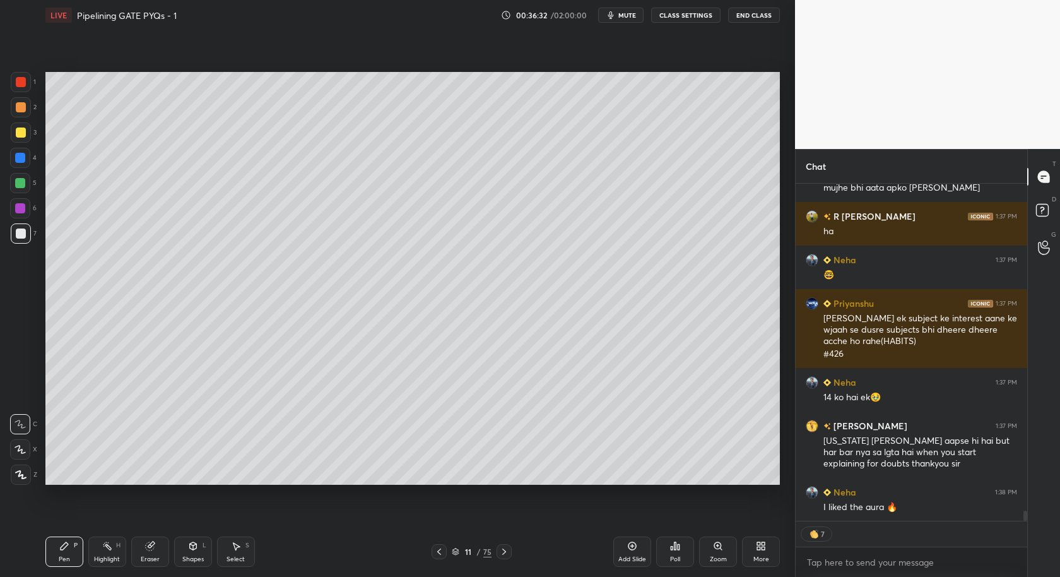
click at [911, 527] on div "7" at bounding box center [912, 533] width 232 height 25
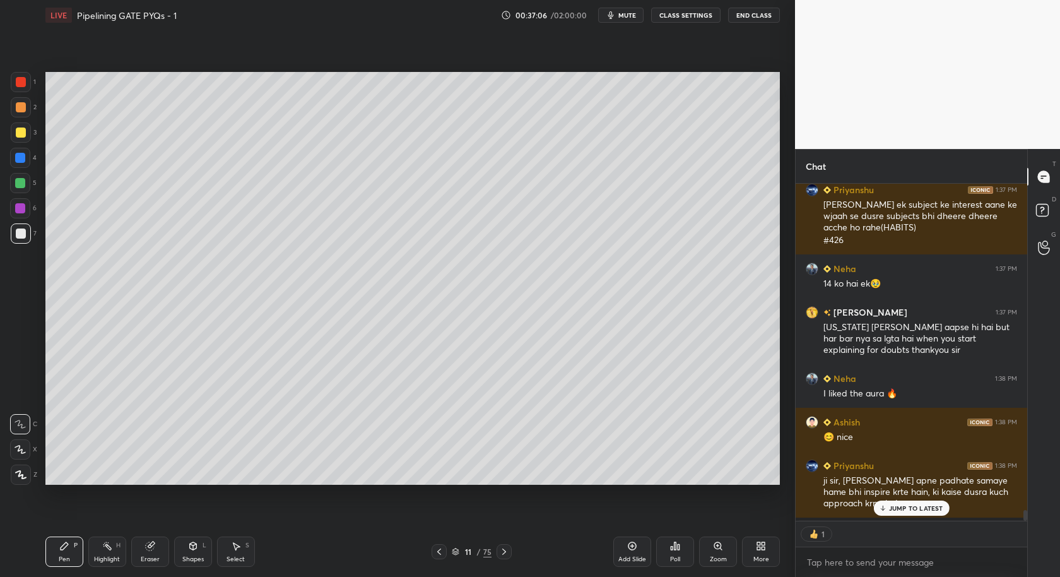
scroll to position [334, 228]
drag, startPoint x: 924, startPoint y: 507, endPoint x: 926, endPoint y: 519, distance: 12.1
click at [924, 507] on p "JUMP TO LATEST" at bounding box center [916, 508] width 54 height 8
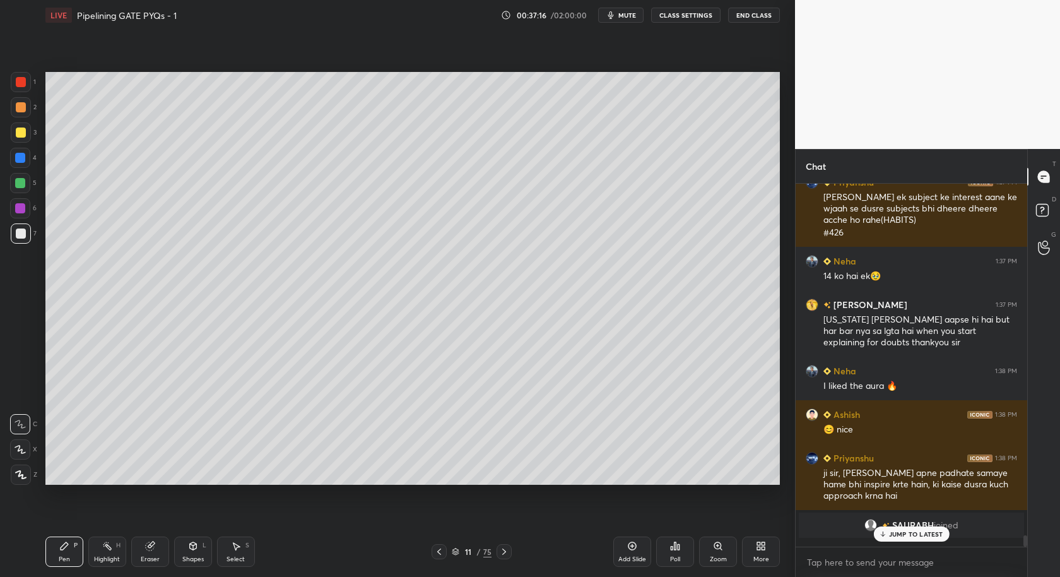
scroll to position [4, 4]
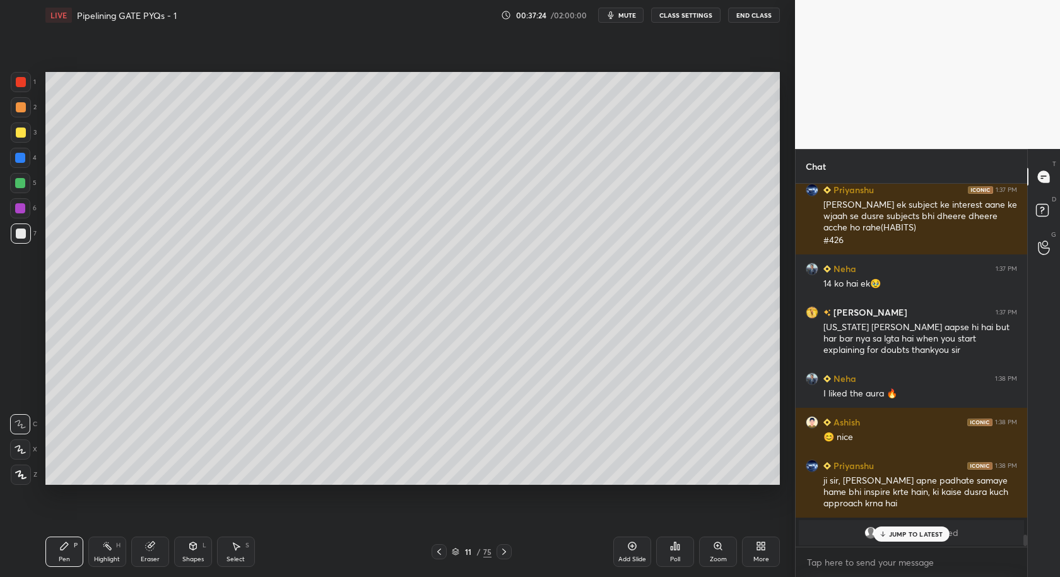
click at [909, 533] on p "JUMP TO LATEST" at bounding box center [916, 534] width 54 height 8
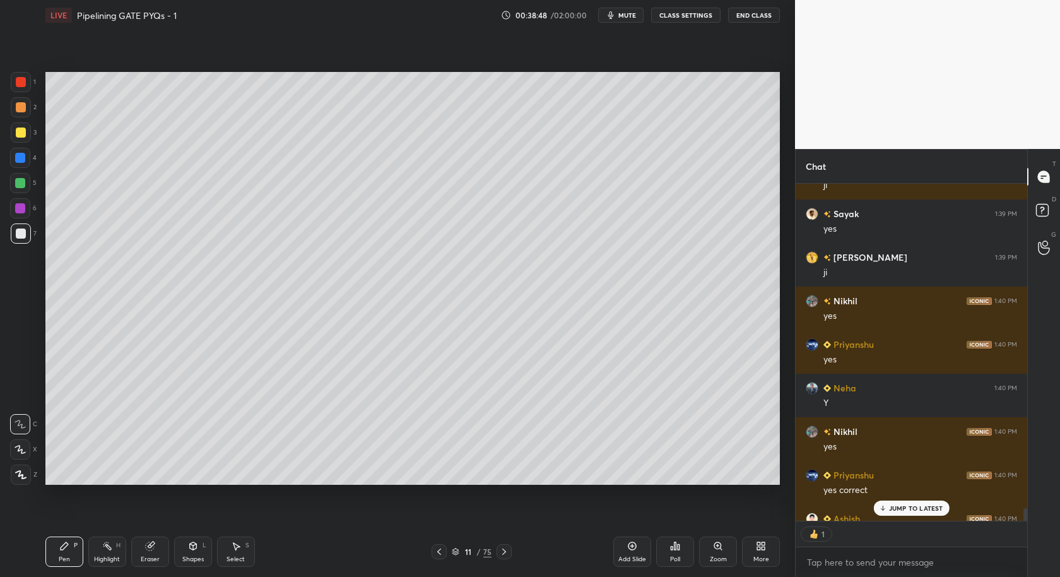
click at [153, 553] on div "Eraser" at bounding box center [150, 551] width 38 height 30
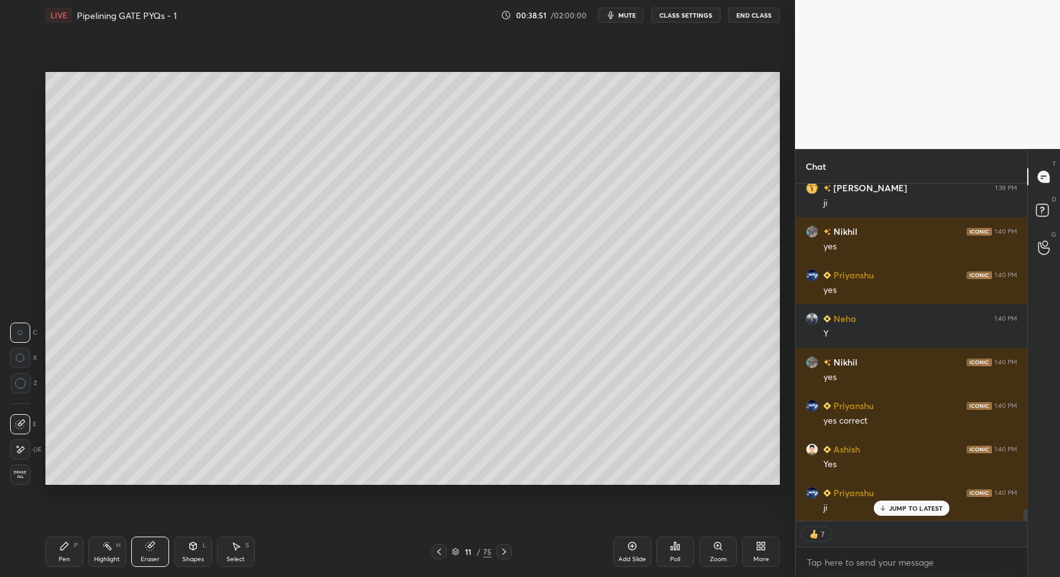
drag, startPoint x: 60, startPoint y: 550, endPoint x: 64, endPoint y: 489, distance: 61.4
click at [60, 550] on div "Pen P" at bounding box center [64, 551] width 38 height 30
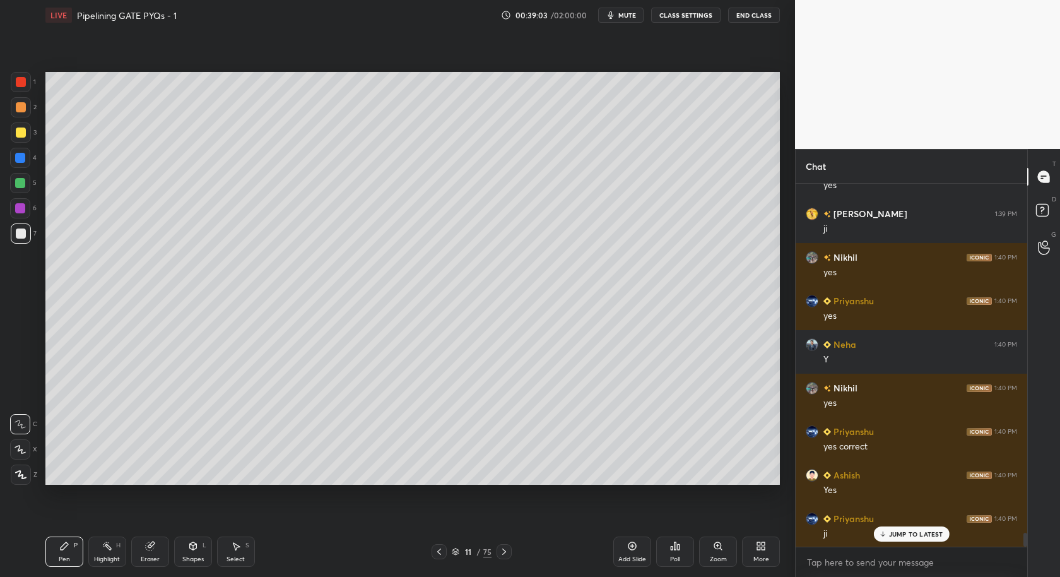
scroll to position [9364, 0]
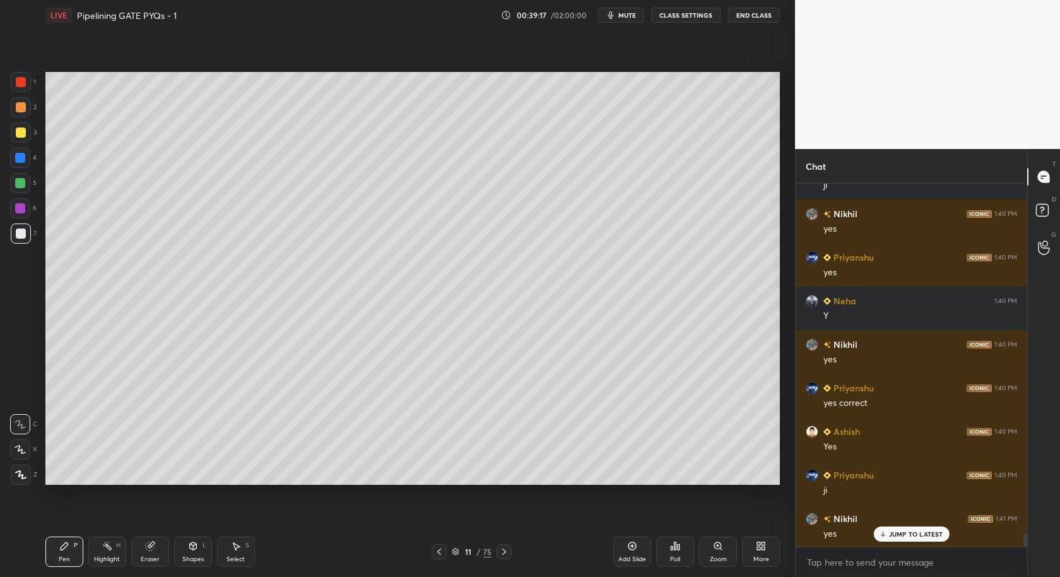
drag, startPoint x: 247, startPoint y: 547, endPoint x: 279, endPoint y: 493, distance: 62.2
click at [248, 548] on div "S" at bounding box center [247, 545] width 4 height 6
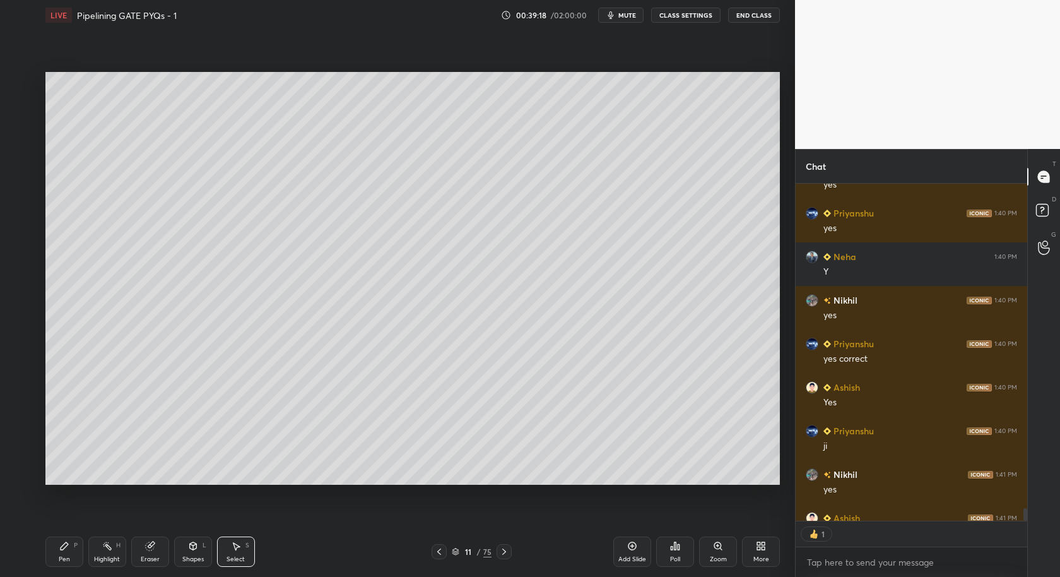
scroll to position [4, 4]
click at [237, 555] on div "Select S" at bounding box center [236, 551] width 38 height 30
click at [630, 543] on icon at bounding box center [632, 546] width 10 height 10
drag, startPoint x: 65, startPoint y: 554, endPoint x: 69, endPoint y: 502, distance: 52.6
click at [68, 555] on div "Pen P" at bounding box center [64, 551] width 38 height 30
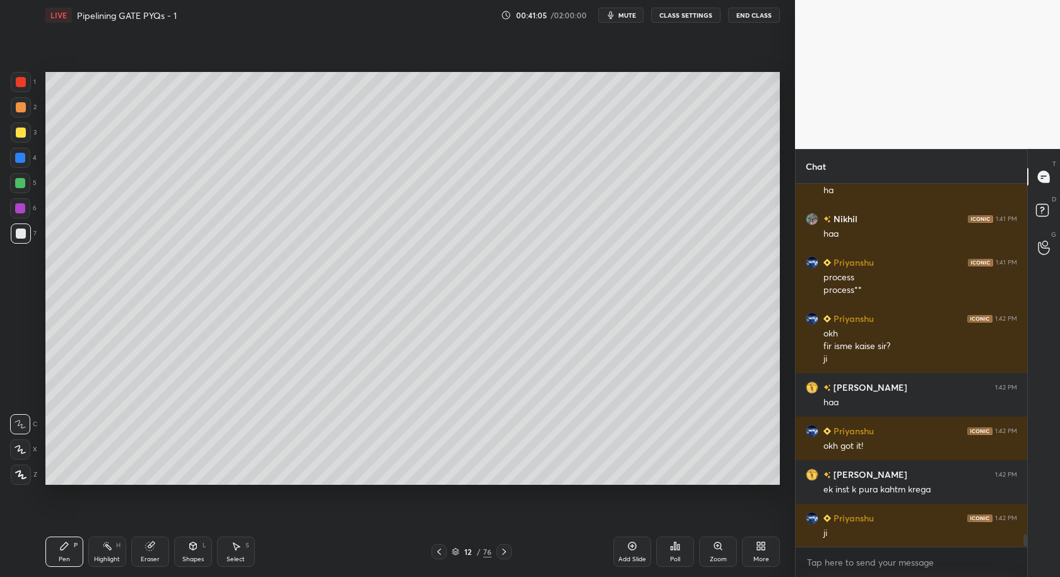
scroll to position [9892, 0]
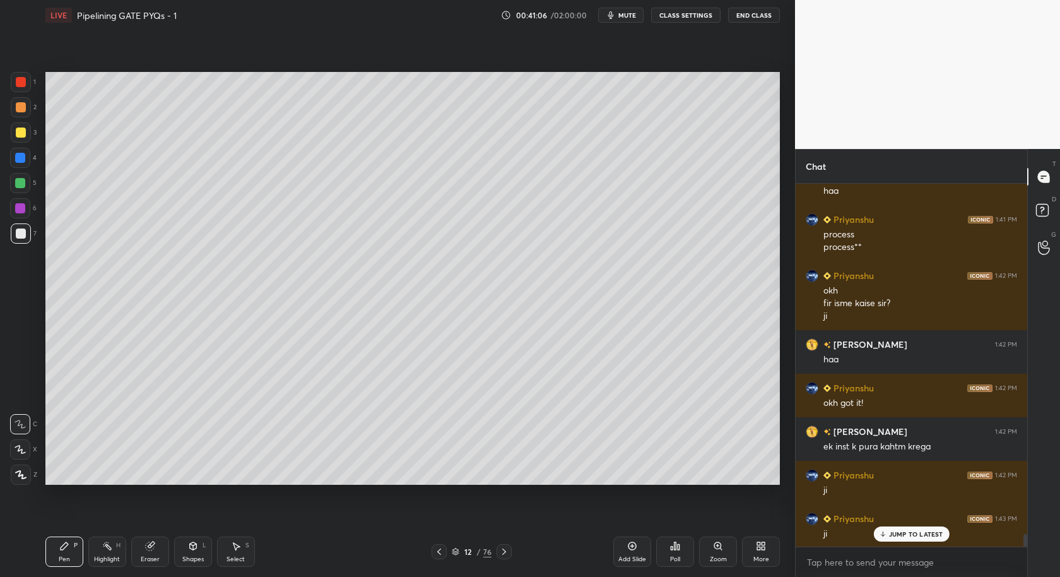
click at [443, 551] on icon at bounding box center [439, 551] width 10 height 10
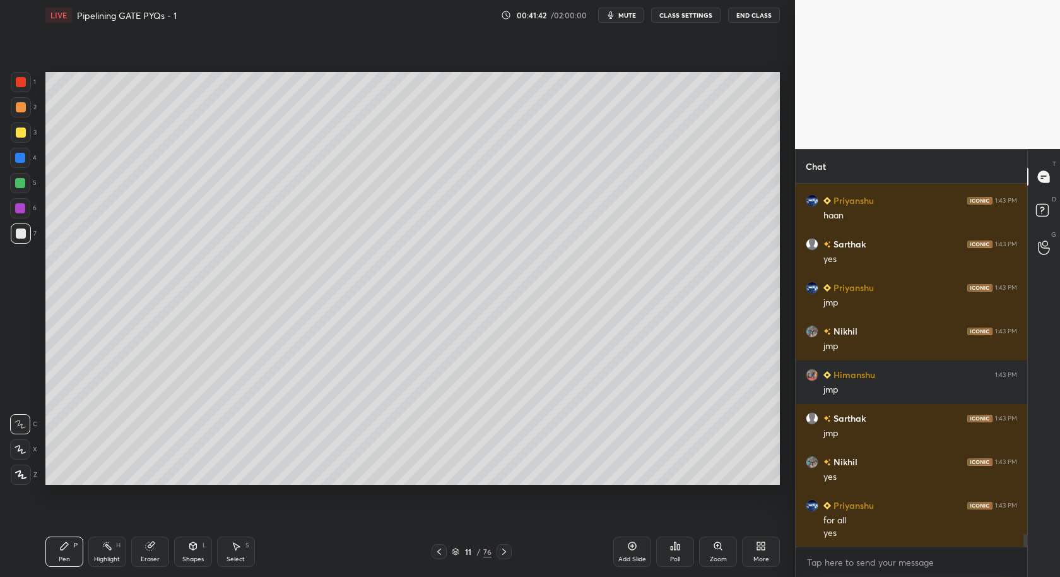
scroll to position [10327, 0]
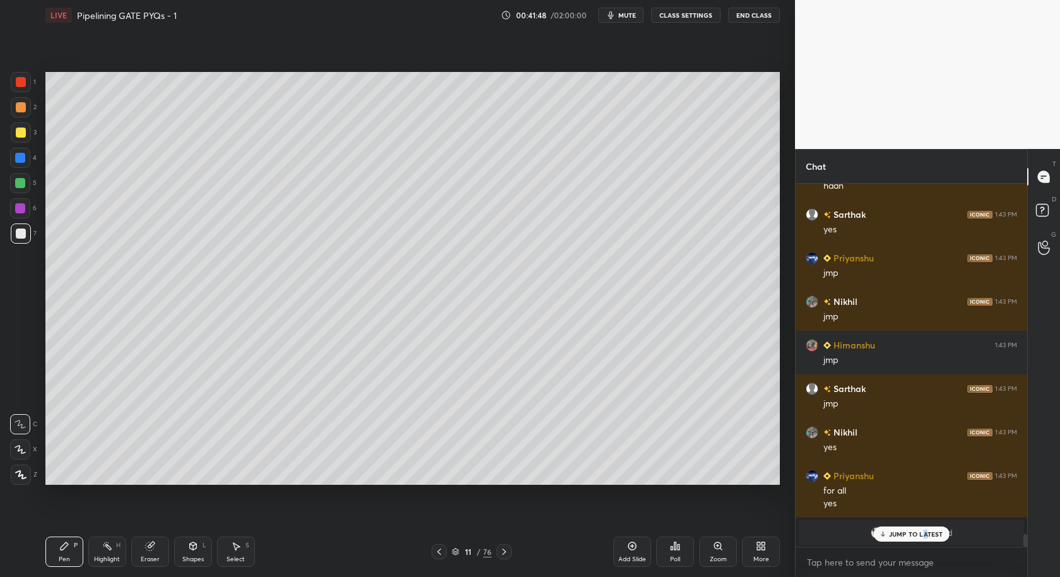
drag, startPoint x: 924, startPoint y: 533, endPoint x: 924, endPoint y: 543, distance: 9.5
click at [924, 535] on p "JUMP TO LATEST" at bounding box center [916, 534] width 54 height 8
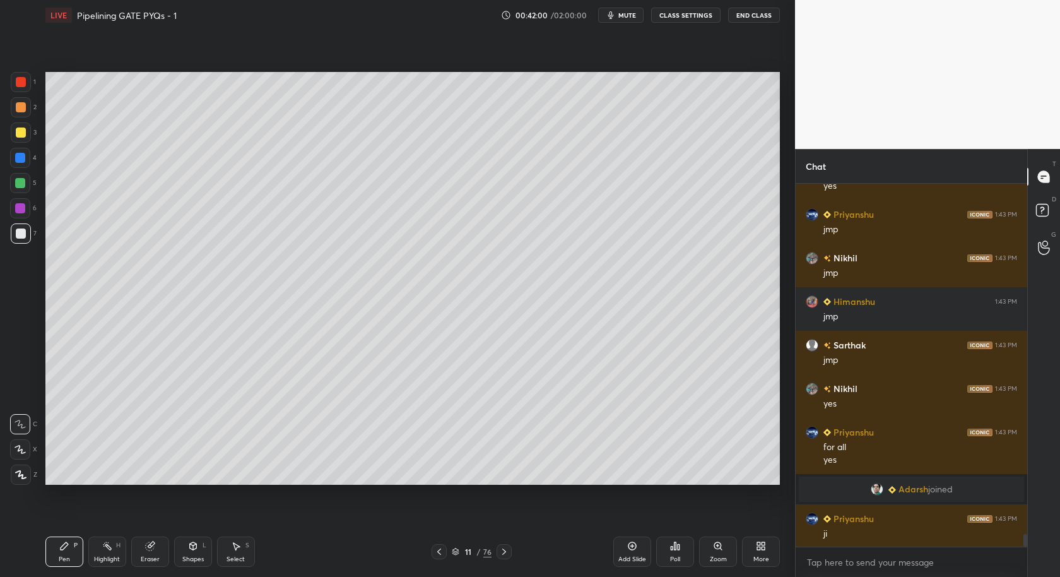
scroll to position [9926, 0]
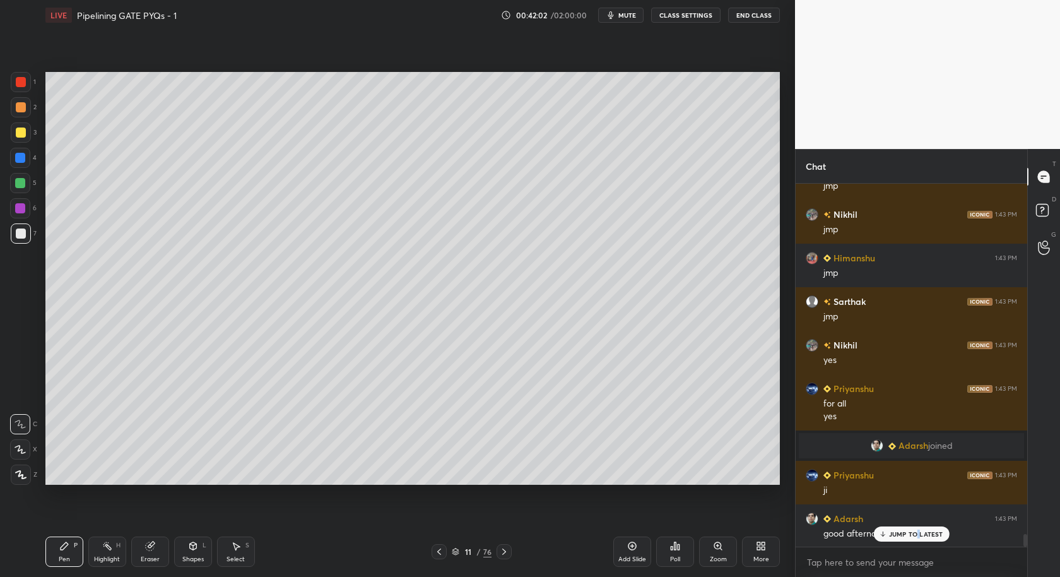
drag, startPoint x: 918, startPoint y: 536, endPoint x: 903, endPoint y: 547, distance: 18.6
click at [917, 536] on p "JUMP TO LATEST" at bounding box center [916, 534] width 54 height 8
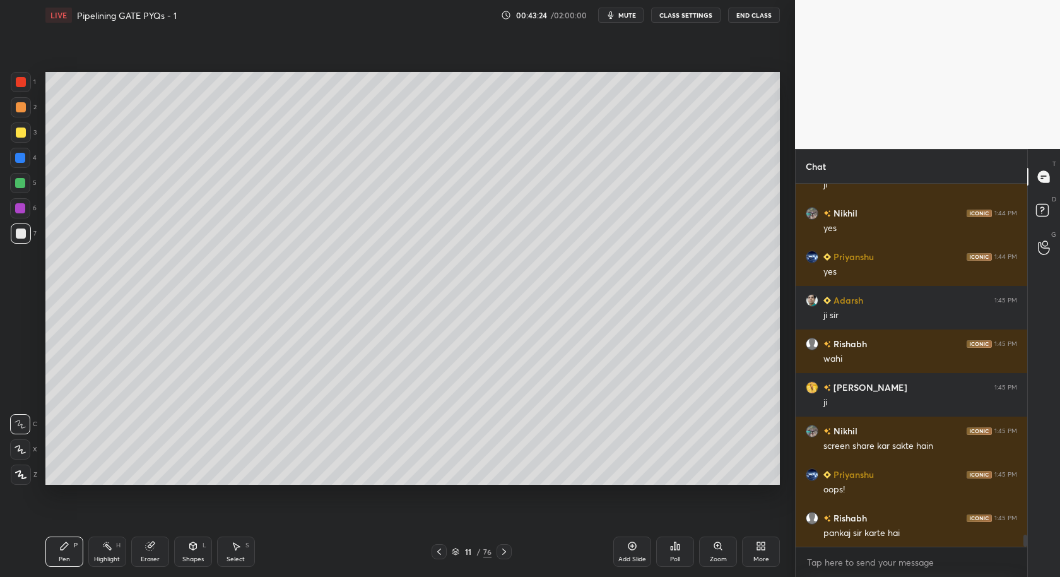
scroll to position [10505, 0]
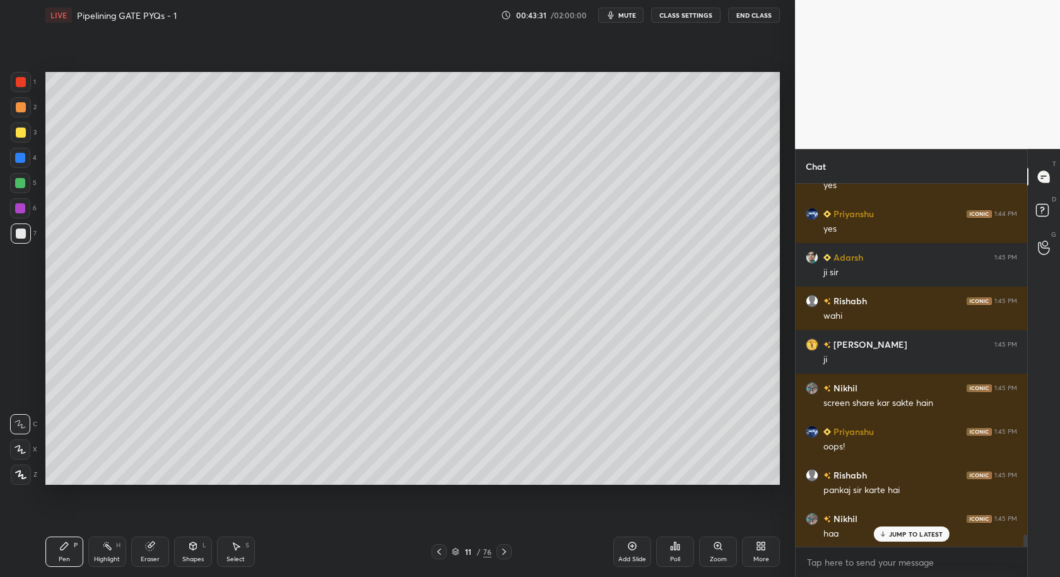
click at [750, 522] on div "Add Slide Poll Zoom More" at bounding box center [696, 551] width 167 height 71
click at [753, 553] on div "More" at bounding box center [761, 551] width 38 height 30
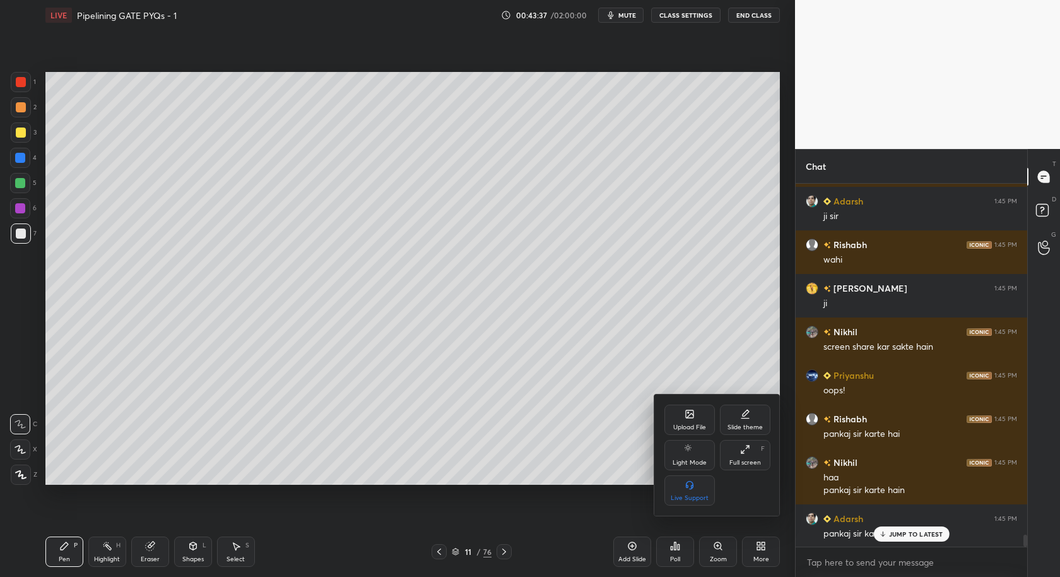
scroll to position [10604, 0]
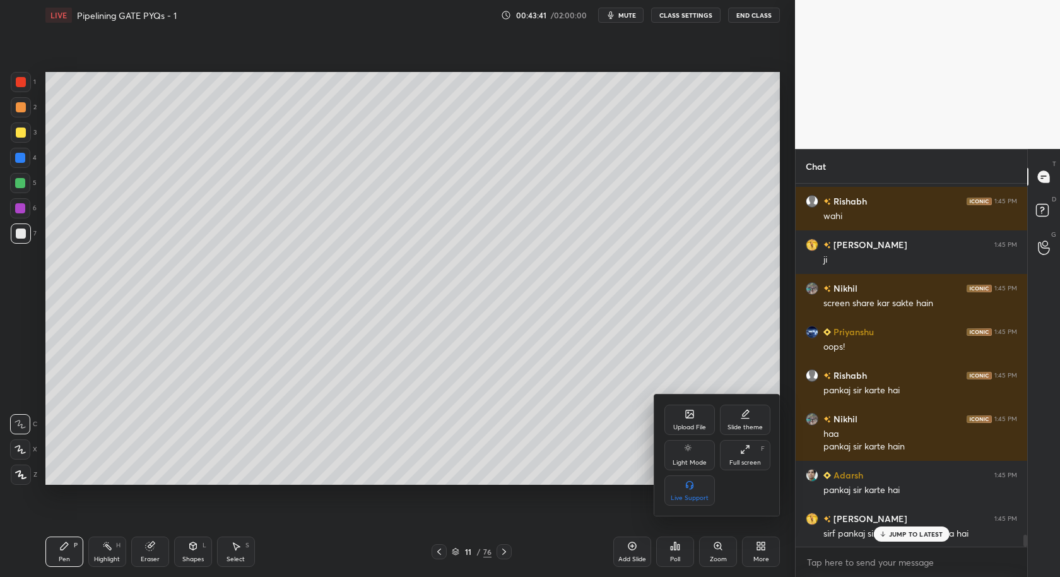
click at [920, 540] on div at bounding box center [530, 288] width 1060 height 577
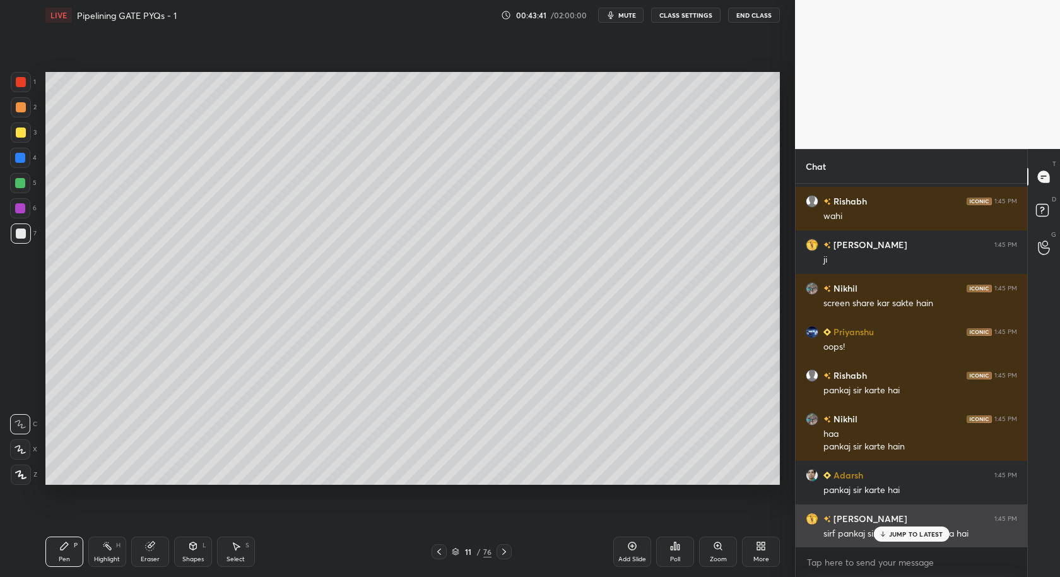
click at [915, 531] on p "JUMP TO LATEST" at bounding box center [916, 534] width 54 height 8
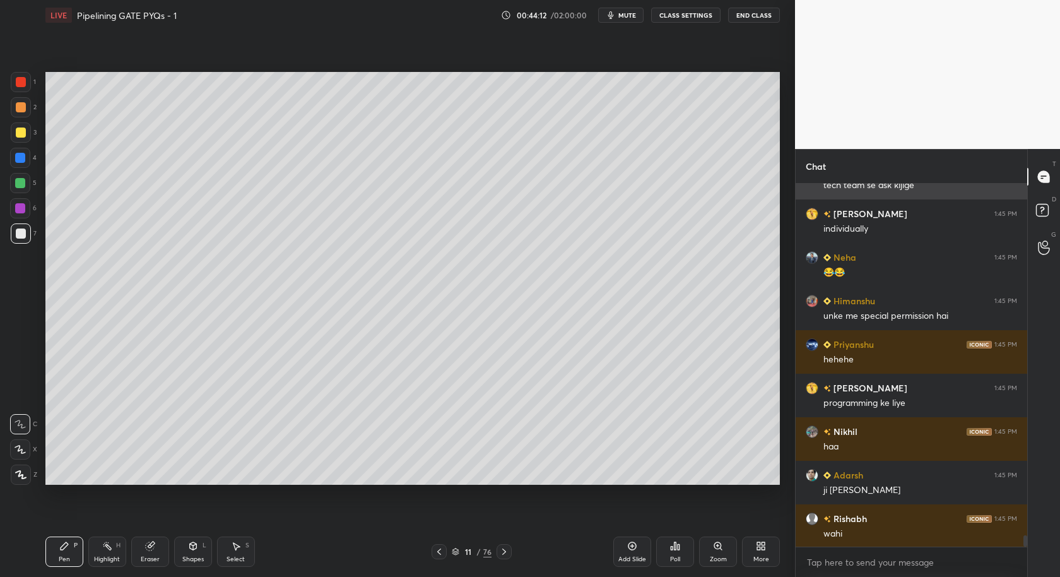
scroll to position [11052, 0]
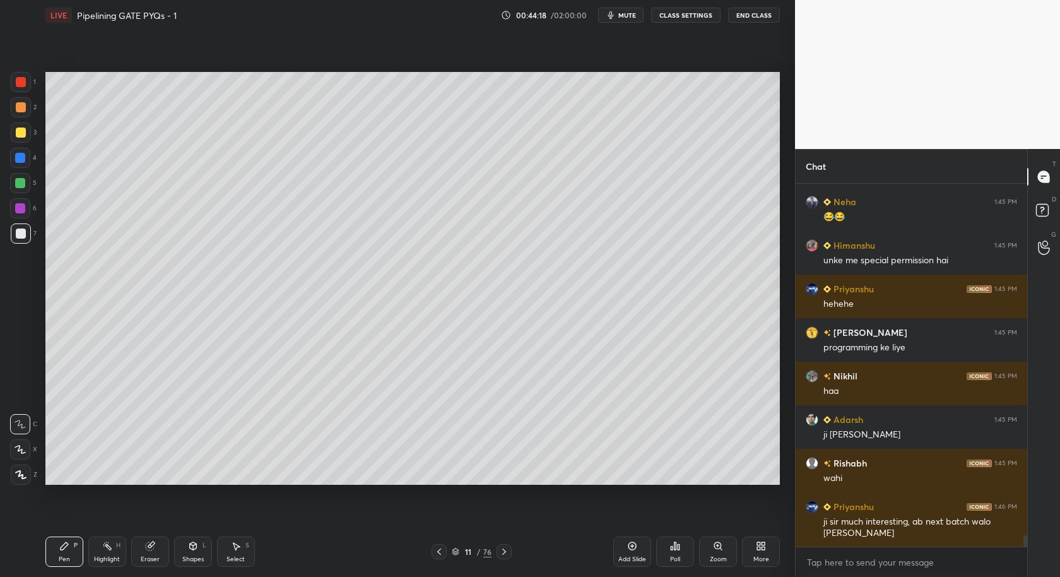
drag, startPoint x: 232, startPoint y: 550, endPoint x: 251, endPoint y: 524, distance: 32.1
click at [239, 546] on icon at bounding box center [236, 547] width 7 height 8
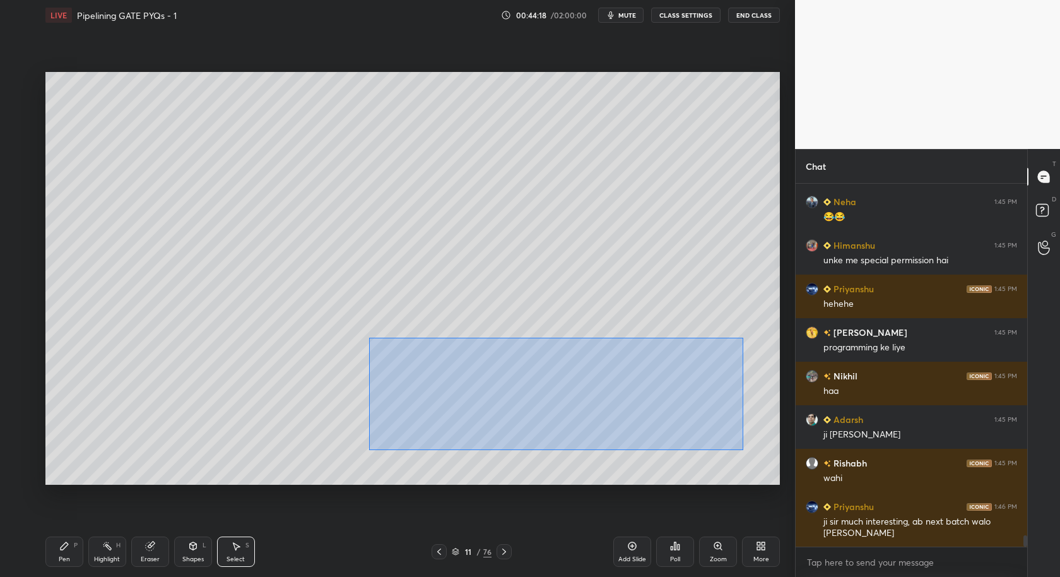
drag, startPoint x: 368, startPoint y: 337, endPoint x: 736, endPoint y: 440, distance: 382.1
click at [750, 449] on div "0 ° Undo Copy Duplicate Duplicate to new slide Delete" at bounding box center [412, 278] width 734 height 413
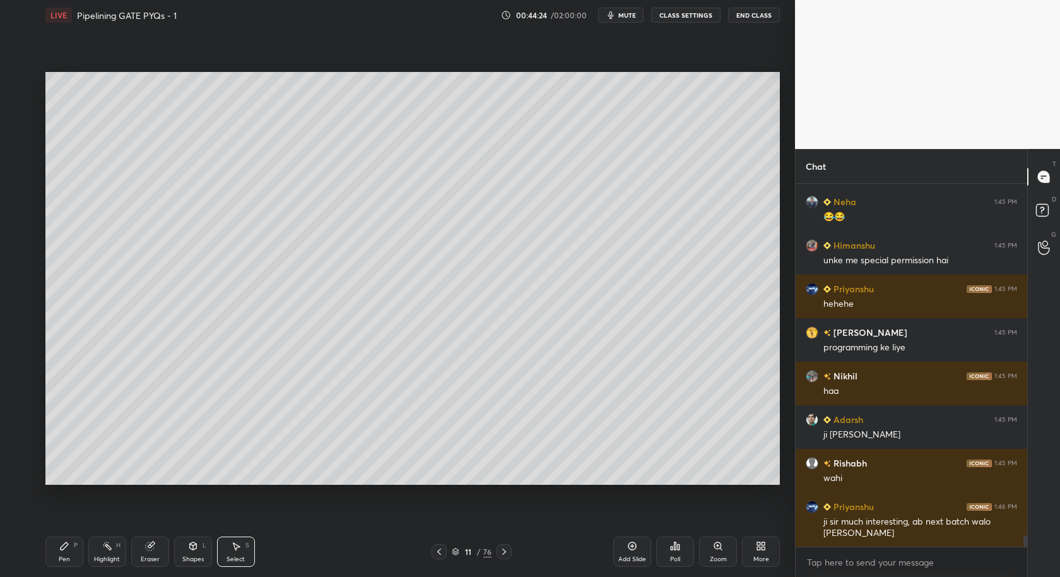
drag, startPoint x: 61, startPoint y: 550, endPoint x: 87, endPoint y: 497, distance: 59.8
click at [63, 551] on div "Pen P" at bounding box center [64, 551] width 38 height 30
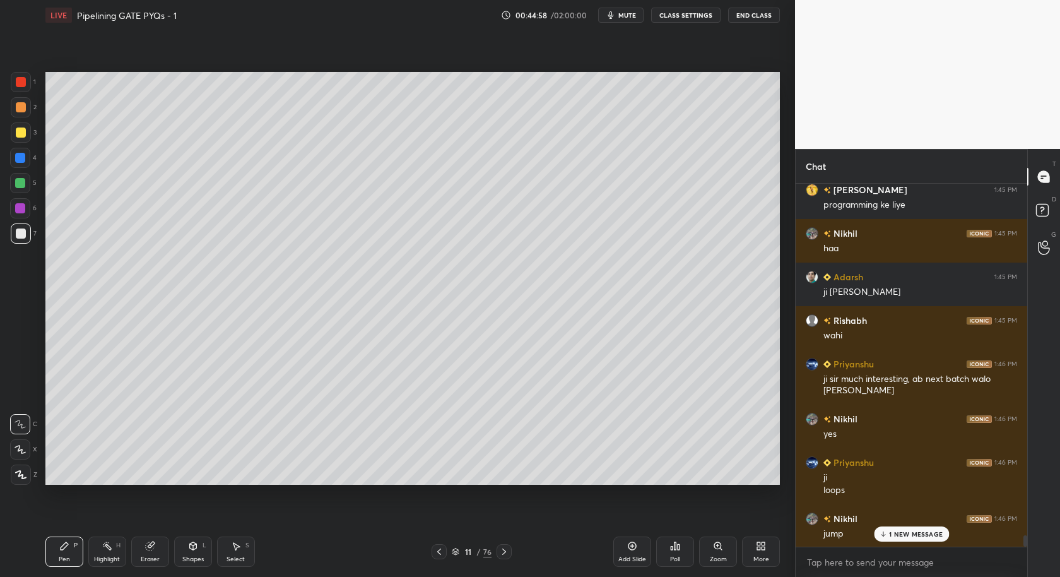
scroll to position [11238, 0]
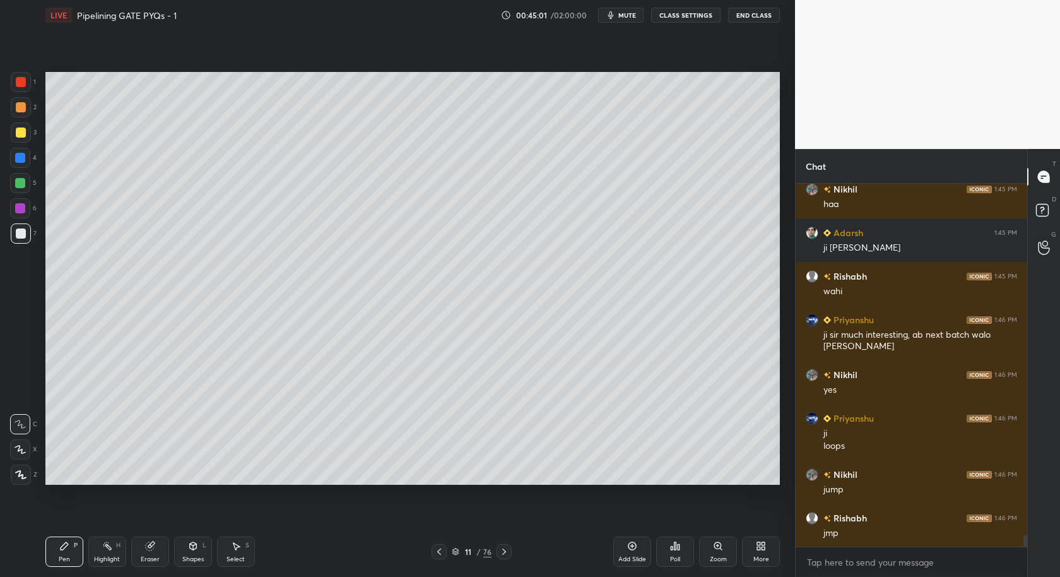
drag, startPoint x: 229, startPoint y: 554, endPoint x: 302, endPoint y: 494, distance: 94.1
click at [235, 551] on div "Select S" at bounding box center [236, 551] width 38 height 30
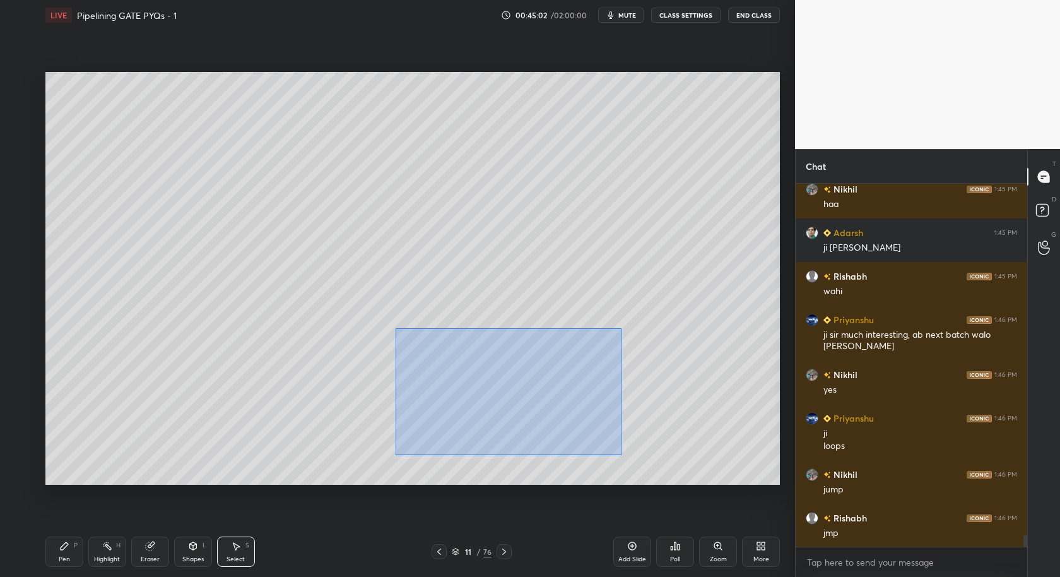
drag, startPoint x: 396, startPoint y: 326, endPoint x: 754, endPoint y: 456, distance: 381.0
click at [757, 459] on div "0 ° Undo Copy Duplicate Duplicate to new slide Delete" at bounding box center [412, 278] width 734 height 413
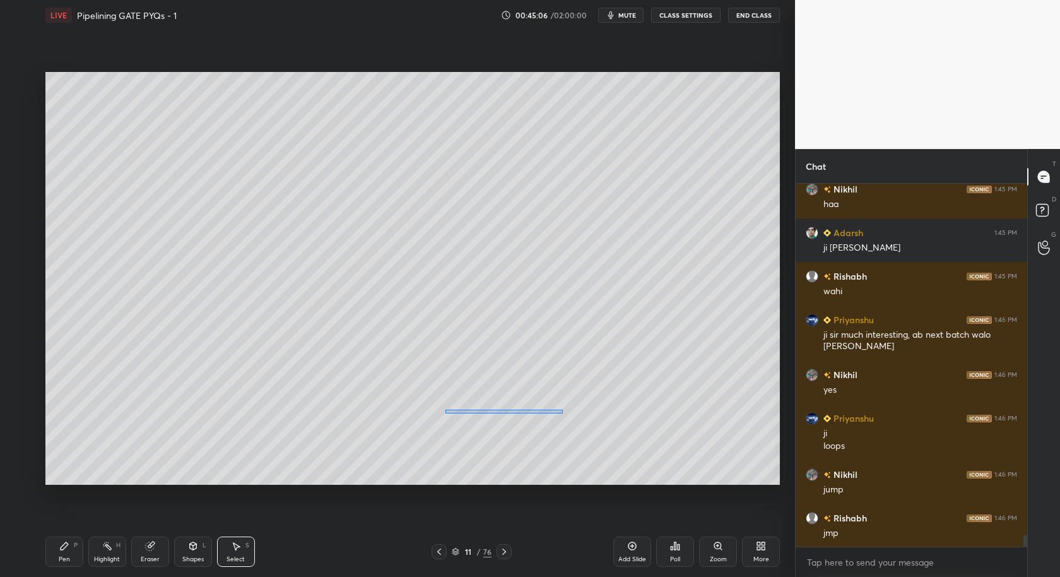
drag, startPoint x: 468, startPoint y: 410, endPoint x: 576, endPoint y: 410, distance: 108.5
click at [596, 410] on div "0 ° Undo Copy Duplicate Duplicate to new slide Delete" at bounding box center [412, 278] width 734 height 413
drag, startPoint x: 66, startPoint y: 550, endPoint x: 167, endPoint y: 491, distance: 117.3
click at [75, 548] on div "Pen P" at bounding box center [64, 551] width 38 height 30
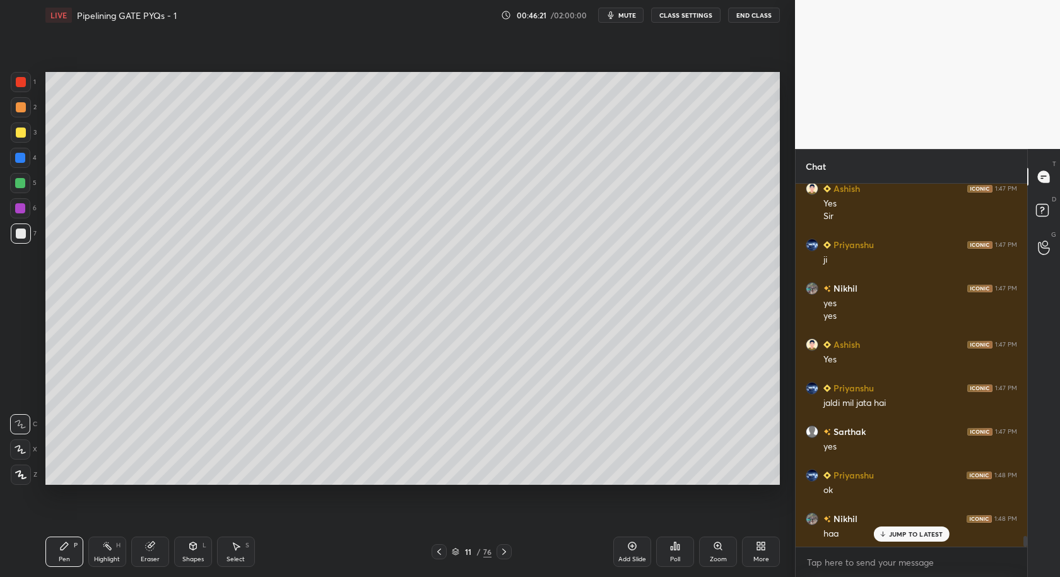
scroll to position [11872, 0]
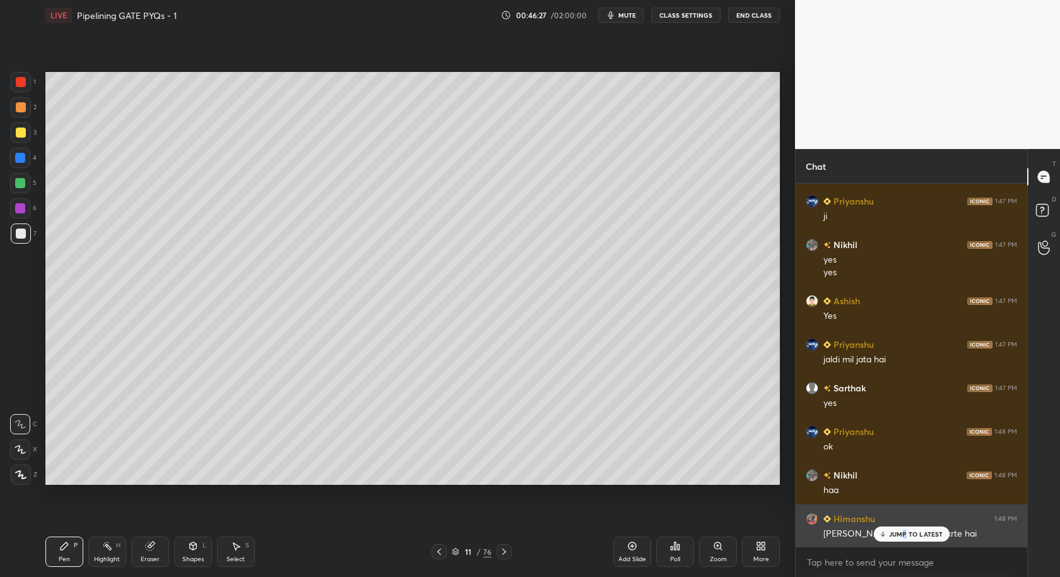
click at [906, 536] on p "JUMP TO LATEST" at bounding box center [916, 534] width 54 height 8
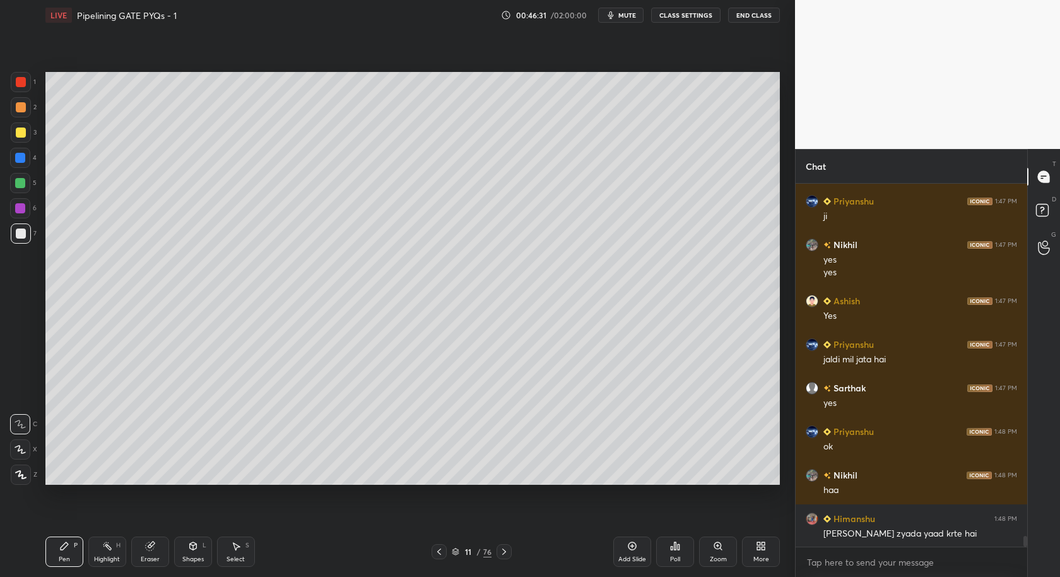
scroll to position [11885, 0]
click at [233, 539] on div "Select S" at bounding box center [236, 551] width 38 height 30
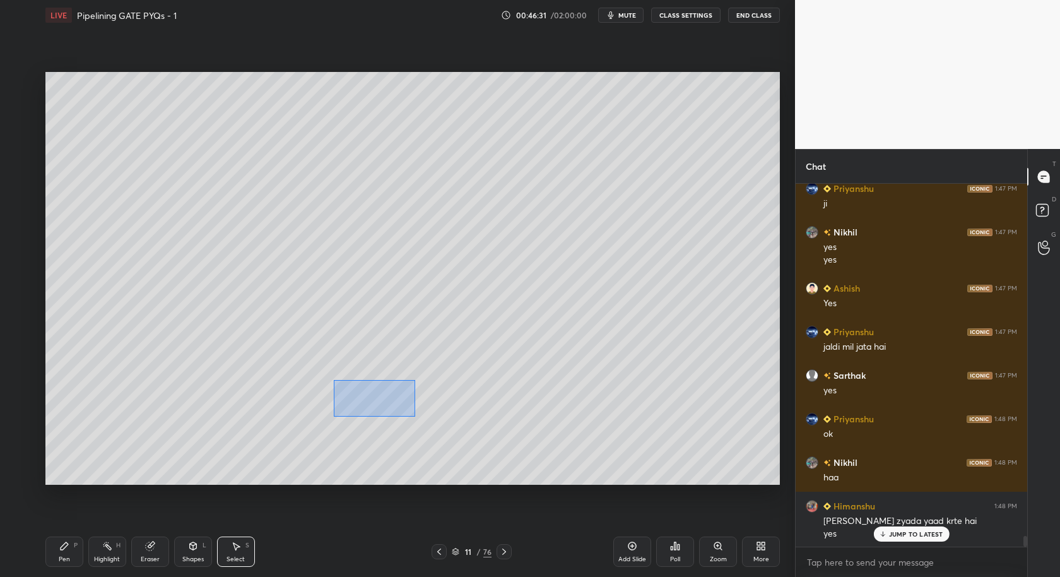
drag, startPoint x: 333, startPoint y: 374, endPoint x: 676, endPoint y: 394, distance: 343.3
click at [696, 399] on div "0 ° Undo Copy Duplicate Duplicate to new slide Delete" at bounding box center [412, 278] width 734 height 413
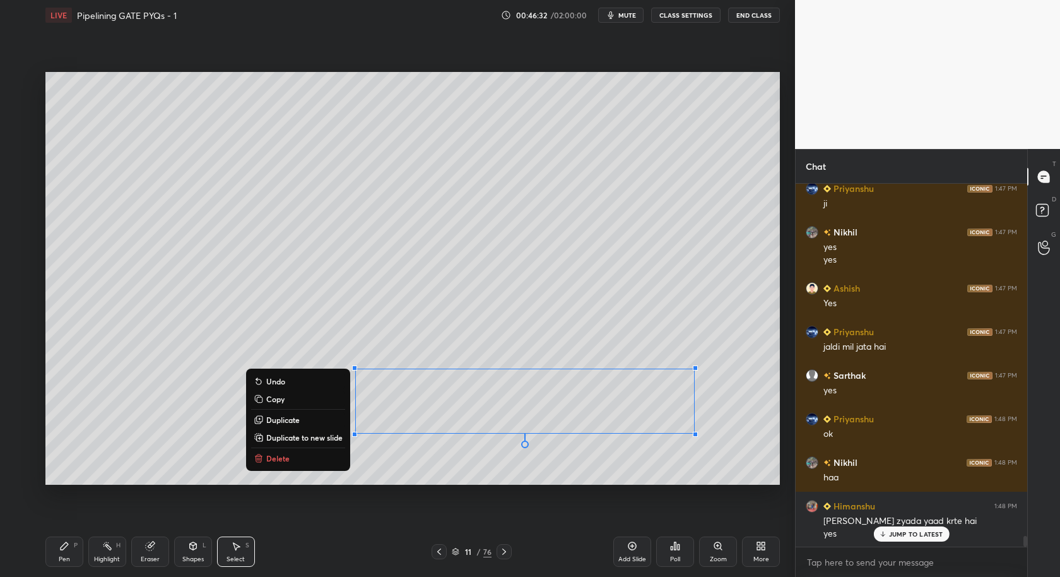
scroll to position [11929, 0]
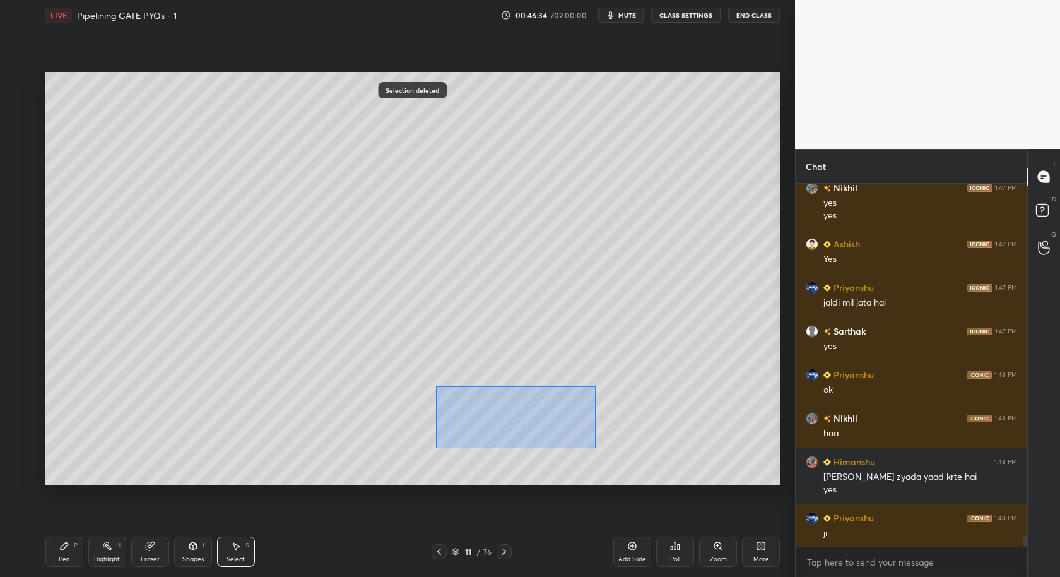
drag, startPoint x: 429, startPoint y: 394, endPoint x: 706, endPoint y: 428, distance: 279.1
click at [734, 445] on div "0 ° Undo Copy Duplicate Duplicate to new slide Delete" at bounding box center [412, 278] width 734 height 413
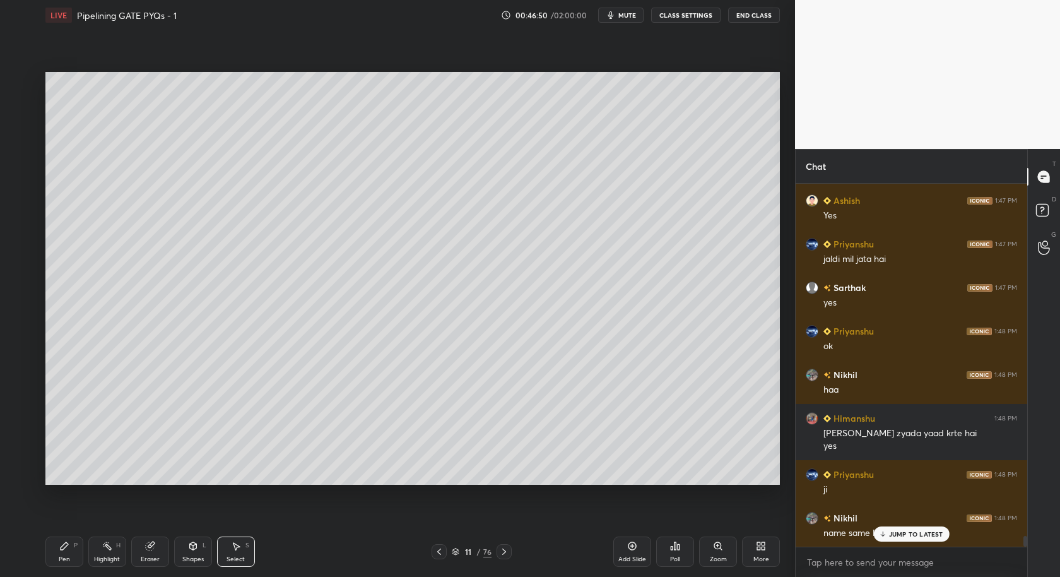
scroll to position [12016, 0]
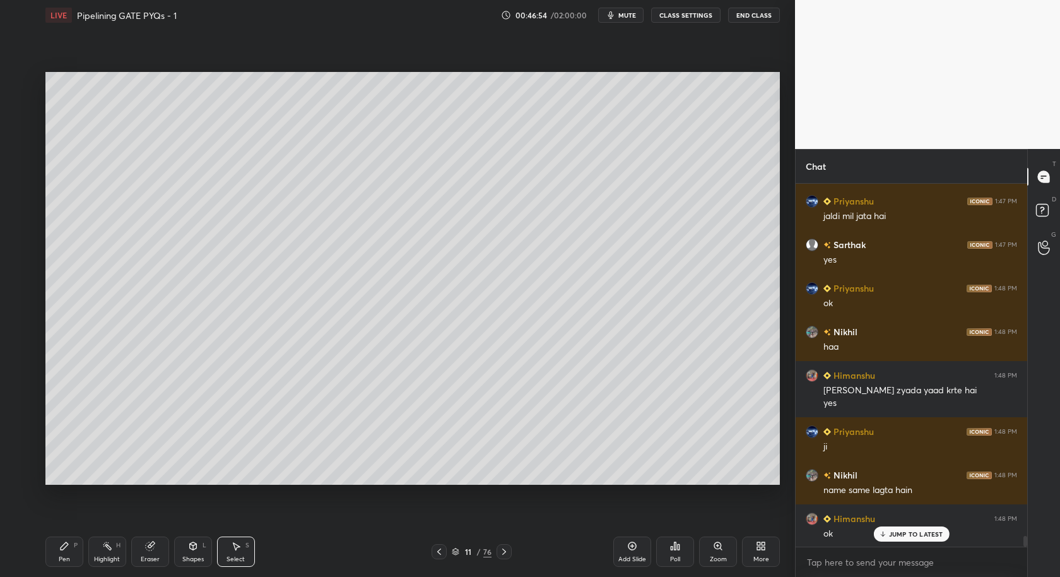
drag, startPoint x: 68, startPoint y: 551, endPoint x: 71, endPoint y: 543, distance: 8.6
click at [68, 553] on div "Pen P" at bounding box center [64, 551] width 38 height 30
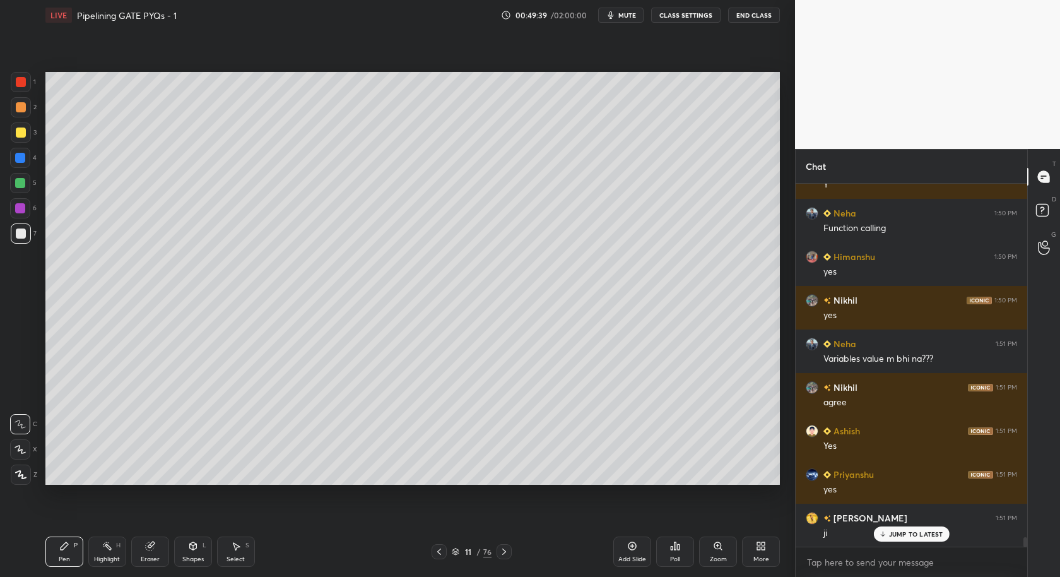
scroll to position [13129, 0]
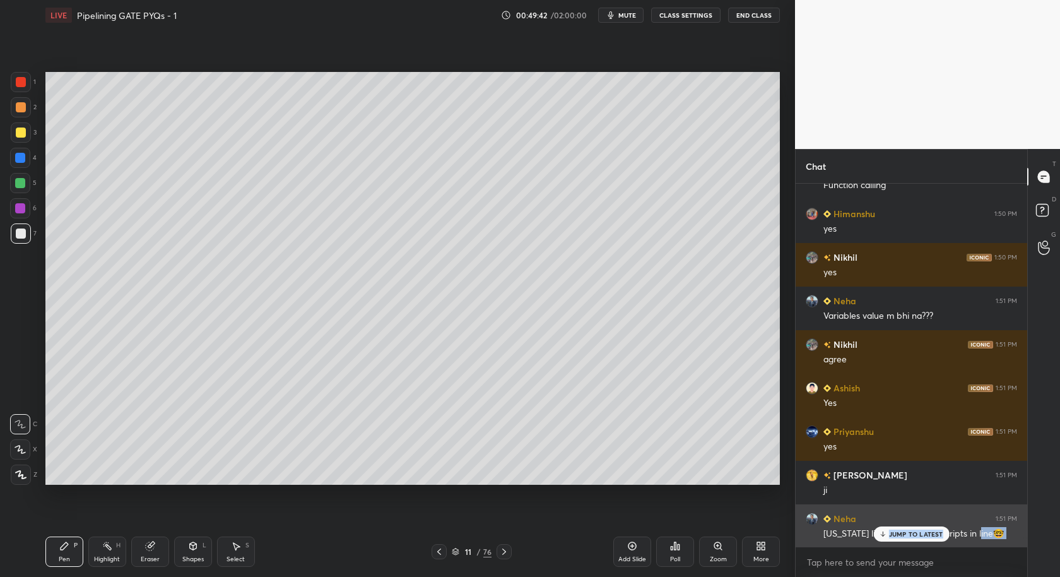
drag, startPoint x: 921, startPoint y: 543, endPoint x: 928, endPoint y: 543, distance: 6.3
click at [922, 543] on div "Neha 1:50 PM [PERSON_NAME] 1:50 PM nahi [PERSON_NAME] 1:50 PM no [PERSON_NAME] …" at bounding box center [912, 380] width 232 height 393
drag, startPoint x: 918, startPoint y: 529, endPoint x: 910, endPoint y: 544, distance: 16.9
click at [919, 530] on p "JUMP TO LATEST" at bounding box center [916, 534] width 54 height 8
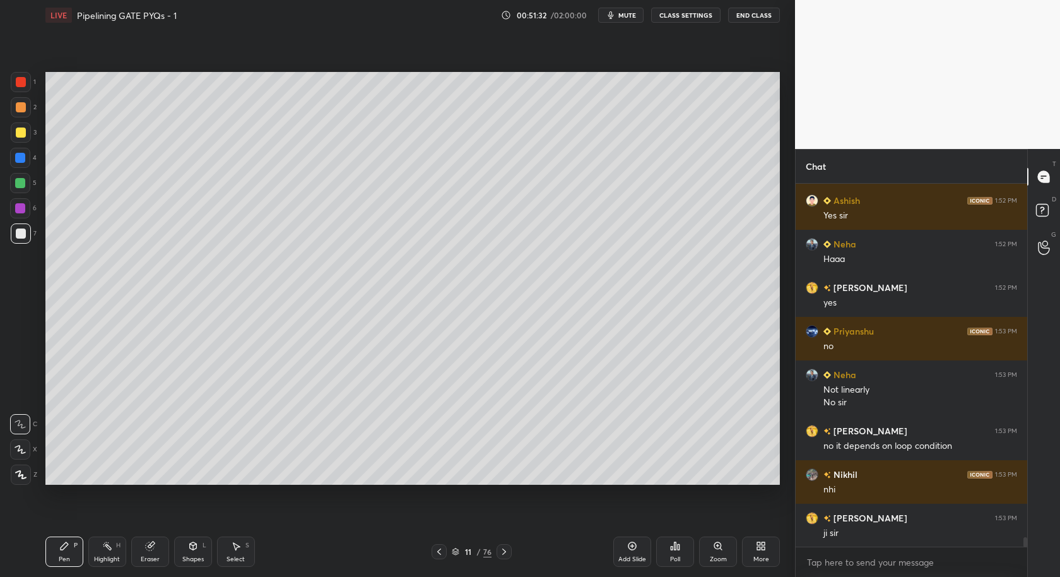
scroll to position [13833, 0]
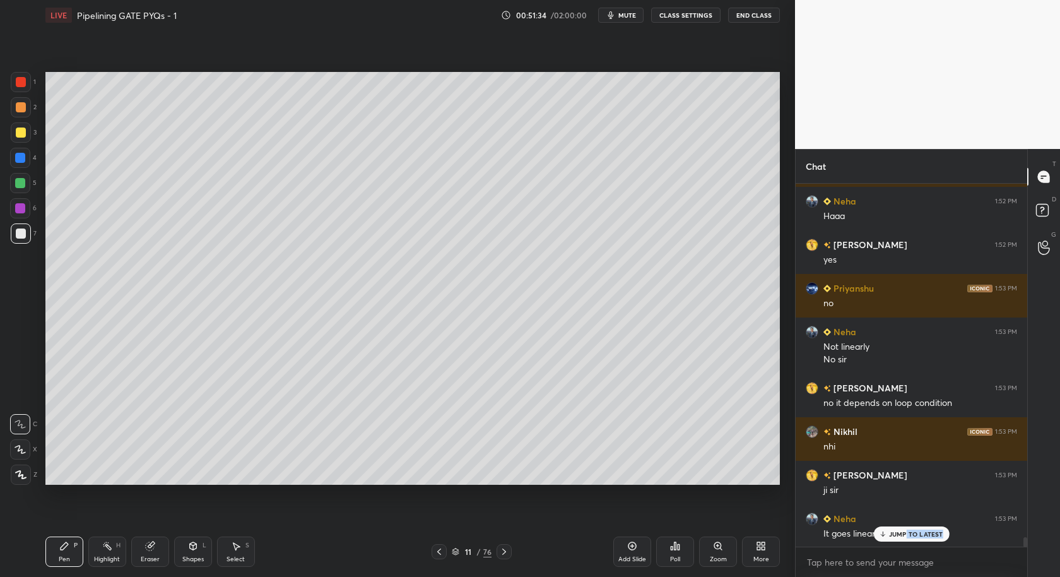
click at [905, 538] on div "JUMP TO LATEST" at bounding box center [911, 533] width 76 height 15
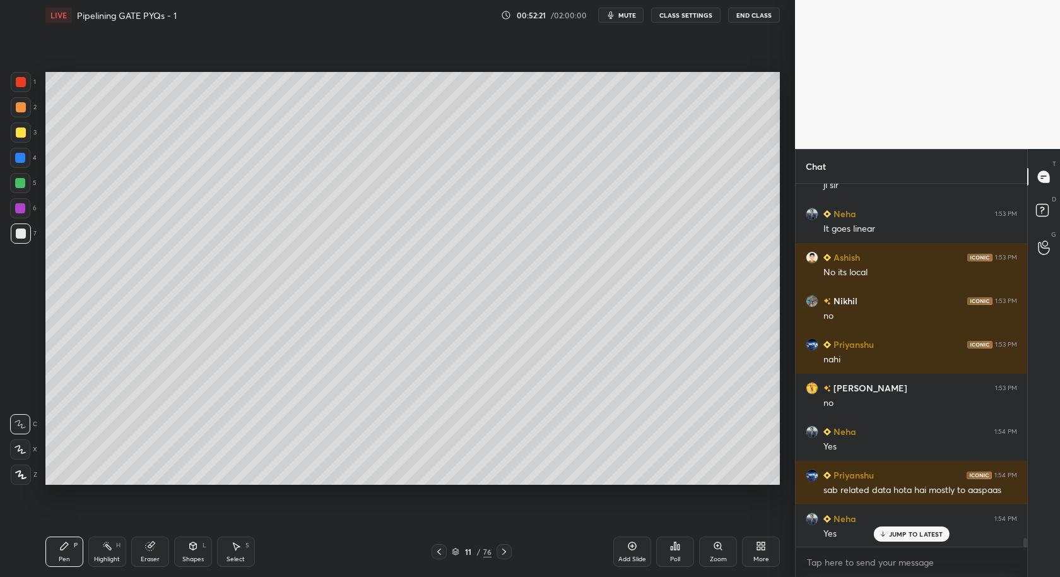
scroll to position [14182, 0]
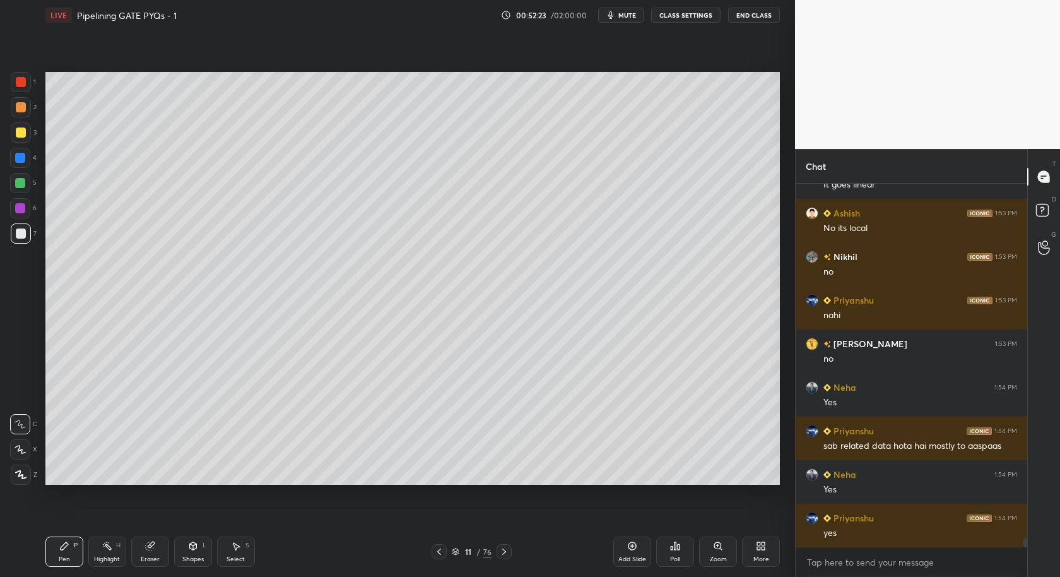
click at [507, 551] on icon at bounding box center [504, 551] width 10 height 10
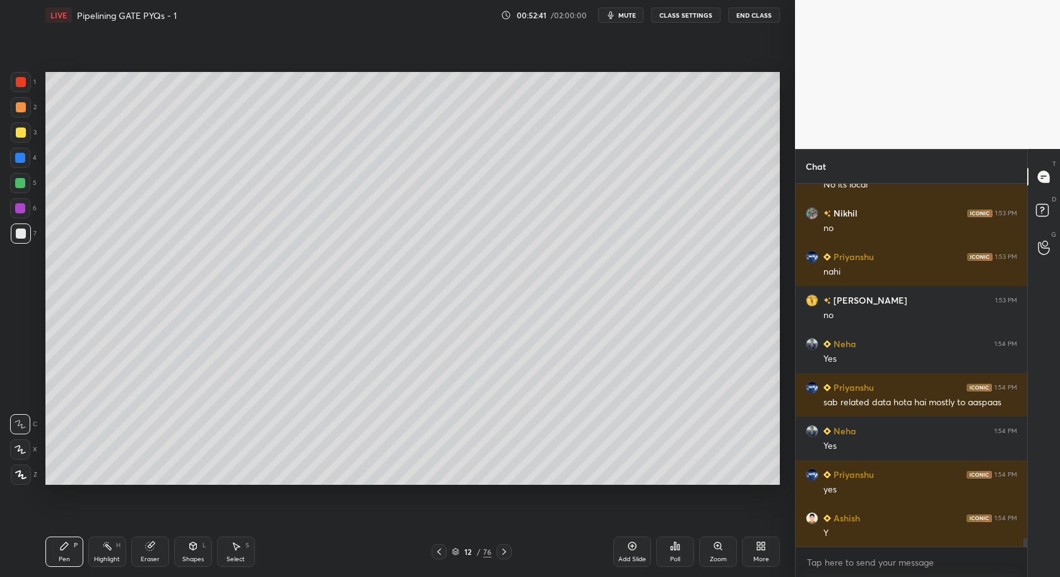
drag, startPoint x: 237, startPoint y: 557, endPoint x: 251, endPoint y: 490, distance: 67.8
click at [237, 556] on div "Select" at bounding box center [236, 559] width 18 height 6
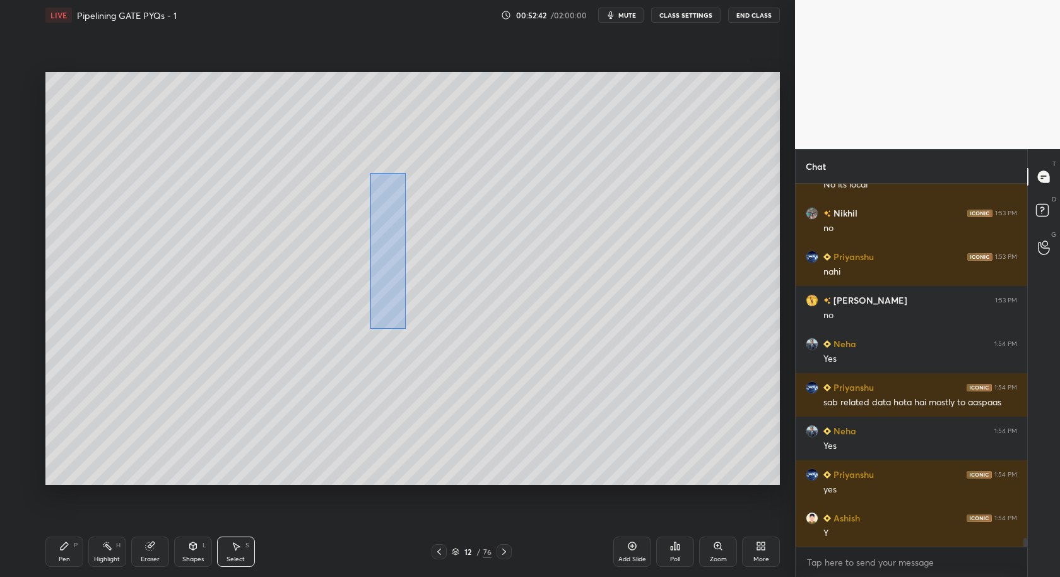
drag, startPoint x: 370, startPoint y: 173, endPoint x: 606, endPoint y: 402, distance: 328.4
click at [606, 404] on div "0 ° Undo Copy Duplicate Duplicate to new slide Delete" at bounding box center [412, 278] width 734 height 413
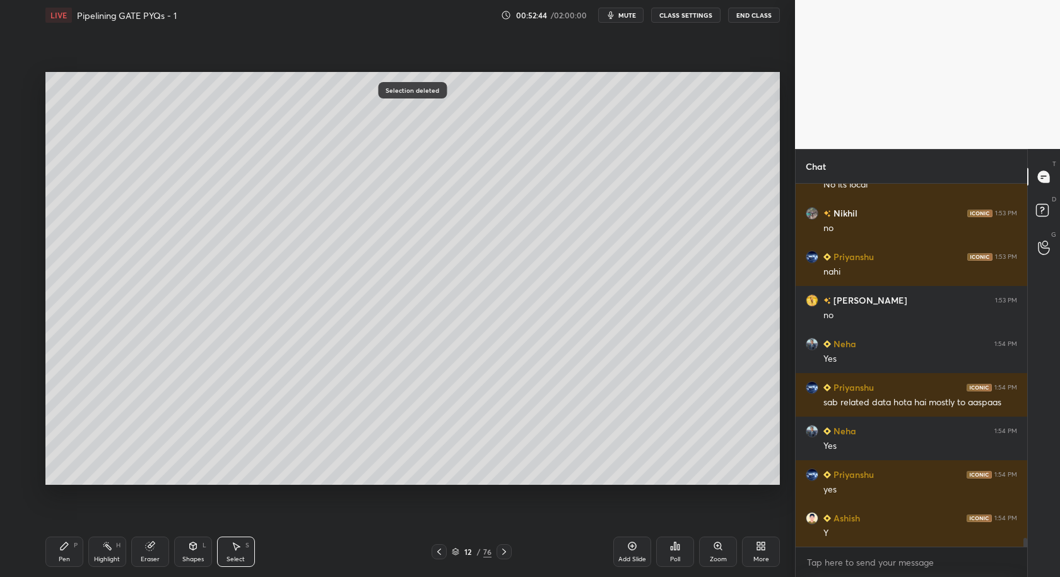
drag, startPoint x: 80, startPoint y: 539, endPoint x: 95, endPoint y: 486, distance: 55.7
click at [79, 543] on div "Pen P" at bounding box center [64, 551] width 38 height 30
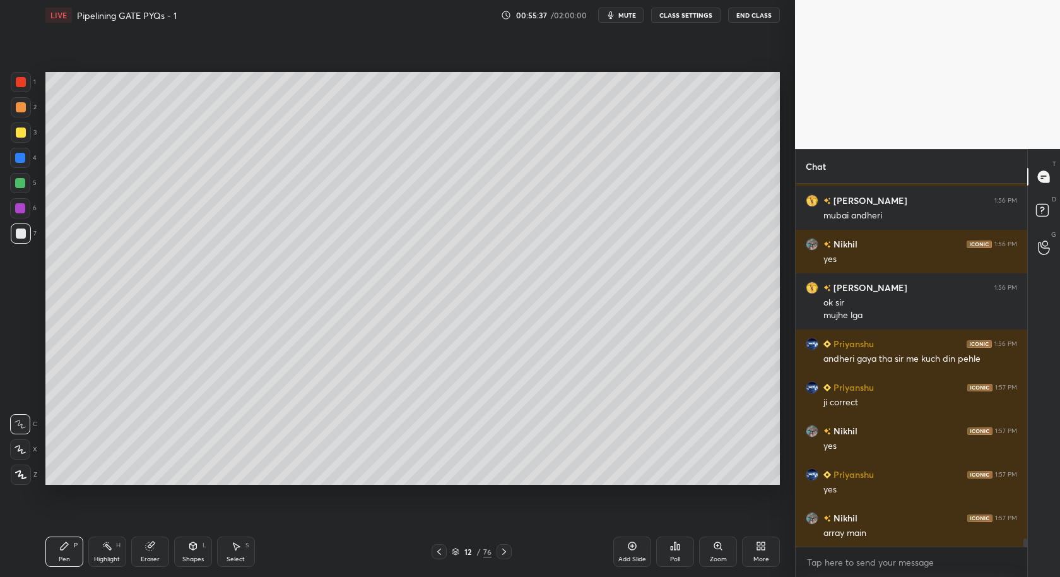
scroll to position [15600, 0]
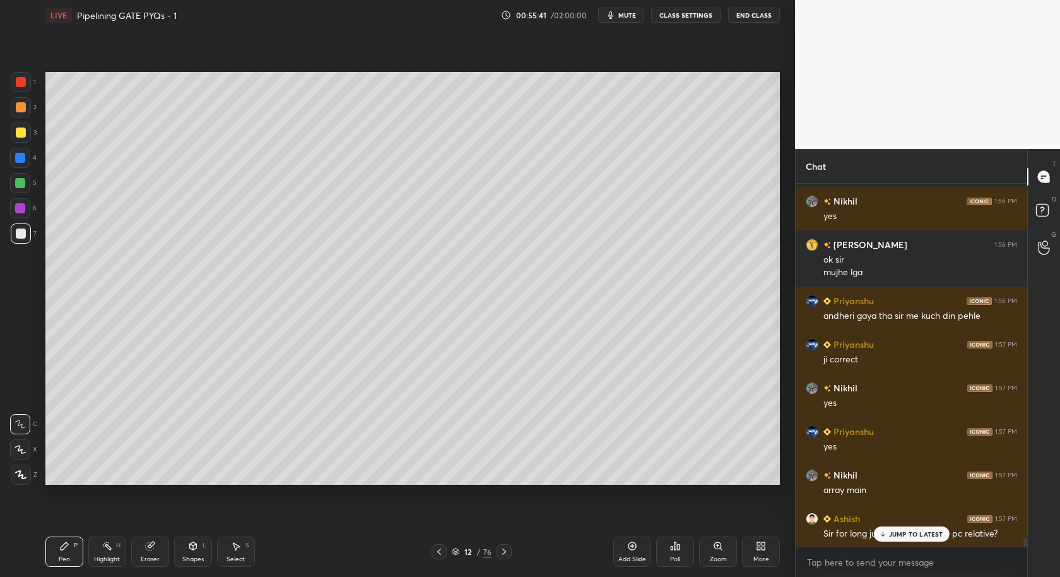
click at [899, 538] on div "JUMP TO LATEST" at bounding box center [911, 533] width 76 height 15
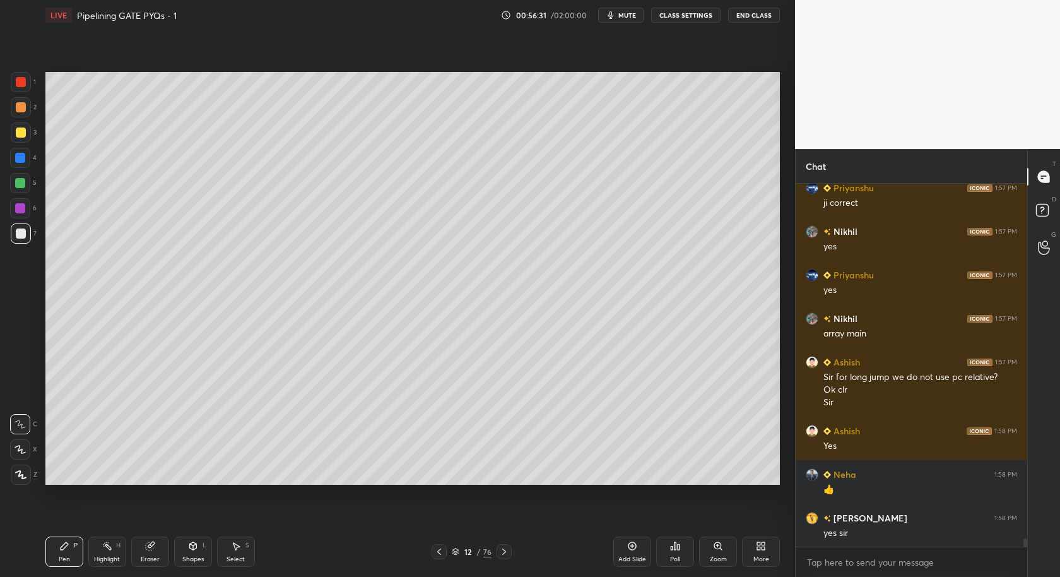
scroll to position [15800, 0]
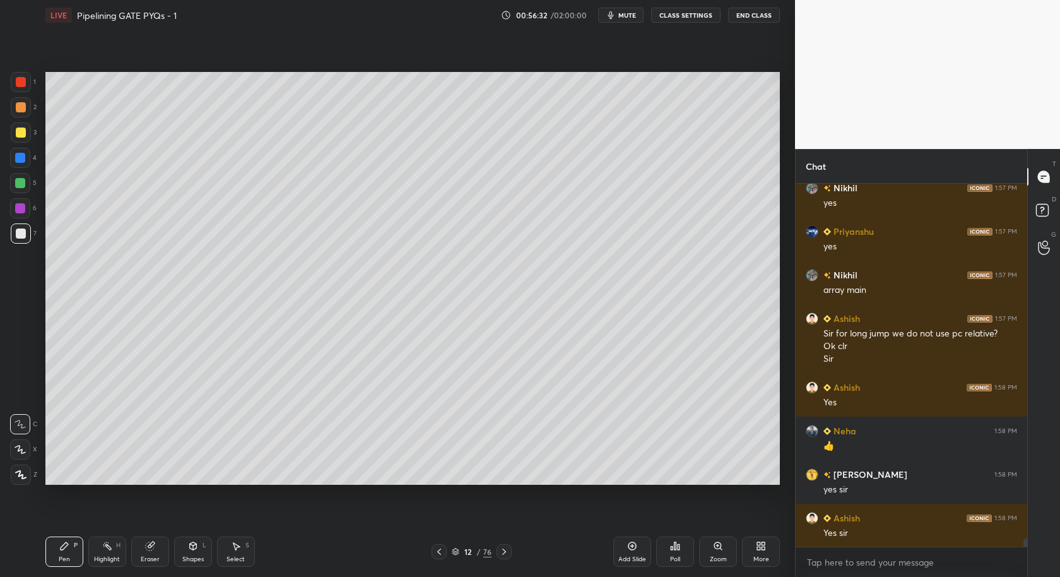
click at [228, 572] on div "Pen P Highlight H Eraser Shapes L Select S 12 / 76 Add Slide Poll Zoom More" at bounding box center [412, 551] width 734 height 50
drag, startPoint x: 235, startPoint y: 563, endPoint x: 250, endPoint y: 553, distance: 17.7
click at [237, 563] on div "Select S" at bounding box center [236, 551] width 38 height 30
drag, startPoint x: 597, startPoint y: 211, endPoint x: 712, endPoint y: 345, distance: 176.7
click at [707, 335] on div "0 ° Undo Copy Duplicate Duplicate to new slide Delete" at bounding box center [412, 278] width 734 height 413
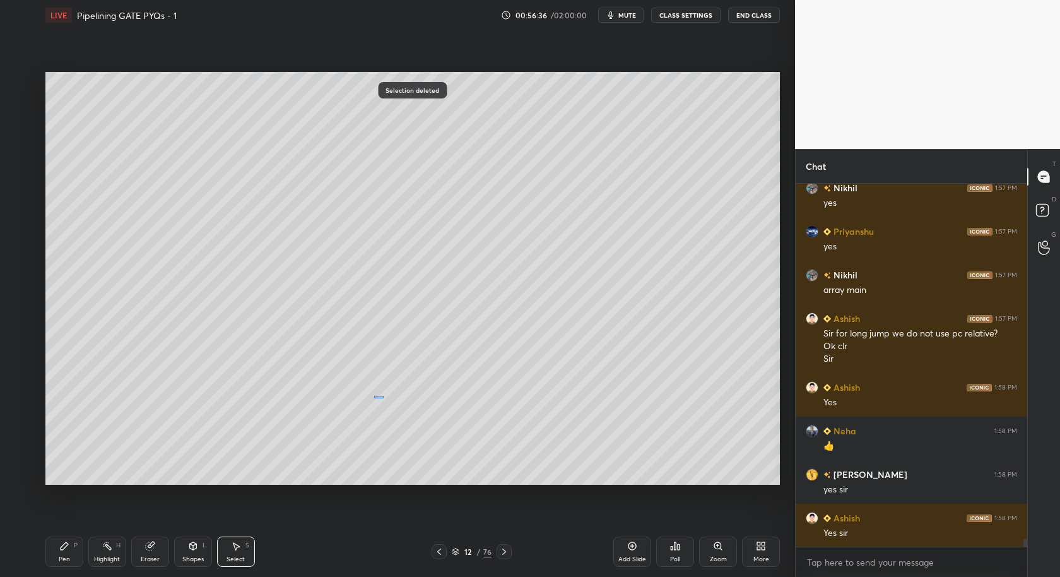
drag, startPoint x: 376, startPoint y: 398, endPoint x: 403, endPoint y: 388, distance: 28.7
click at [449, 353] on div "0 ° Undo Copy Duplicate Duplicate to new slide Delete" at bounding box center [412, 278] width 734 height 413
drag, startPoint x: 388, startPoint y: 399, endPoint x: 441, endPoint y: 369, distance: 61.0
click at [462, 358] on div "0 ° Undo Copy Duplicate Duplicate to new slide Delete" at bounding box center [412, 278] width 734 height 413
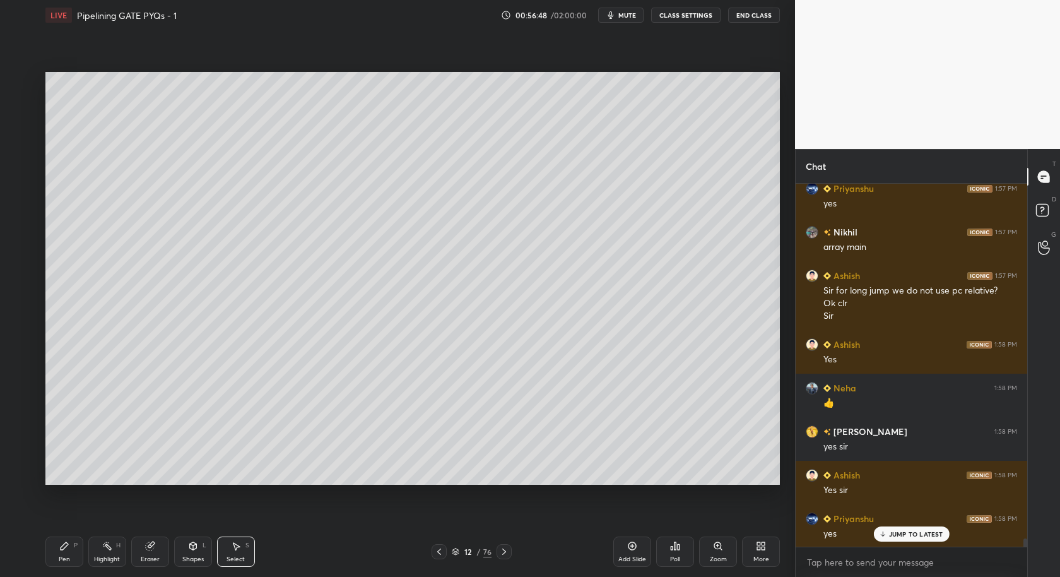
scroll to position [15886, 0]
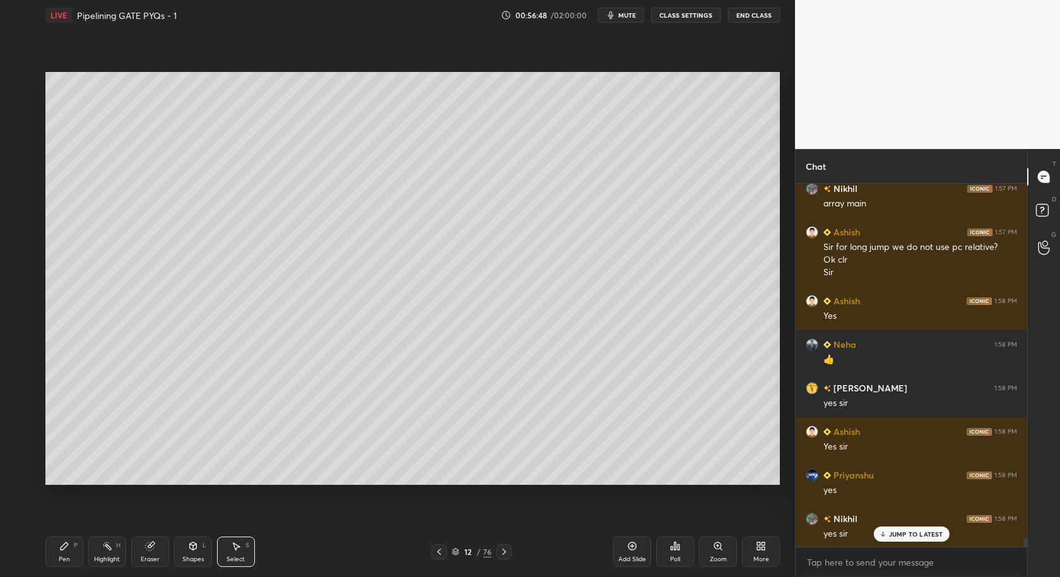
drag, startPoint x: 60, startPoint y: 558, endPoint x: 64, endPoint y: 540, distance: 18.8
click at [59, 560] on div "Pen" at bounding box center [64, 559] width 11 height 6
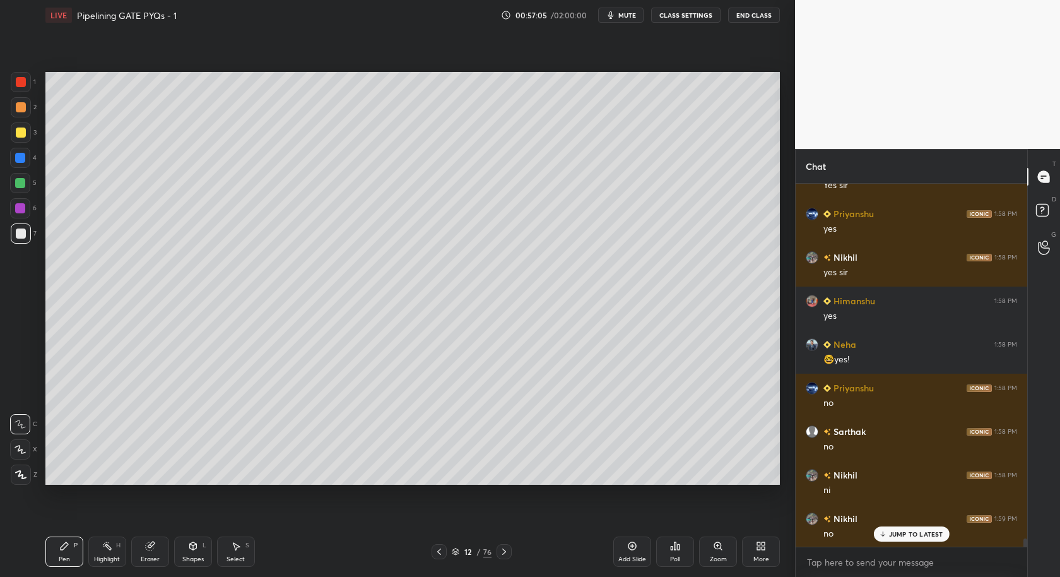
scroll to position [16160, 0]
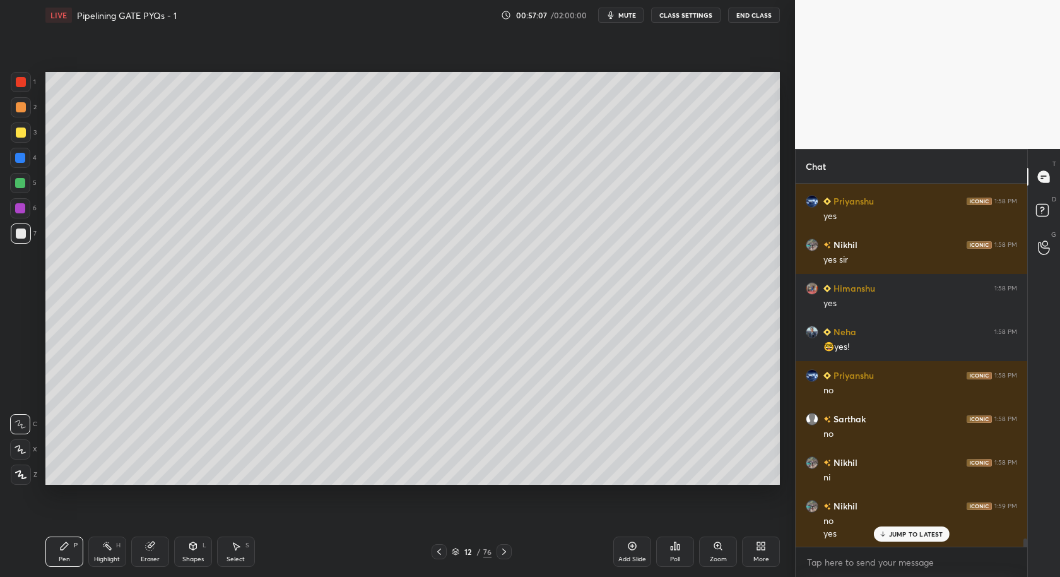
click at [245, 542] on div "Select S" at bounding box center [236, 551] width 38 height 30
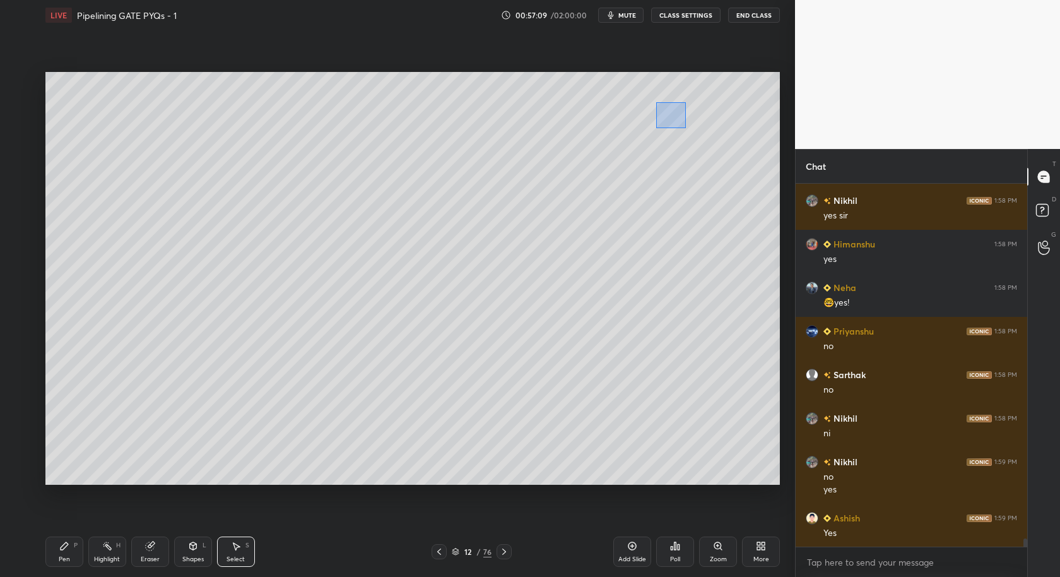
drag, startPoint x: 669, startPoint y: 119, endPoint x: 686, endPoint y: 128, distance: 18.9
click at [692, 132] on div "0 ° Undo Copy Duplicate Duplicate to new slide Delete" at bounding box center [412, 278] width 734 height 413
drag, startPoint x: 51, startPoint y: 562, endPoint x: 71, endPoint y: 527, distance: 39.8
click at [56, 558] on div "Pen P" at bounding box center [64, 551] width 38 height 30
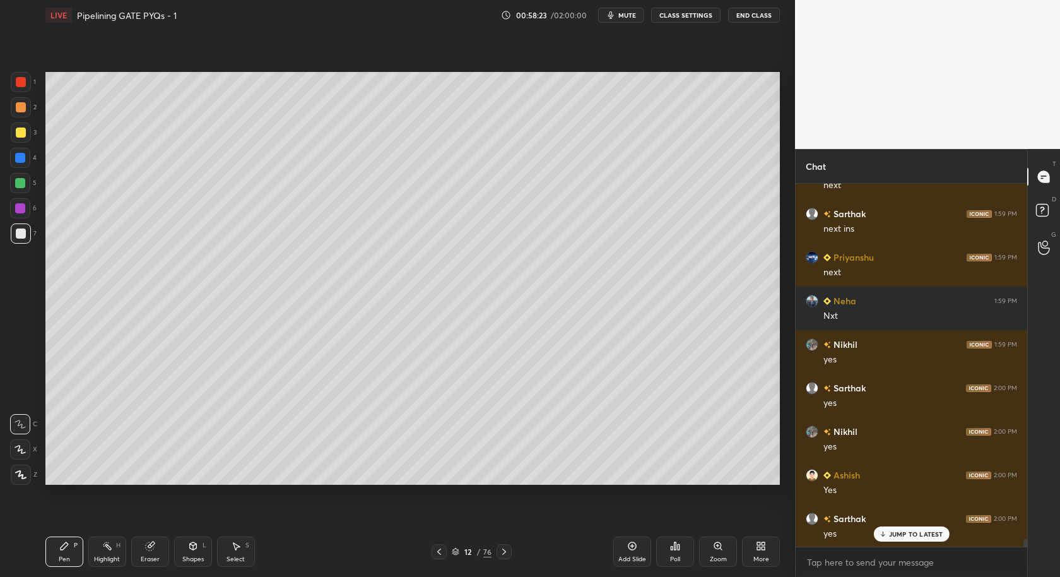
scroll to position [4, 4]
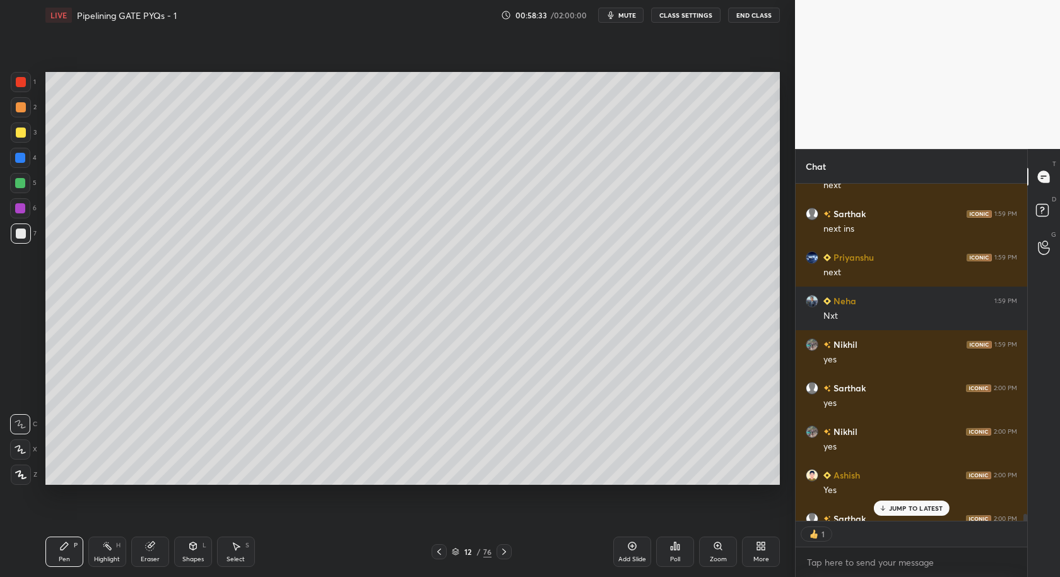
type textarea "x"
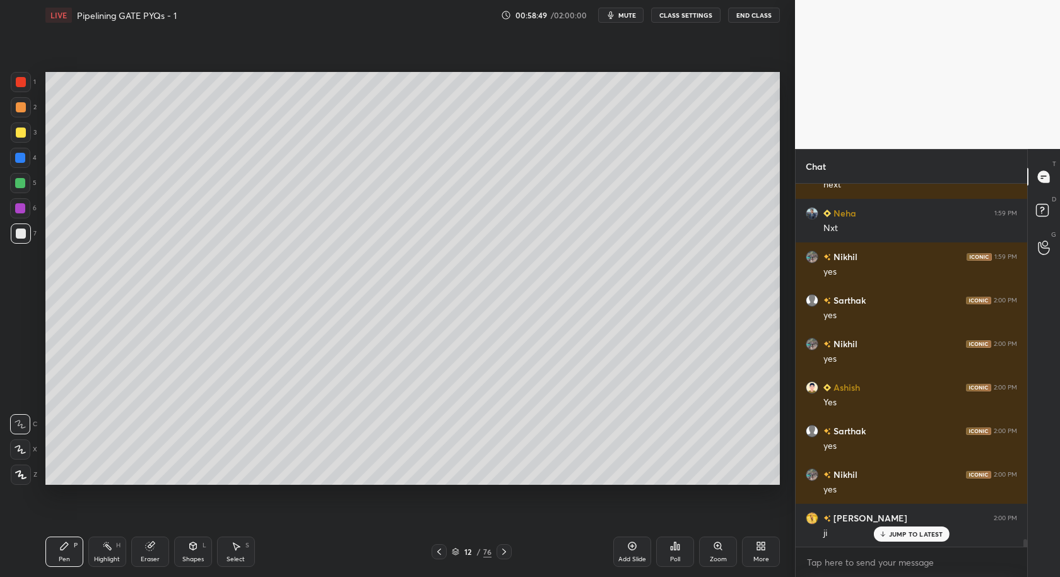
scroll to position [17161, 0]
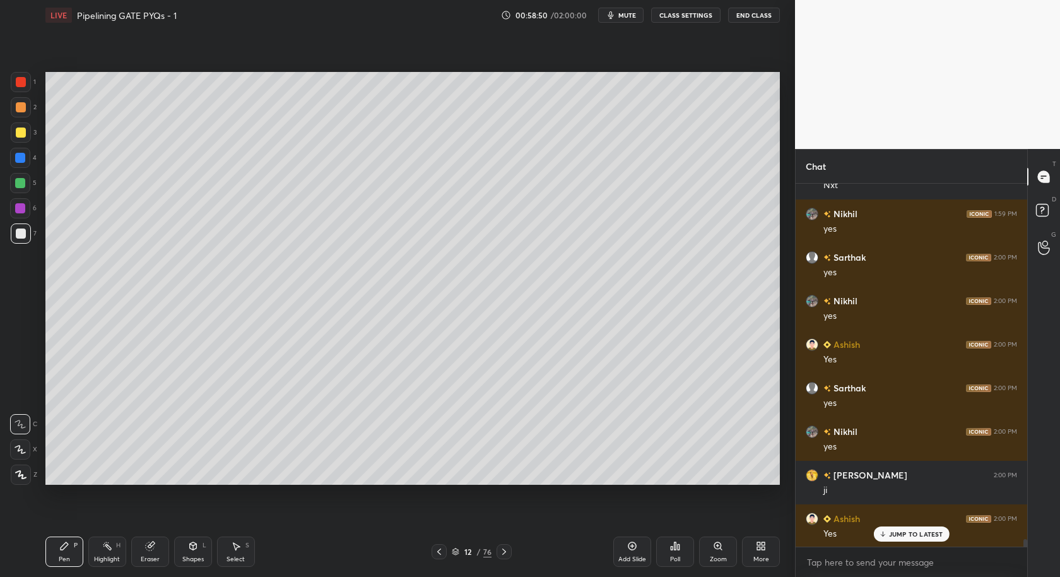
click at [155, 552] on div "Eraser" at bounding box center [150, 551] width 38 height 30
drag, startPoint x: 59, startPoint y: 556, endPoint x: 143, endPoint y: 486, distance: 109.3
click at [62, 554] on div "Pen P" at bounding box center [64, 551] width 38 height 30
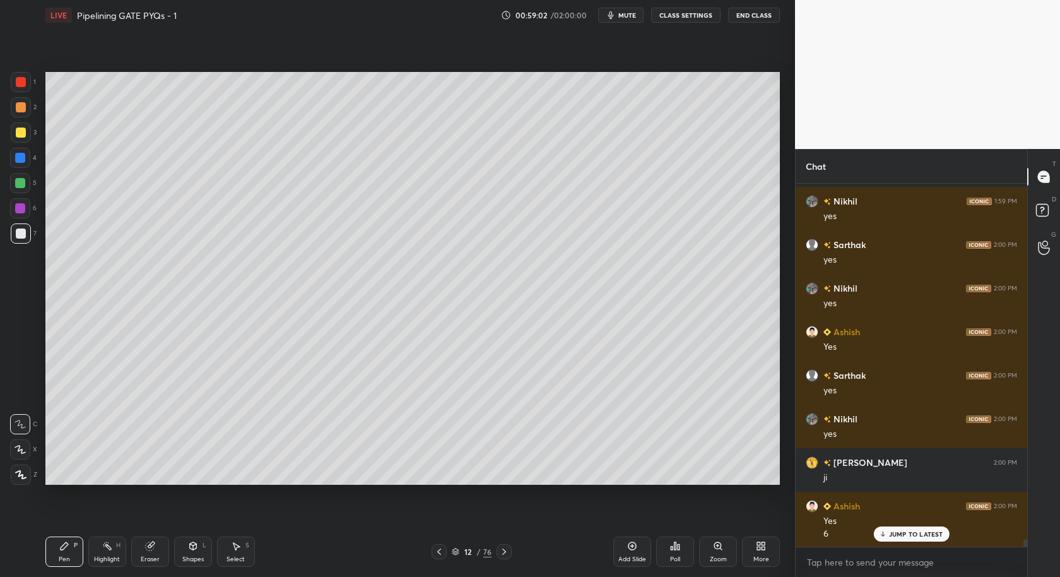
scroll to position [17217, 0]
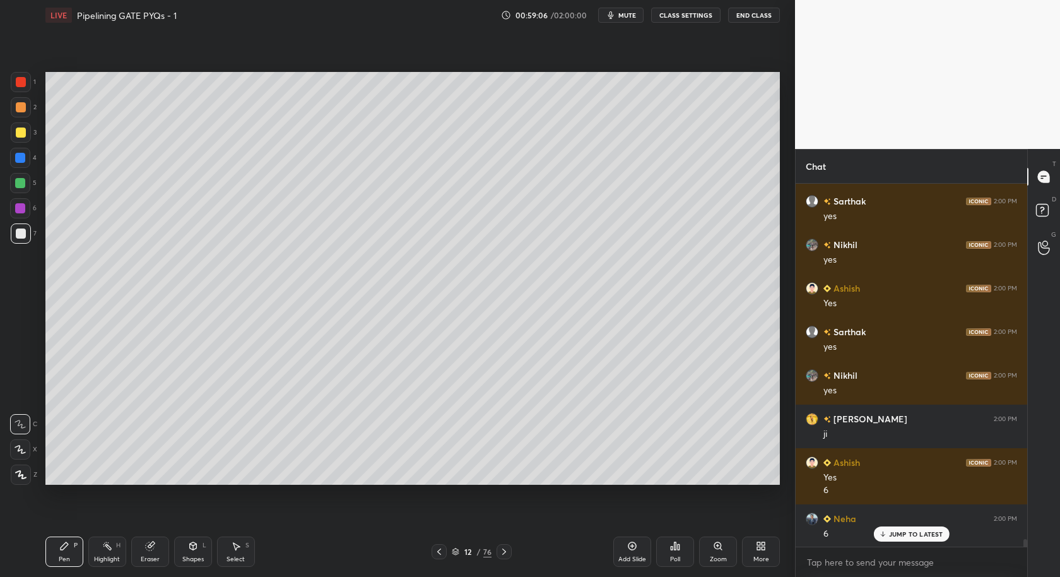
click at [673, 551] on div "Poll" at bounding box center [675, 551] width 38 height 30
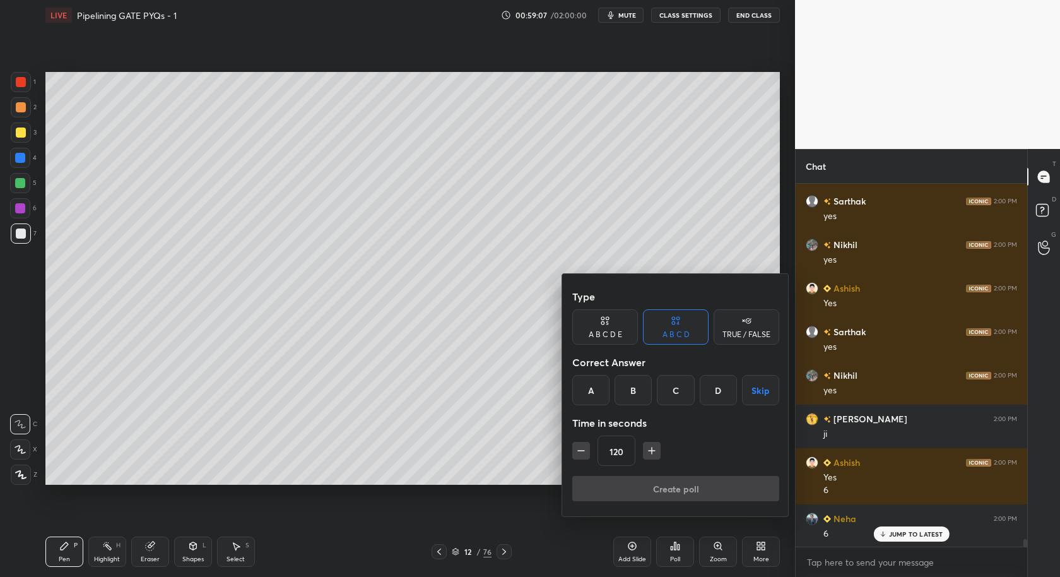
drag, startPoint x: 670, startPoint y: 387, endPoint x: 645, endPoint y: 468, distance: 85.0
click at [668, 394] on div "C" at bounding box center [675, 390] width 37 height 30
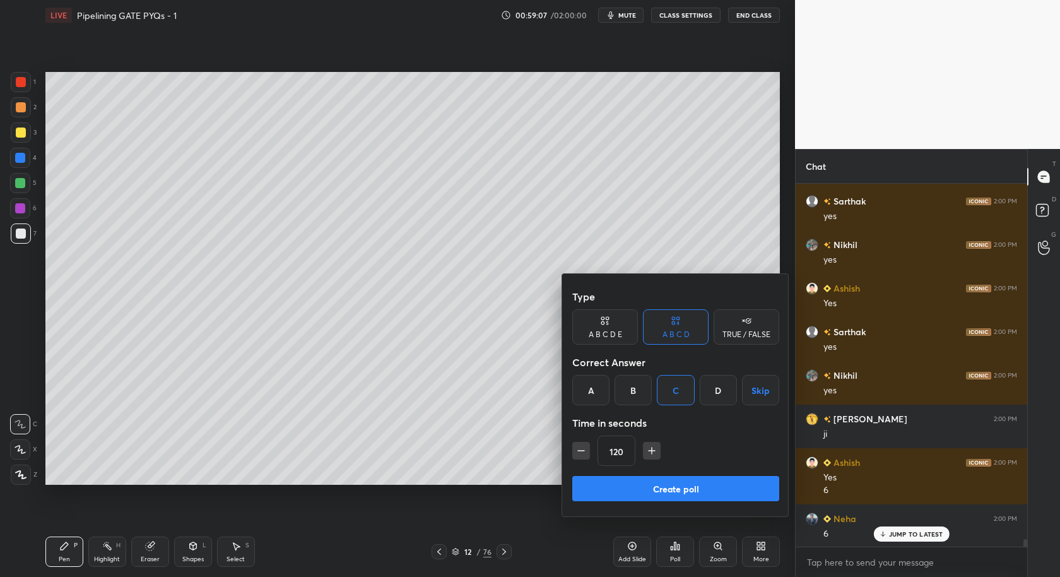
click at [575, 447] on icon "button" at bounding box center [581, 450] width 13 height 13
click at [579, 452] on icon "button" at bounding box center [581, 450] width 13 height 13
click at [579, 447] on icon "button" at bounding box center [581, 450] width 13 height 13
click at [575, 447] on icon "button" at bounding box center [581, 450] width 13 height 13
drag, startPoint x: 584, startPoint y: 451, endPoint x: 575, endPoint y: 449, distance: 9.5
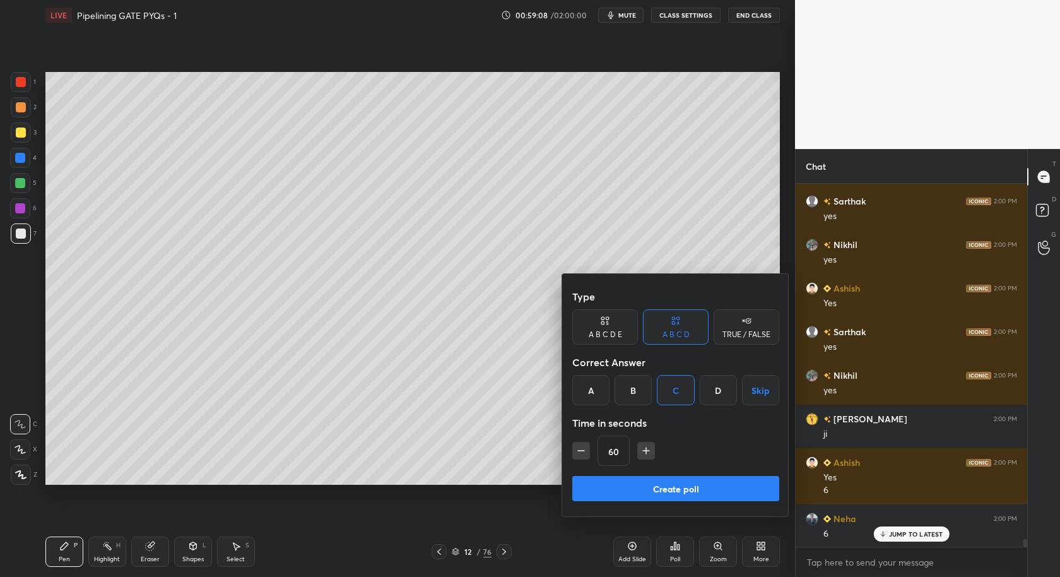
click at [573, 445] on button "button" at bounding box center [581, 451] width 18 height 18
drag, startPoint x: 577, startPoint y: 451, endPoint x: 572, endPoint y: 457, distance: 8.1
click at [577, 451] on icon "button" at bounding box center [581, 450] width 13 height 13
type input "30"
click at [616, 487] on button "Create poll" at bounding box center [675, 488] width 207 height 25
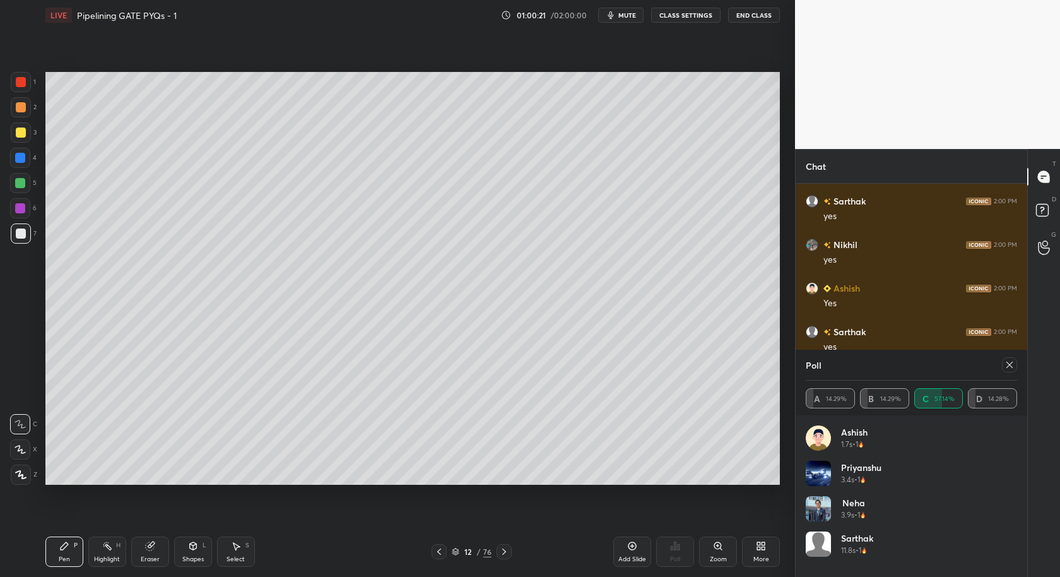
scroll to position [17327, 0]
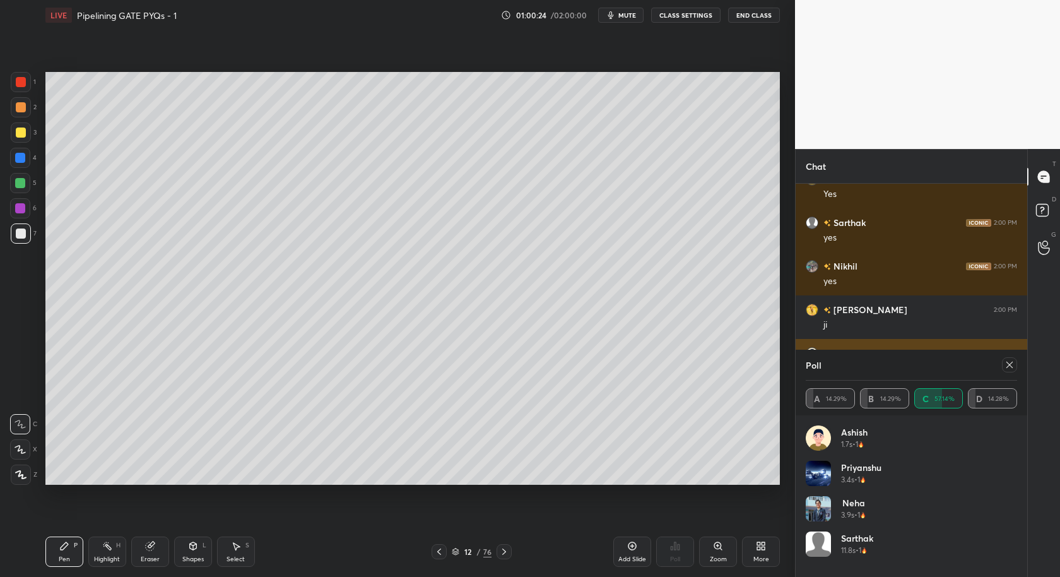
drag, startPoint x: 1011, startPoint y: 363, endPoint x: 970, endPoint y: 389, distance: 48.5
click at [1011, 363] on icon at bounding box center [1010, 365] width 10 height 10
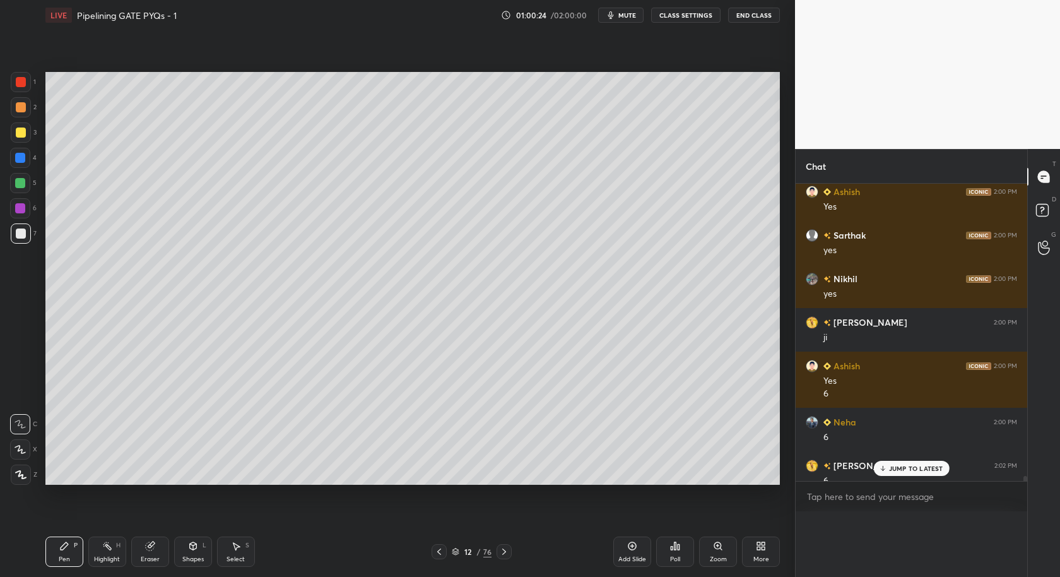
scroll to position [231, 228]
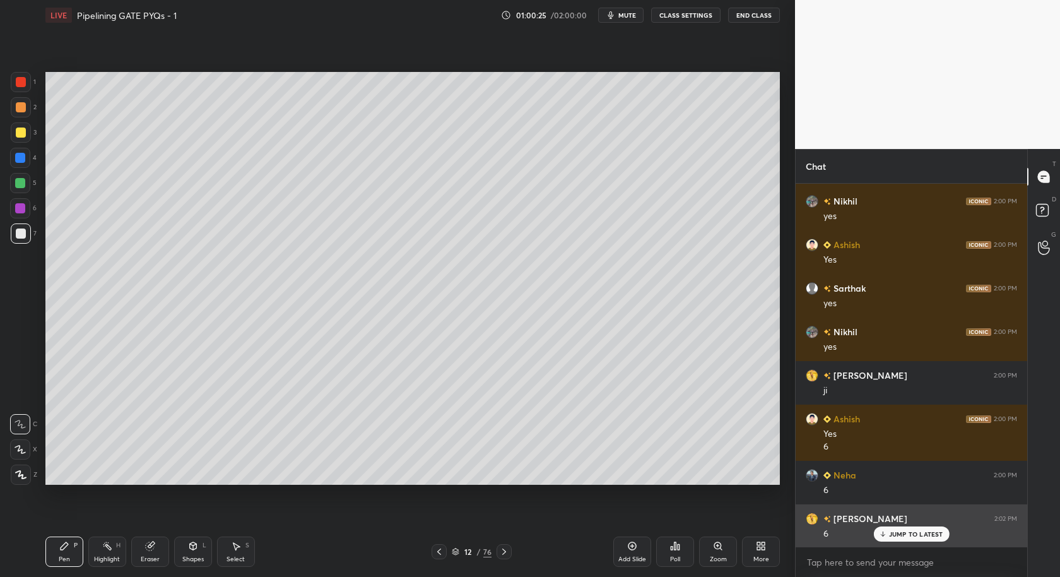
click at [912, 531] on p "JUMP TO LATEST" at bounding box center [916, 534] width 54 height 8
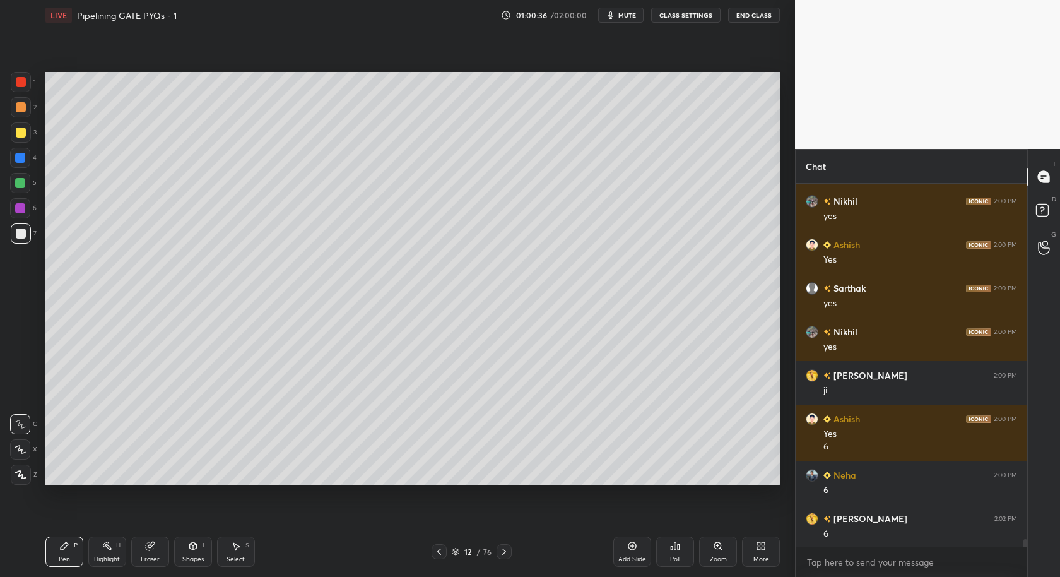
drag, startPoint x: 153, startPoint y: 550, endPoint x: 155, endPoint y: 491, distance: 59.3
click at [153, 550] on icon at bounding box center [150, 546] width 10 height 10
drag, startPoint x: 68, startPoint y: 541, endPoint x: 72, endPoint y: 533, distance: 9.0
click at [70, 542] on div "Pen P" at bounding box center [64, 551] width 38 height 30
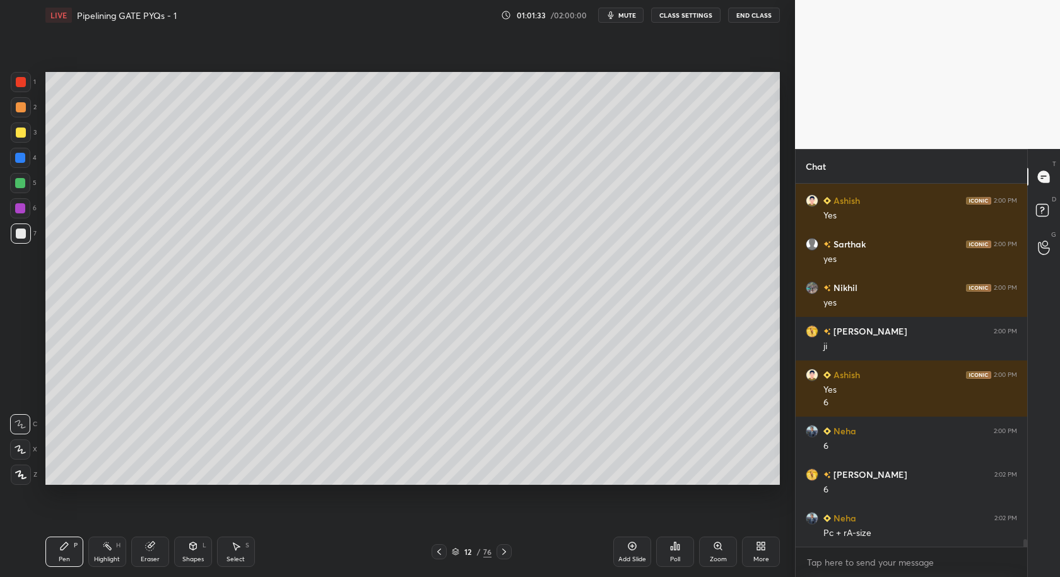
scroll to position [17349, 0]
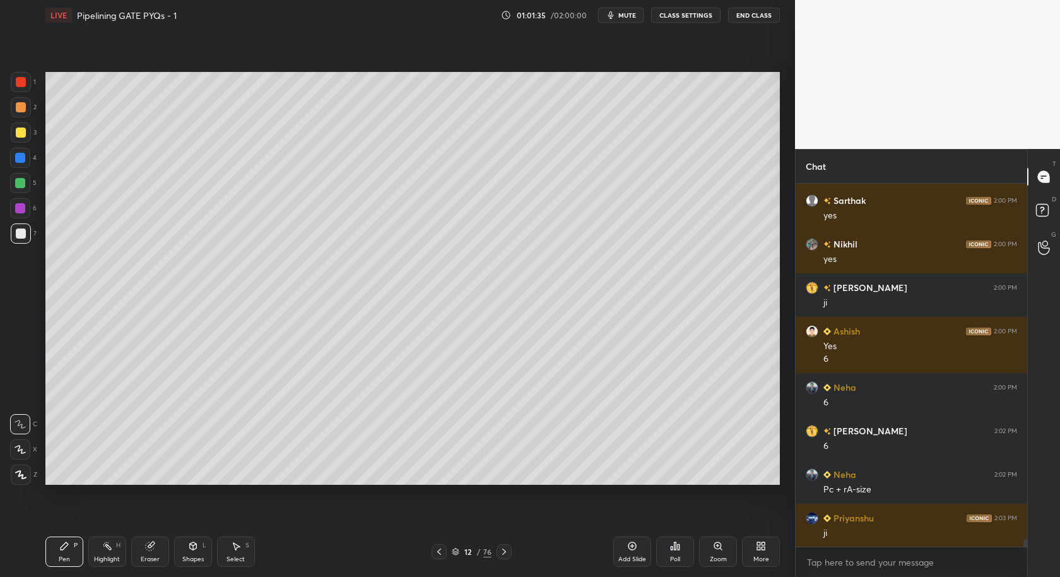
click at [634, 544] on icon at bounding box center [632, 546] width 10 height 10
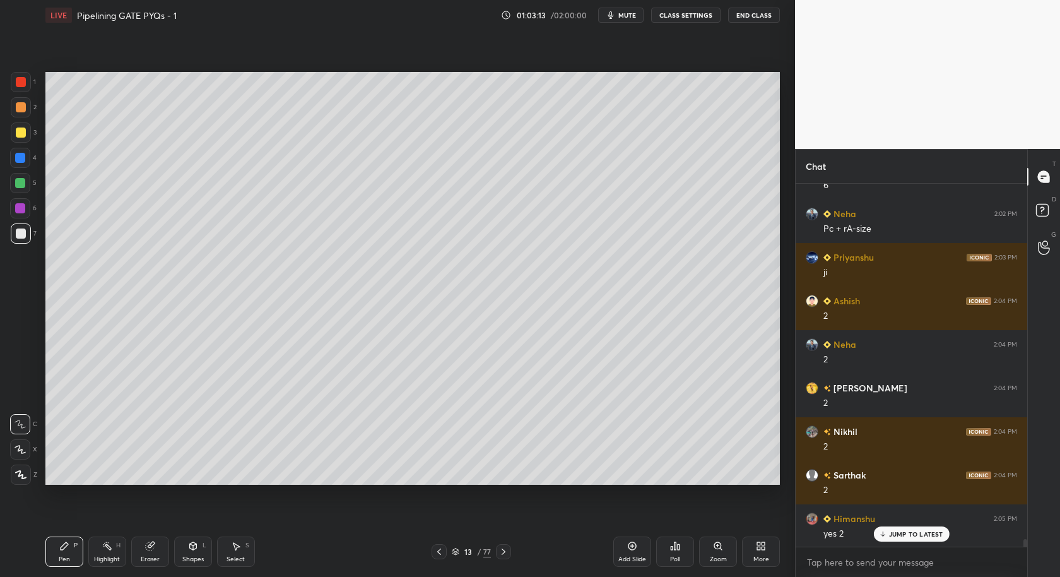
scroll to position [17653, 0]
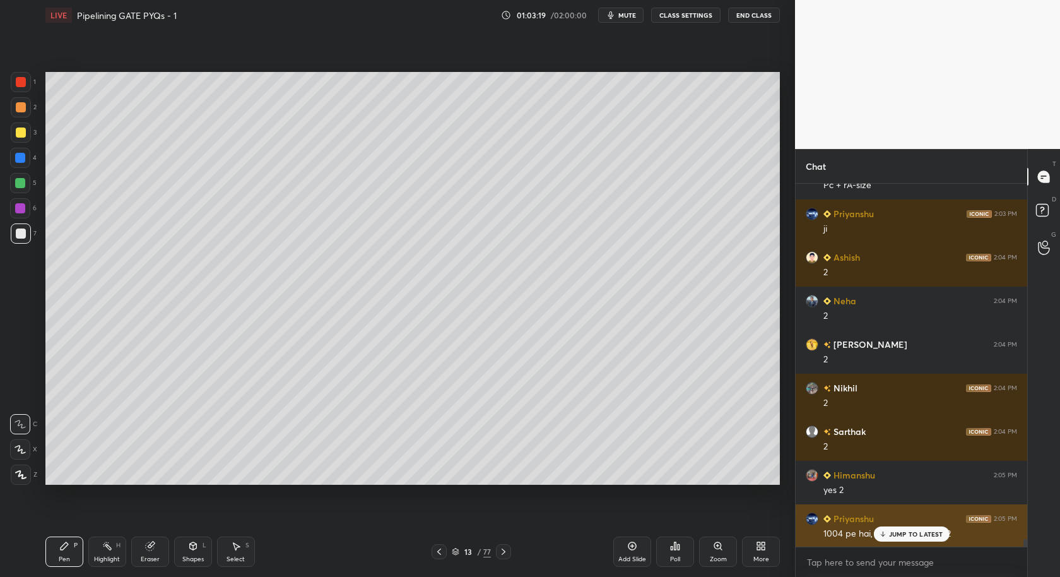
drag, startPoint x: 909, startPoint y: 539, endPoint x: 900, endPoint y: 545, distance: 10.7
click at [910, 540] on div "JUMP TO LATEST" at bounding box center [911, 533] width 76 height 15
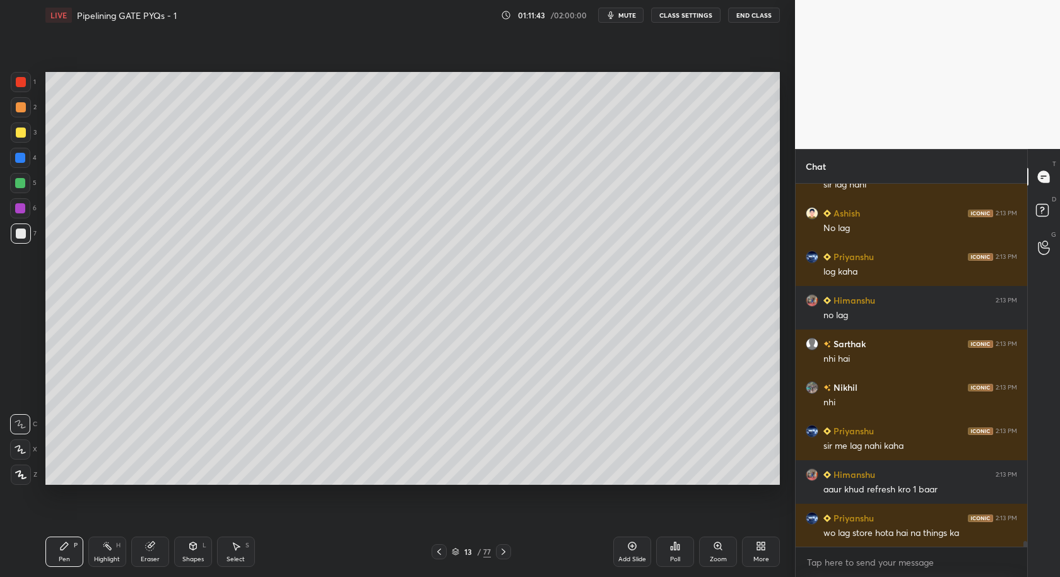
scroll to position [22029, 0]
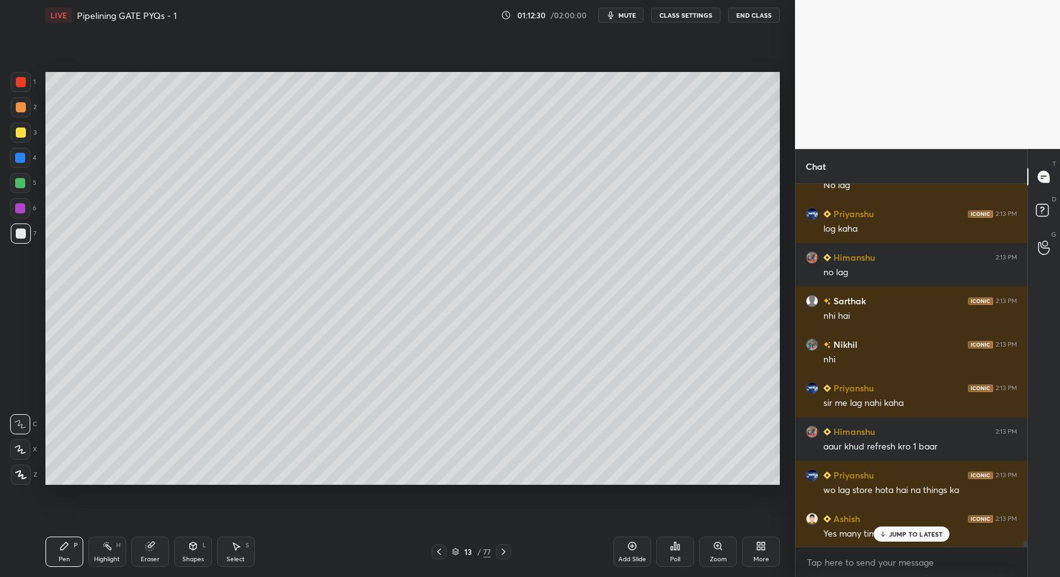
click at [925, 538] on div "JUMP TO LATEST" at bounding box center [911, 533] width 76 height 15
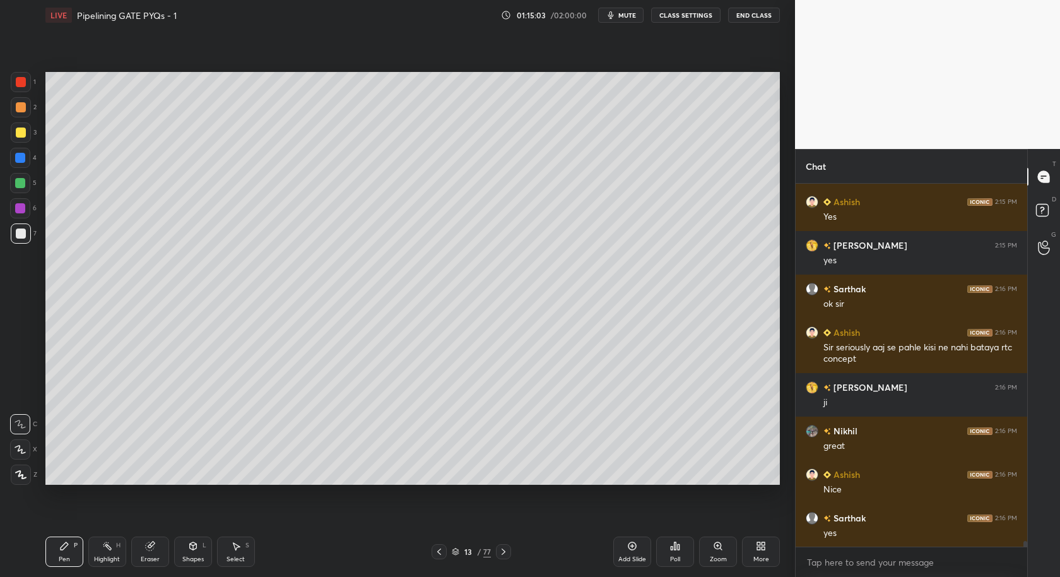
scroll to position [22781, 0]
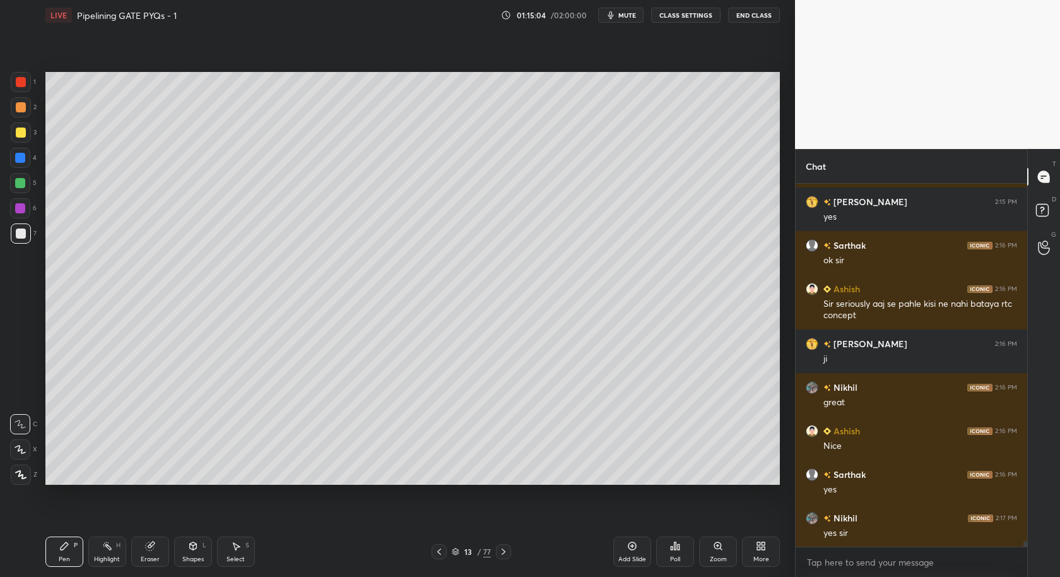
click at [245, 539] on div "Select S" at bounding box center [236, 551] width 38 height 30
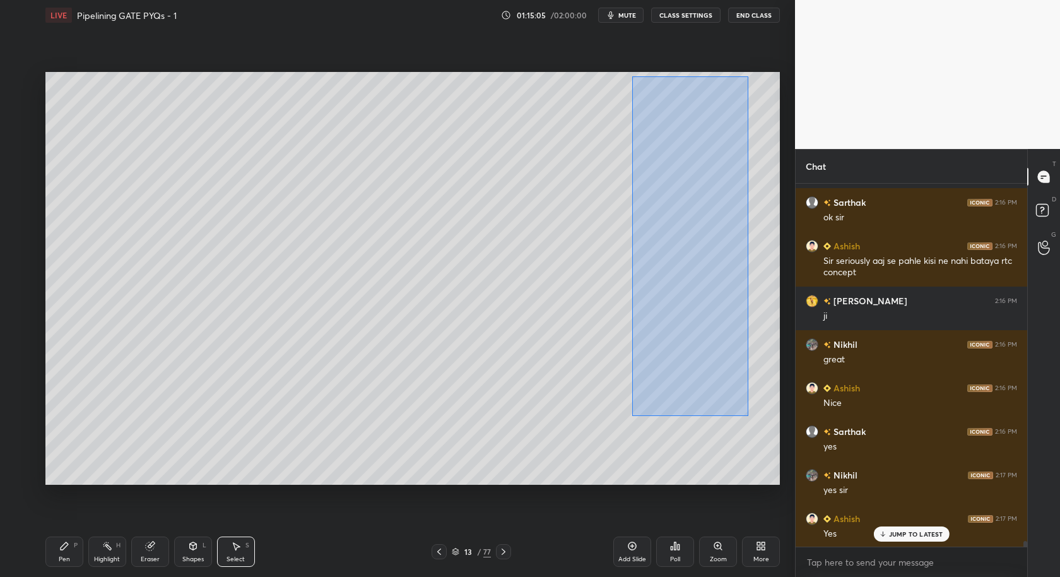
drag, startPoint x: 634, startPoint y: 141, endPoint x: 750, endPoint y: 433, distance: 314.6
click at [753, 441] on div "0 ° Undo Copy Duplicate Duplicate to new slide Delete" at bounding box center [412, 278] width 734 height 413
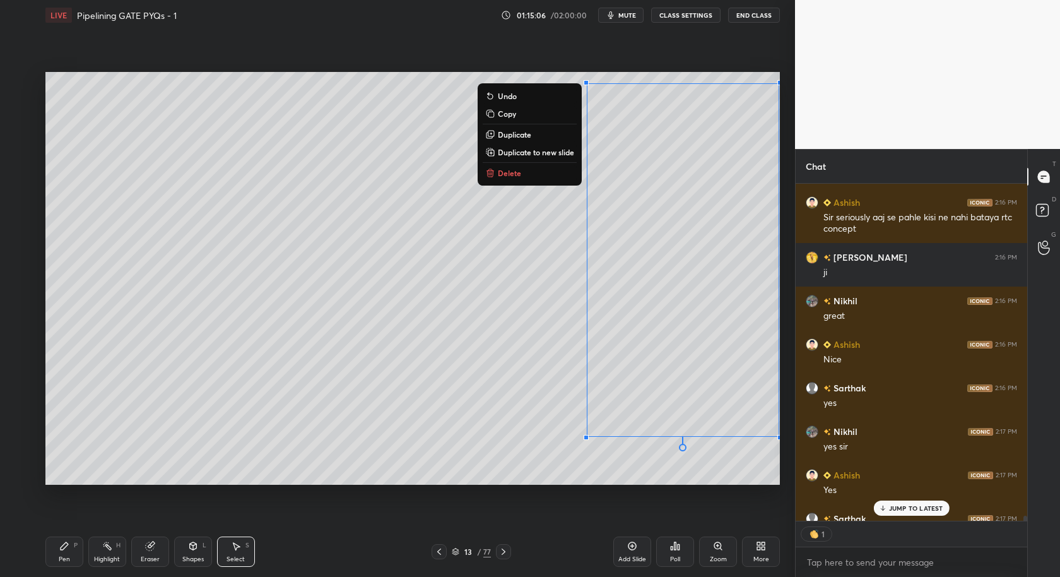
scroll to position [4, 4]
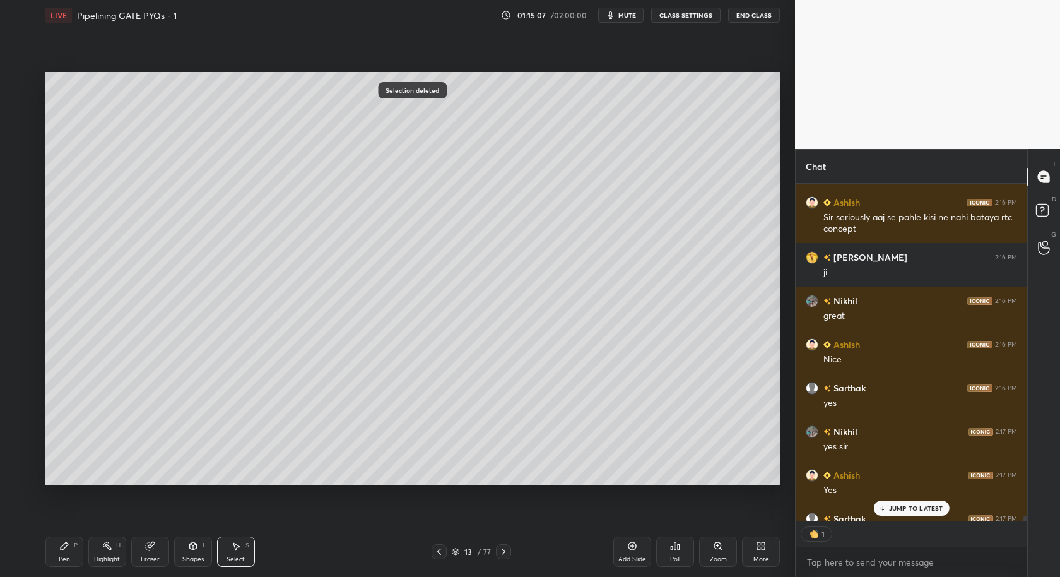
drag, startPoint x: 412, startPoint y: 68, endPoint x: 543, endPoint y: 79, distance: 131.7
click at [662, 93] on div "0 ° Undo Copy Duplicate Duplicate to new slide Delete" at bounding box center [412, 278] width 734 height 413
drag, startPoint x: 401, startPoint y: 74, endPoint x: 394, endPoint y: 92, distance: 19.8
click at [396, 97] on div "0 ° Undo Copy Duplicate Duplicate to new slide Delete Selection deleted" at bounding box center [412, 278] width 734 height 413
drag, startPoint x: 639, startPoint y: 92, endPoint x: 398, endPoint y: 102, distance: 241.2
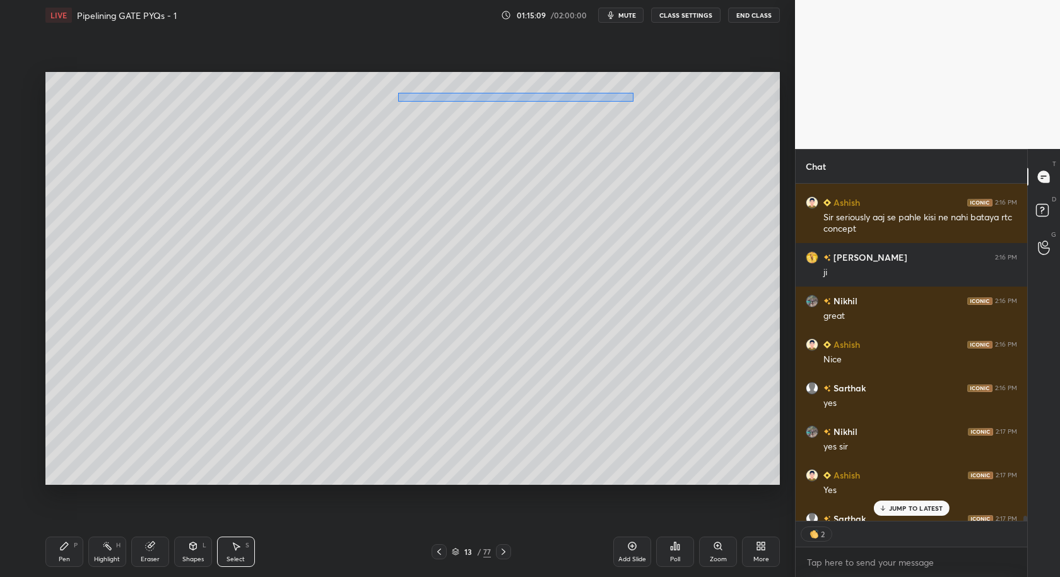
click at [398, 102] on div "0 ° Undo Copy Duplicate Duplicate to new slide Delete" at bounding box center [412, 278] width 734 height 413
drag, startPoint x: 444, startPoint y: 91, endPoint x: 630, endPoint y: 103, distance: 185.9
click at [651, 114] on div "0 ° Undo Copy Duplicate Duplicate to new slide Delete Selection deleted" at bounding box center [412, 278] width 734 height 413
drag, startPoint x: 504, startPoint y: 98, endPoint x: 610, endPoint y: 114, distance: 107.9
click at [626, 125] on div "0 ° Undo Copy Duplicate Duplicate to new slide Delete" at bounding box center [412, 278] width 734 height 413
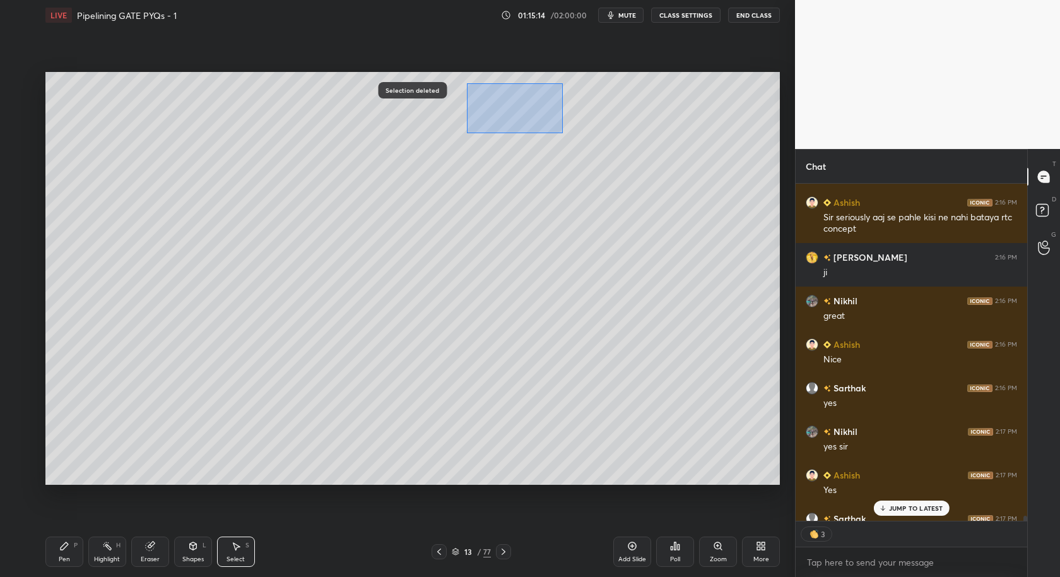
drag, startPoint x: 468, startPoint y: 111, endPoint x: 563, endPoint y: 131, distance: 98.0
click at [563, 133] on div "0 ° Undo Copy Duplicate Duplicate to new slide Delete" at bounding box center [412, 278] width 734 height 413
drag, startPoint x: 61, startPoint y: 550, endPoint x: 77, endPoint y: 514, distance: 39.5
click at [69, 535] on div "Pen P Highlight H Eraser Shapes L Select S 13 / 77 Add Slide Poll Zoom More" at bounding box center [412, 551] width 734 height 50
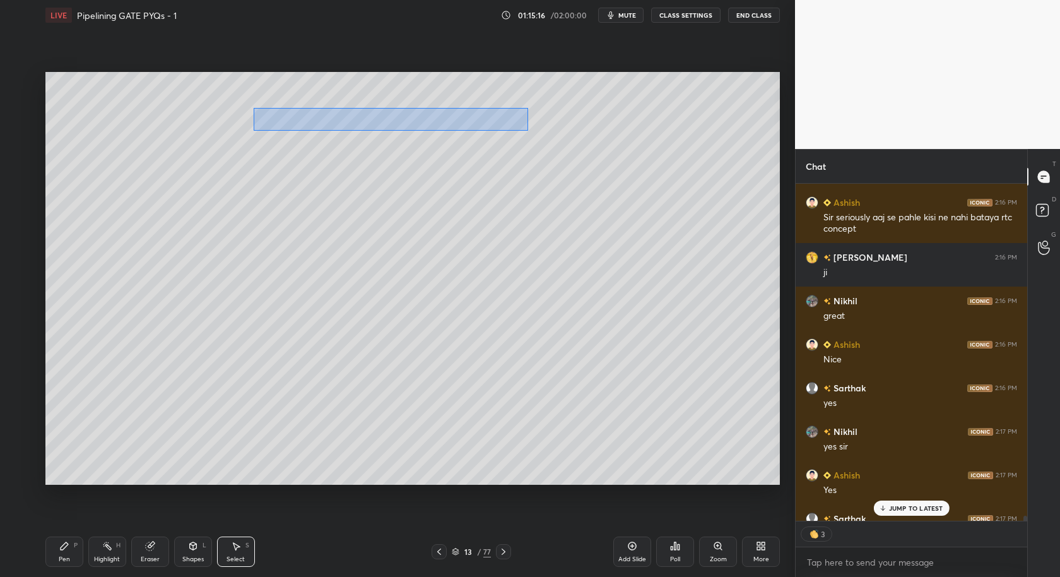
drag, startPoint x: 253, startPoint y: 130, endPoint x: 630, endPoint y: 104, distance: 377.6
click at [630, 109] on div "0 ° Undo Copy Duplicate Duplicate to new slide Delete" at bounding box center [412, 278] width 734 height 413
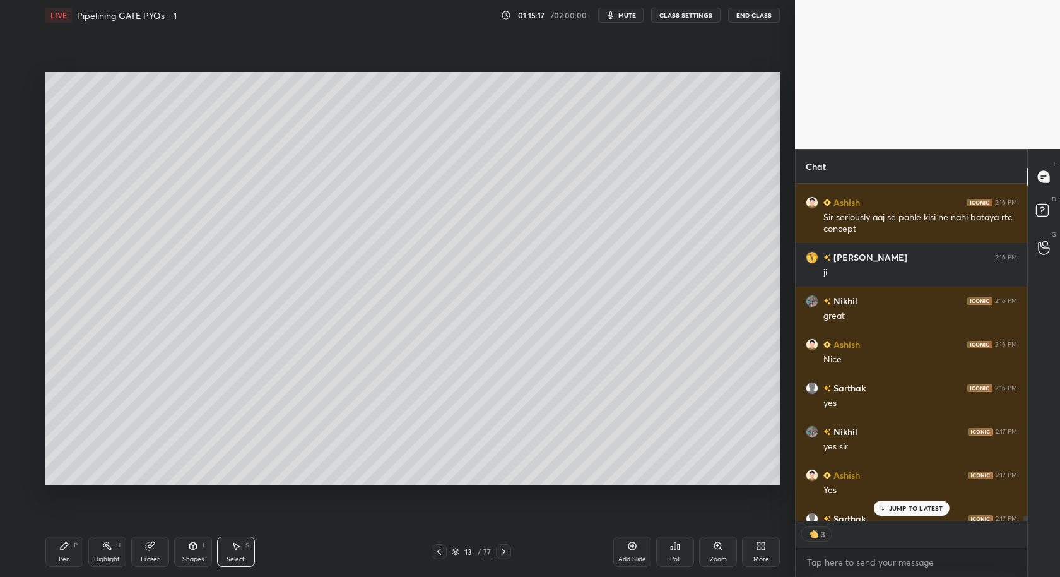
drag, startPoint x: 112, startPoint y: 546, endPoint x: 122, endPoint y: 499, distance: 47.8
click at [122, 538] on div "Highlight H" at bounding box center [107, 551] width 38 height 30
click at [73, 541] on div "Pen P Highlight H Eraser Shapes L Select S 13 / 77 Add Slide Poll Zoom More" at bounding box center [412, 551] width 734 height 50
drag, startPoint x: 60, startPoint y: 566, endPoint x: 69, endPoint y: 557, distance: 12.9
click at [62, 565] on div "Pen P Highlight H Eraser Shapes L Select S 13 / 77 Add Slide Poll Zoom More" at bounding box center [412, 551] width 734 height 50
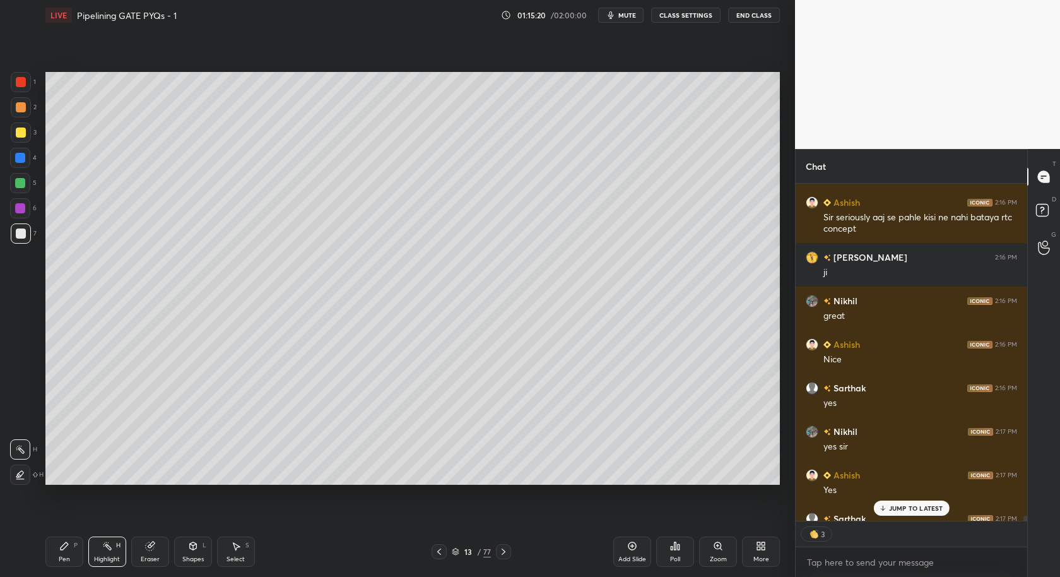
drag, startPoint x: 61, startPoint y: 556, endPoint x: 73, endPoint y: 532, distance: 26.5
click at [64, 556] on div "Pen" at bounding box center [64, 559] width 11 height 6
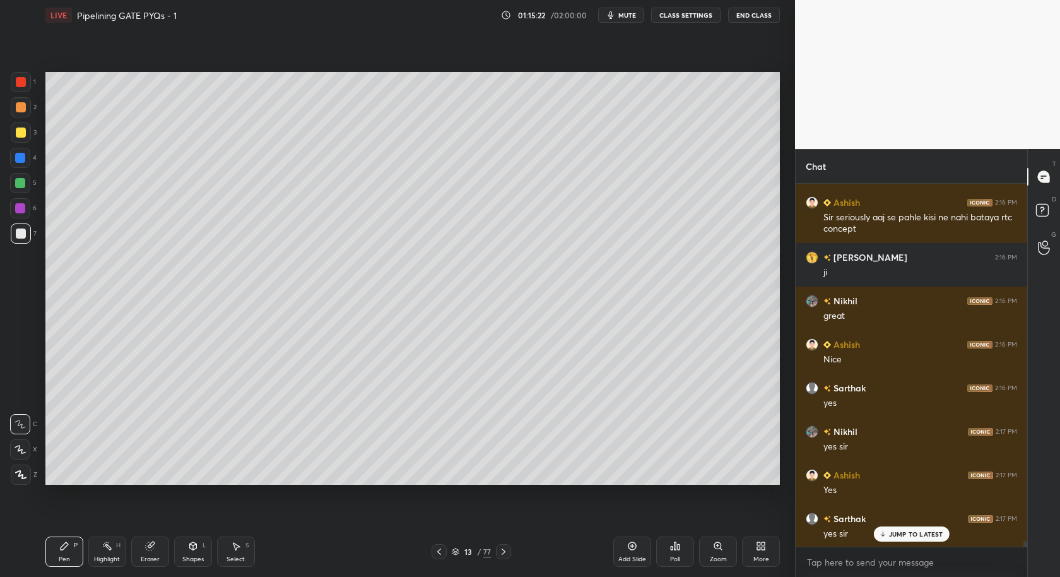
scroll to position [22911, 0]
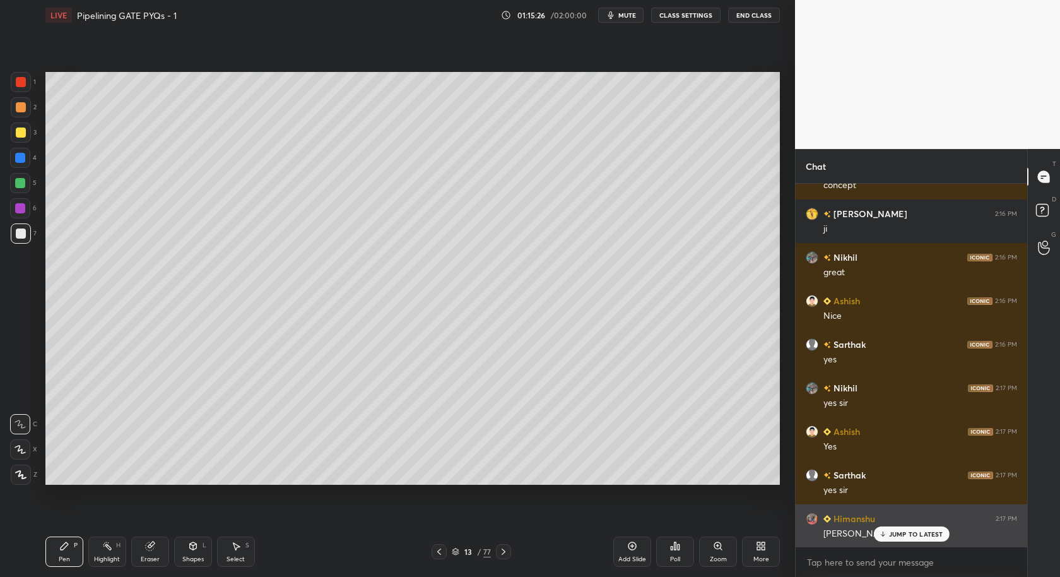
click at [917, 537] on p "JUMP TO LATEST" at bounding box center [916, 534] width 54 height 8
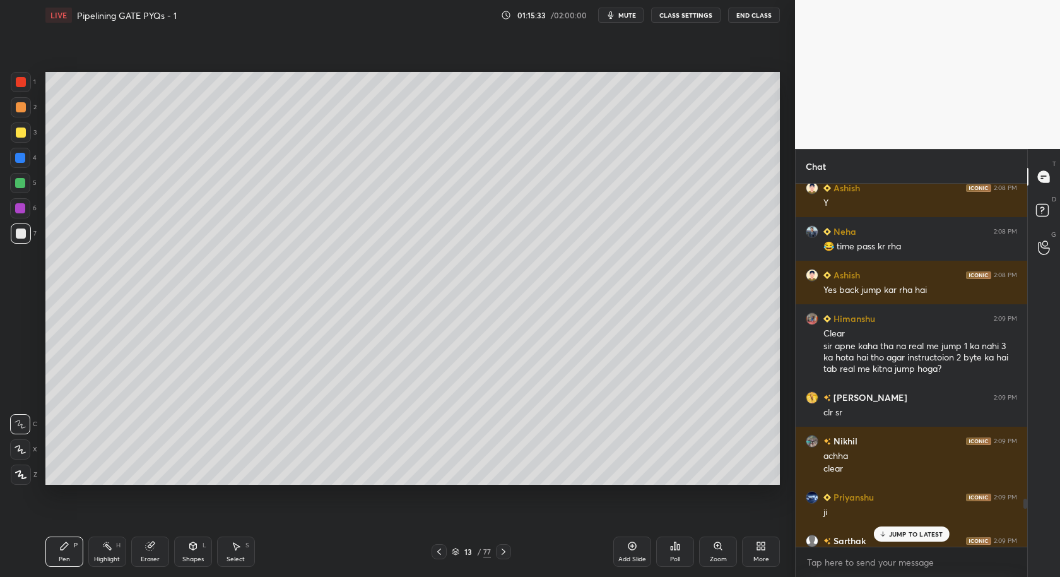
scroll to position [20217, 0]
click at [442, 555] on icon at bounding box center [439, 551] width 10 height 10
click at [917, 536] on p "2 NEW MESSAGES" at bounding box center [916, 534] width 58 height 8
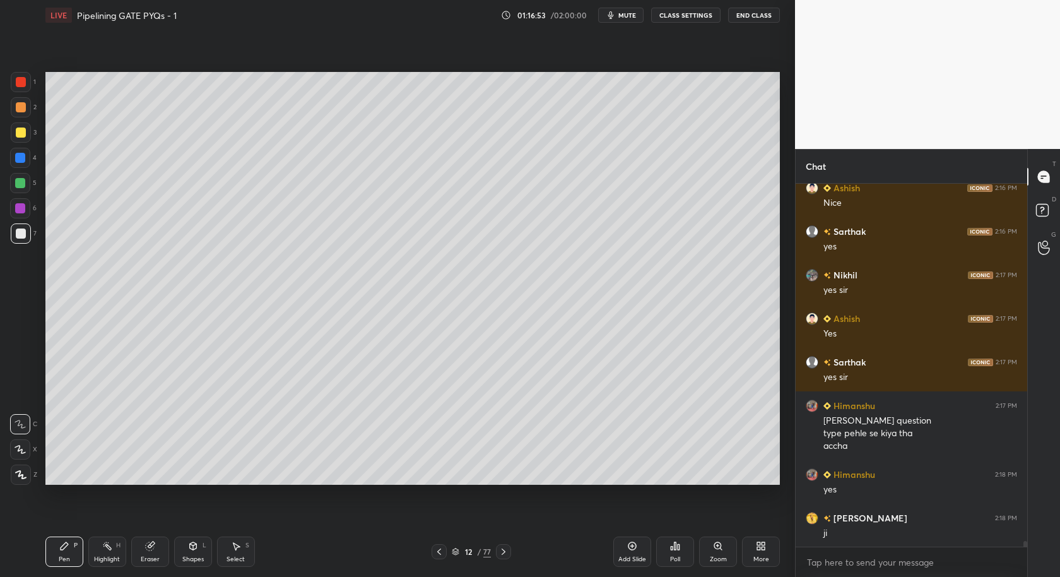
scroll to position [23067, 0]
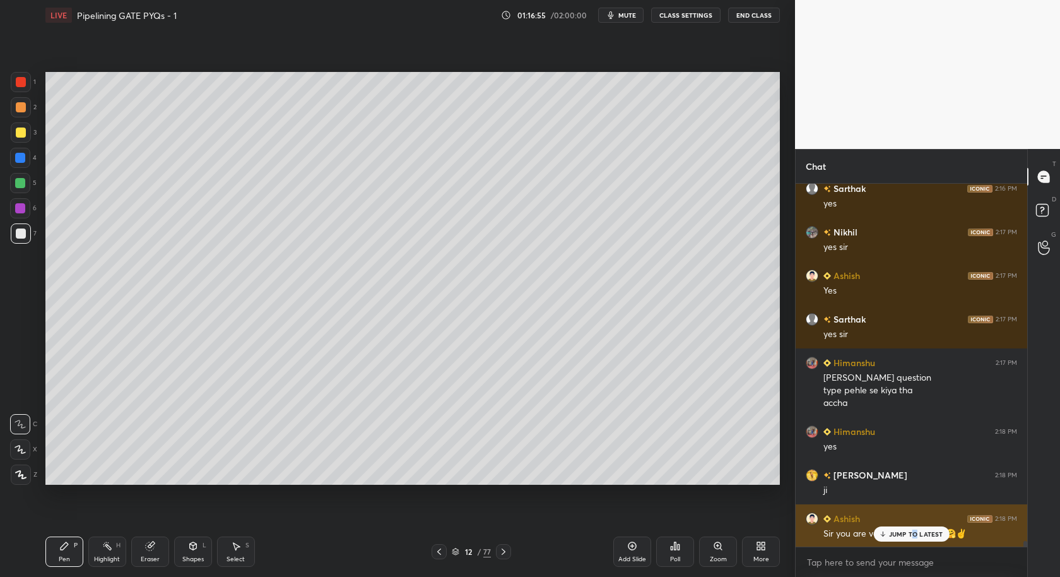
click at [915, 533] on p "JUMP TO LATEST" at bounding box center [916, 534] width 54 height 8
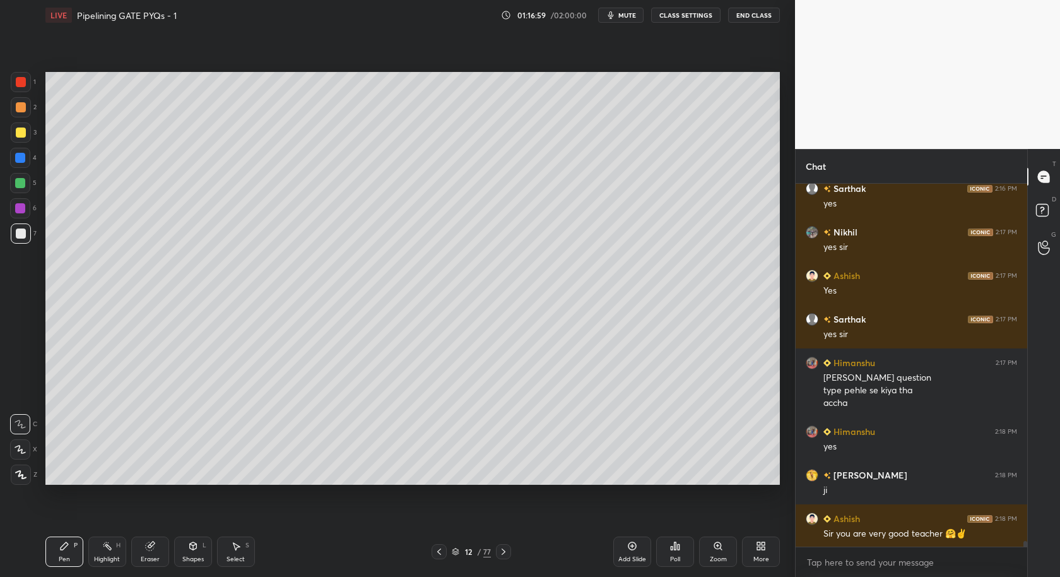
click at [512, 546] on div "12 / 77" at bounding box center [471, 551] width 284 height 15
drag, startPoint x: 509, startPoint y: 551, endPoint x: 508, endPoint y: 557, distance: 6.4
click at [510, 550] on div "12 / 77" at bounding box center [471, 551] width 284 height 15
click at [507, 552] on icon at bounding box center [503, 551] width 10 height 10
click at [509, 551] on div at bounding box center [503, 551] width 15 height 15
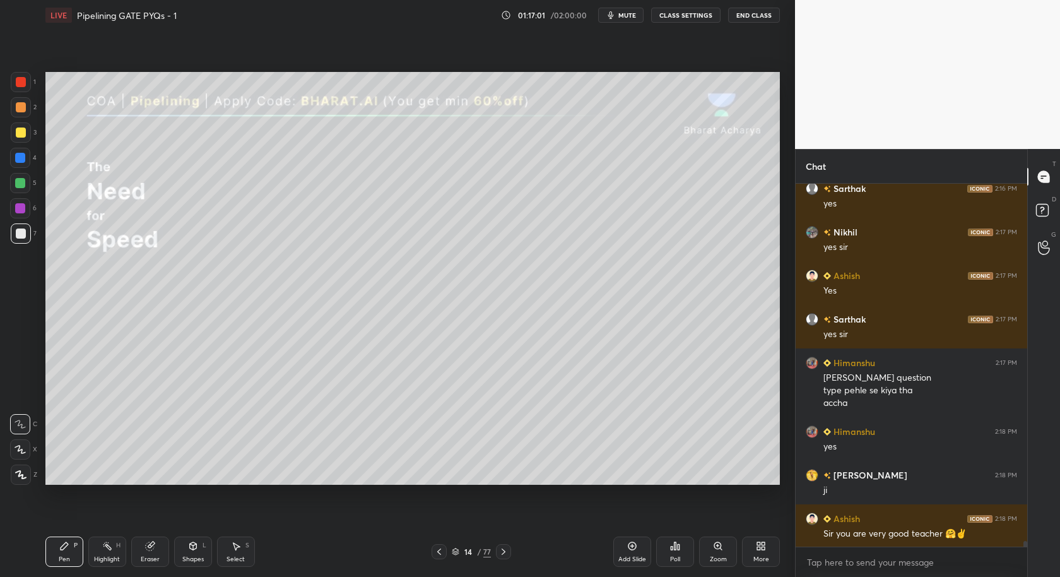
click at [444, 548] on div at bounding box center [439, 551] width 15 height 15
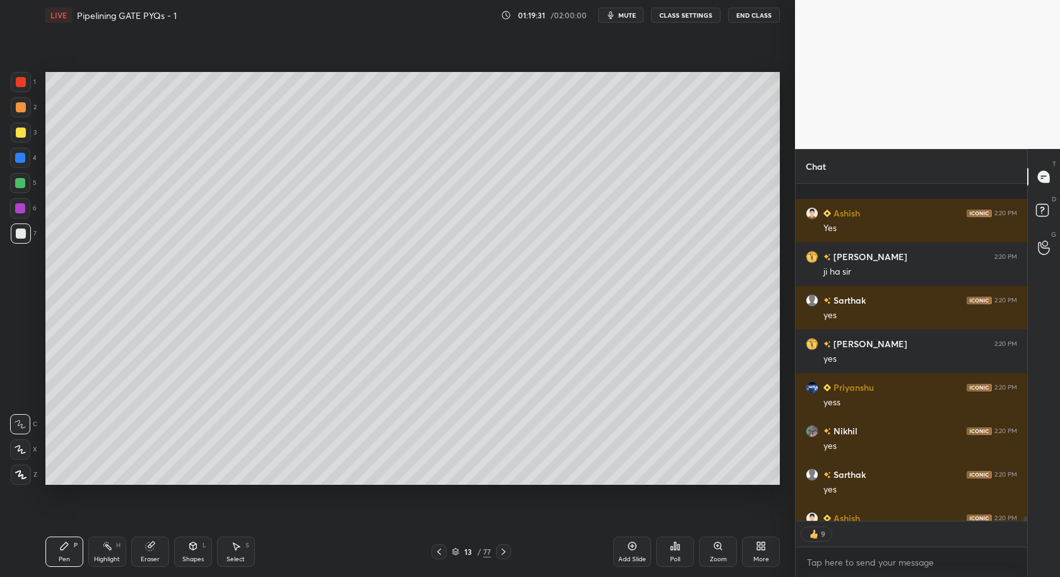
scroll to position [24132, 0]
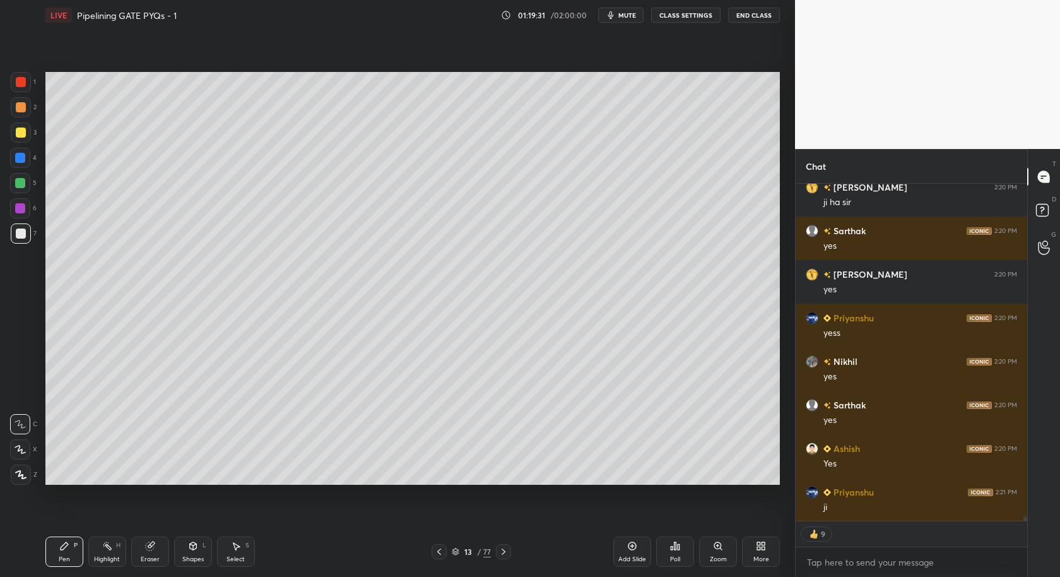
click at [439, 551] on icon at bounding box center [439, 551] width 10 height 10
click at [439, 555] on icon at bounding box center [439, 551] width 10 height 10
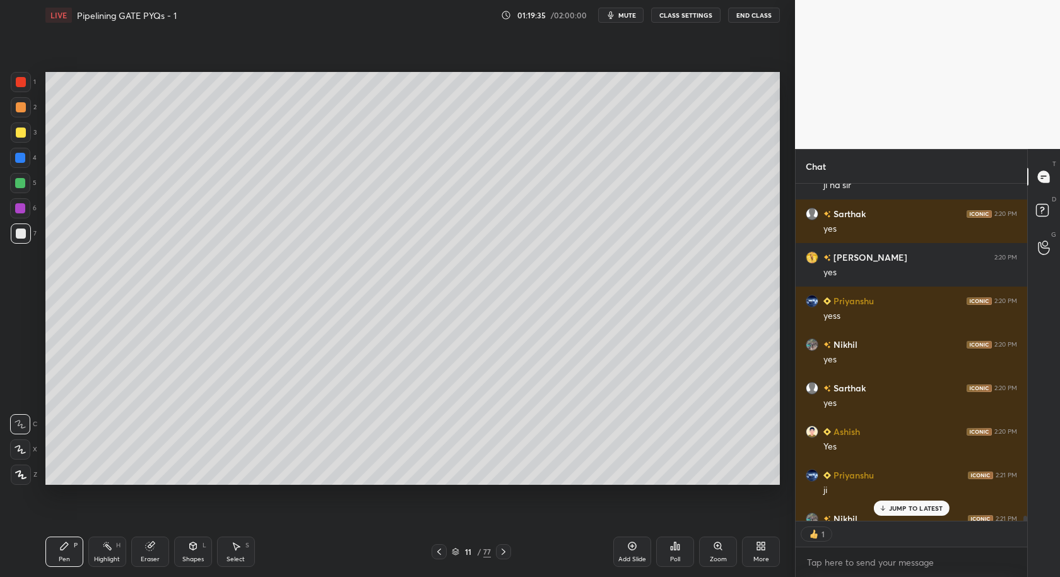
scroll to position [4, 4]
click at [505, 550] on icon at bounding box center [503, 551] width 10 height 10
click at [505, 555] on icon at bounding box center [503, 551] width 10 height 10
click at [506, 555] on icon at bounding box center [503, 551] width 10 height 10
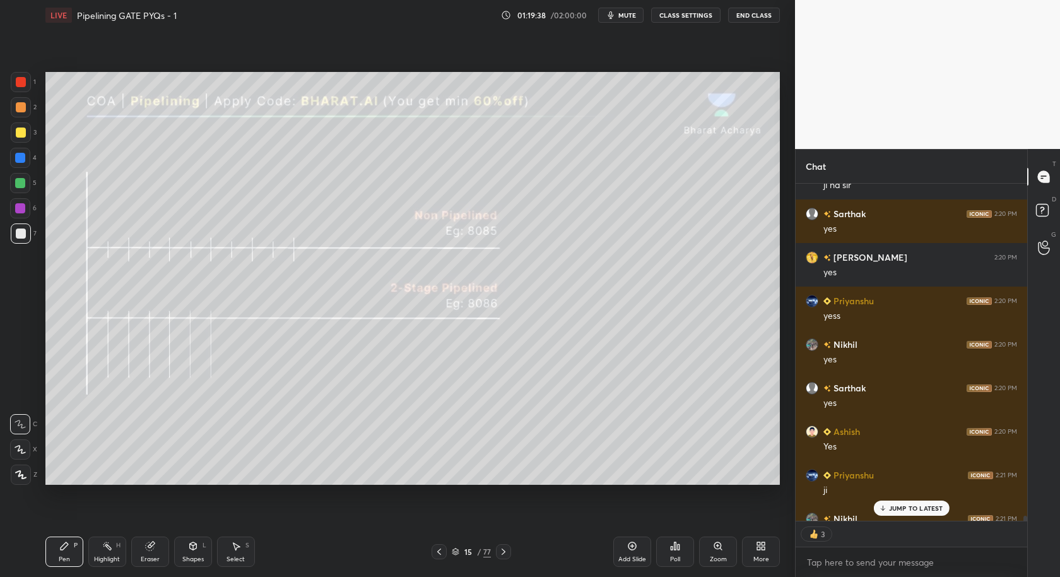
click at [440, 555] on icon at bounding box center [439, 551] width 10 height 10
drag, startPoint x: 434, startPoint y: 557, endPoint x: 444, endPoint y: 556, distance: 9.5
click at [437, 557] on div at bounding box center [439, 551] width 15 height 15
drag, startPoint x: 642, startPoint y: 553, endPoint x: 630, endPoint y: 533, distance: 24.0
click at [645, 551] on div "Add Slide" at bounding box center [632, 551] width 38 height 30
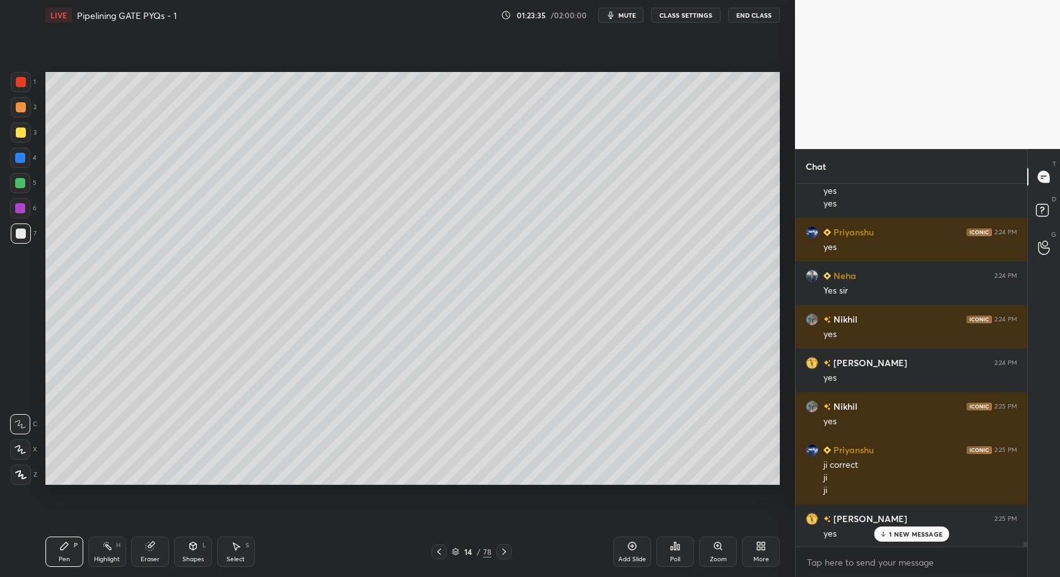
scroll to position [26265, 0]
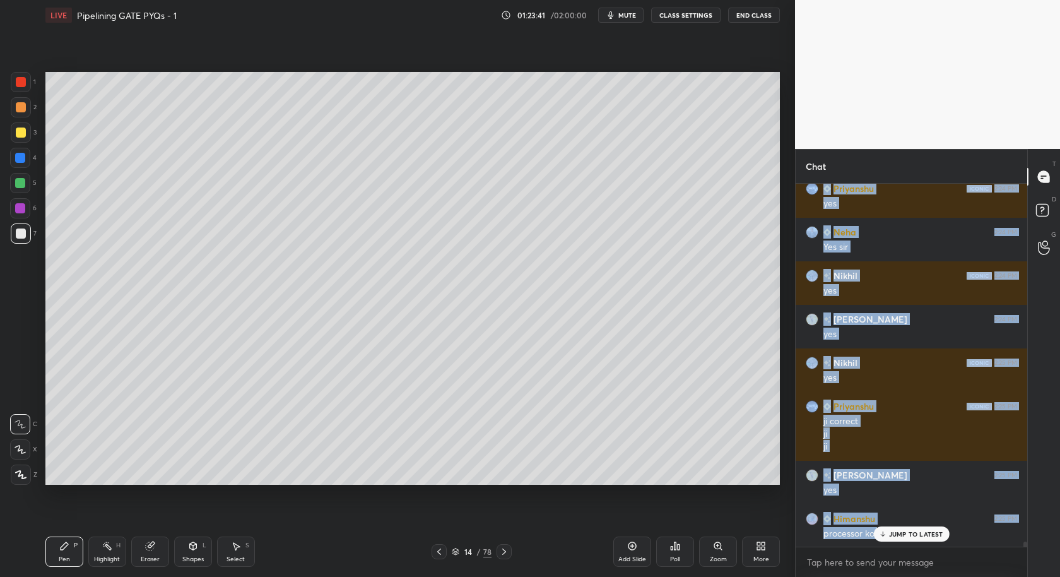
drag, startPoint x: 910, startPoint y: 527, endPoint x: 907, endPoint y: 535, distance: 8.2
click at [911, 535] on div "[PERSON_NAME] 2:23 PM yes Ashish 2:23 PM Yes [PERSON_NAME] 2:24 PM ji sahi hai …" at bounding box center [912, 365] width 232 height 363
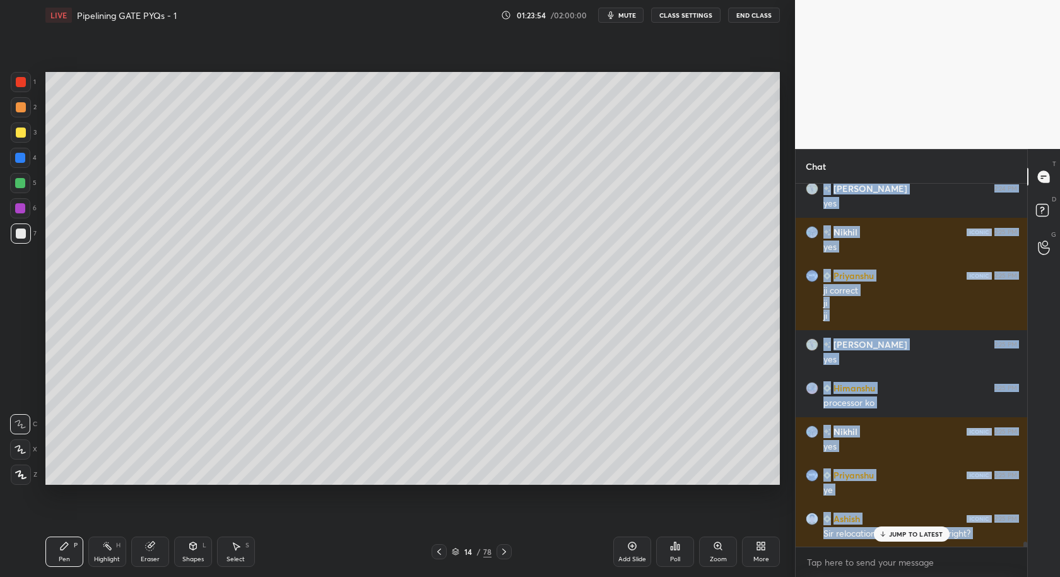
scroll to position [26439, 0]
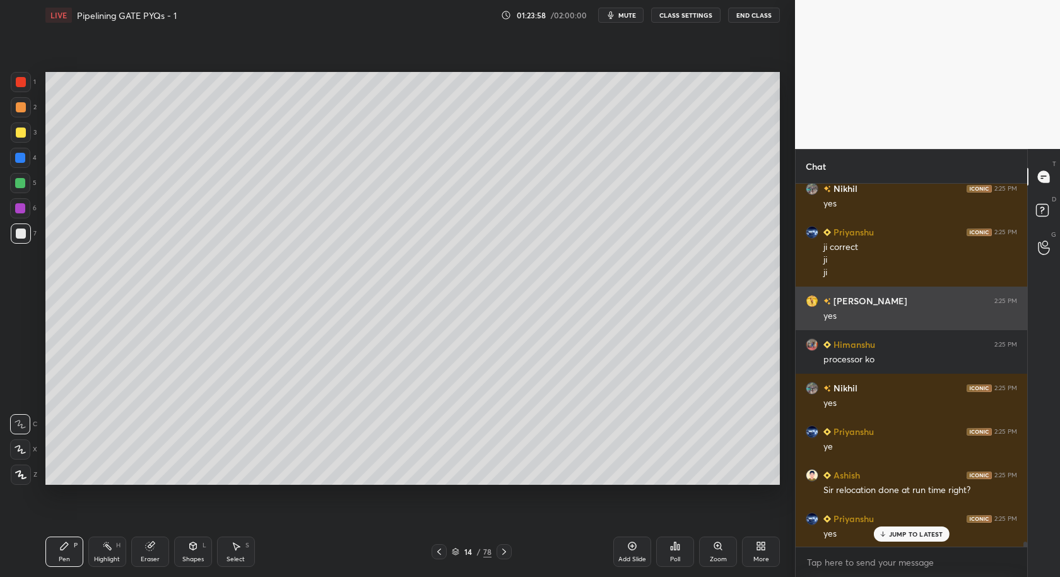
click at [903, 310] on div "yes" at bounding box center [920, 316] width 194 height 13
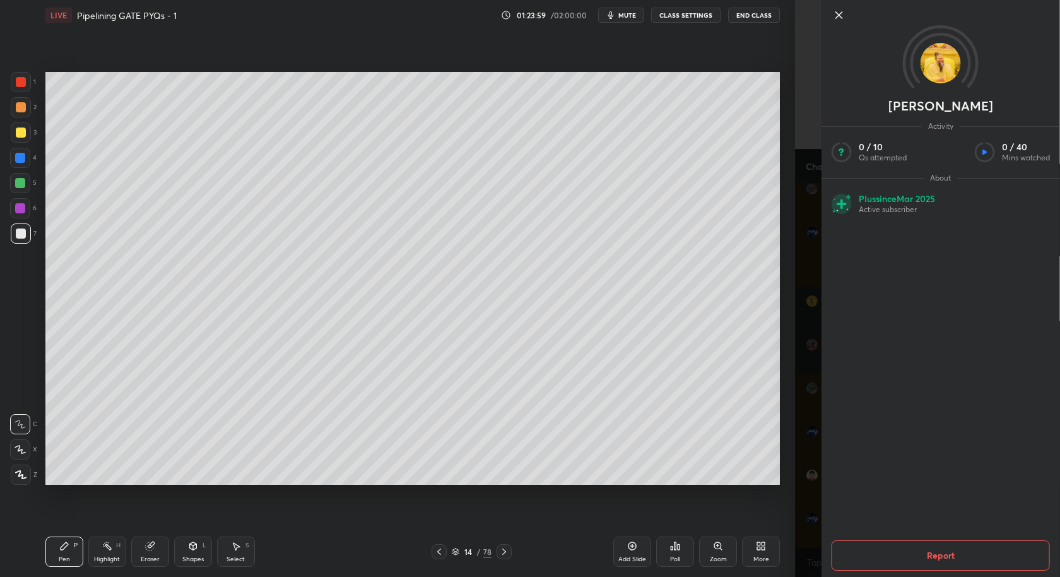
scroll to position [26452, 0]
drag, startPoint x: 836, startPoint y: 13, endPoint x: 825, endPoint y: 26, distance: 16.6
click at [837, 17] on icon at bounding box center [839, 15] width 15 height 15
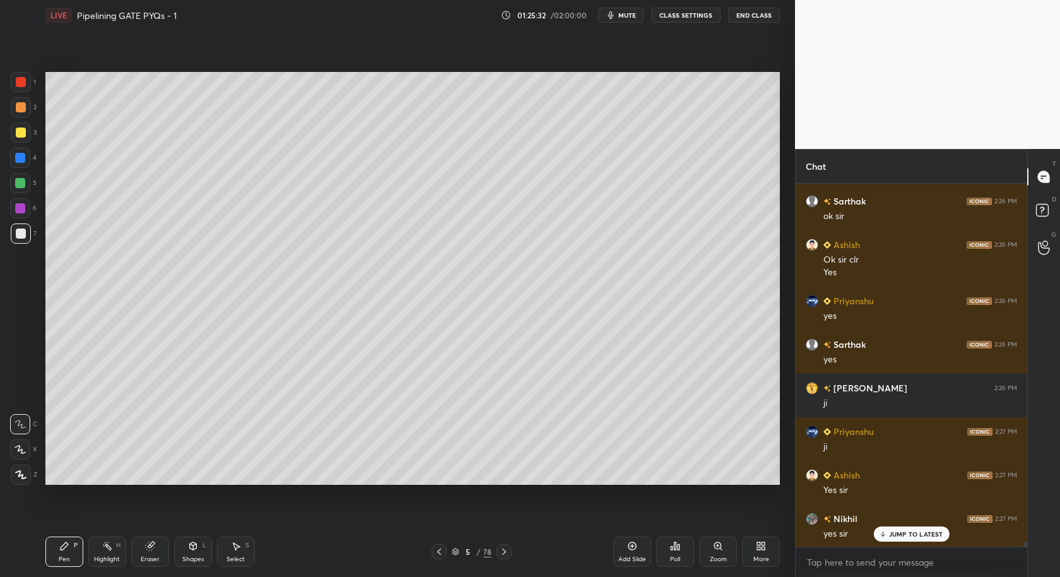
scroll to position [26943, 0]
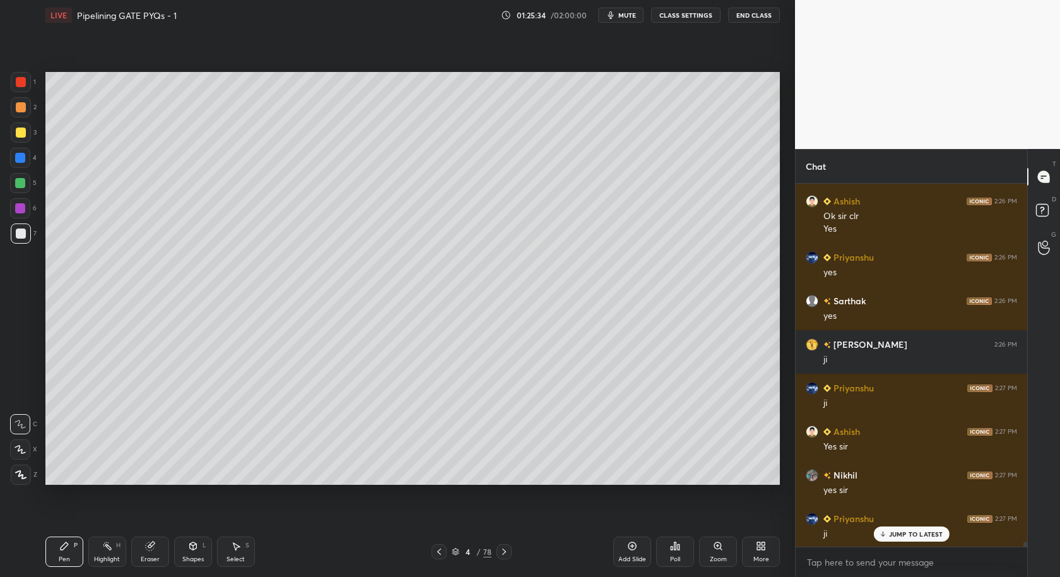
click at [19, 182] on div at bounding box center [20, 183] width 10 height 10
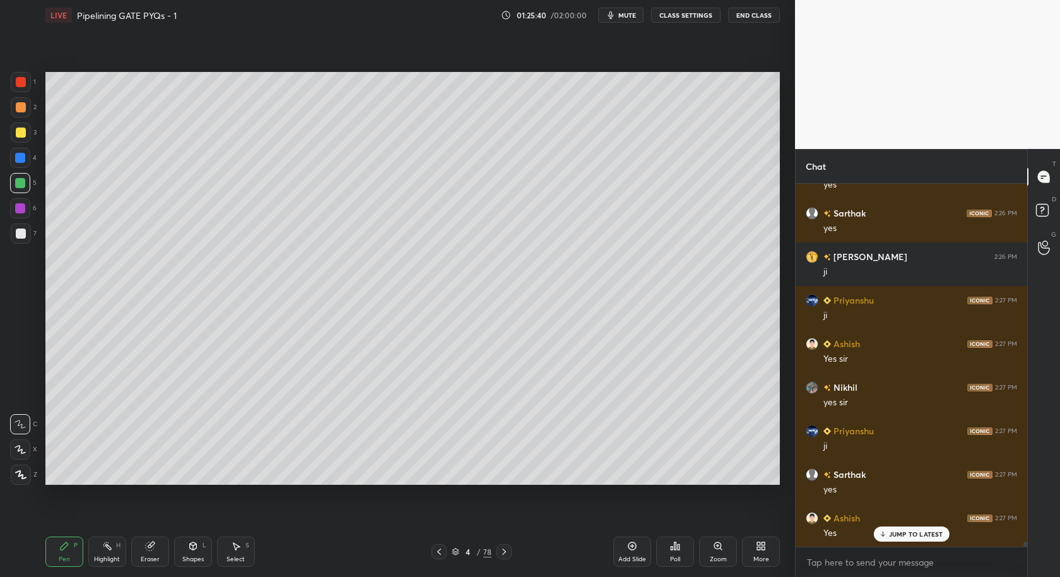
scroll to position [27074, 0]
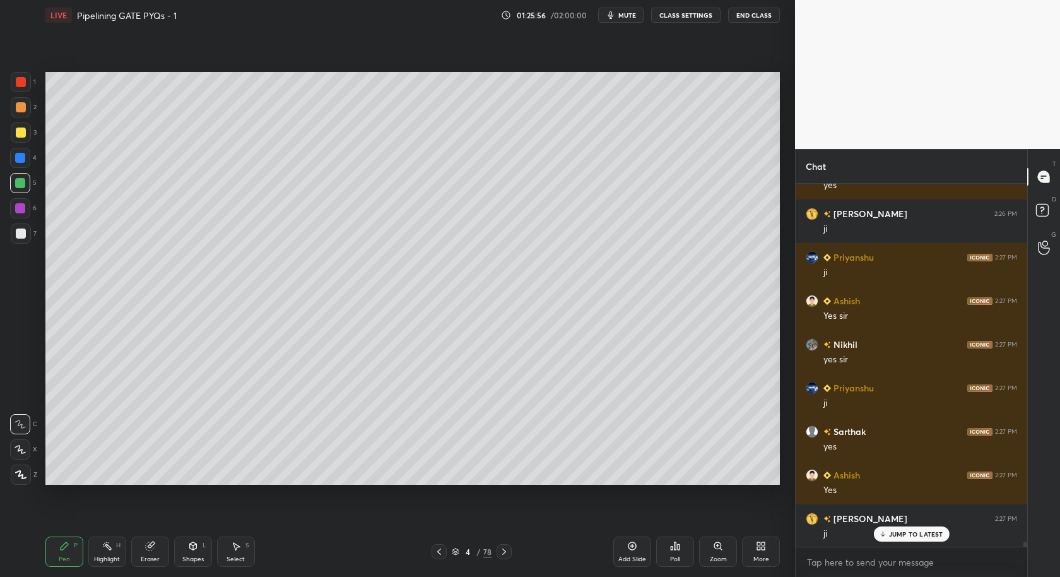
click at [505, 557] on div at bounding box center [504, 551] width 15 height 15
click at [503, 555] on icon at bounding box center [504, 551] width 10 height 10
click at [502, 554] on icon at bounding box center [504, 551] width 4 height 6
click at [501, 555] on icon at bounding box center [504, 551] width 10 height 10
click at [504, 552] on icon at bounding box center [504, 551] width 10 height 10
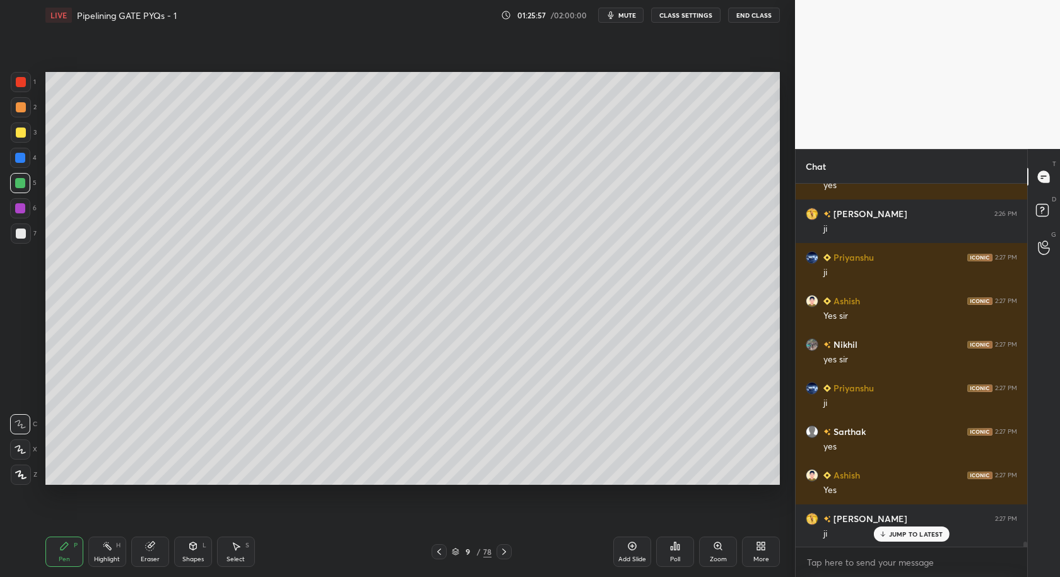
click at [501, 553] on icon at bounding box center [504, 551] width 10 height 10
click at [501, 554] on icon at bounding box center [504, 551] width 10 height 10
click at [500, 554] on icon at bounding box center [504, 551] width 10 height 10
click at [500, 555] on icon at bounding box center [504, 551] width 10 height 10
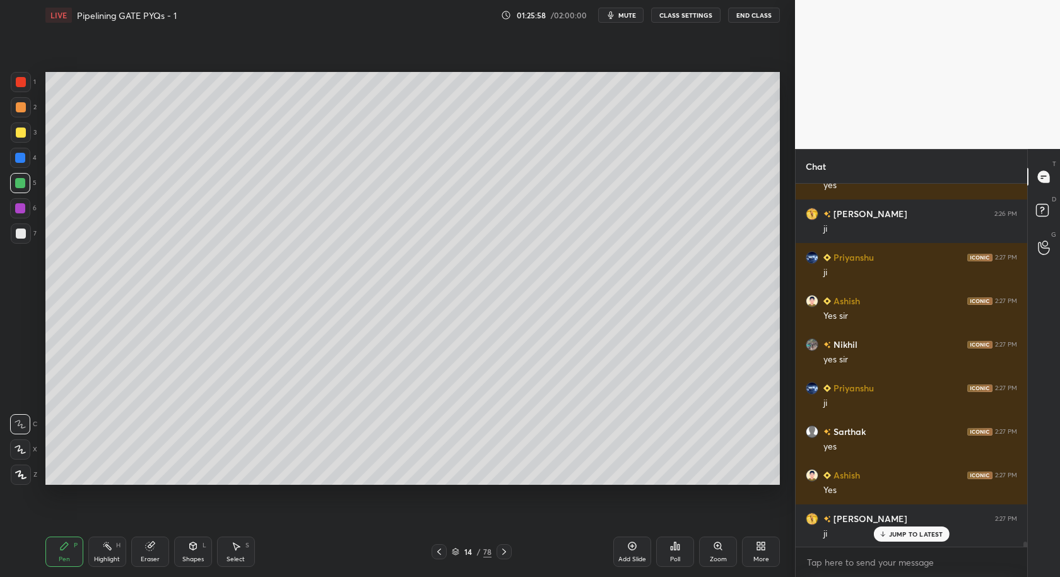
click at [502, 555] on icon at bounding box center [504, 551] width 10 height 10
drag, startPoint x: 438, startPoint y: 550, endPoint x: 519, endPoint y: 557, distance: 81.1
click at [437, 548] on icon at bounding box center [439, 551] width 10 height 10
drag, startPoint x: 629, startPoint y: 565, endPoint x: 622, endPoint y: 536, distance: 30.0
click at [625, 565] on div "Add Slide" at bounding box center [632, 551] width 38 height 30
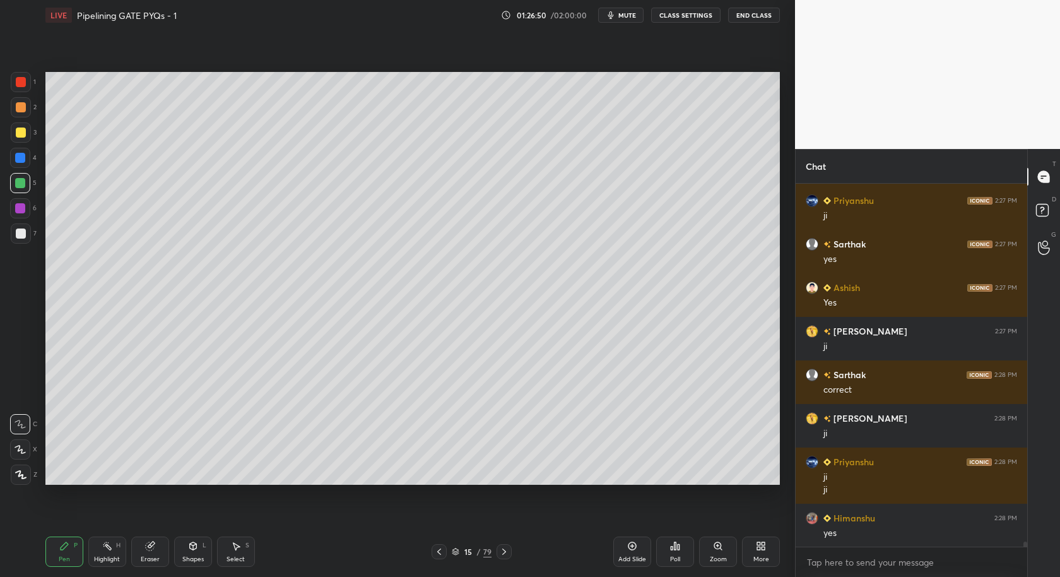
scroll to position [4, 4]
drag, startPoint x: 232, startPoint y: 545, endPoint x: 255, endPoint y: 492, distance: 57.7
click at [235, 543] on icon at bounding box center [236, 546] width 10 height 10
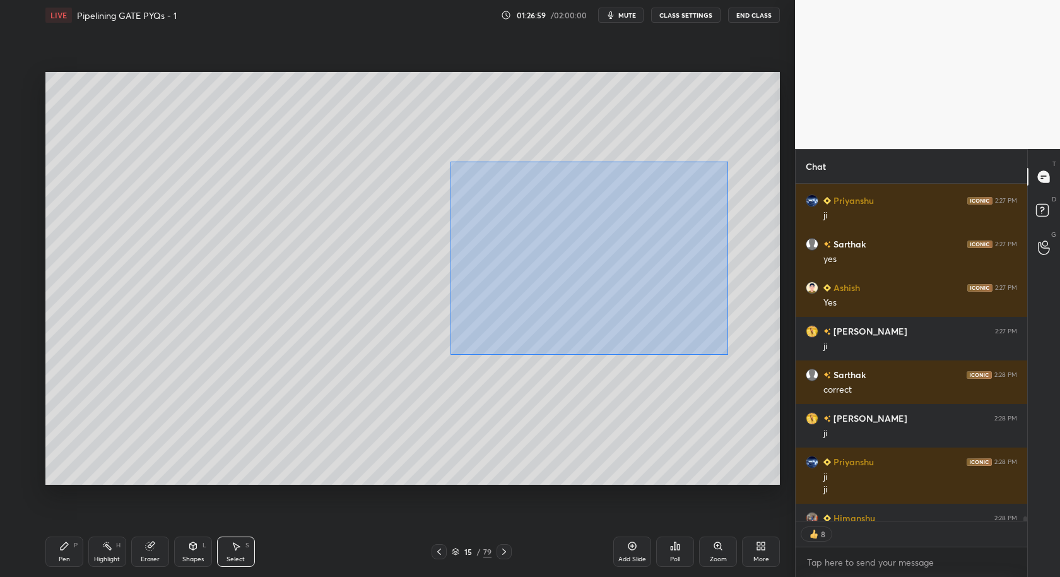
drag, startPoint x: 456, startPoint y: 159, endPoint x: 759, endPoint y: 358, distance: 362.6
click at [760, 359] on div "0 ° Undo Copy Duplicate Duplicate to new slide Delete" at bounding box center [412, 278] width 734 height 413
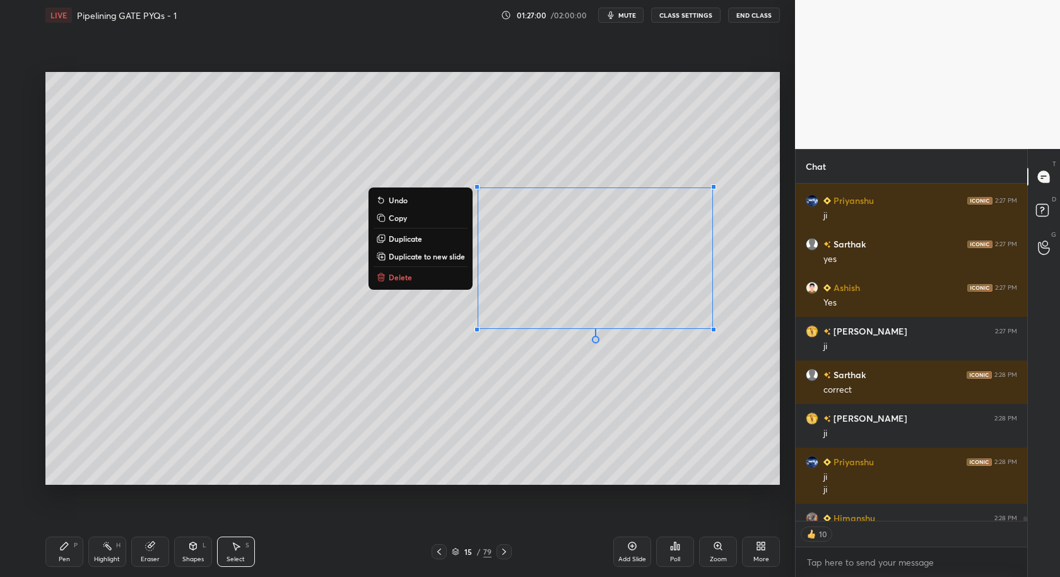
scroll to position [27331, 0]
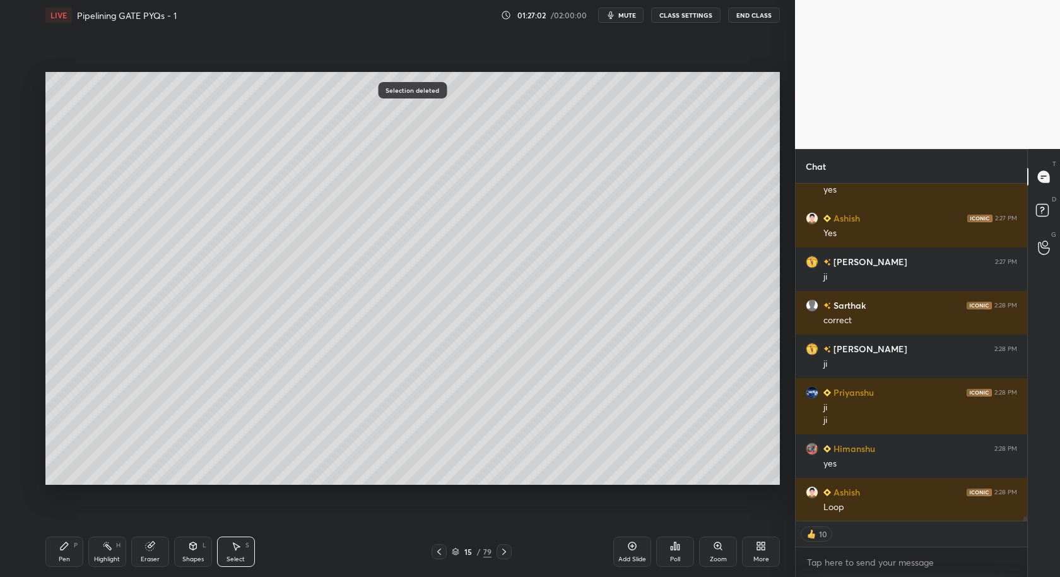
drag, startPoint x: 66, startPoint y: 546, endPoint x: 74, endPoint y: 485, distance: 61.8
click at [68, 548] on icon at bounding box center [64, 546] width 10 height 10
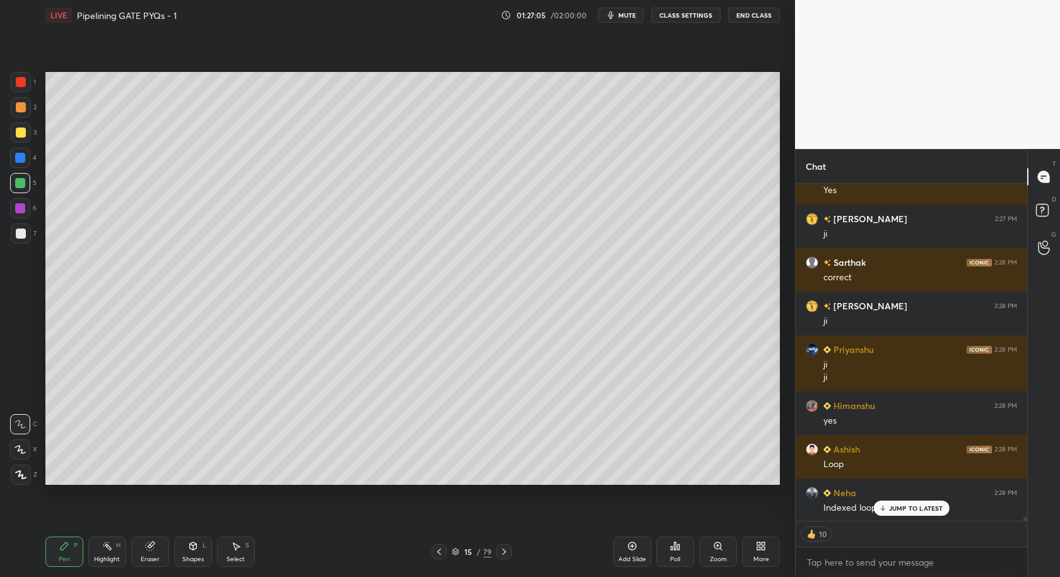
click at [21, 235] on div at bounding box center [21, 233] width 10 height 10
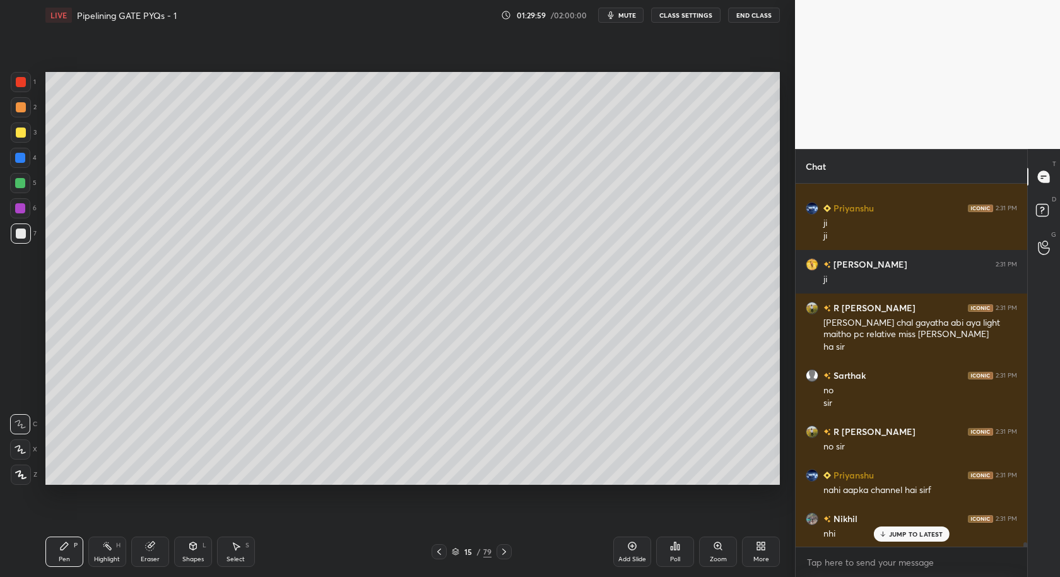
scroll to position [28524, 0]
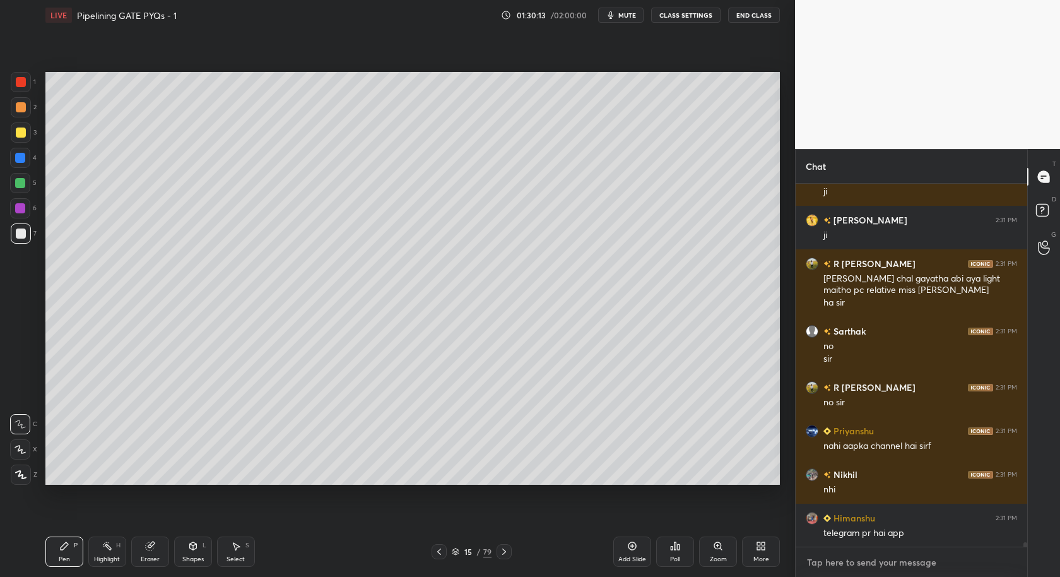
type textarea "x"
click at [822, 564] on textarea at bounding box center [911, 562] width 211 height 20
paste textarea "[URL][DOMAIN_NAME]"
type textarea "[URL][DOMAIN_NAME]"
type textarea "x"
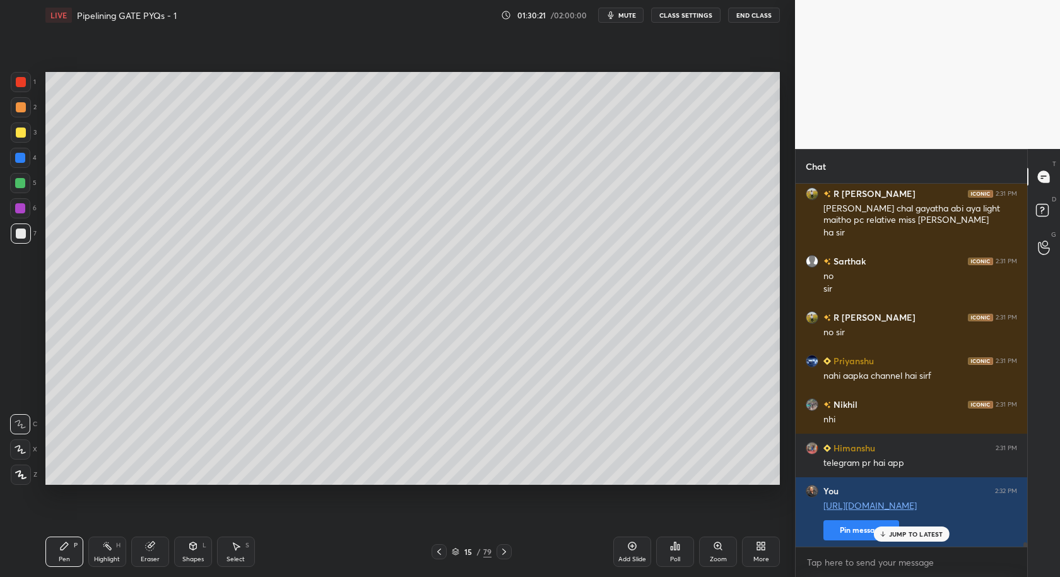
scroll to position [28638, 0]
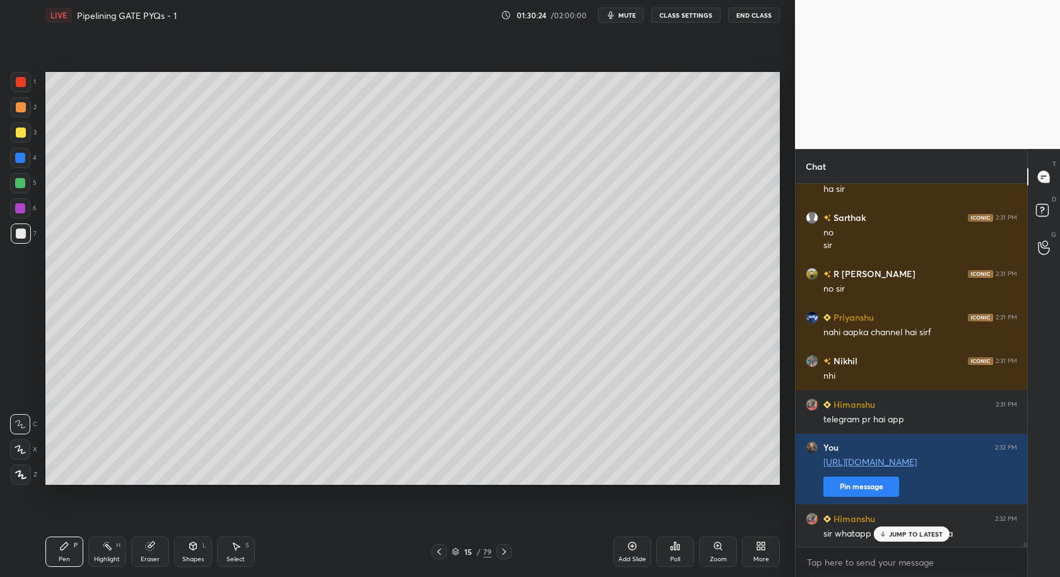
drag, startPoint x: 896, startPoint y: 533, endPoint x: 888, endPoint y: 561, distance: 29.6
click at [897, 534] on p "JUMP TO LATEST" at bounding box center [916, 534] width 54 height 8
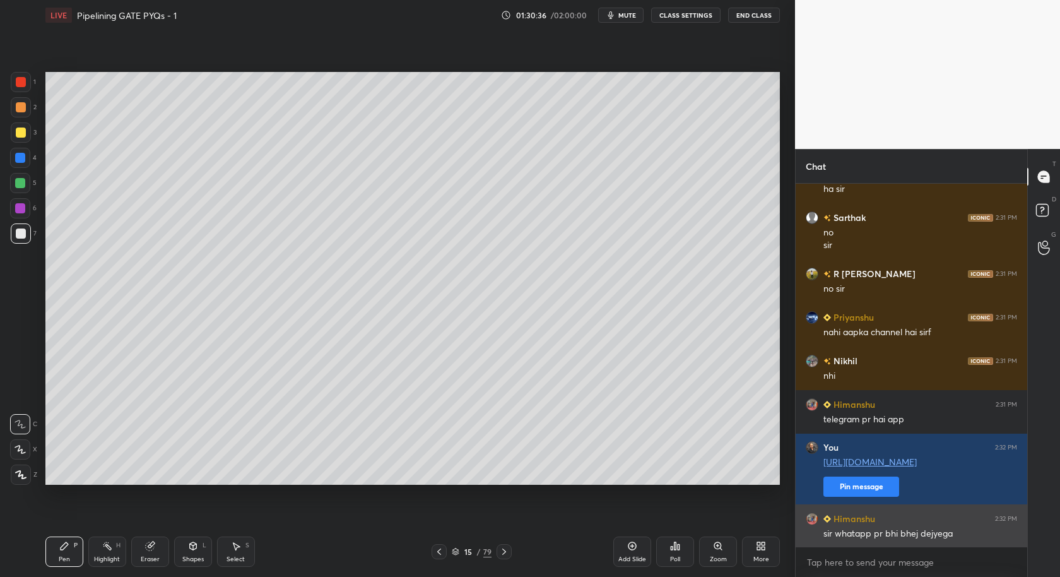
scroll to position [28650, 0]
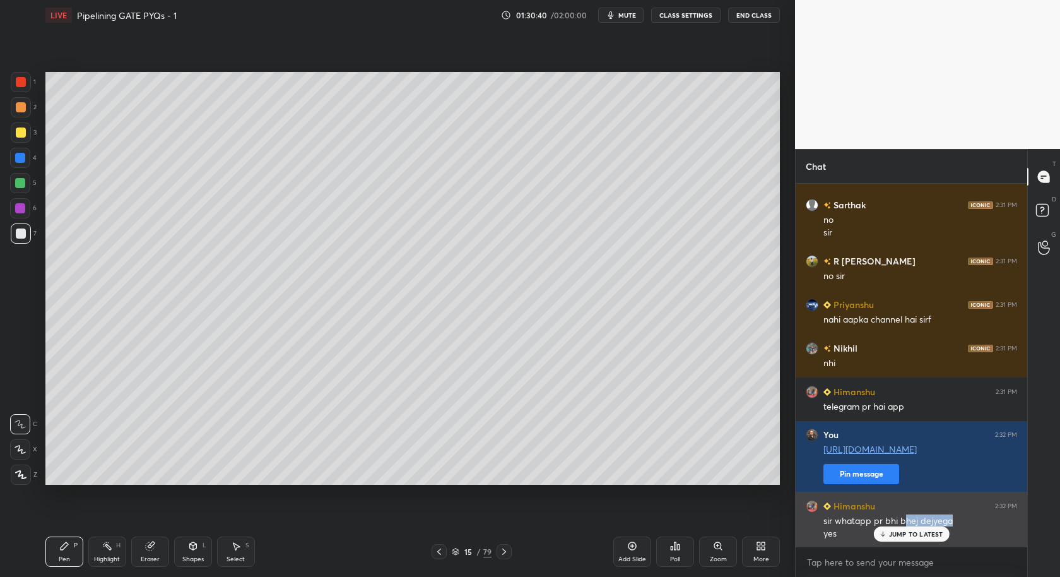
click at [909, 526] on div "sir whatapp pr bhi bhej dejyega" at bounding box center [920, 521] width 194 height 13
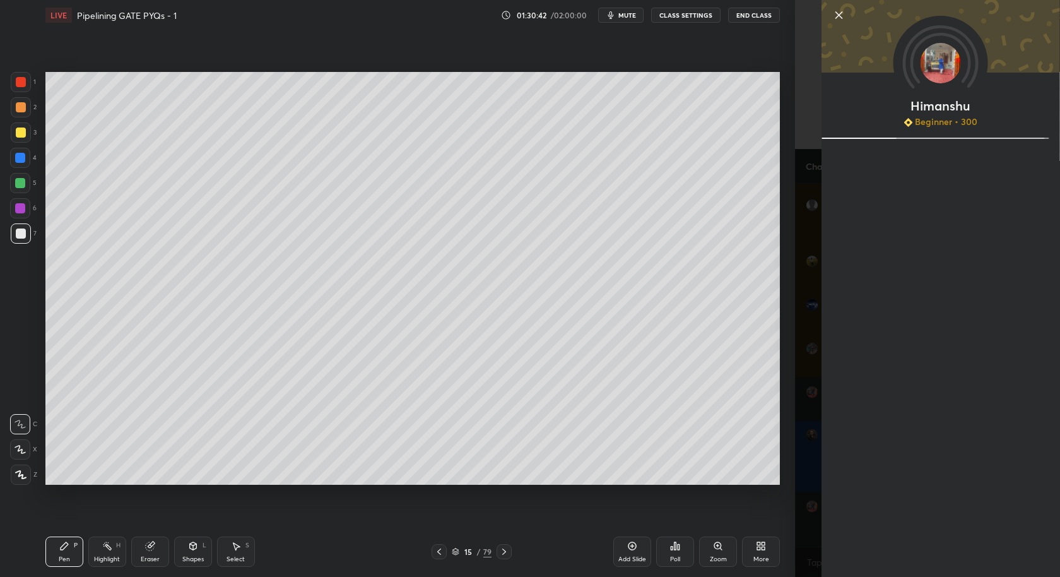
drag, startPoint x: 837, startPoint y: 11, endPoint x: 829, endPoint y: 56, distance: 44.9
click at [837, 11] on icon at bounding box center [839, 15] width 15 height 15
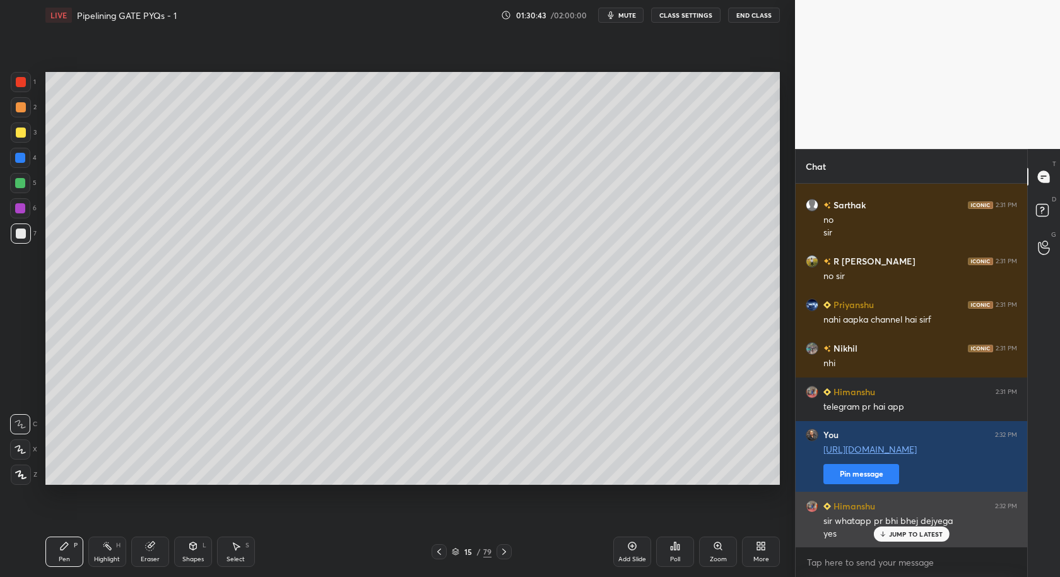
click at [917, 533] on p "JUMP TO LATEST" at bounding box center [916, 534] width 54 height 8
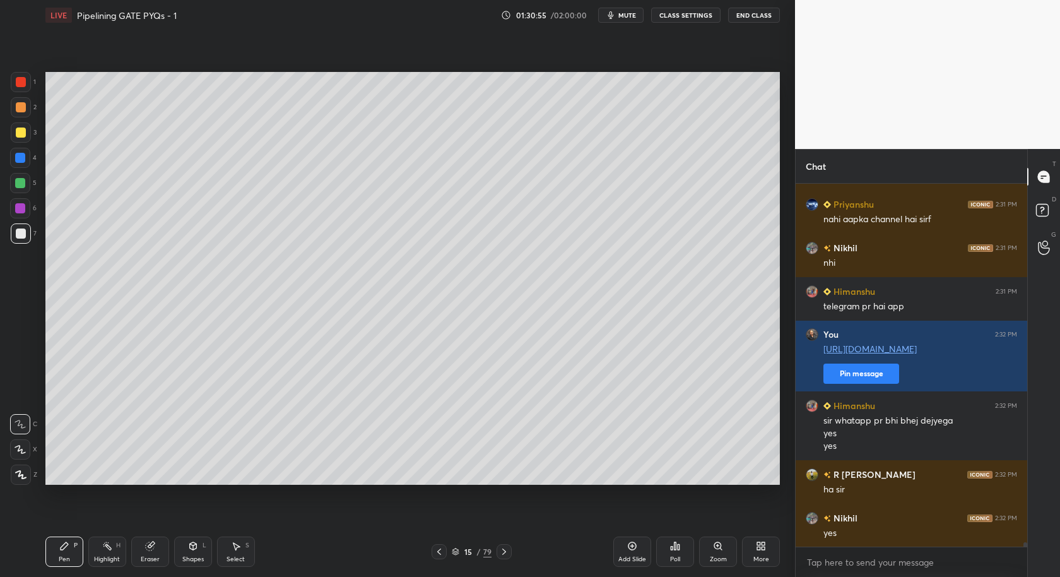
scroll to position [28793, 0]
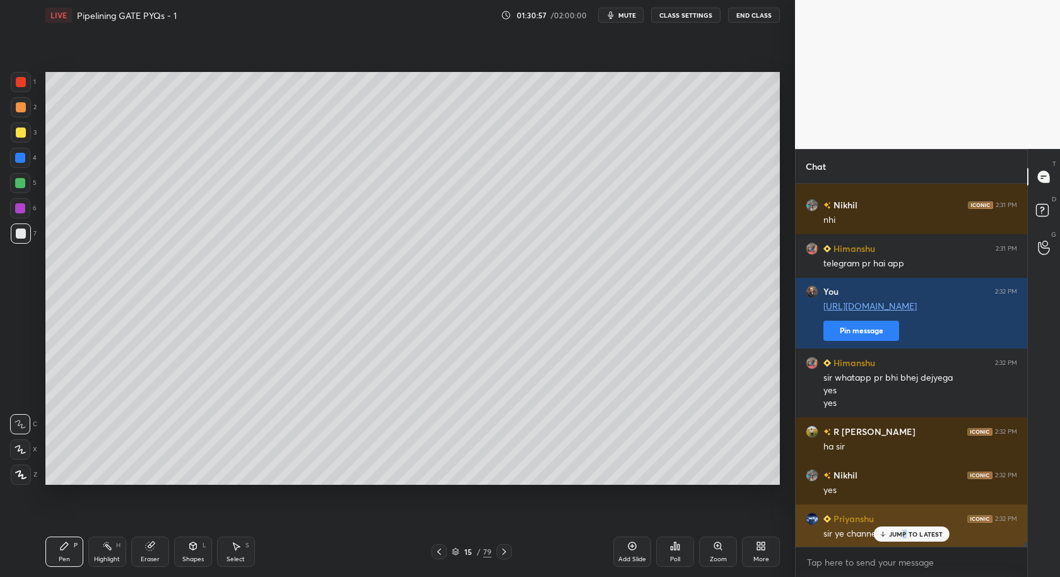
drag, startPoint x: 904, startPoint y: 531, endPoint x: 907, endPoint y: 545, distance: 14.1
click at [905, 533] on p "JUMP TO LATEST" at bounding box center [916, 534] width 54 height 8
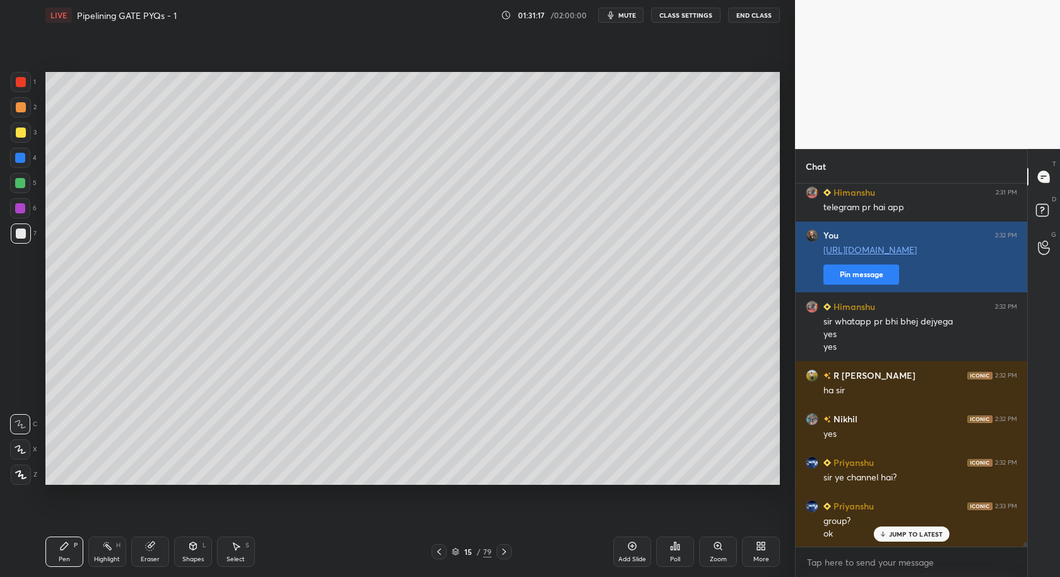
scroll to position [28893, 0]
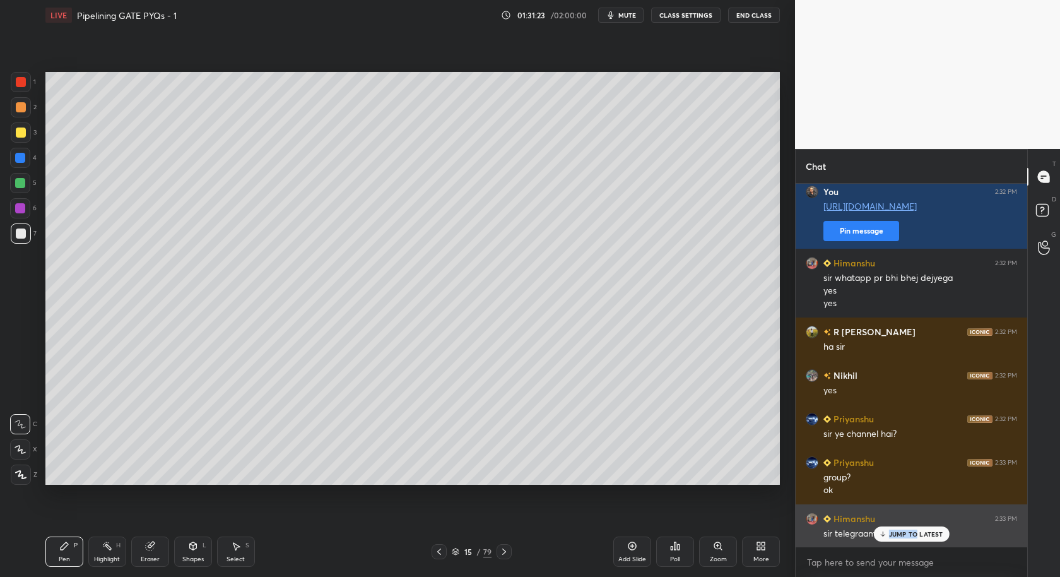
click at [917, 530] on div "JUMP TO LATEST" at bounding box center [911, 533] width 76 height 15
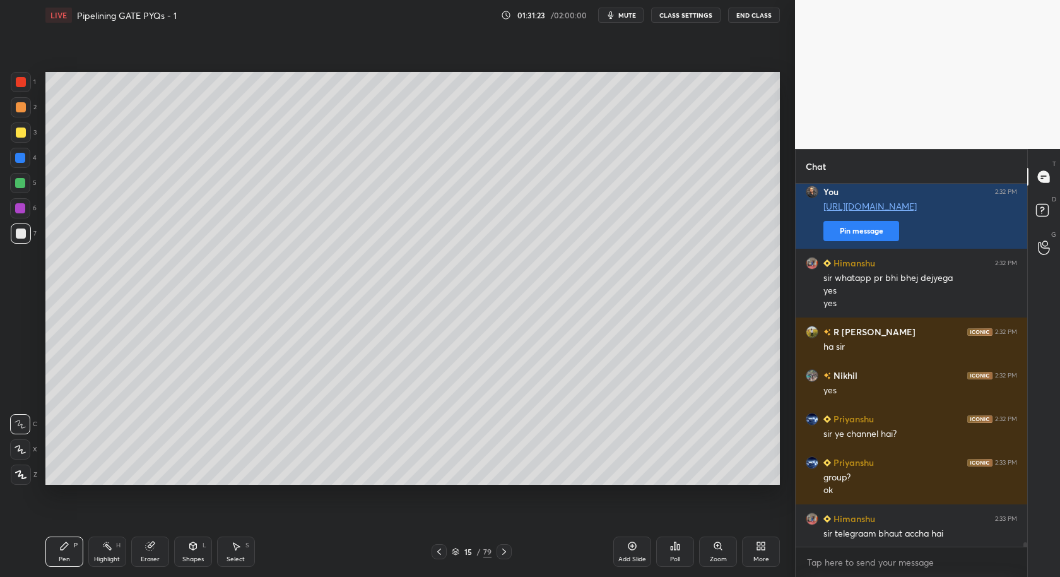
scroll to position [28906, 0]
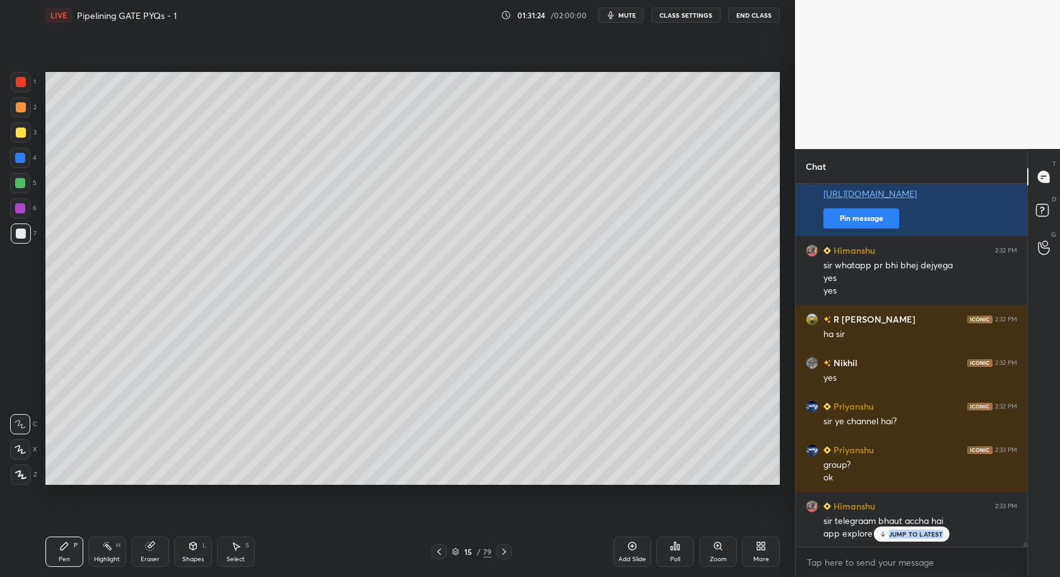
drag, startPoint x: 925, startPoint y: 545, endPoint x: 926, endPoint y: 560, distance: 15.2
click at [926, 548] on div "Enable hand raising Enable raise hand to speak to learners. Once enabled, chat …" at bounding box center [912, 561] width 232 height 30
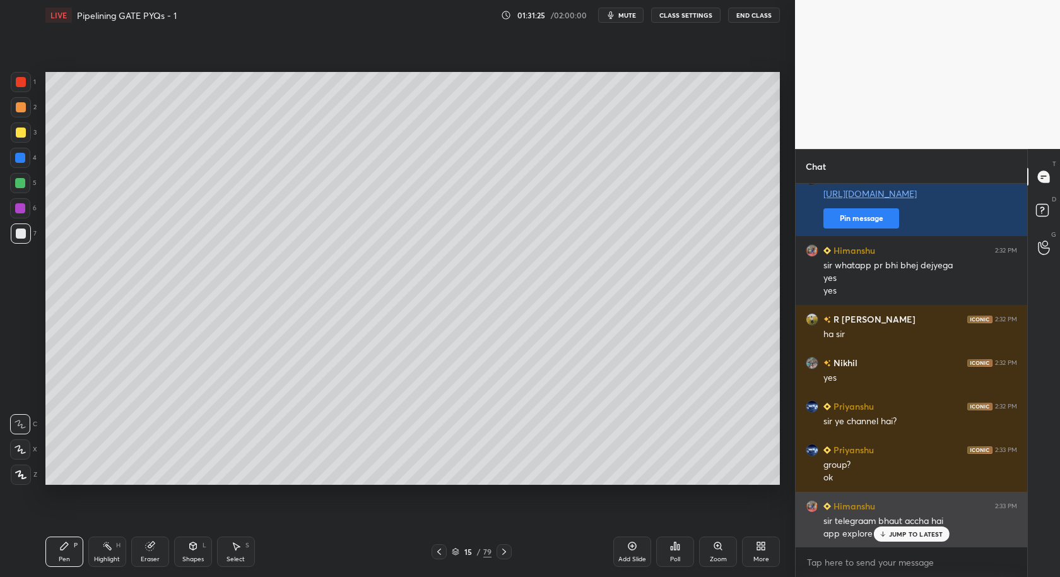
click at [926, 536] on p "JUMP TO LATEST" at bounding box center [916, 534] width 54 height 8
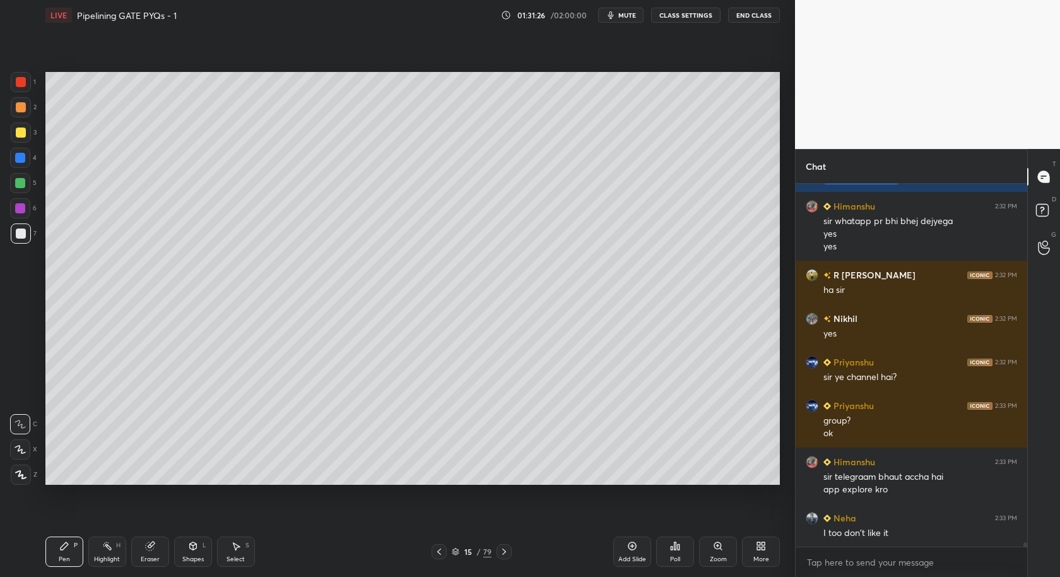
scroll to position [29036, 0]
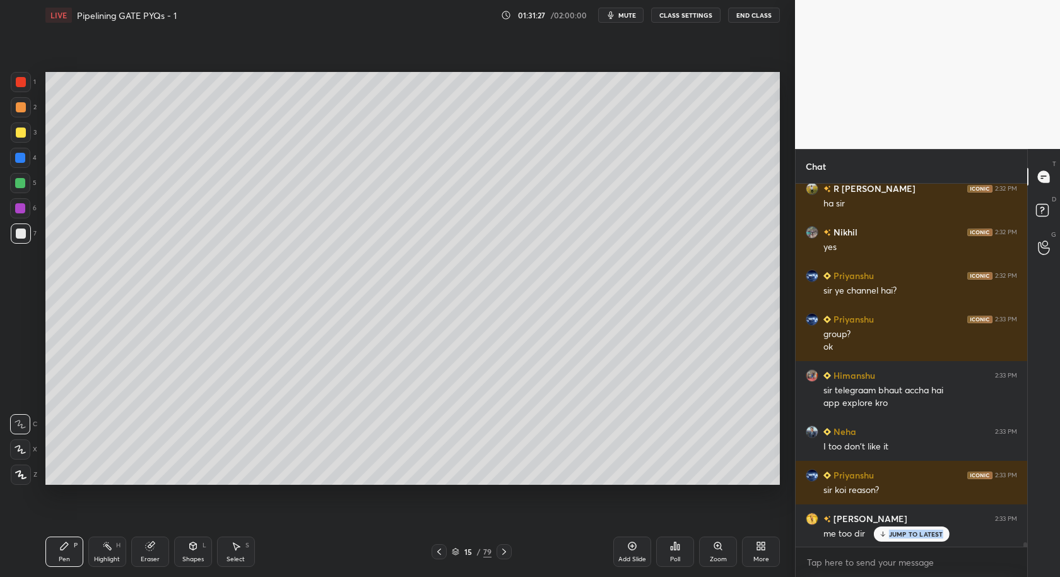
click at [924, 541] on div "Baba 2:33 PM me too dir" at bounding box center [912, 526] width 232 height 44
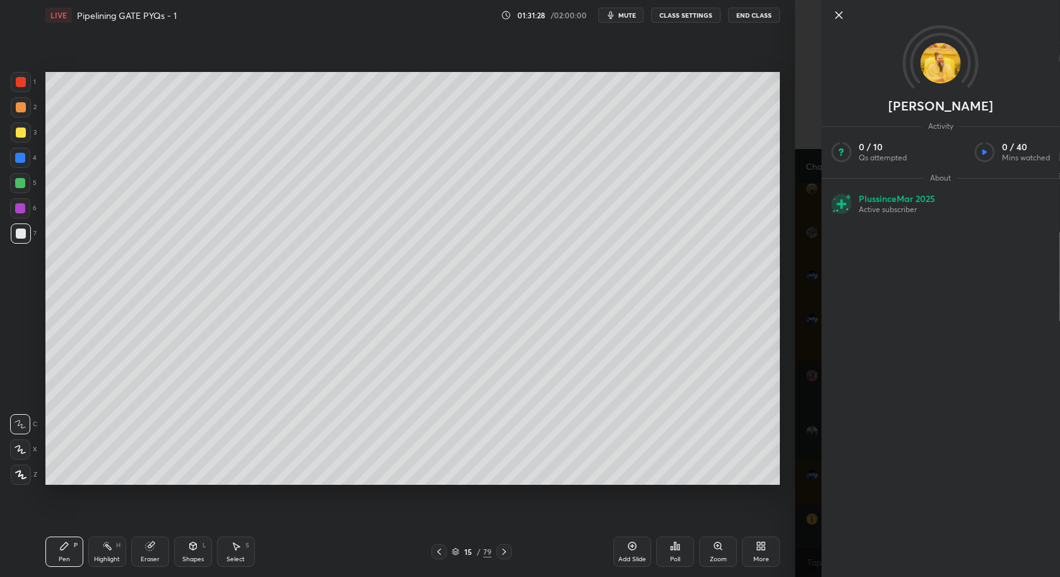
scroll to position [29080, 0]
drag, startPoint x: 837, startPoint y: 13, endPoint x: 830, endPoint y: 48, distance: 36.0
click at [836, 15] on icon at bounding box center [839, 15] width 15 height 15
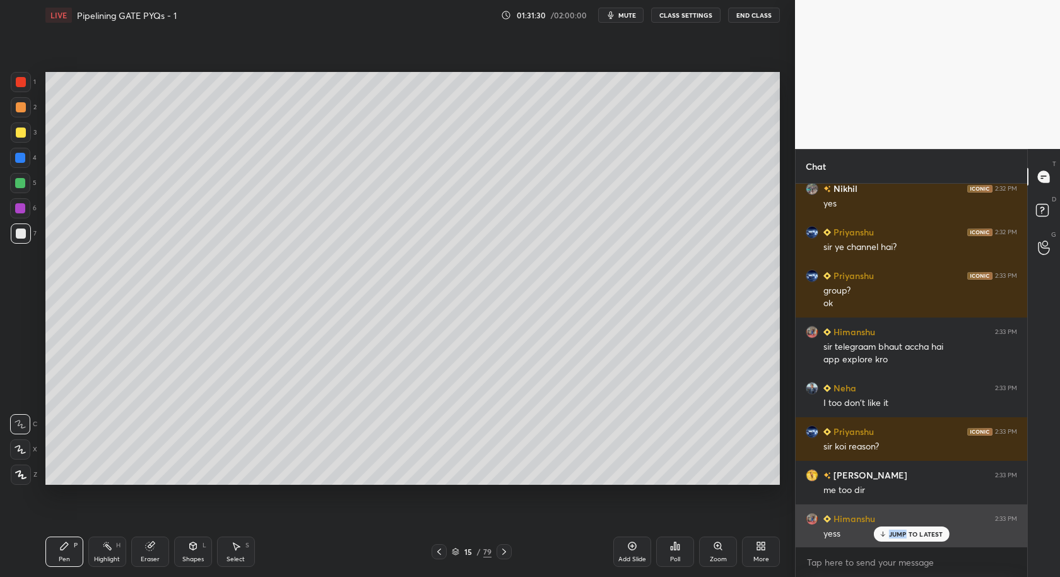
click at [906, 531] on div "JUMP TO LATEST" at bounding box center [911, 533] width 76 height 15
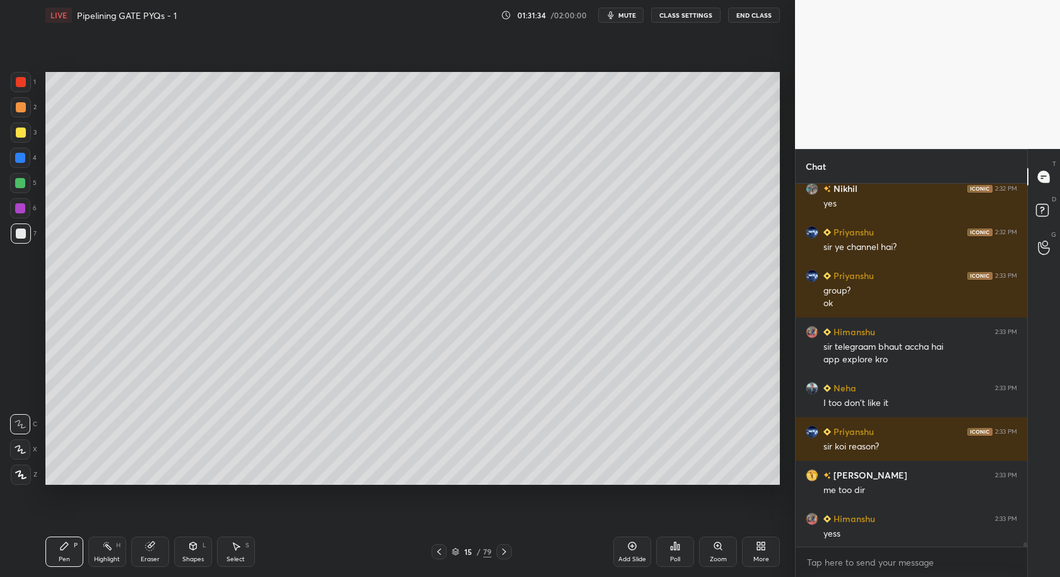
scroll to position [29123, 0]
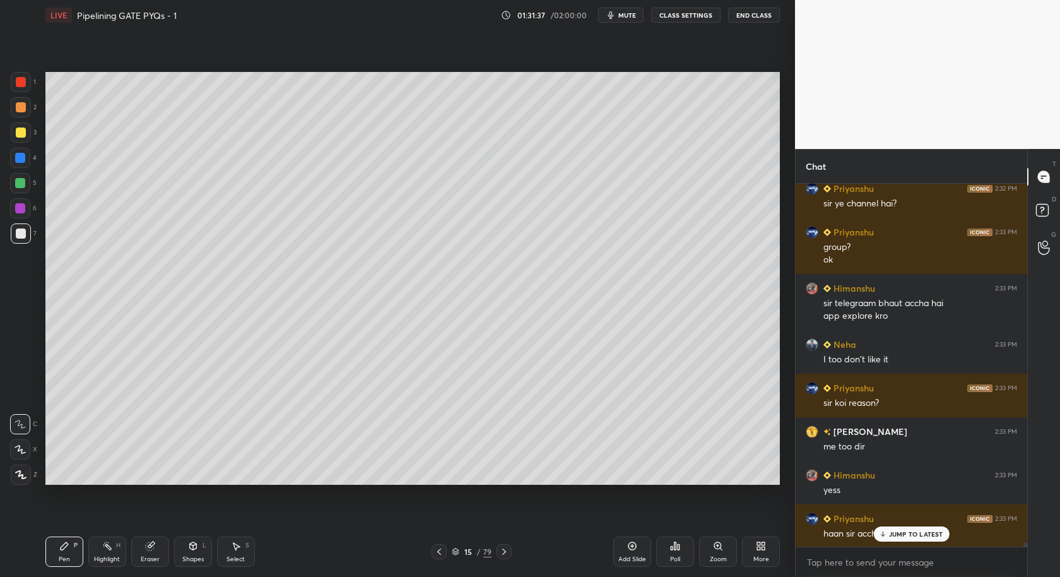
click at [893, 534] on p "JUMP TO LATEST" at bounding box center [916, 534] width 54 height 8
drag, startPoint x: 502, startPoint y: 550, endPoint x: 511, endPoint y: 551, distance: 8.9
click at [504, 550] on icon at bounding box center [504, 551] width 10 height 10
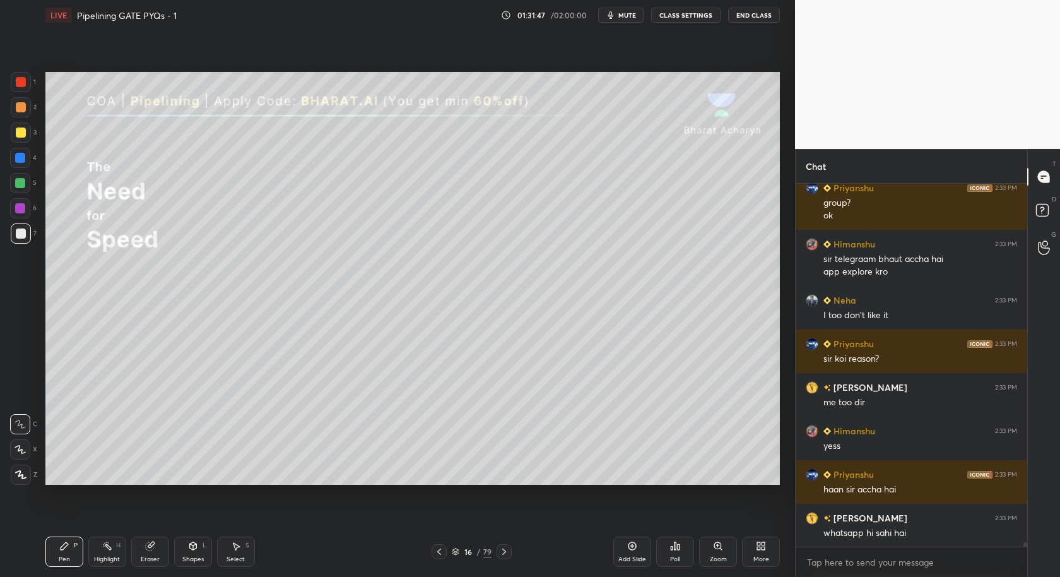
drag, startPoint x: 440, startPoint y: 551, endPoint x: 490, endPoint y: 558, distance: 50.9
click at [444, 549] on div at bounding box center [439, 551] width 15 height 15
click at [631, 541] on div "Add Slide" at bounding box center [632, 551] width 38 height 30
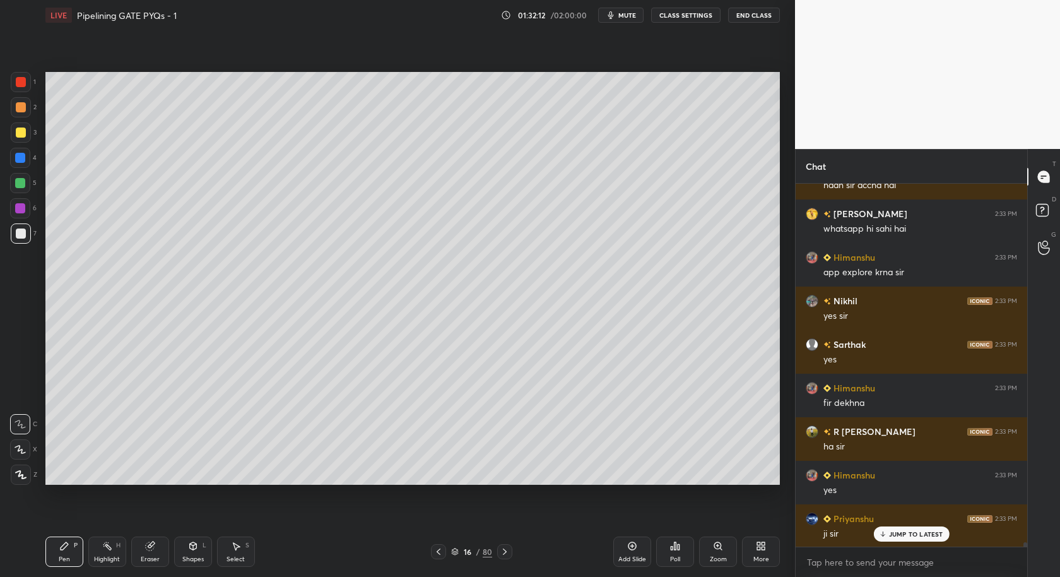
scroll to position [29515, 0]
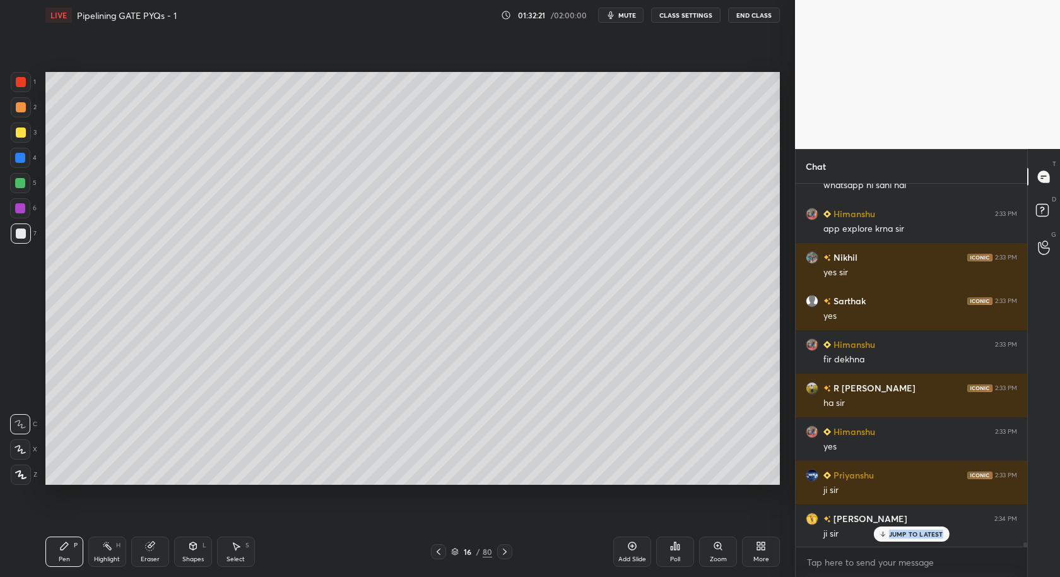
click at [924, 541] on div "R [PERSON_NAME] 2:32 PM ha [PERSON_NAME] 2:32 PM yes [PERSON_NAME] 2:32 PM sir …" at bounding box center [912, 365] width 232 height 363
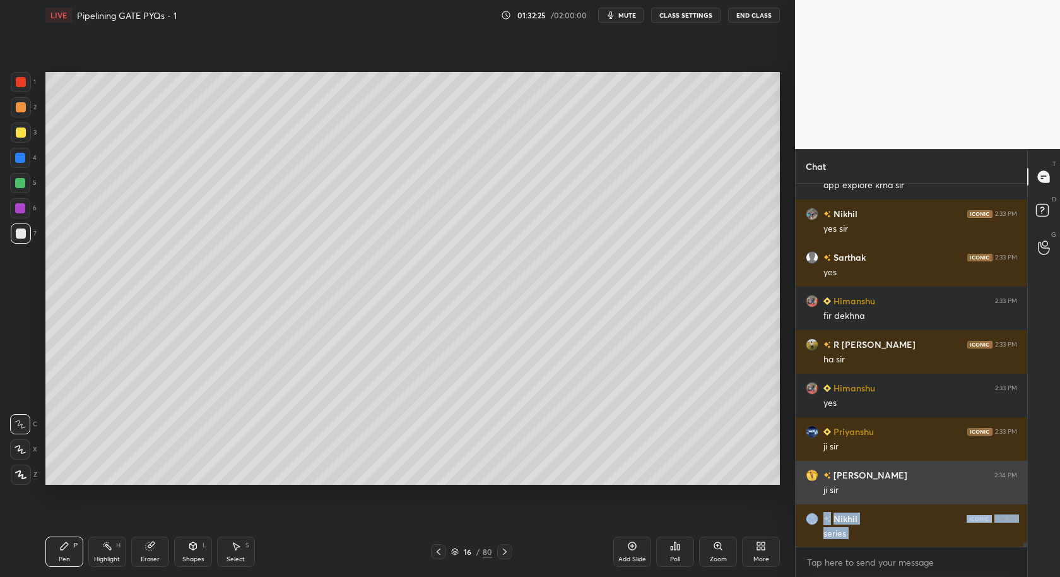
scroll to position [29603, 0]
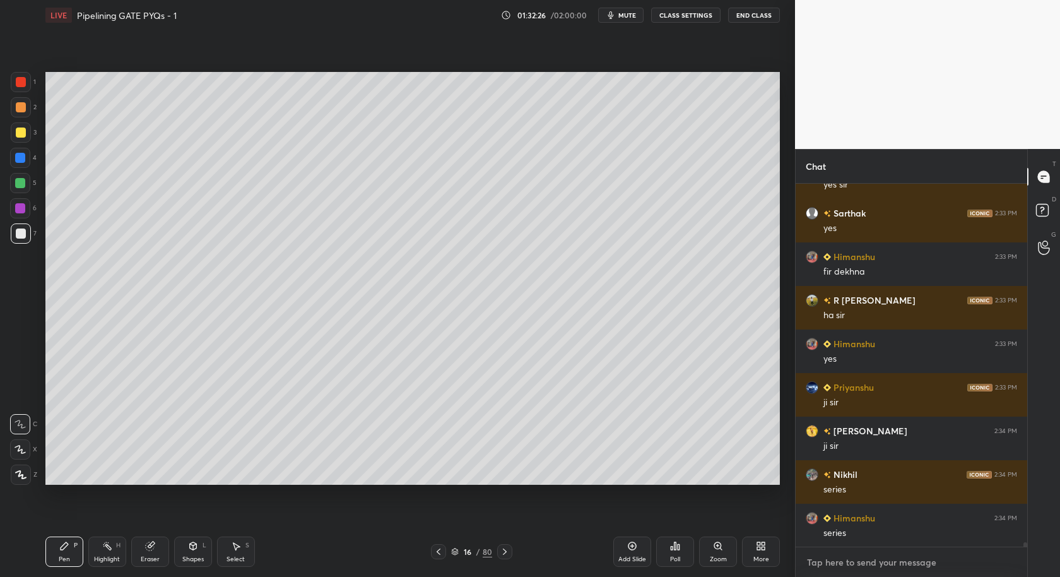
click at [886, 562] on textarea at bounding box center [911, 562] width 211 height 20
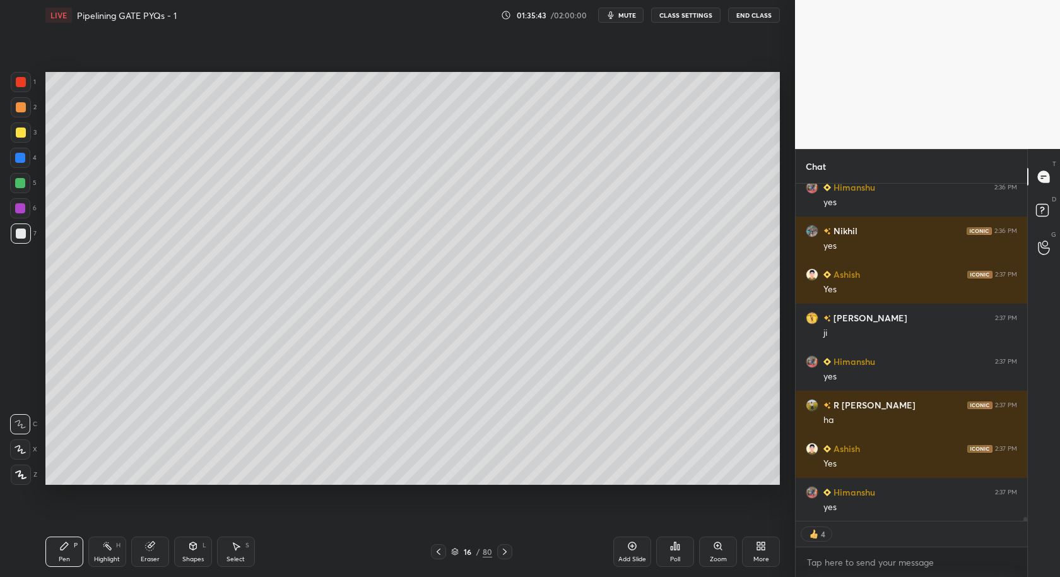
scroll to position [30655, 0]
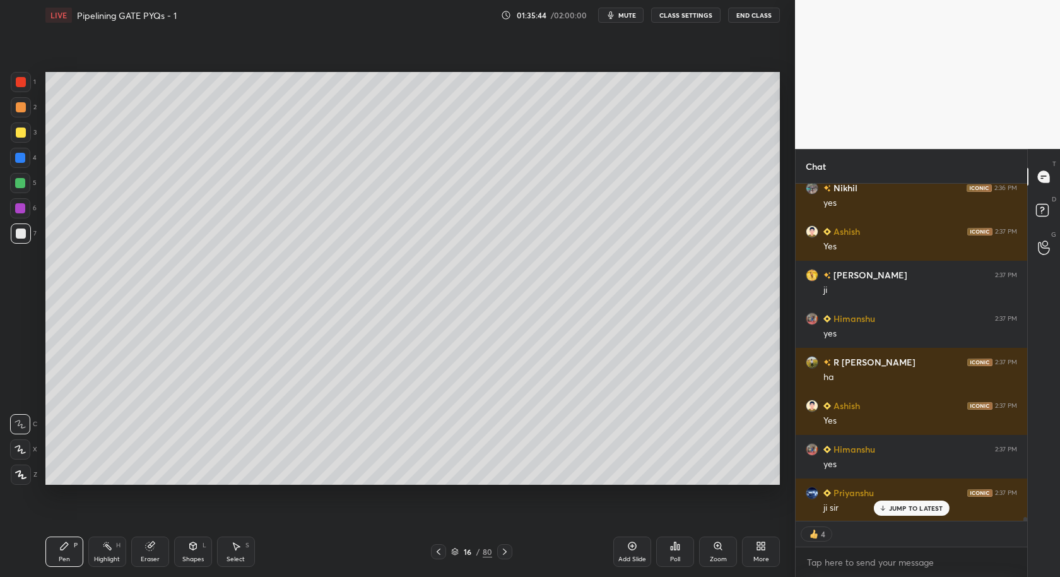
drag, startPoint x: 630, startPoint y: 551, endPoint x: 604, endPoint y: 546, distance: 26.5
click at [629, 552] on div "Add Slide" at bounding box center [632, 551] width 38 height 30
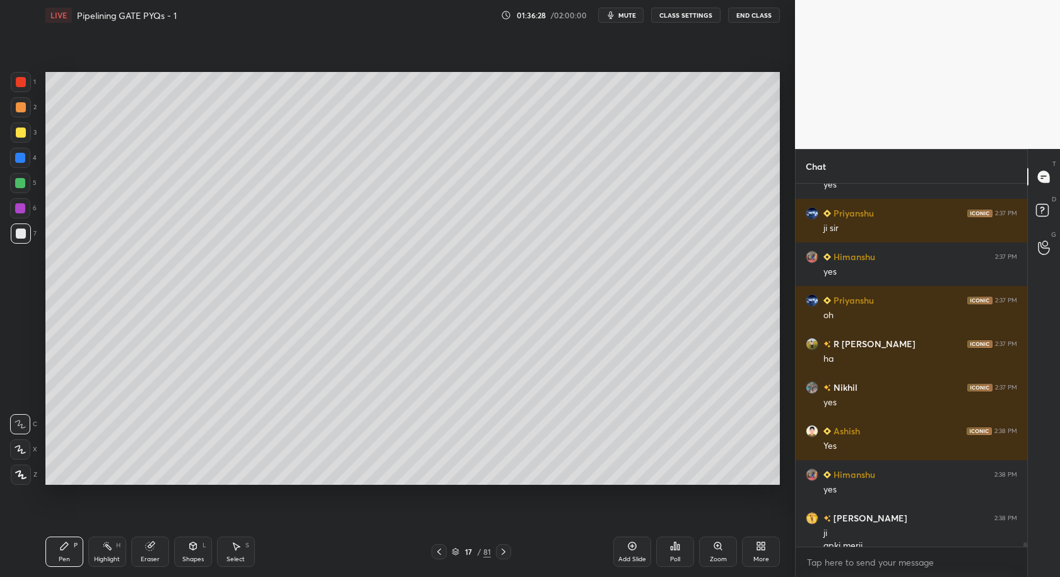
scroll to position [30947, 0]
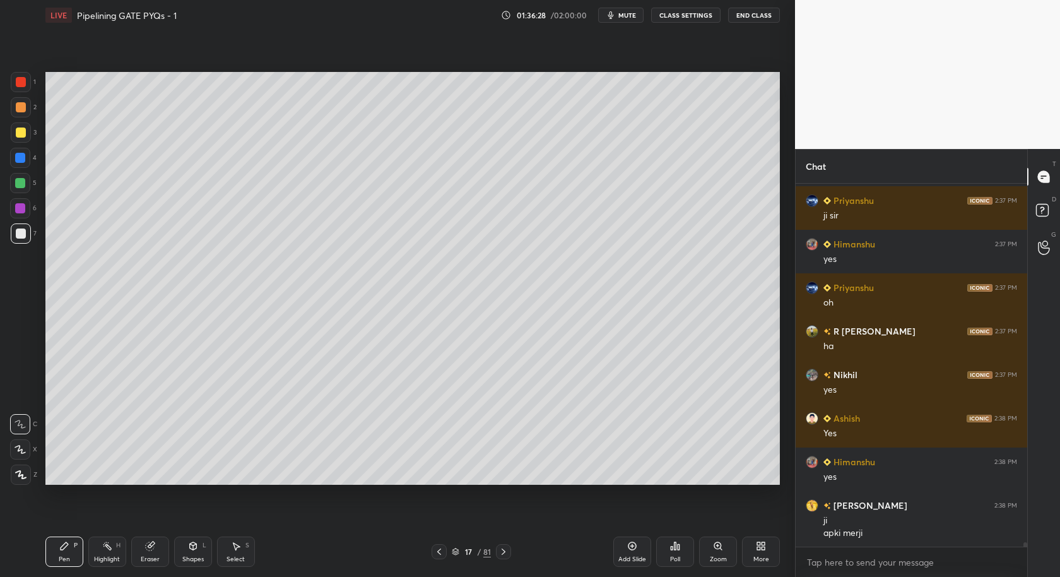
drag, startPoint x: 232, startPoint y: 550, endPoint x: 237, endPoint y: 545, distance: 7.6
click at [232, 550] on icon at bounding box center [236, 546] width 10 height 10
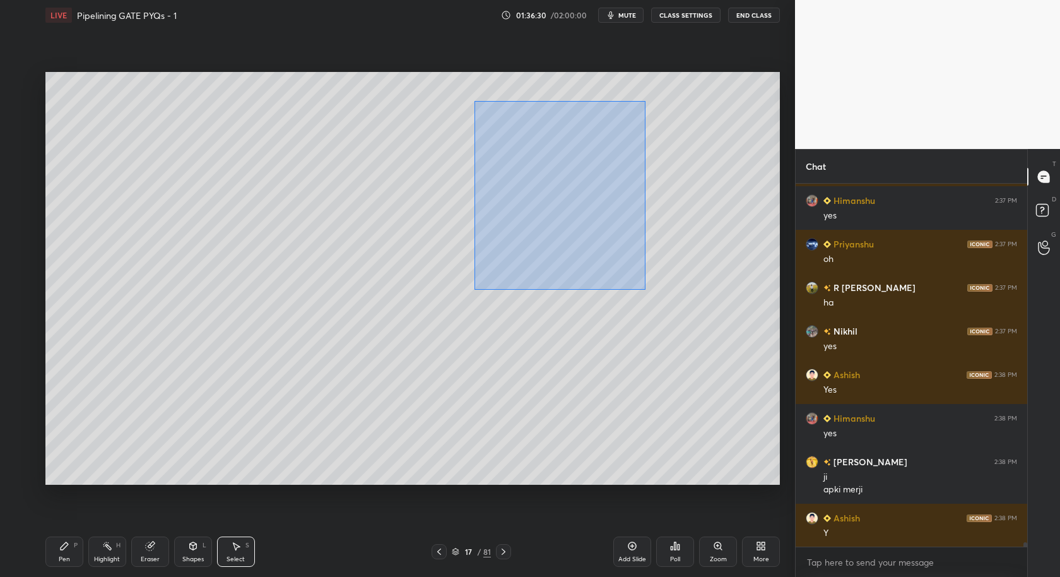
drag, startPoint x: 514, startPoint y: 200, endPoint x: 770, endPoint y: 298, distance: 273.6
click at [772, 298] on div "0 ° Undo Copy Duplicate Duplicate to new slide Delete" at bounding box center [412, 278] width 734 height 413
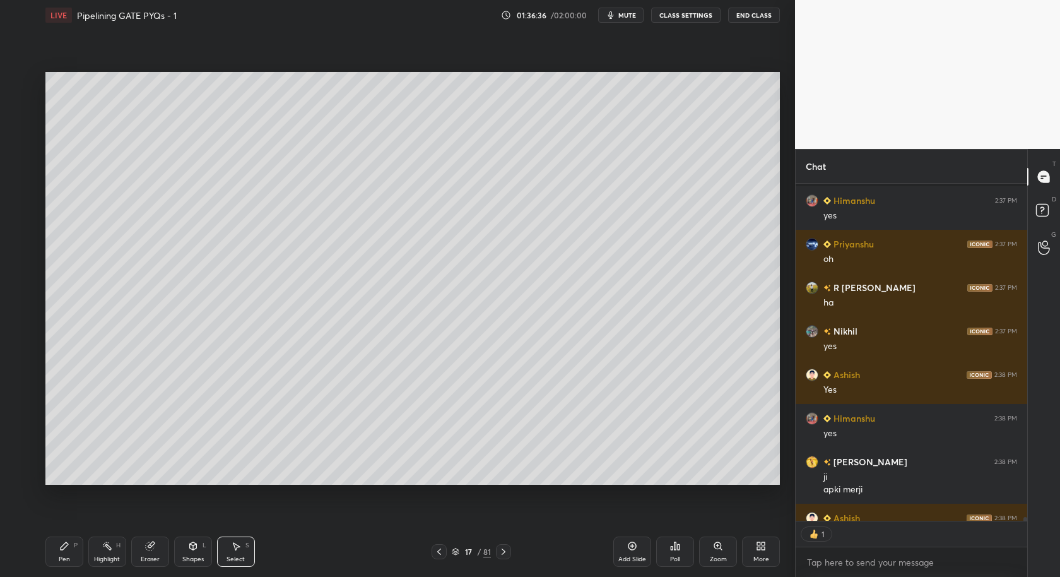
scroll to position [31060, 0]
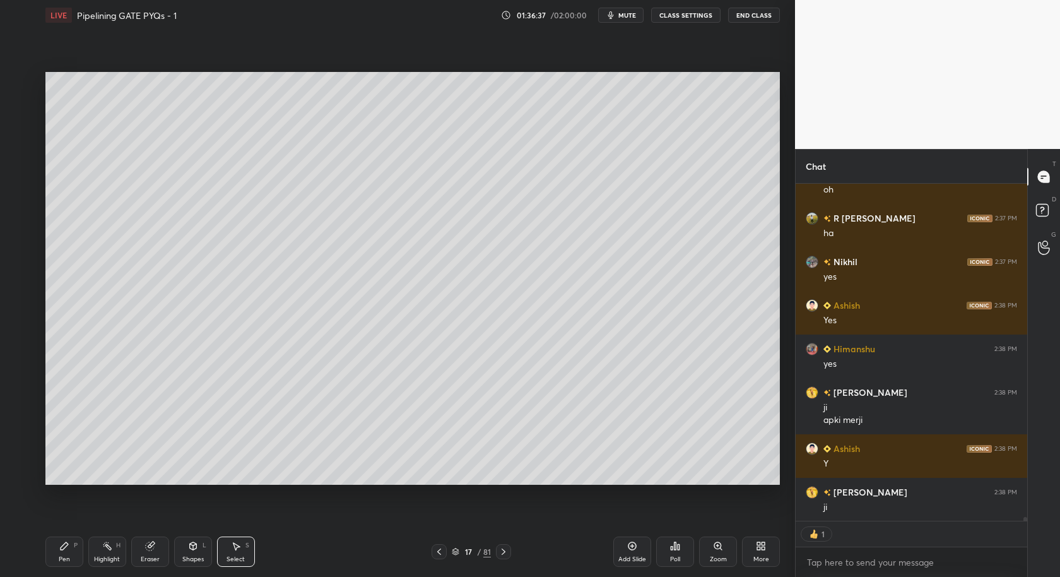
drag, startPoint x: 64, startPoint y: 559, endPoint x: 80, endPoint y: 525, distance: 37.5
click at [68, 551] on div "Pen P" at bounding box center [64, 551] width 38 height 30
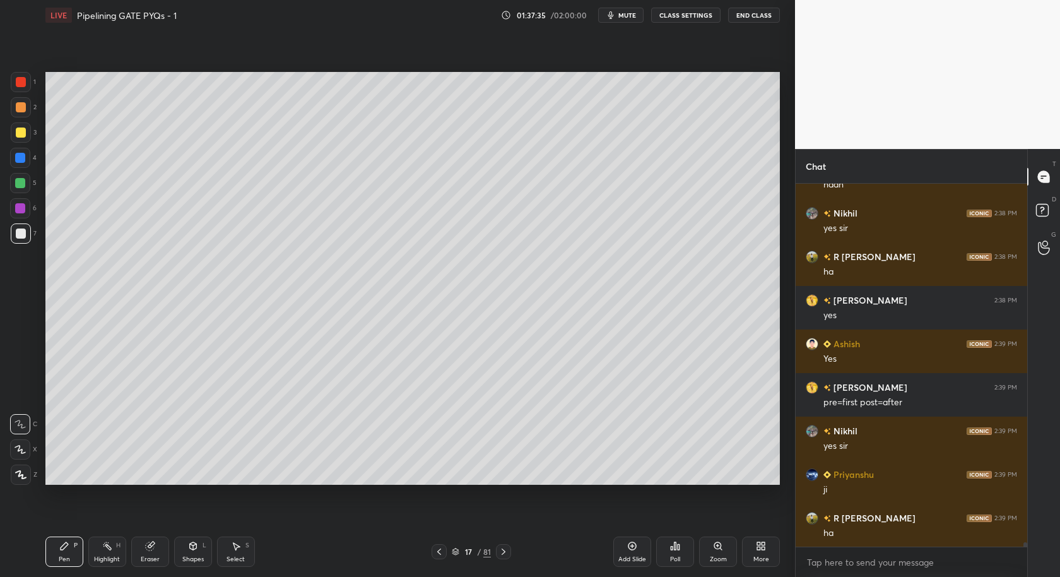
scroll to position [31512, 0]
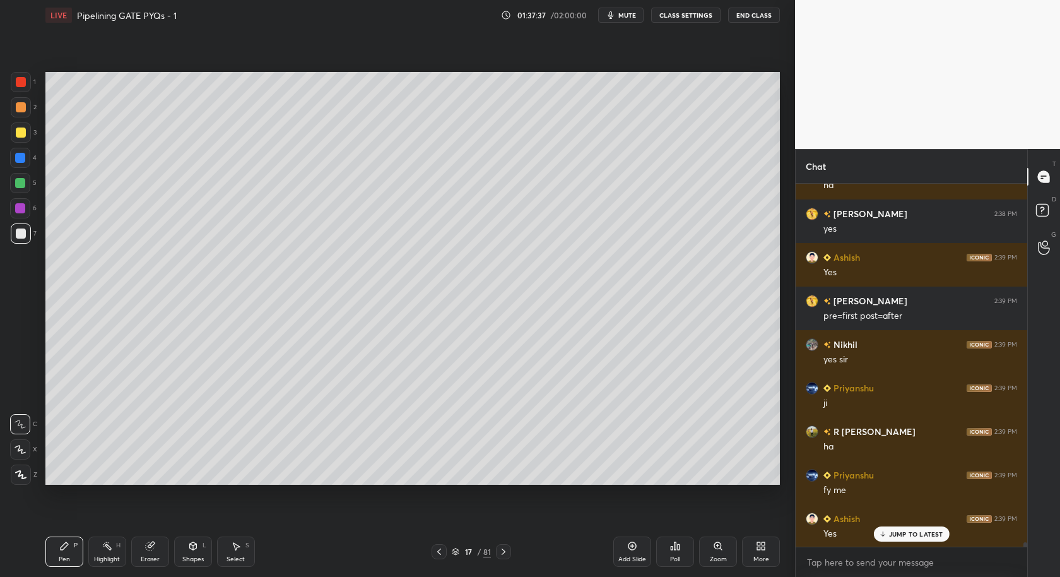
click at [642, 546] on div "Add Slide" at bounding box center [632, 551] width 38 height 30
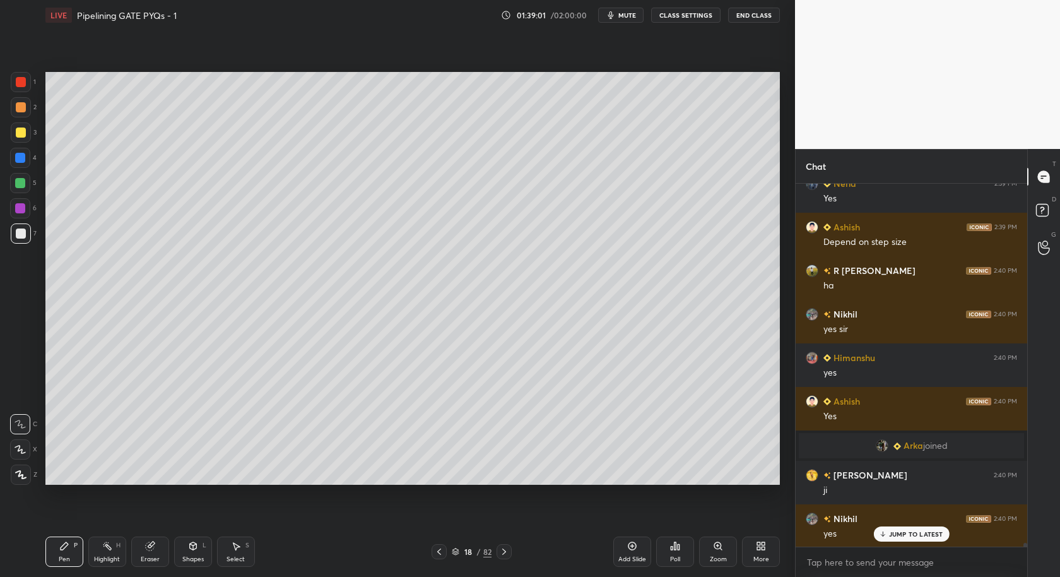
scroll to position [31934, 0]
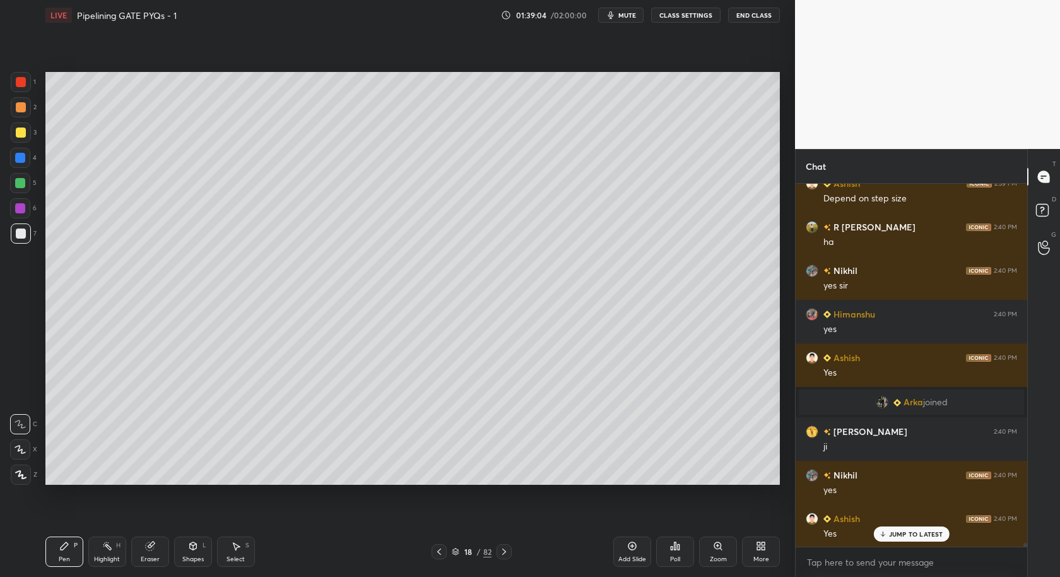
click at [25, 235] on div at bounding box center [21, 233] width 20 height 20
click at [27, 235] on div at bounding box center [21, 233] width 20 height 20
click at [27, 238] on div at bounding box center [21, 233] width 20 height 20
click at [26, 239] on div at bounding box center [21, 233] width 20 height 20
click at [28, 239] on div at bounding box center [21, 233] width 20 height 20
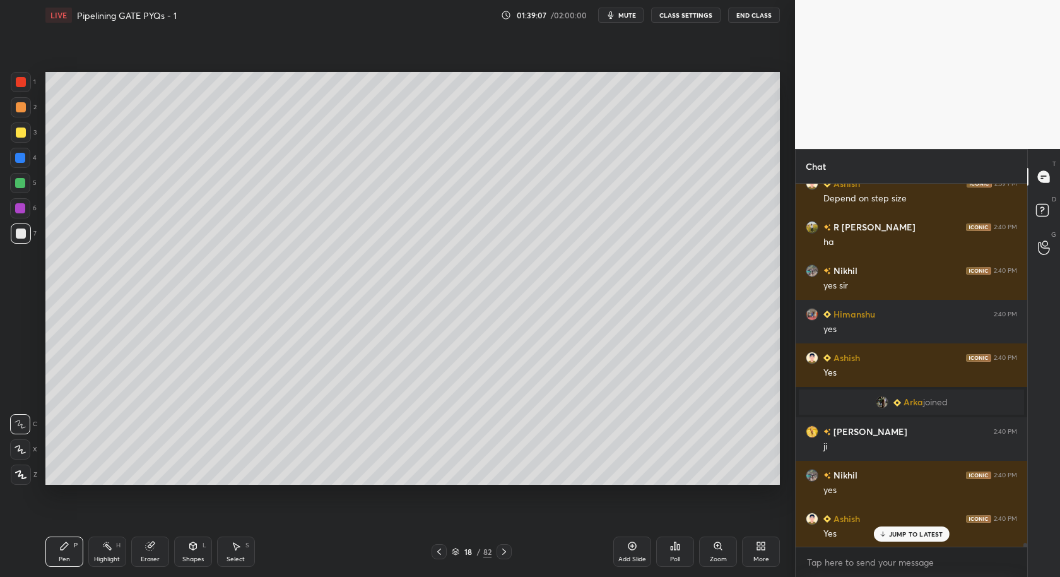
click at [27, 239] on div at bounding box center [21, 233] width 20 height 20
click at [28, 238] on div at bounding box center [21, 233] width 20 height 20
click at [27, 241] on div at bounding box center [21, 233] width 20 height 20
click at [28, 239] on div at bounding box center [21, 233] width 20 height 20
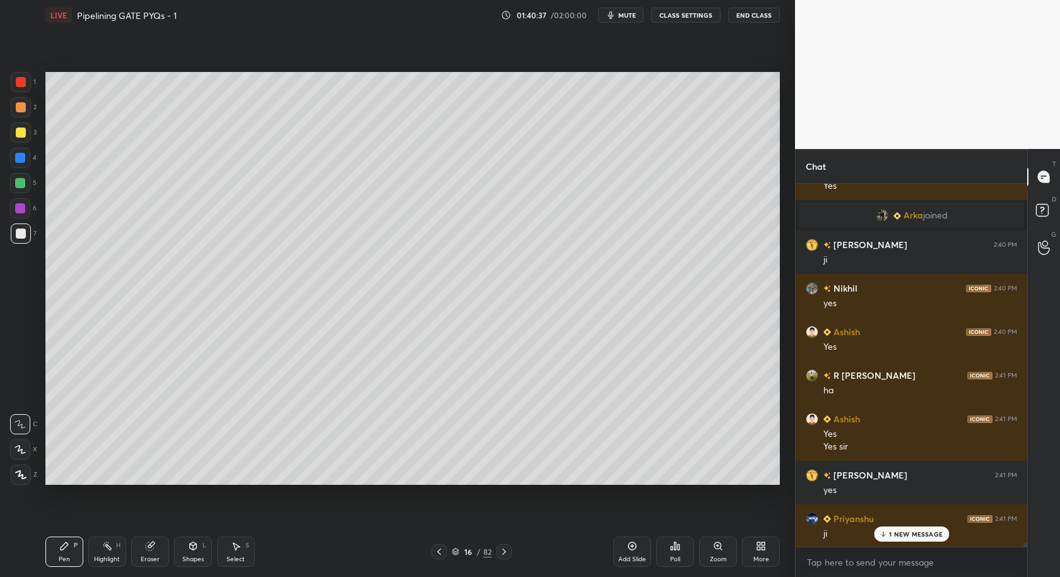
scroll to position [32165, 0]
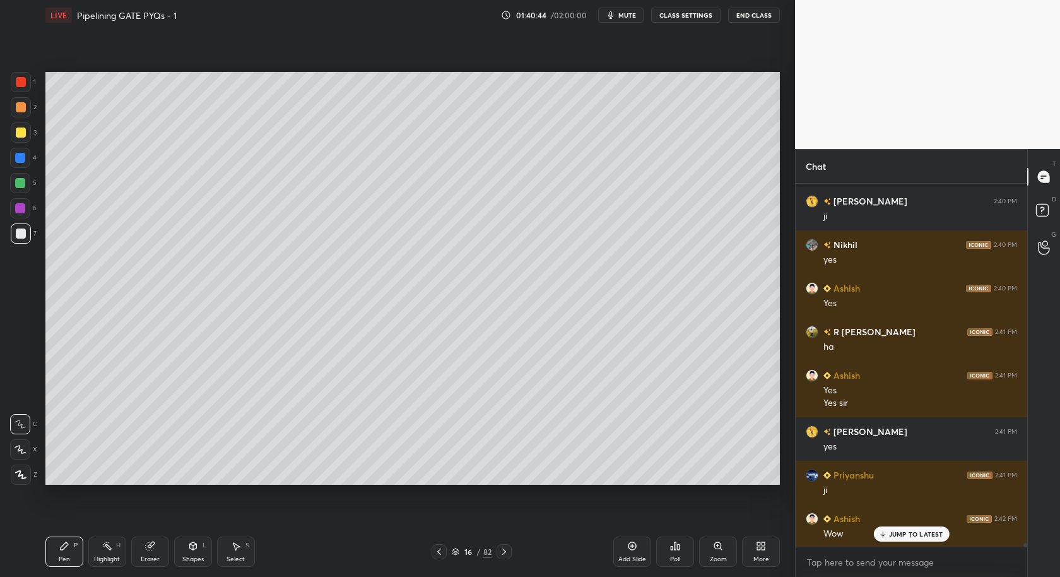
click at [432, 558] on div at bounding box center [439, 551] width 15 height 15
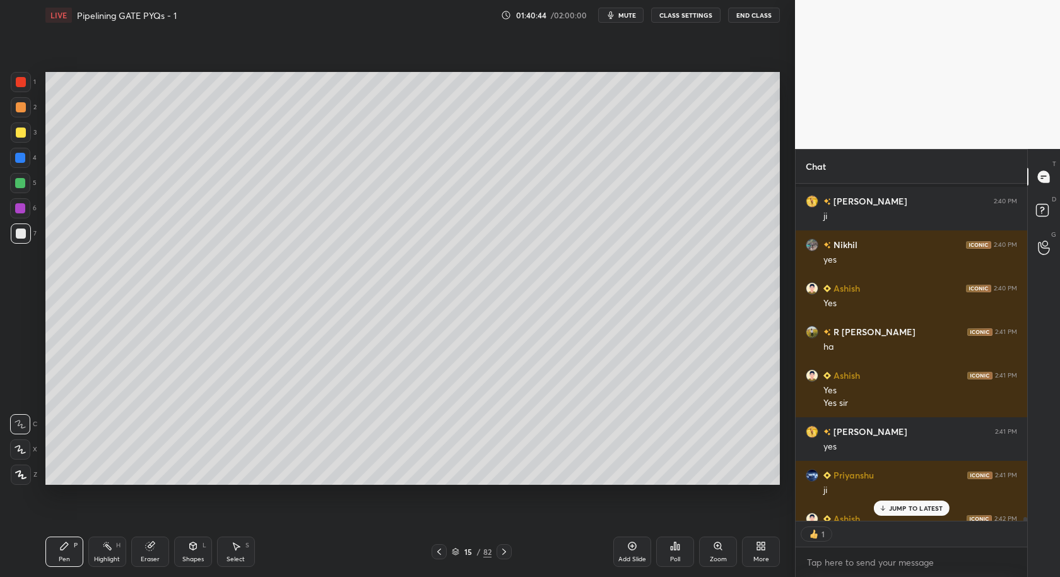
scroll to position [4, 4]
click at [434, 555] on icon at bounding box center [439, 551] width 10 height 10
click at [439, 554] on icon at bounding box center [439, 551] width 10 height 10
click at [437, 545] on div at bounding box center [439, 551] width 15 height 15
click at [437, 554] on icon at bounding box center [439, 551] width 10 height 10
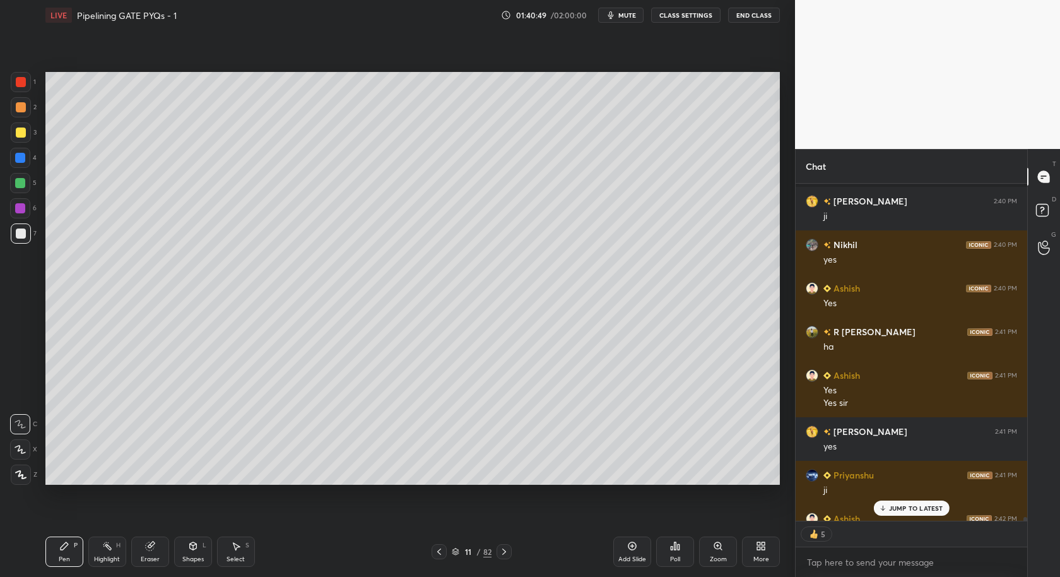
click at [438, 555] on icon at bounding box center [439, 551] width 10 height 10
click at [438, 554] on icon at bounding box center [439, 551] width 10 height 10
click at [438, 555] on icon at bounding box center [439, 551] width 10 height 10
click at [436, 555] on icon at bounding box center [439, 551] width 10 height 10
click at [439, 551] on icon at bounding box center [439, 551] width 10 height 10
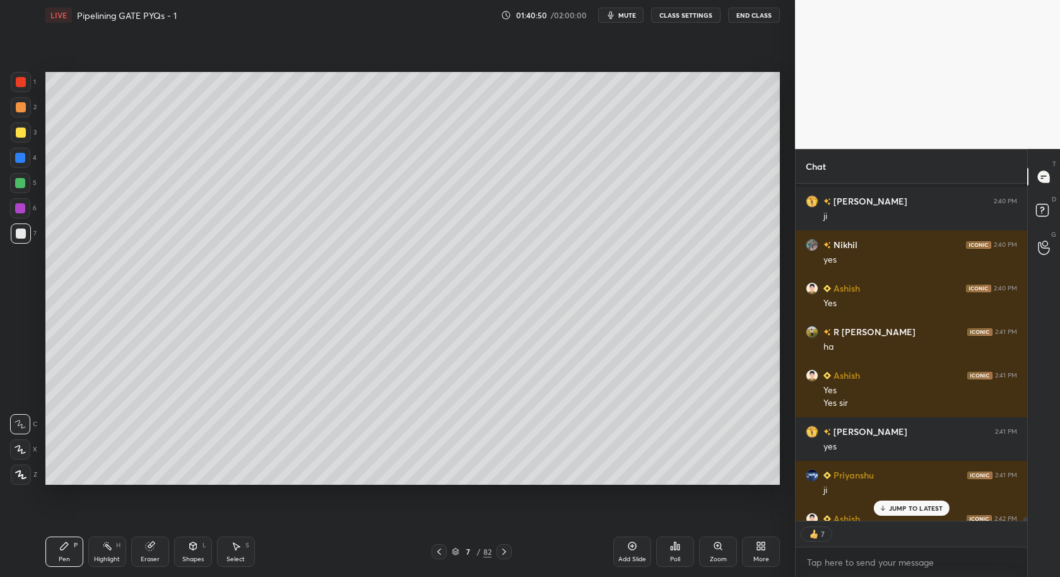
click at [439, 550] on icon at bounding box center [439, 551] width 10 height 10
click at [439, 551] on icon at bounding box center [439, 551] width 10 height 10
click at [439, 549] on icon at bounding box center [439, 551] width 10 height 10
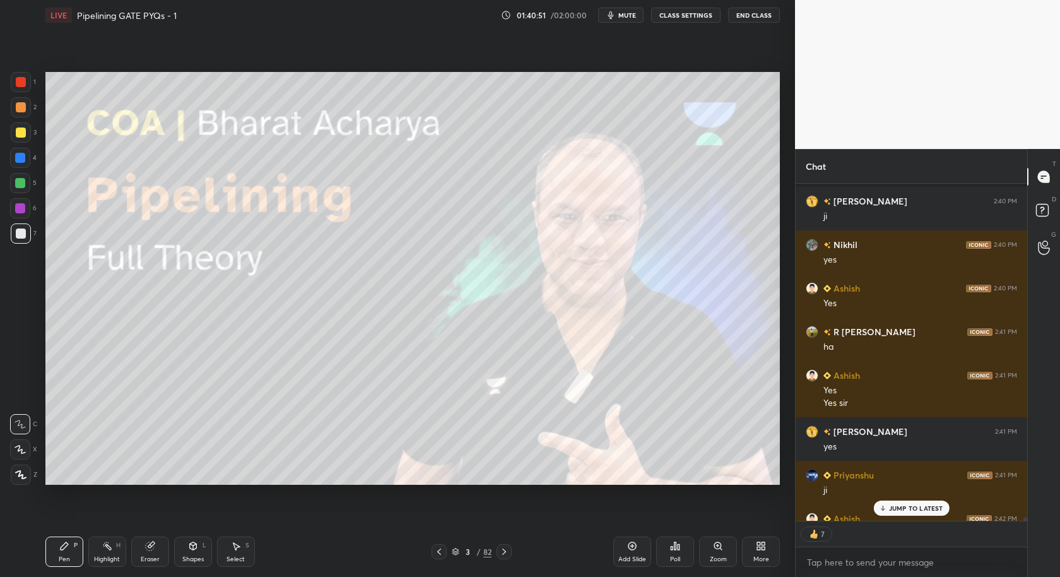
click at [439, 550] on icon at bounding box center [439, 551] width 10 height 10
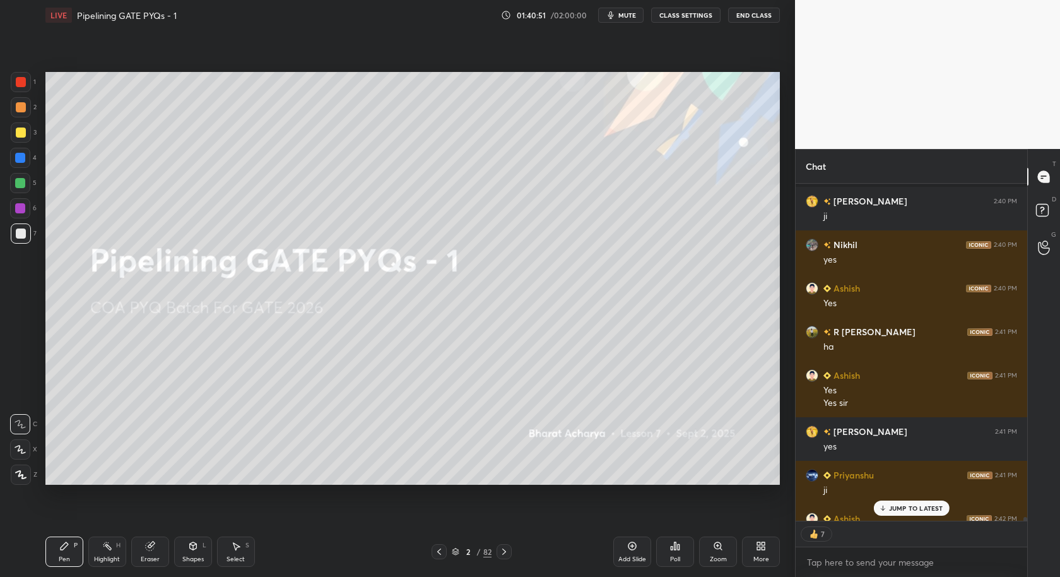
click at [499, 553] on icon at bounding box center [504, 551] width 10 height 10
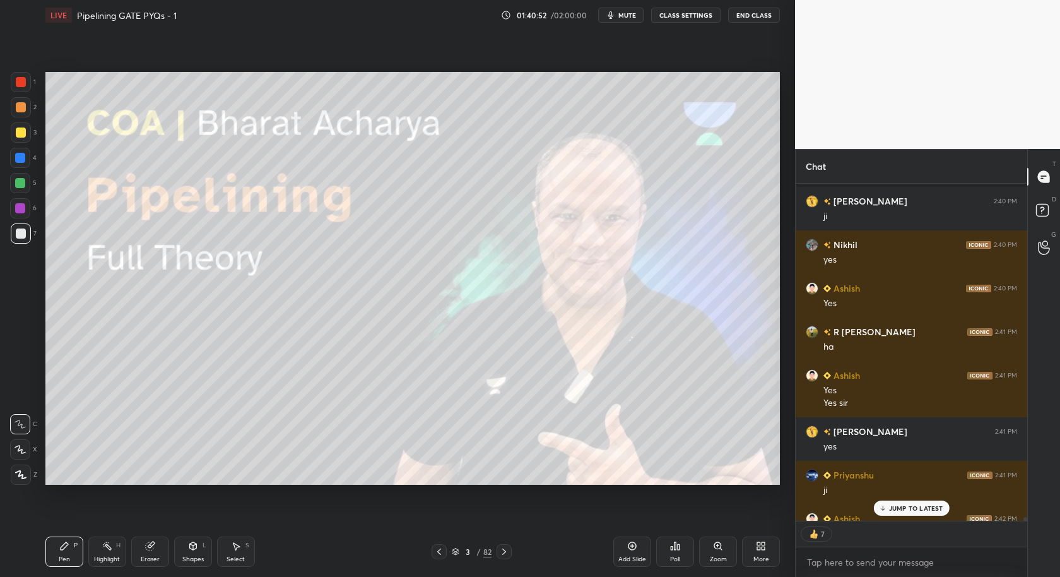
click at [504, 553] on icon at bounding box center [504, 551] width 10 height 10
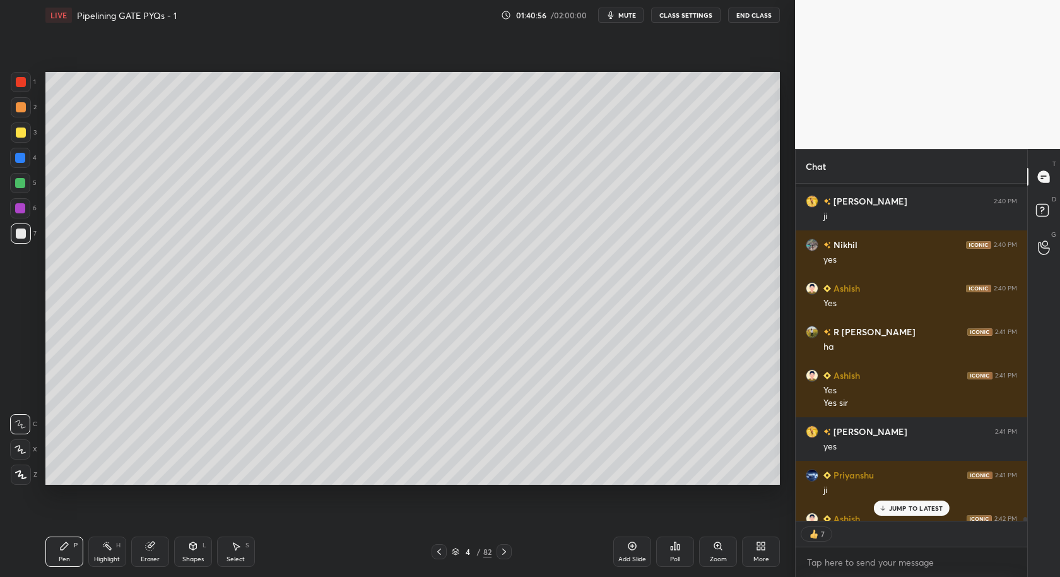
drag, startPoint x: 20, startPoint y: 85, endPoint x: 32, endPoint y: 90, distance: 12.4
click at [21, 83] on div at bounding box center [21, 82] width 10 height 10
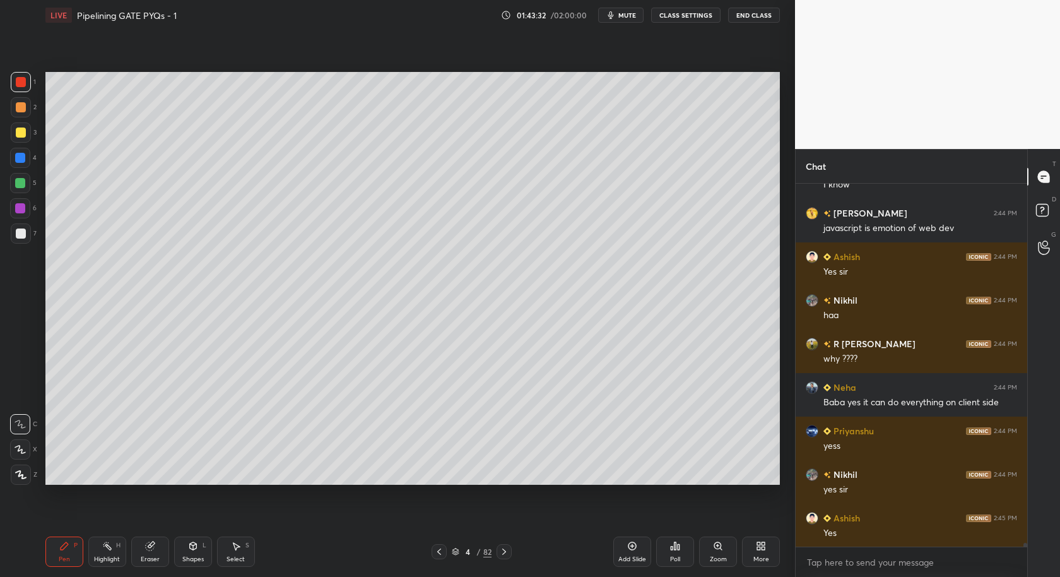
scroll to position [32918, 0]
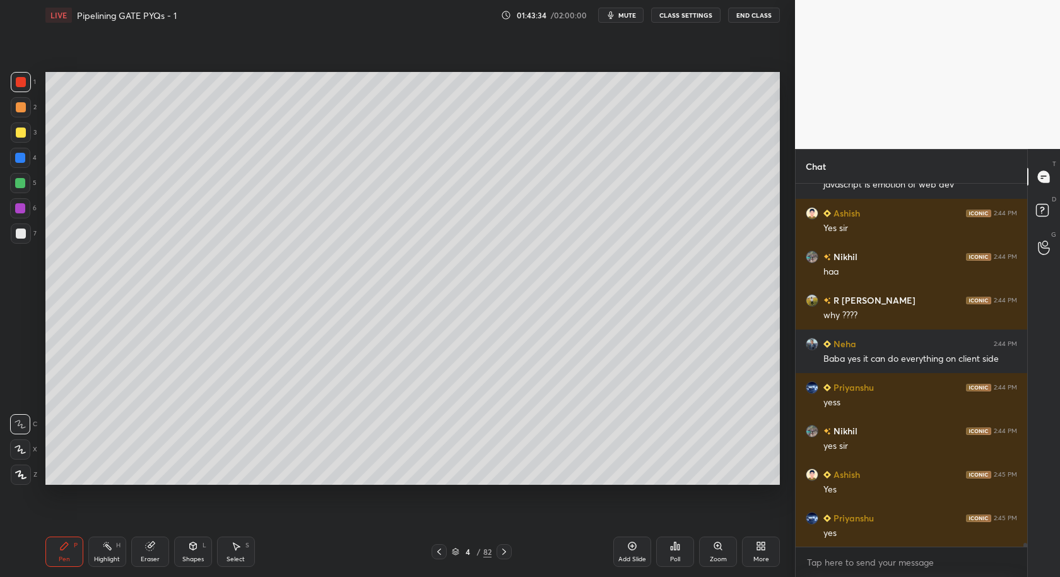
click at [506, 555] on icon at bounding box center [504, 551] width 10 height 10
click at [507, 553] on icon at bounding box center [504, 551] width 10 height 10
click at [508, 551] on icon at bounding box center [504, 551] width 10 height 10
click at [507, 553] on icon at bounding box center [504, 551] width 10 height 10
click at [507, 552] on icon at bounding box center [504, 551] width 10 height 10
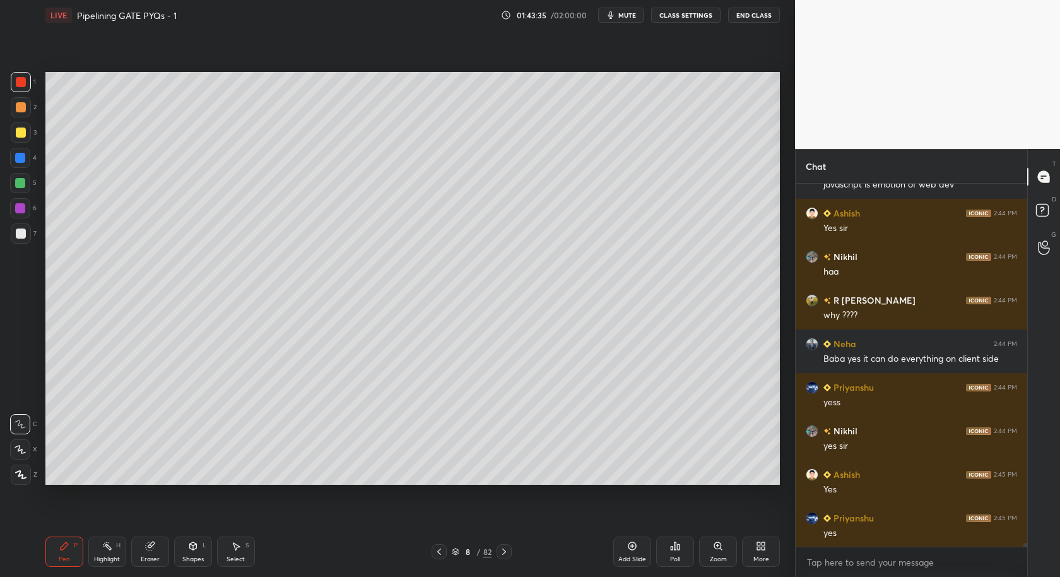
click at [507, 552] on icon at bounding box center [504, 551] width 10 height 10
click at [507, 553] on icon at bounding box center [504, 551] width 10 height 10
click at [509, 553] on icon at bounding box center [504, 551] width 10 height 10
click at [509, 554] on div at bounding box center [504, 551] width 15 height 15
click at [506, 552] on icon at bounding box center [504, 551] width 10 height 10
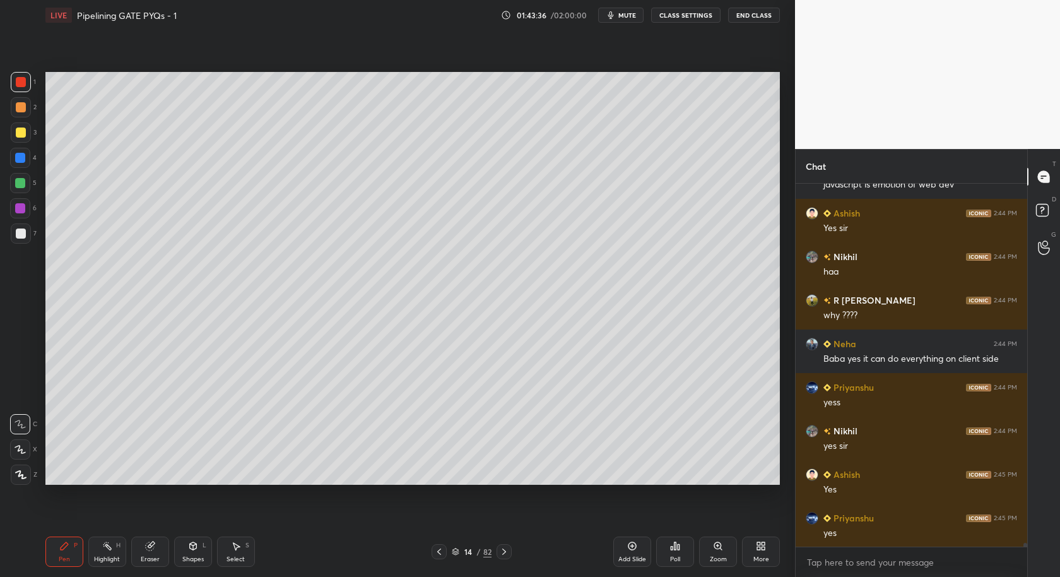
click at [509, 553] on icon at bounding box center [504, 551] width 10 height 10
click at [506, 553] on icon at bounding box center [504, 551] width 10 height 10
click at [504, 552] on icon at bounding box center [504, 551] width 10 height 10
click at [507, 551] on icon at bounding box center [504, 551] width 10 height 10
drag, startPoint x: 505, startPoint y: 550, endPoint x: 509, endPoint y: 556, distance: 7.2
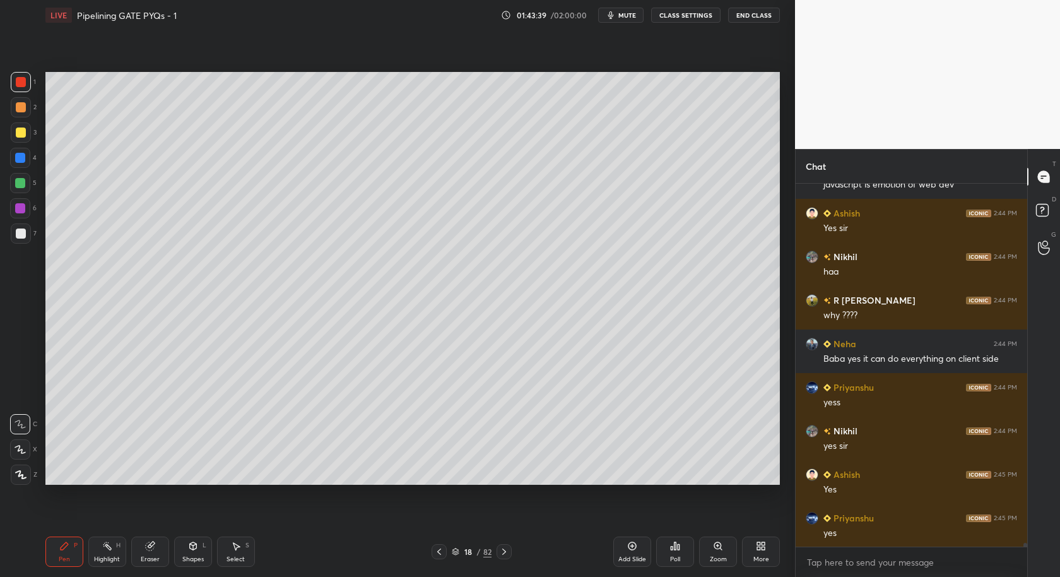
click at [507, 551] on icon at bounding box center [504, 551] width 10 height 10
drag, startPoint x: 438, startPoint y: 550, endPoint x: 444, endPoint y: 553, distance: 6.5
click at [441, 551] on icon at bounding box center [439, 551] width 10 height 10
click at [634, 551] on div "Add Slide" at bounding box center [632, 551] width 38 height 30
drag, startPoint x: 20, startPoint y: 234, endPoint x: 33, endPoint y: 240, distance: 14.7
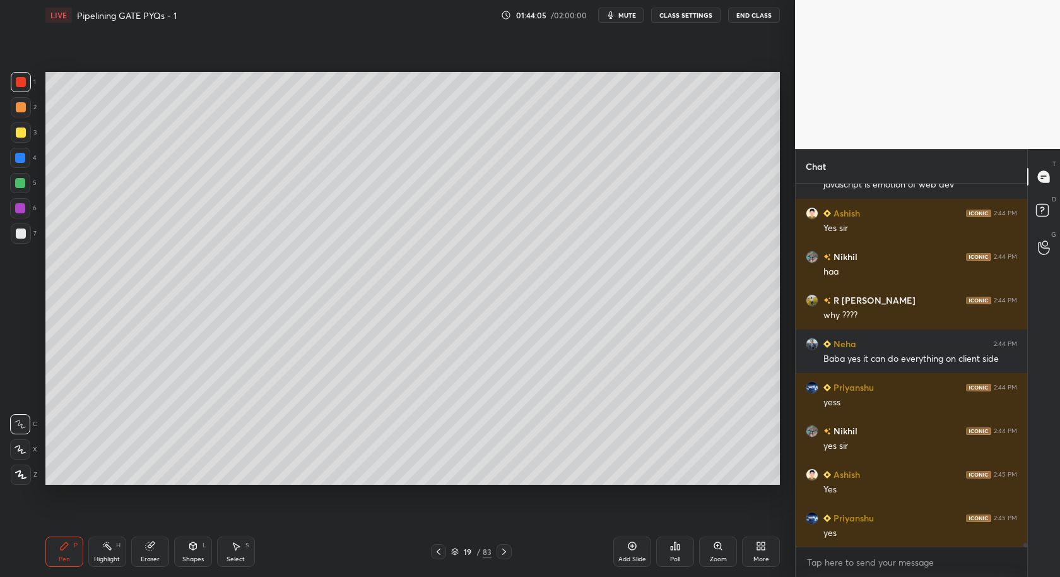
click at [21, 235] on div at bounding box center [21, 233] width 10 height 10
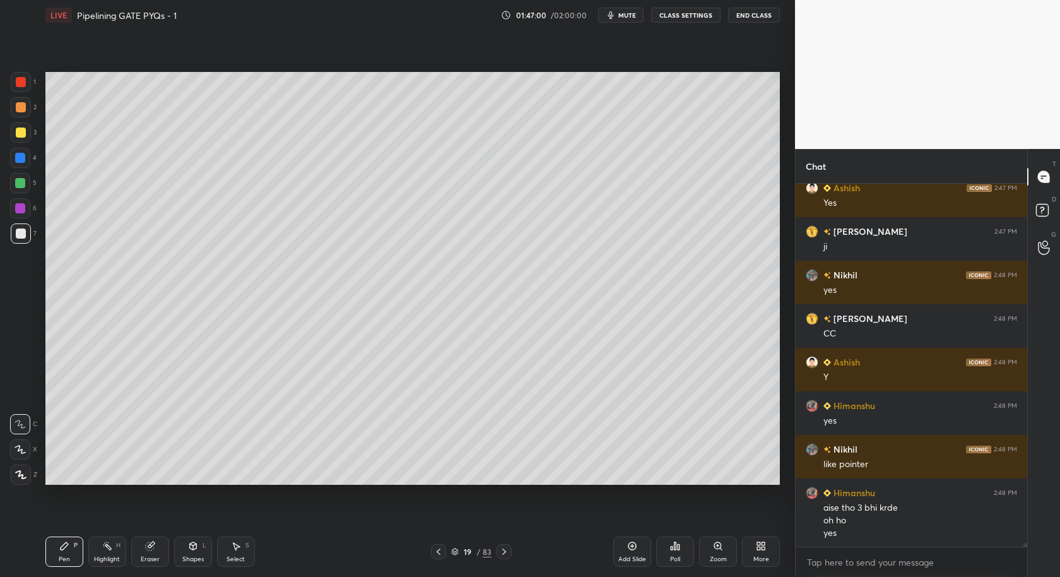
scroll to position [33596, 0]
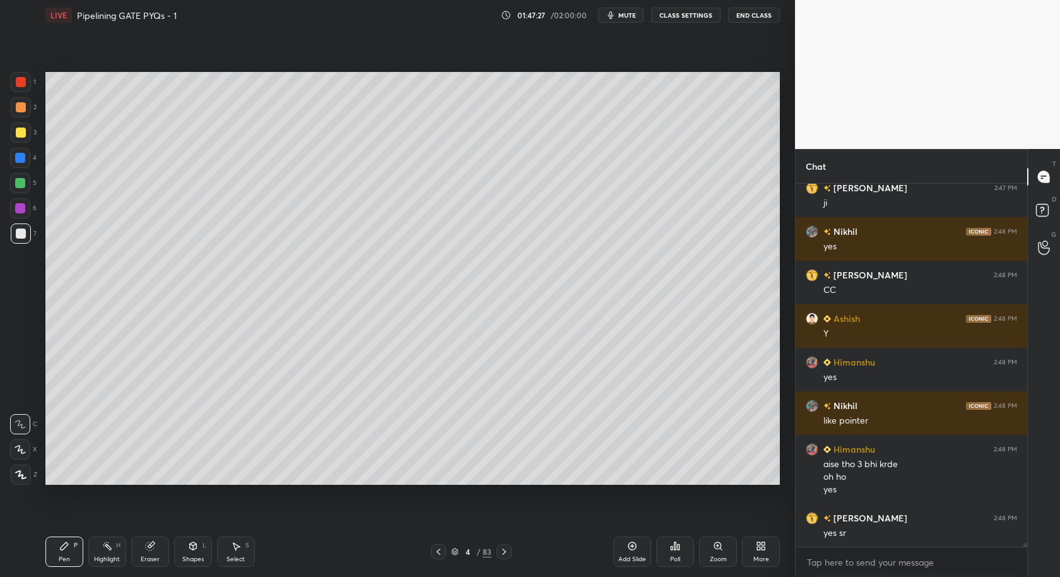
click at [19, 163] on div at bounding box center [20, 158] width 20 height 20
click at [19, 479] on div at bounding box center [21, 474] width 20 height 20
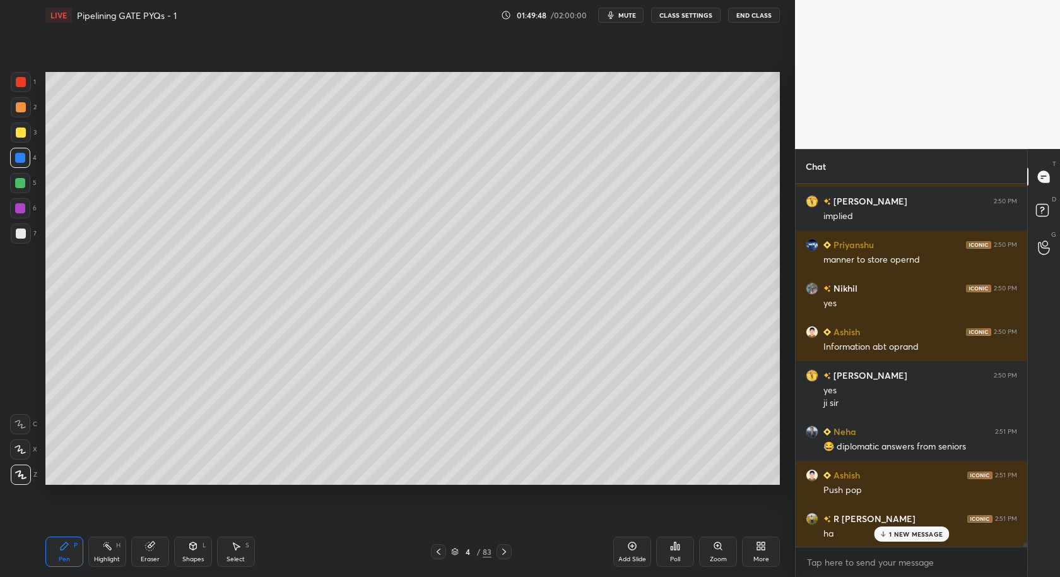
scroll to position [34131, 0]
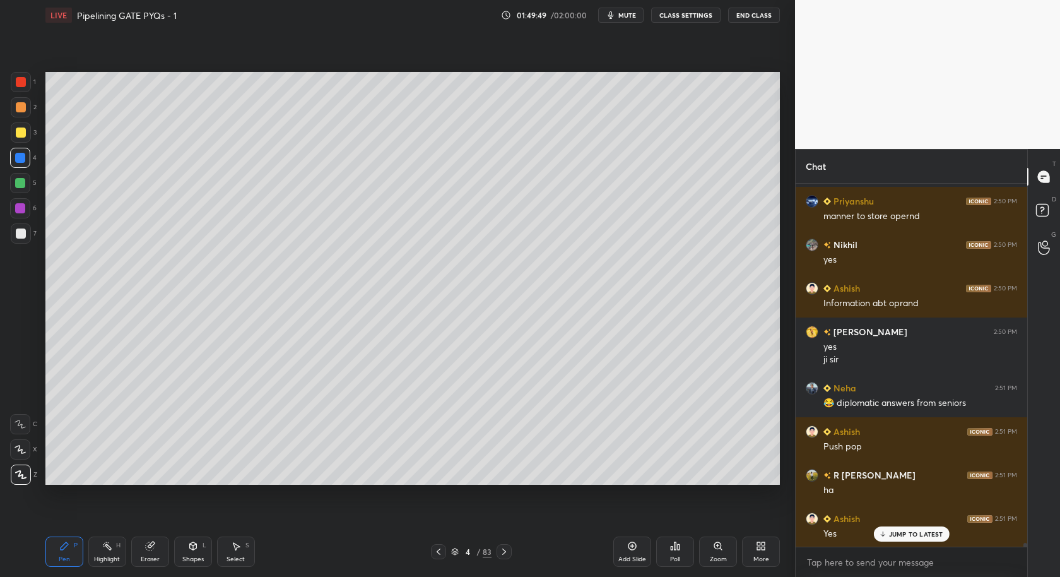
drag, startPoint x: 19, startPoint y: 208, endPoint x: 35, endPoint y: 214, distance: 16.8
click at [20, 209] on div at bounding box center [20, 208] width 10 height 10
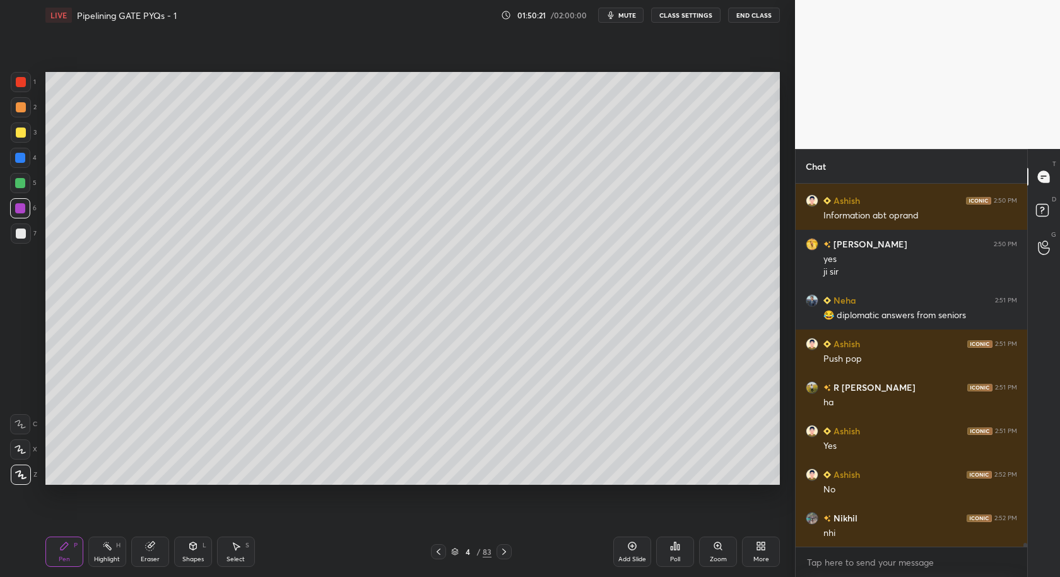
scroll to position [34262, 0]
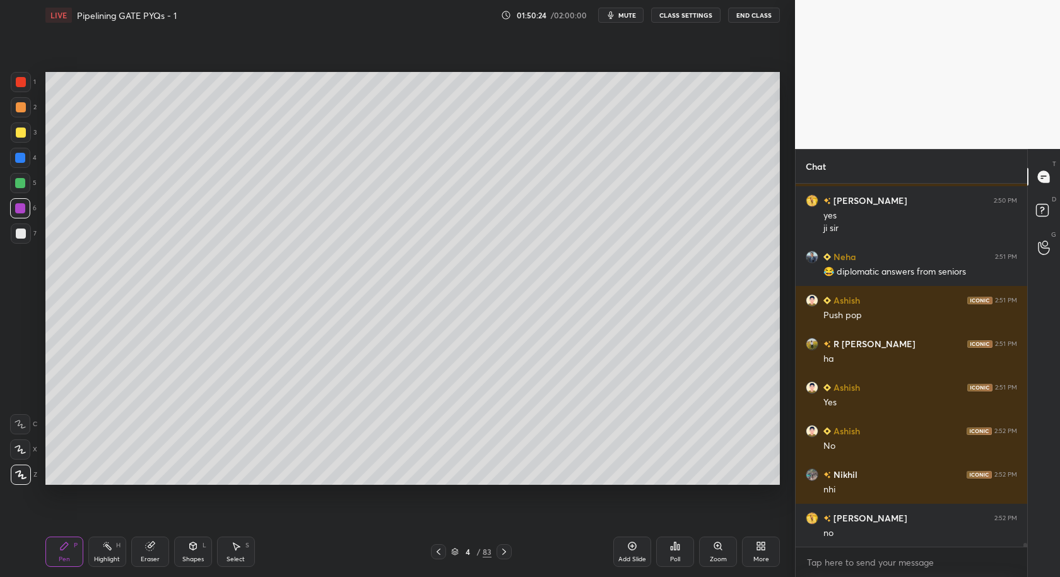
click at [243, 546] on div "Select S" at bounding box center [236, 551] width 38 height 30
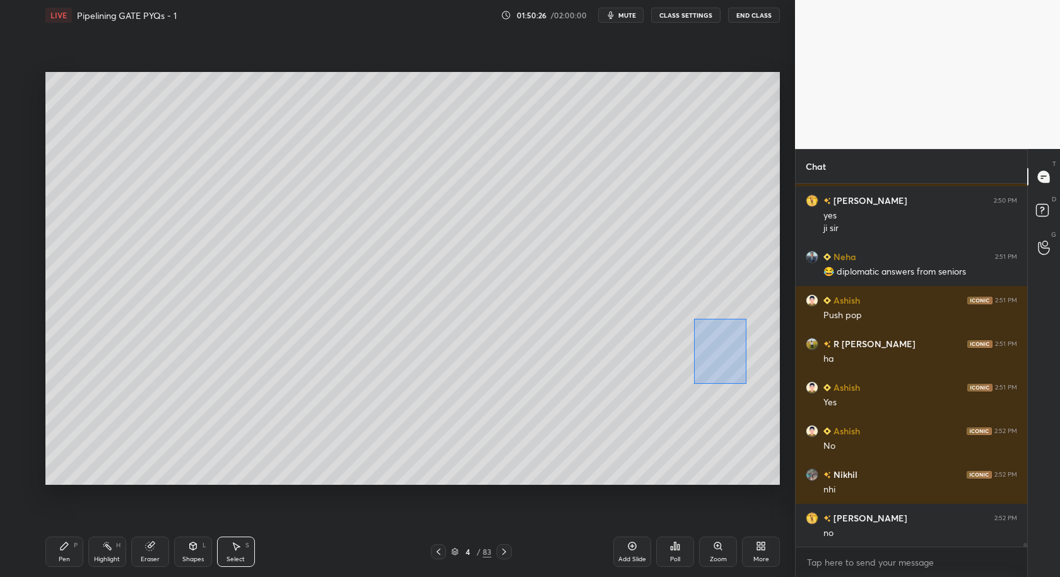
drag, startPoint x: 695, startPoint y: 337, endPoint x: 760, endPoint y: 390, distance: 83.9
click at [765, 391] on div "0 ° Undo Copy Duplicate Duplicate to new slide Delete" at bounding box center [412, 278] width 734 height 413
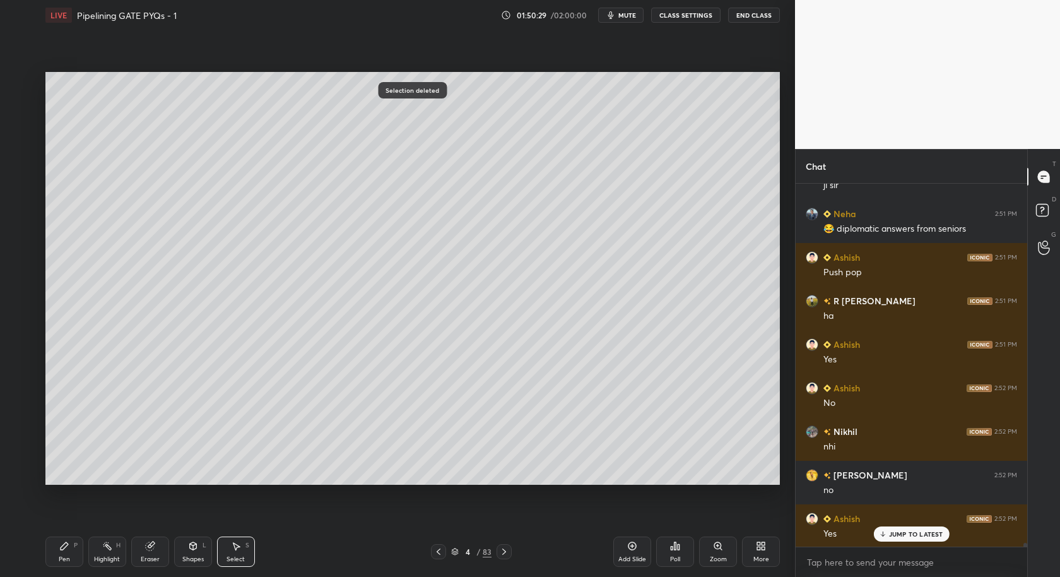
scroll to position [34348, 0]
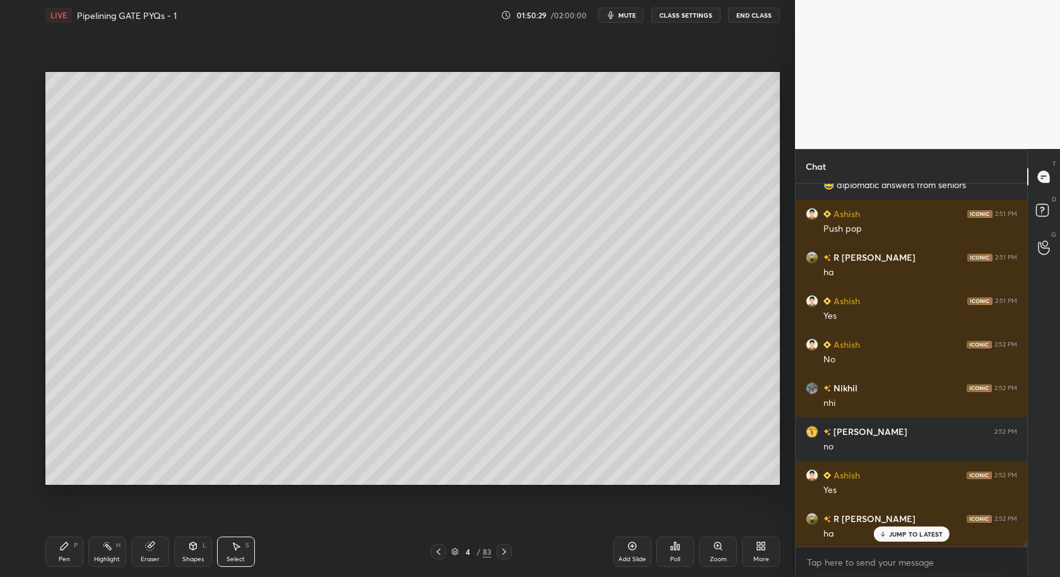
click at [63, 546] on icon at bounding box center [65, 546] width 8 height 8
drag, startPoint x: 20, startPoint y: 239, endPoint x: 21, endPoint y: 250, distance: 11.4
click at [20, 239] on div at bounding box center [21, 233] width 20 height 20
click at [21, 481] on div at bounding box center [21, 474] width 20 height 20
click at [632, 546] on icon at bounding box center [632, 546] width 10 height 10
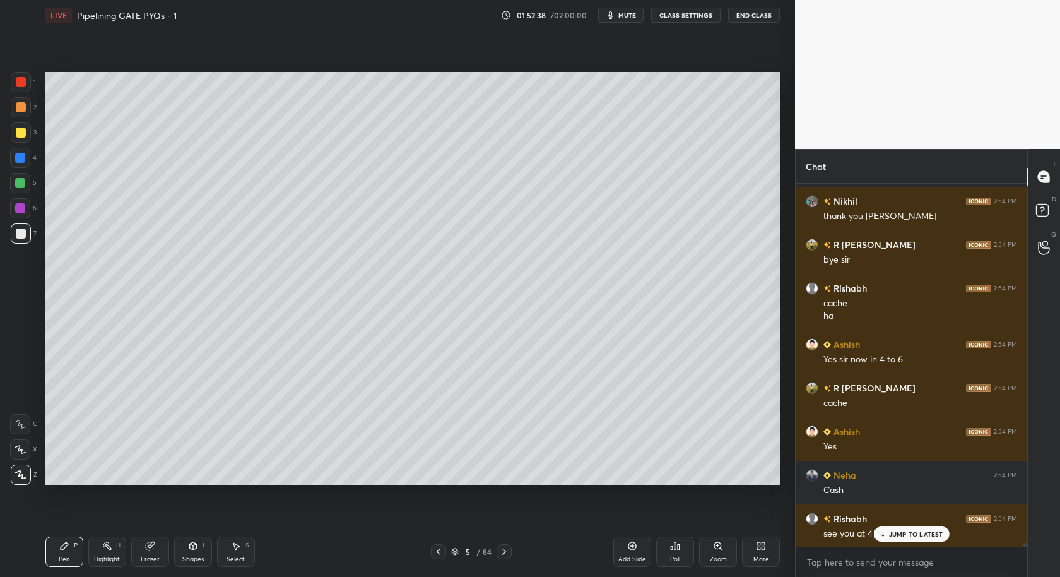
scroll to position [35070, 0]
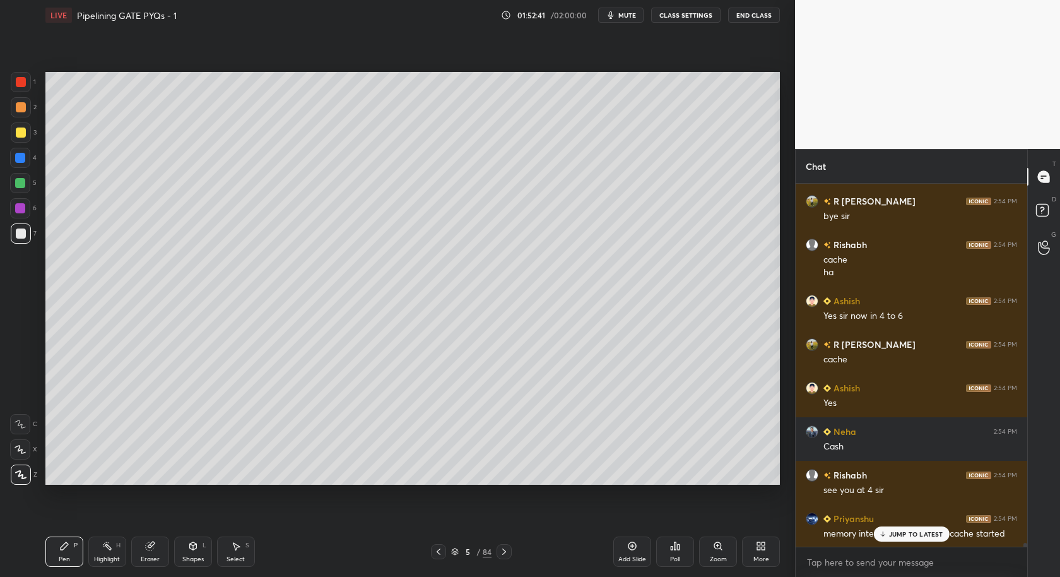
click at [758, 11] on button "End Class" at bounding box center [754, 15] width 52 height 15
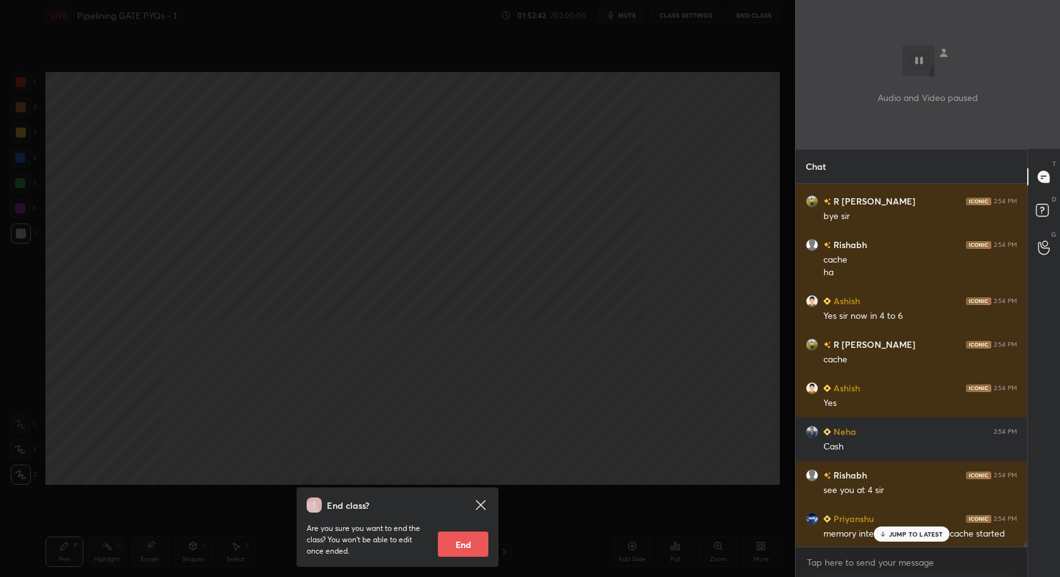
click at [457, 553] on button "End" at bounding box center [463, 543] width 50 height 25
type textarea "x"
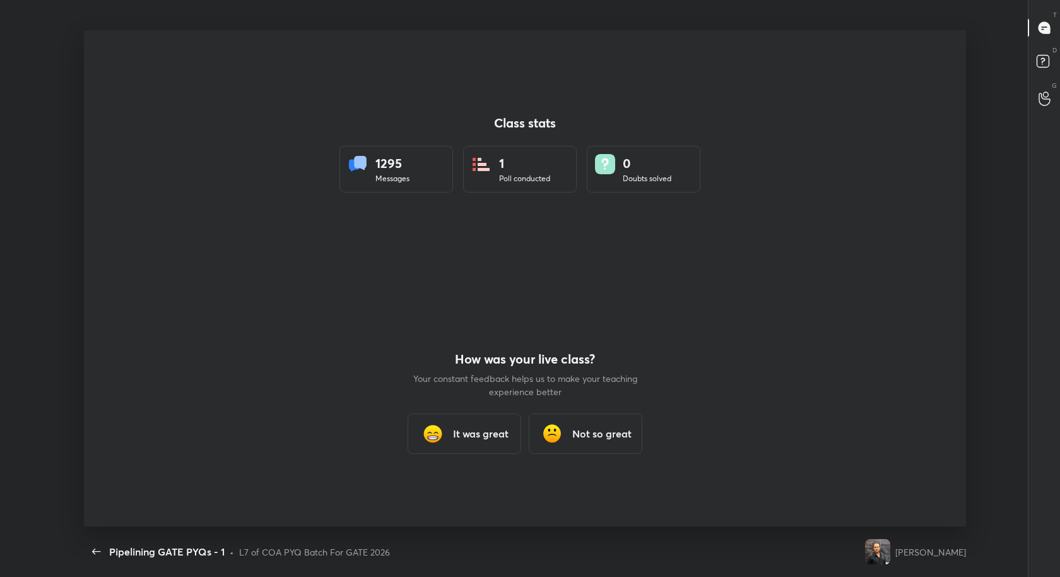
click at [476, 430] on h3 "It was great" at bounding box center [481, 433] width 56 height 15
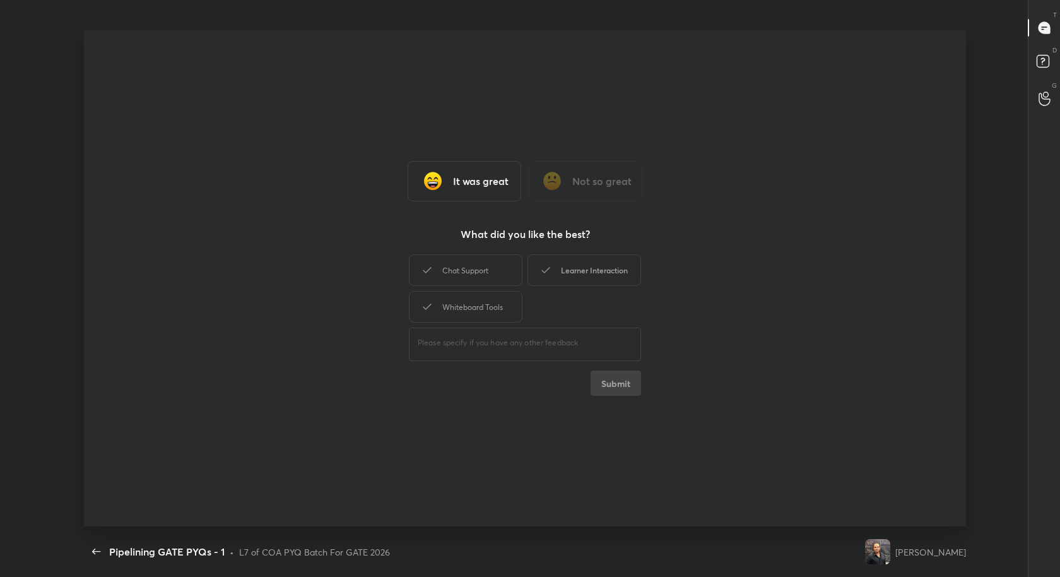
click at [596, 261] on div "Learner Interaction" at bounding box center [584, 270] width 114 height 32
click at [627, 387] on button "Submit" at bounding box center [616, 382] width 50 height 25
